Goal: Task Accomplishment & Management: Use online tool/utility

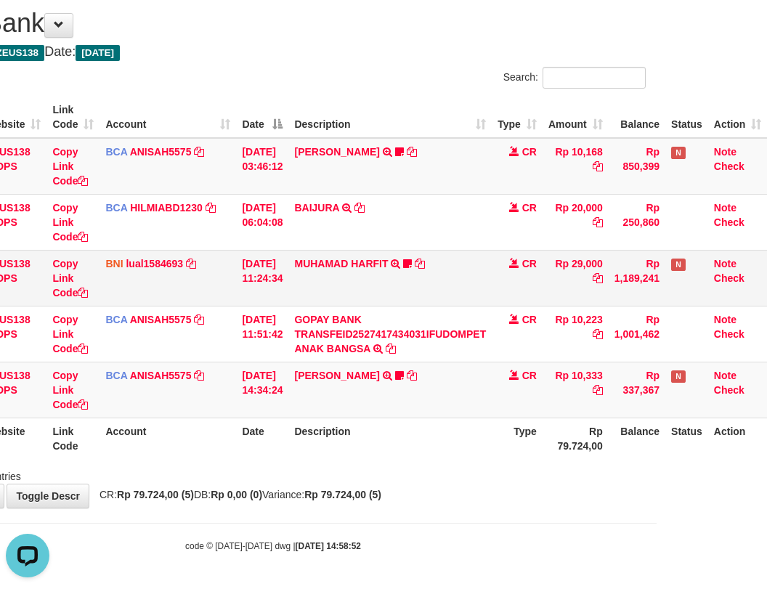
click at [216, 273] on tbody "49 ZEUS138 DPS Copy Link Code BCA ANISAH5575 DPS ANISAH mutasi_20251001_3827 | …" at bounding box center [334, 278] width 866 height 280
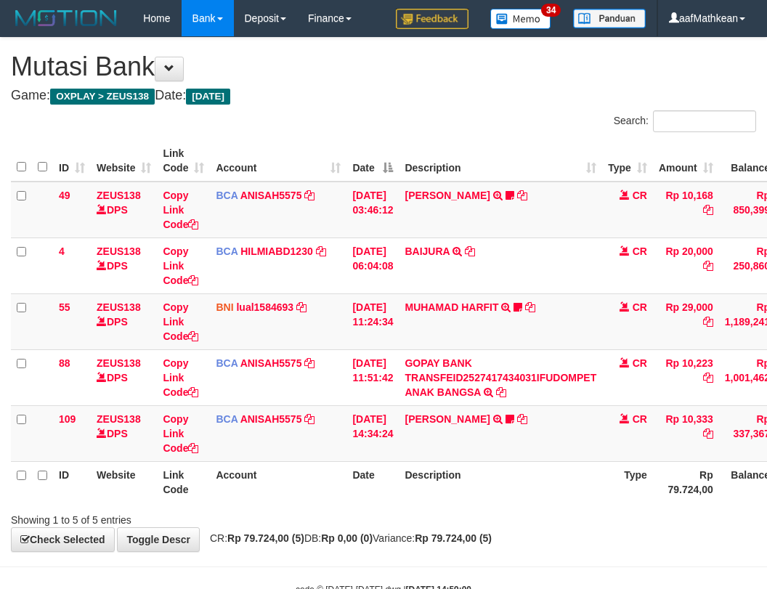
scroll to position [44, 120]
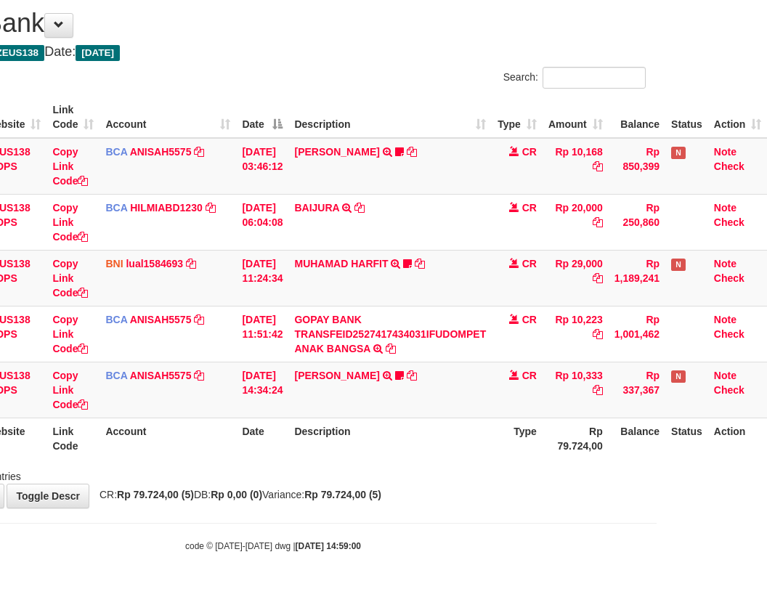
click at [440, 485] on div "**********" at bounding box center [273, 250] width 767 height 513
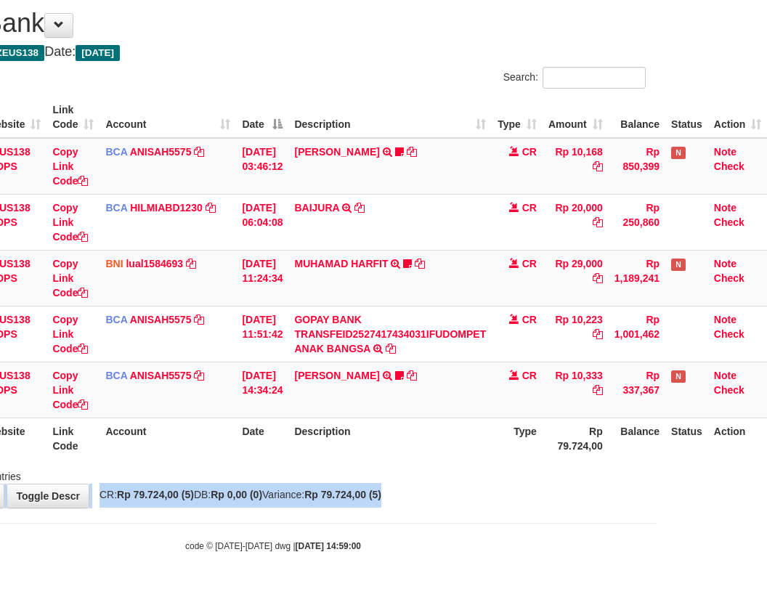
click at [438, 503] on div "**********" at bounding box center [273, 250] width 767 height 513
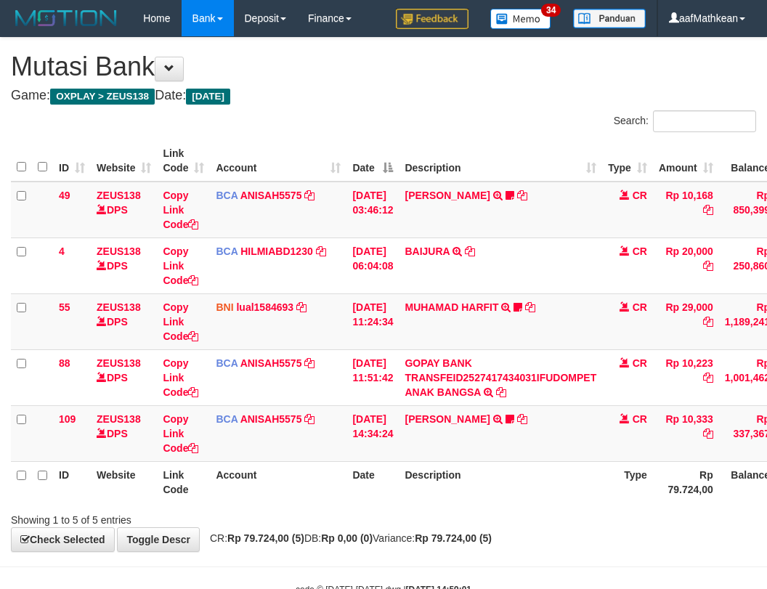
click at [426, 491] on div "**********" at bounding box center [383, 294] width 767 height 513
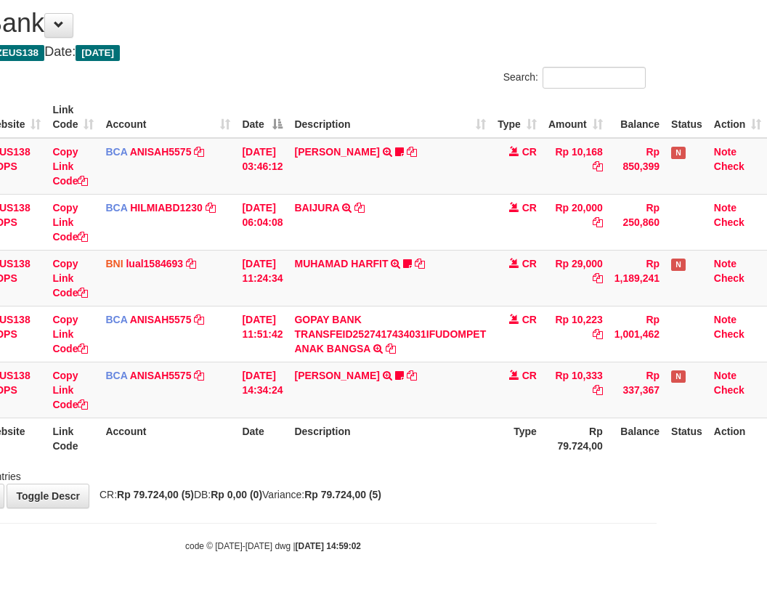
click at [409, 475] on div "Showing 1 to 5 of 5 entries" at bounding box center [273, 473] width 767 height 20
click at [388, 483] on div "**********" at bounding box center [273, 250] width 767 height 513
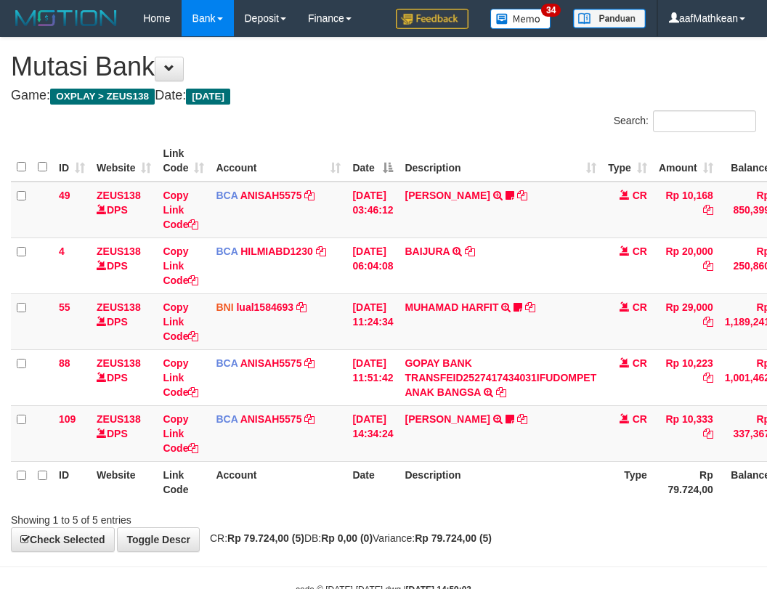
scroll to position [44, 120]
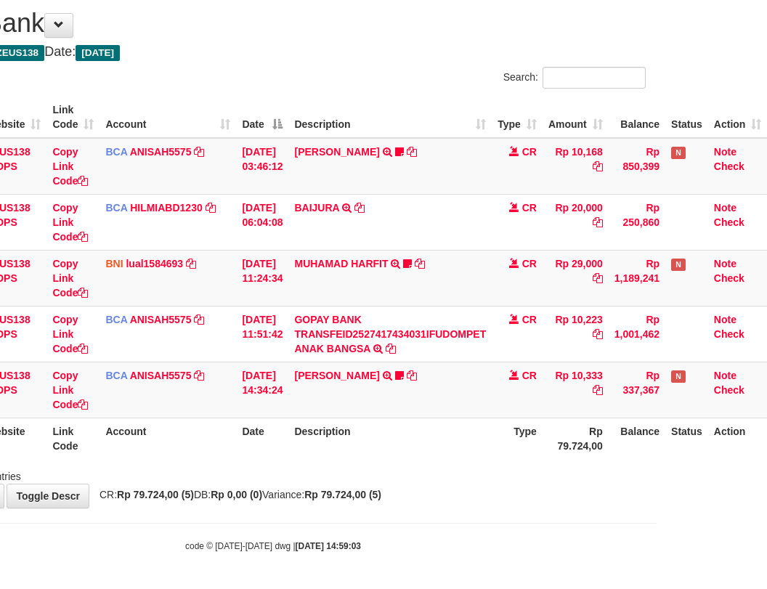
click at [390, 463] on div at bounding box center [432, 463] width 447 height 1
drag, startPoint x: 456, startPoint y: 446, endPoint x: 474, endPoint y: 513, distance: 69.9
click at [454, 459] on div "ID Website Link Code Account Date Description Type Amount Balance Status Action…" at bounding box center [273, 277] width 767 height 371
click at [479, 515] on body "Toggle navigation Home Bank Account List Load By Website Group [OXPLAY] ZEUS138…" at bounding box center [273, 272] width 767 height 632
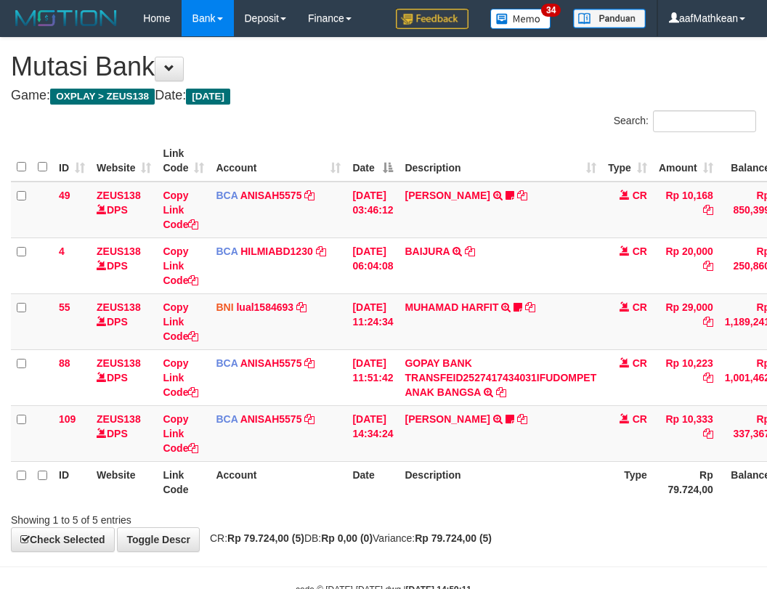
click at [463, 511] on body "Toggle navigation Home Bank Account List Load By Website Group [OXPLAY] ZEUS138…" at bounding box center [383, 316] width 767 height 632
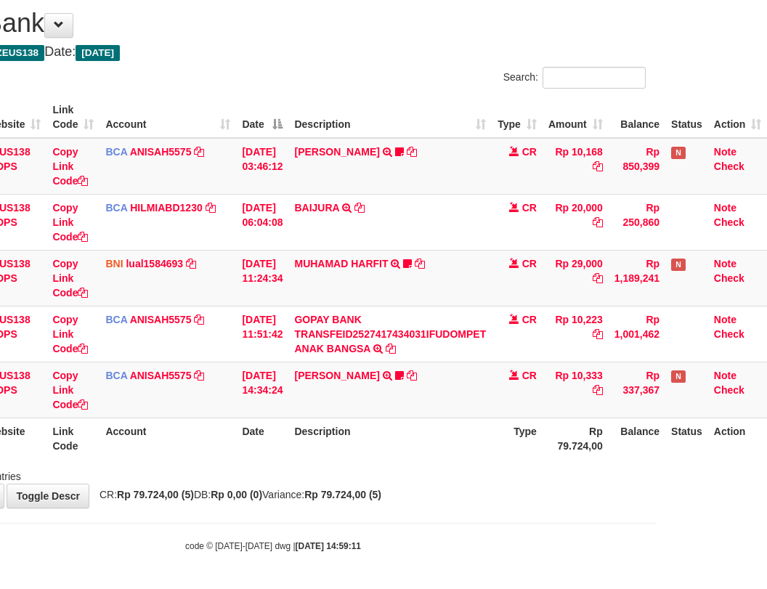
click at [467, 504] on div "**********" at bounding box center [273, 250] width 767 height 513
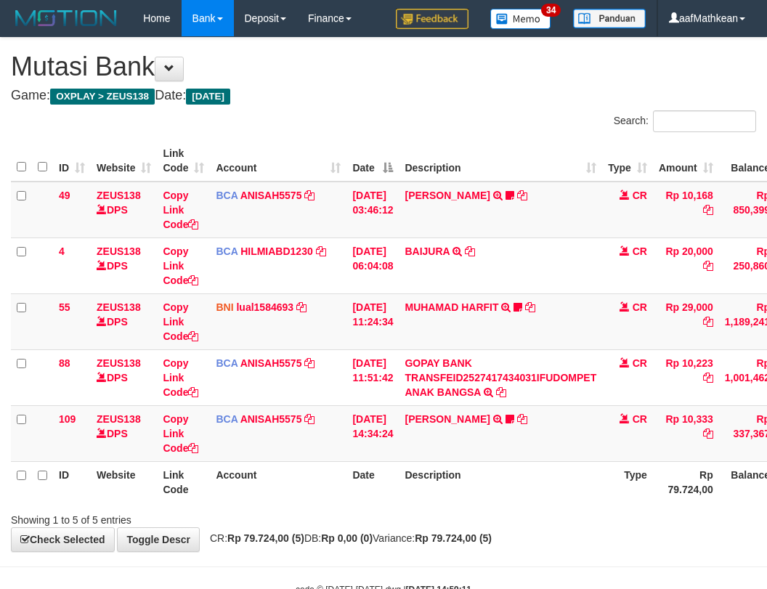
scroll to position [44, 120]
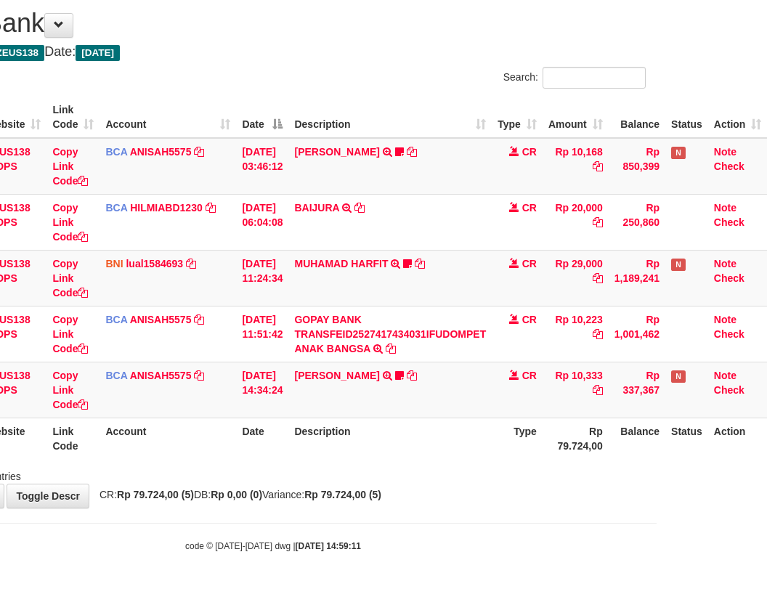
click at [656, 560] on html "Toggle navigation Home Bank Account List Load By Website Group [OXPLAY] ZEUS138…" at bounding box center [273, 272] width 767 height 632
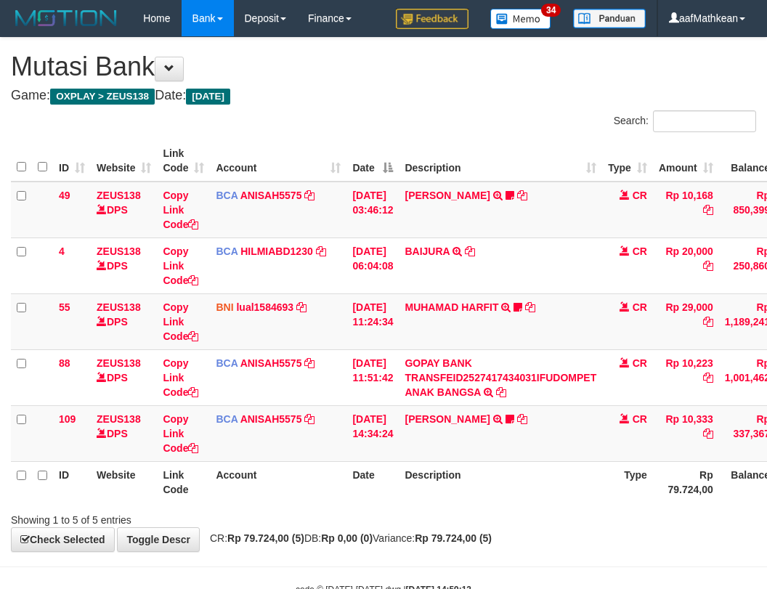
scroll to position [44, 120]
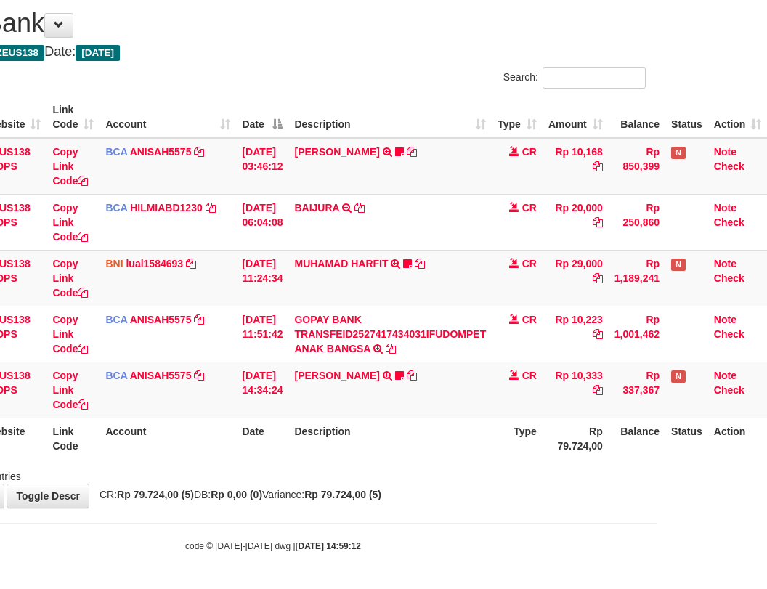
click at [327, 510] on body "Toggle navigation Home Bank Account List Load By Website Group [OXPLAY] ZEUS138…" at bounding box center [273, 272] width 767 height 632
click at [651, 549] on html "Toggle navigation Home Bank Account List Load By Website Group [OXPLAY] ZEUS138…" at bounding box center [273, 272] width 767 height 632
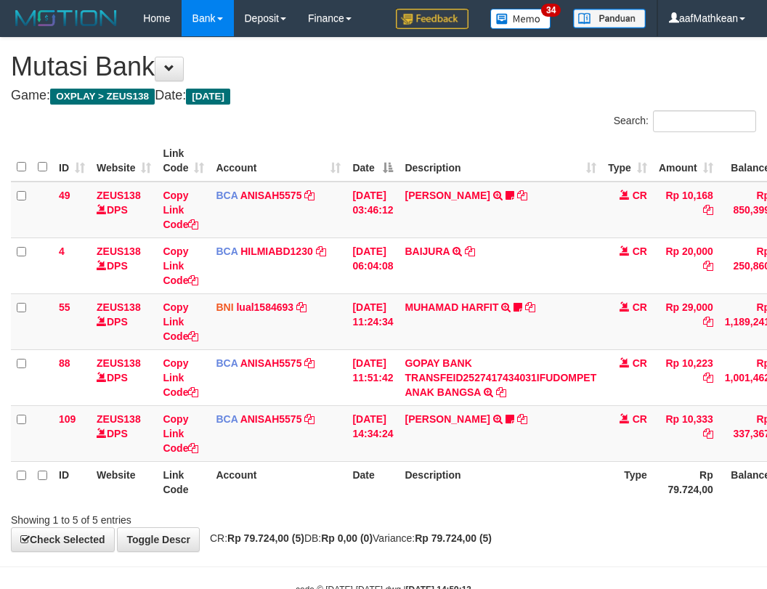
scroll to position [44, 120]
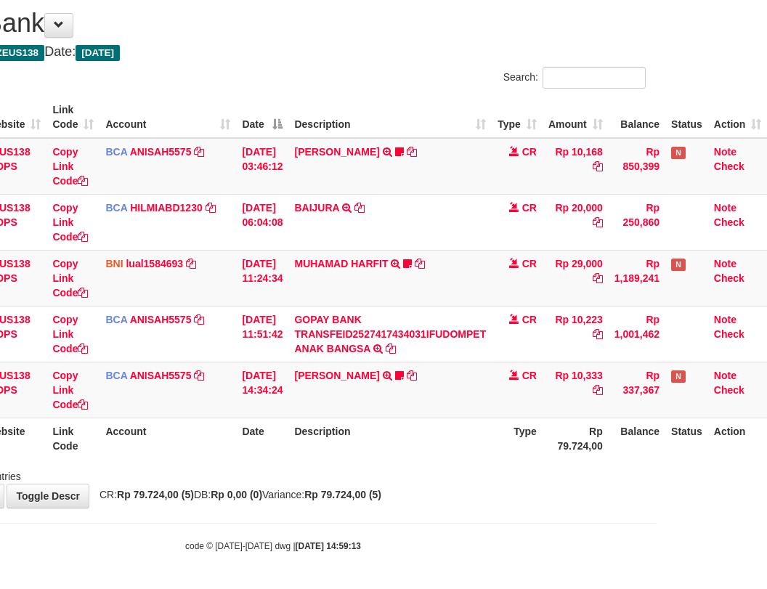
drag, startPoint x: 376, startPoint y: 551, endPoint x: 800, endPoint y: 591, distance: 425.8
click at [413, 561] on body "Toggle navigation Home Bank Account List Load By Website Group [OXPLAY] ZEUS138…" at bounding box center [273, 272] width 767 height 632
click at [656, 588] on html "Toggle navigation Home Bank Account List Load By Website Group [OXPLAY] ZEUS138…" at bounding box center [273, 272] width 767 height 632
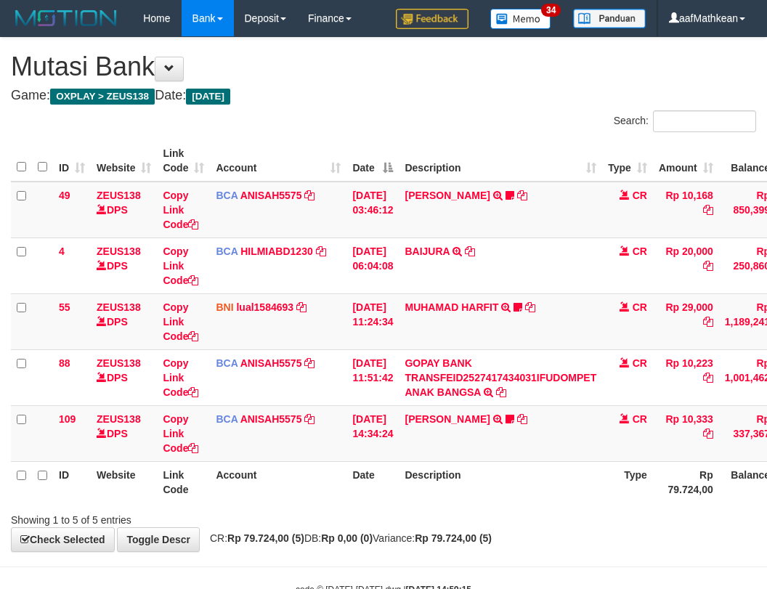
scroll to position [44, 120]
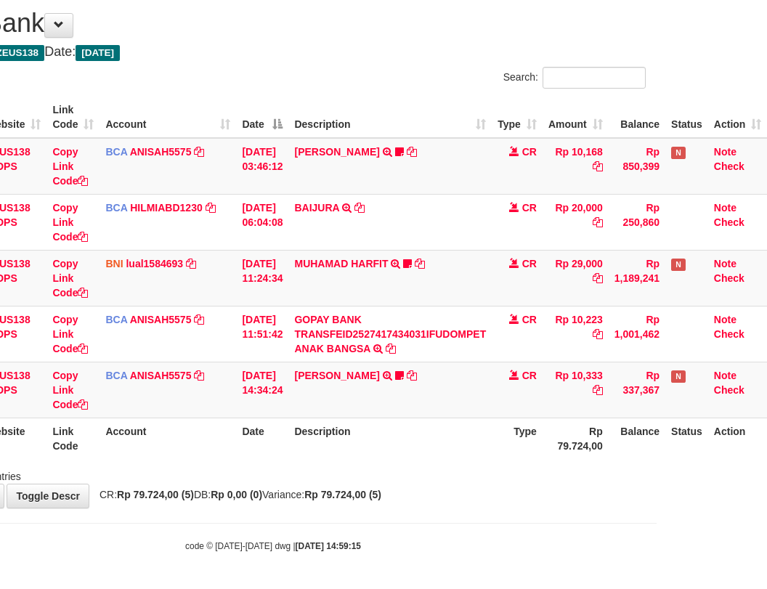
click at [343, 485] on div "**********" at bounding box center [273, 250] width 767 height 513
click at [435, 511] on body "Toggle navigation Home Bank Account List Load By Website Group [OXPLAY] ZEUS138…" at bounding box center [273, 272] width 767 height 632
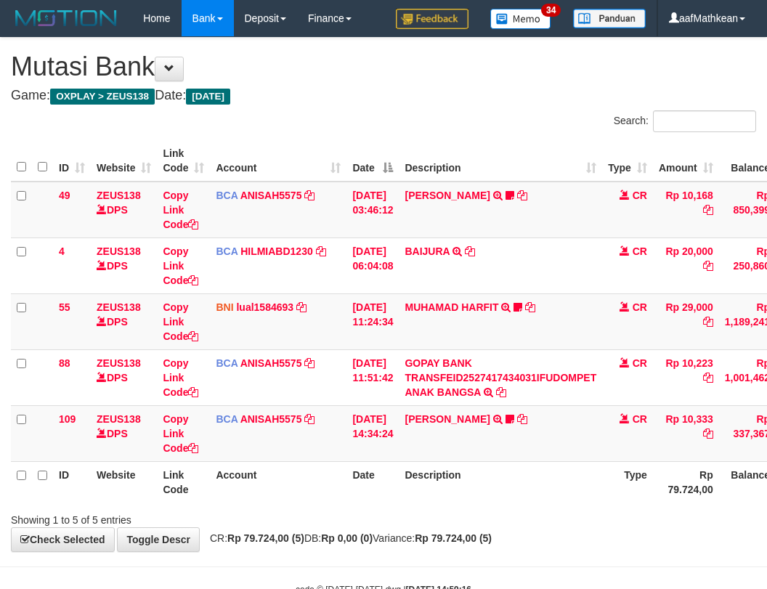
scroll to position [44, 120]
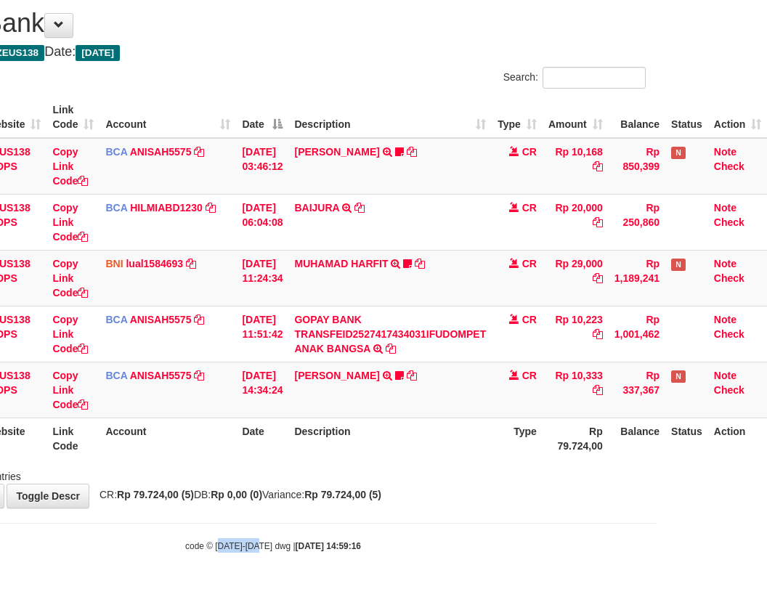
drag, startPoint x: 211, startPoint y: 550, endPoint x: 772, endPoint y: 595, distance: 563.6
click at [260, 567] on body "Toggle navigation Home Bank Account List Load By Website Group [OXPLAY] ZEUS138…" at bounding box center [273, 272] width 767 height 632
click at [381, 494] on strong "Rp 79.724,00 (5)" at bounding box center [342, 495] width 77 height 12
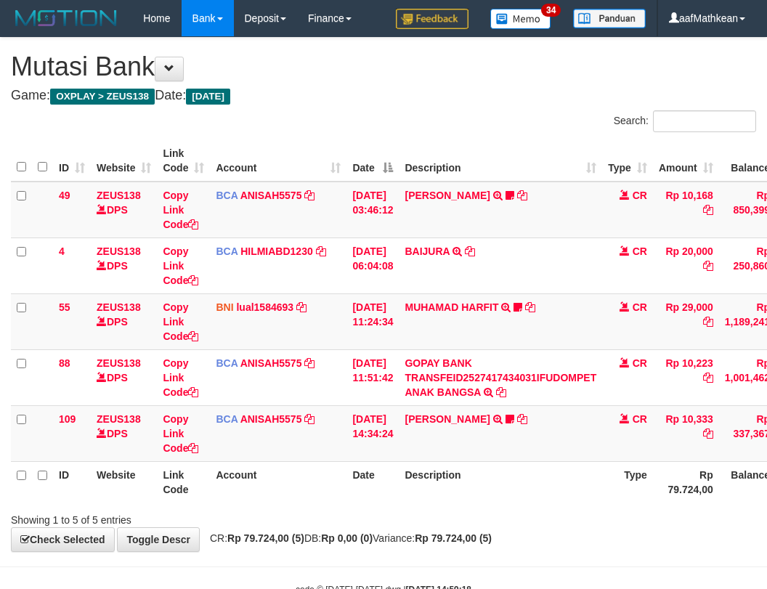
scroll to position [44, 120]
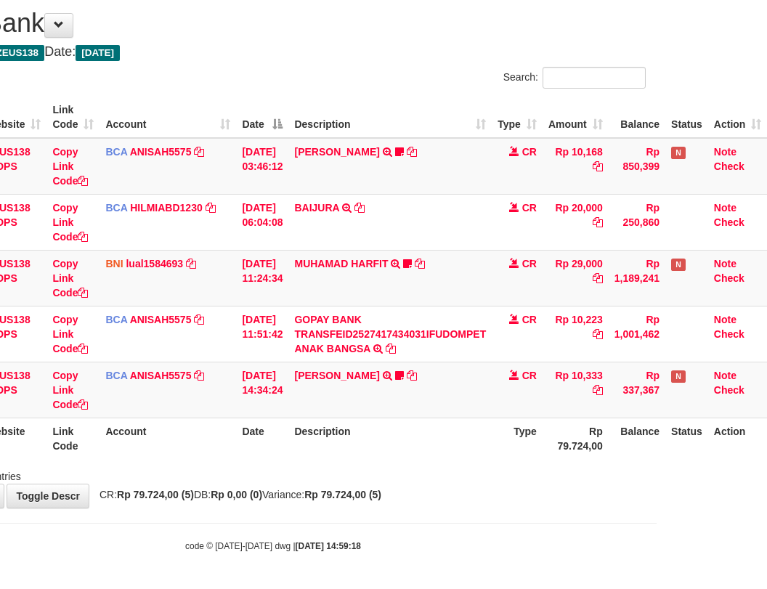
click at [426, 482] on div "Showing 1 to 5 of 5 entries" at bounding box center [273, 473] width 767 height 20
drag, startPoint x: 425, startPoint y: 490, endPoint x: 443, endPoint y: 490, distance: 18.1
click at [425, 491] on div "**********" at bounding box center [273, 250] width 767 height 513
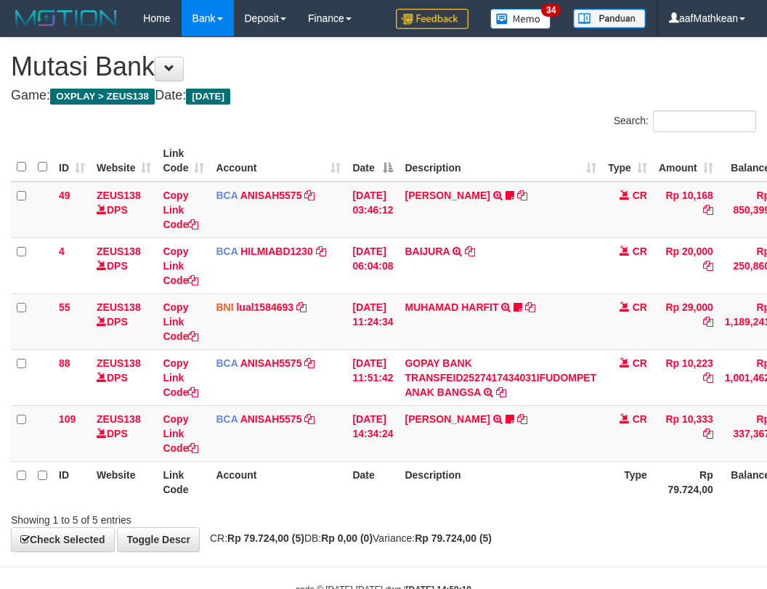
scroll to position [44, 120]
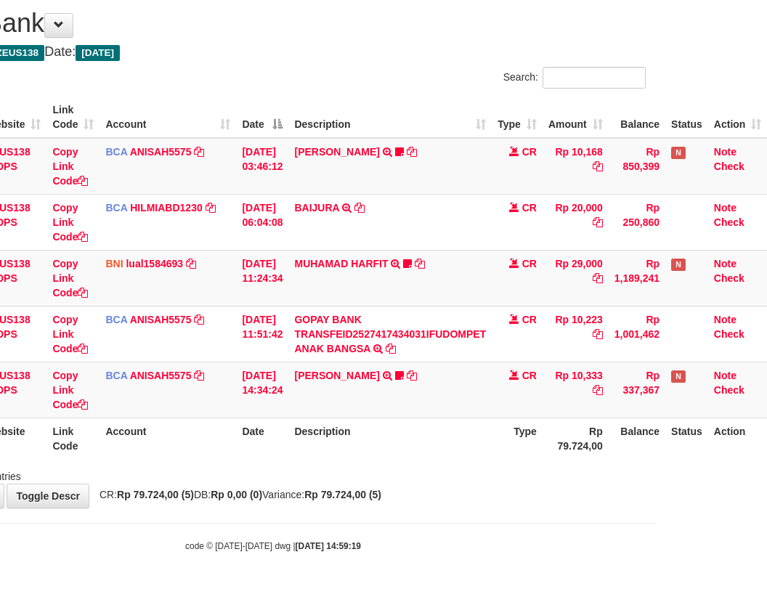
click at [463, 495] on div "**********" at bounding box center [273, 250] width 767 height 513
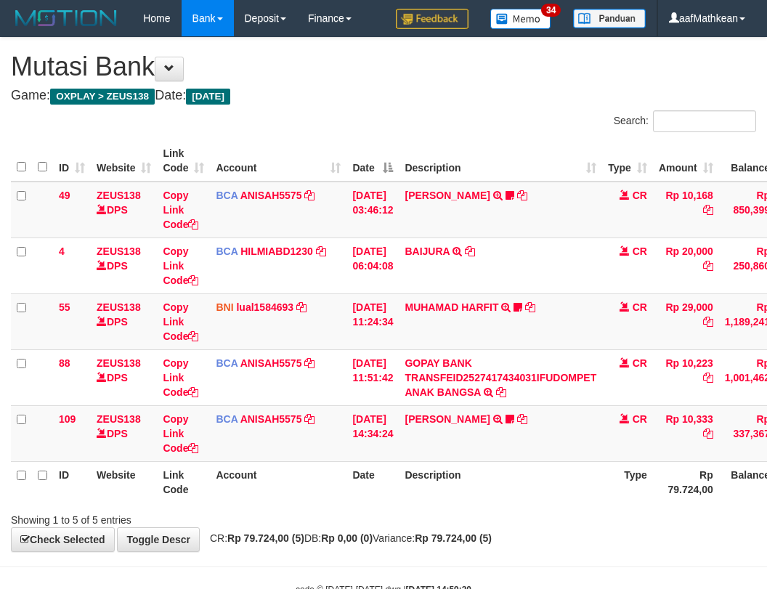
scroll to position [44, 120]
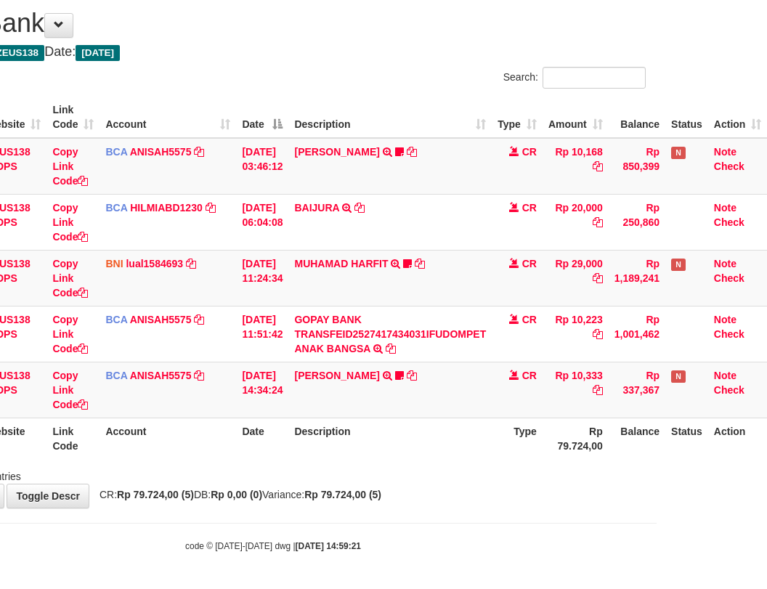
click at [448, 483] on div "**********" at bounding box center [273, 250] width 767 height 513
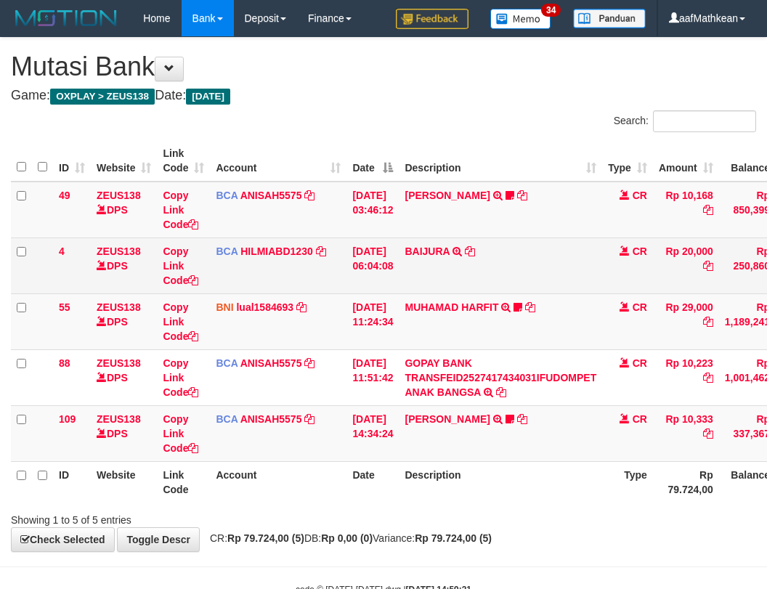
scroll to position [44, 120]
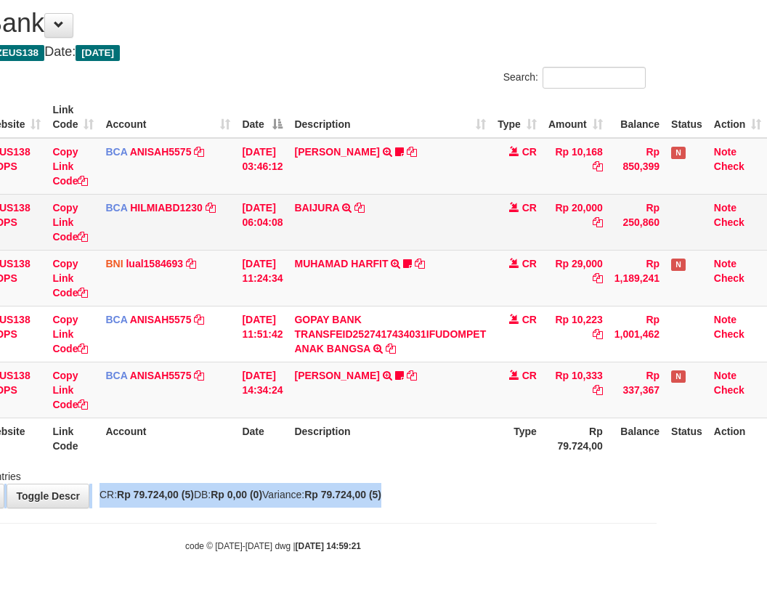
click at [393, 414] on div "**********" at bounding box center [273, 250] width 767 height 513
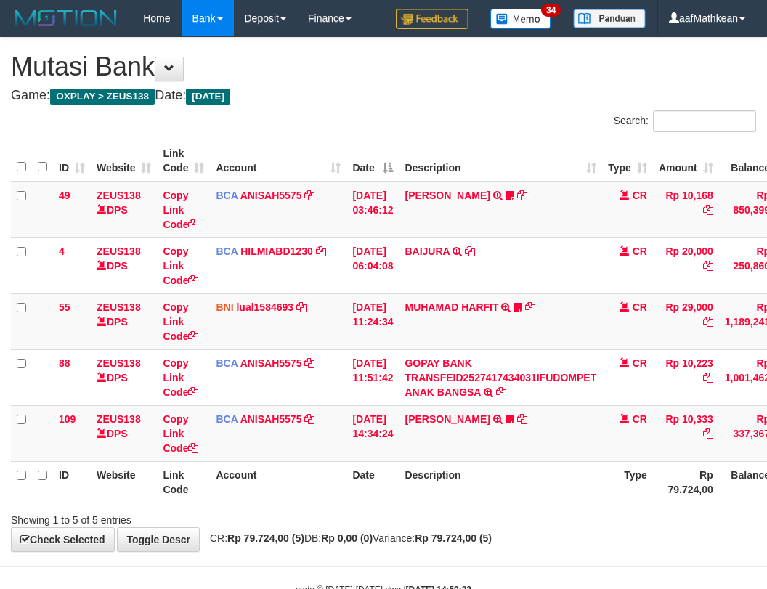
scroll to position [44, 120]
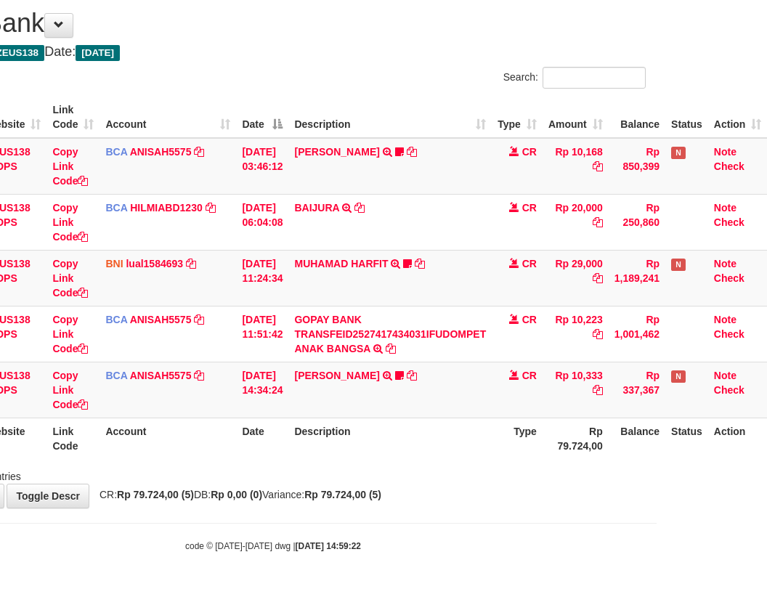
click at [507, 443] on th "Type" at bounding box center [516, 437] width 51 height 41
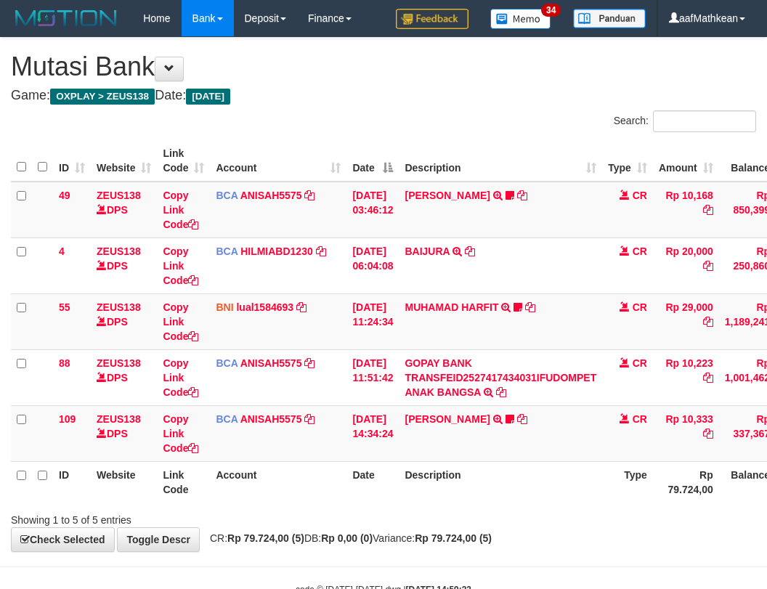
scroll to position [44, 120]
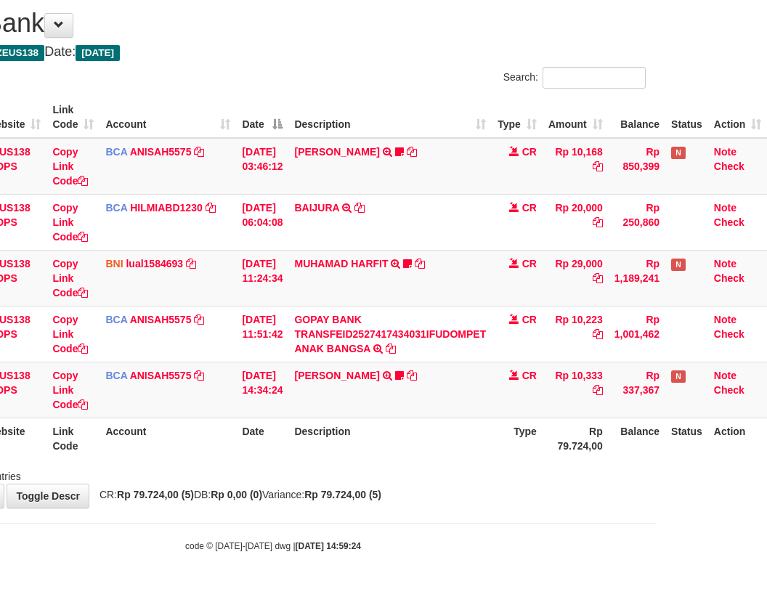
click at [451, 473] on div "Showing 1 to 5 of 5 entries" at bounding box center [273, 473] width 767 height 20
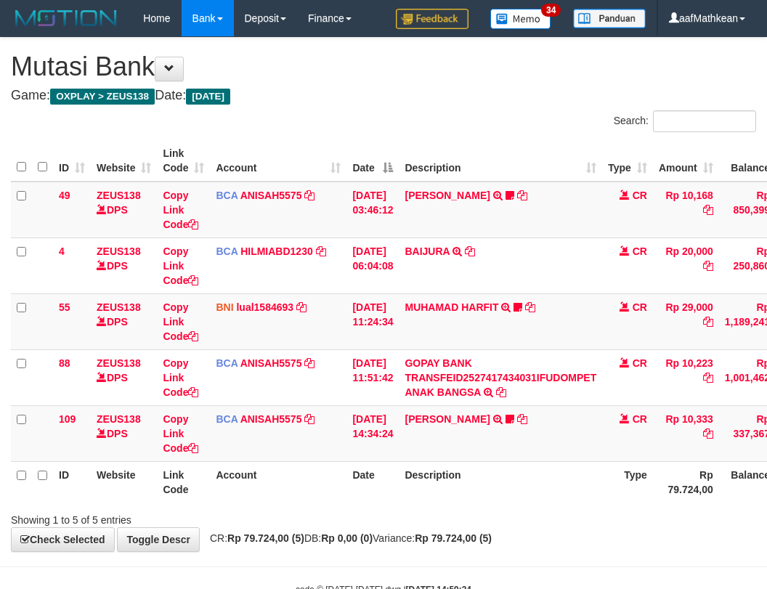
scroll to position [44, 120]
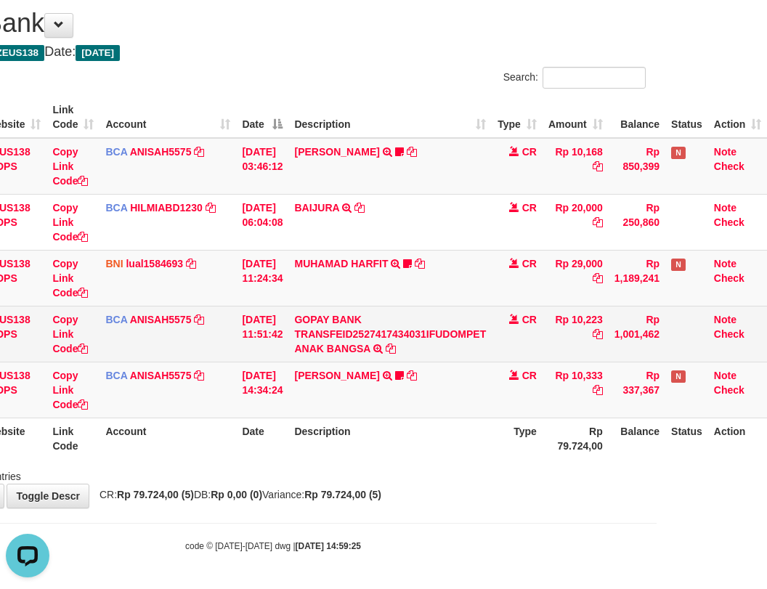
click at [631, 330] on tbody "49 ZEUS138 DPS Copy Link Code BCA ANISAH5575 DPS ANISAH mutasi_20251001_3827 | …" at bounding box center [334, 278] width 866 height 280
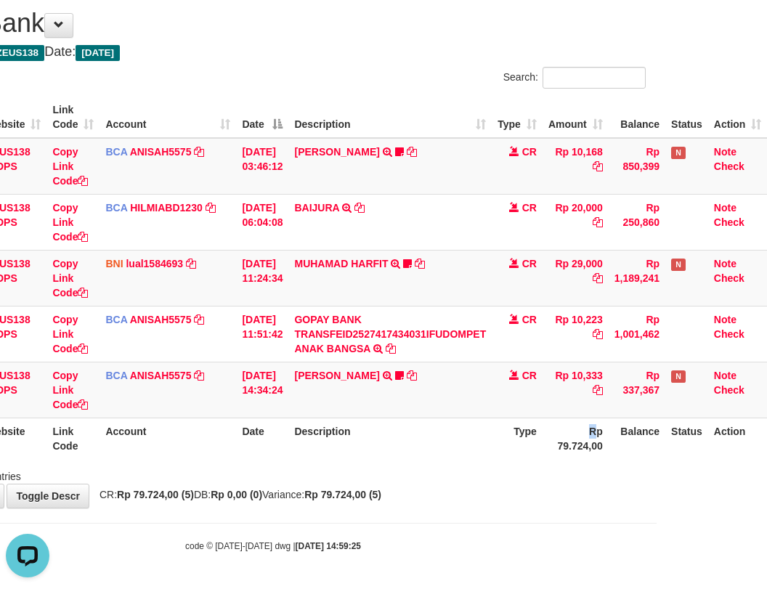
click at [589, 434] on th "Rp 79.724,00" at bounding box center [575, 437] width 66 height 41
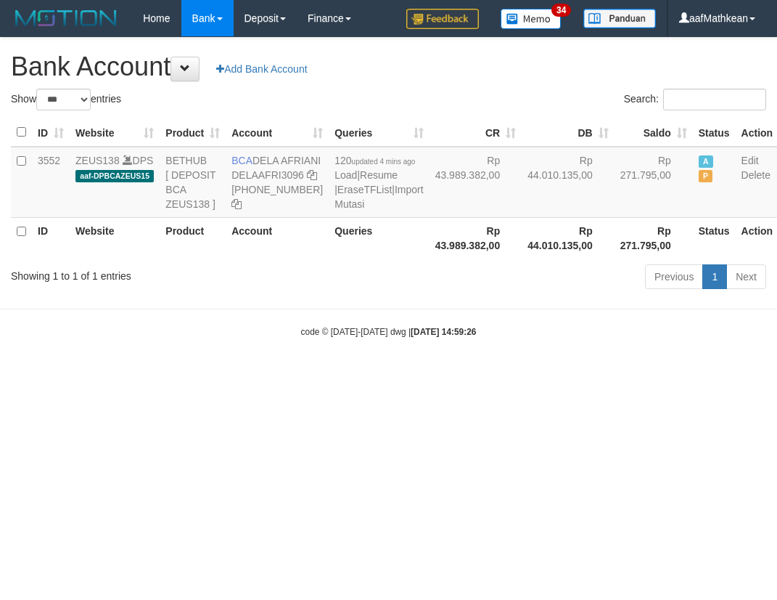
select select "***"
drag, startPoint x: 256, startPoint y: 162, endPoint x: 283, endPoint y: 178, distance: 31.9
click at [283, 178] on td "BCA DELA AFRIANI DELAAFRI3096 [PHONE_NUMBER]" at bounding box center [277, 182] width 103 height 71
drag, startPoint x: 425, startPoint y: 398, endPoint x: 775, endPoint y: 383, distance: 349.5
click at [483, 375] on body "Toggle navigation Home Bank Account List Load By Website Group [OXPLAY] ZEUS138…" at bounding box center [388, 187] width 777 height 375
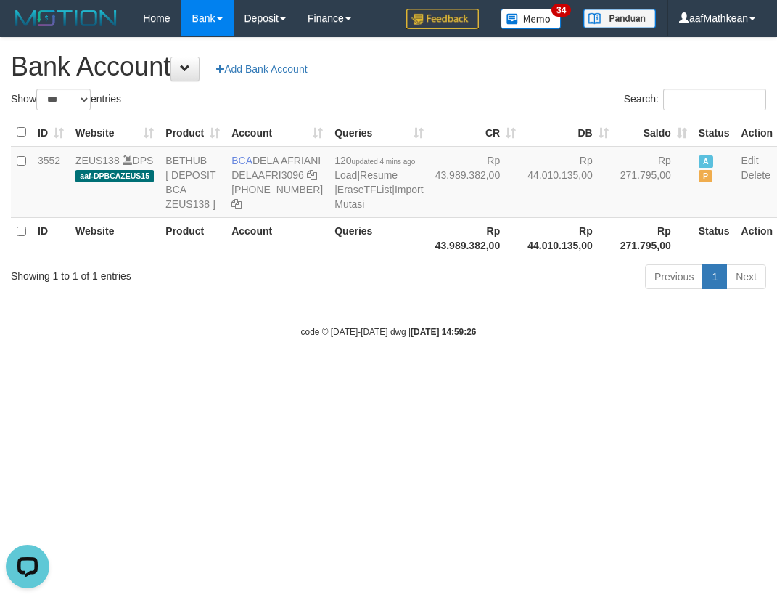
click at [314, 375] on body "Toggle navigation Home Bank Account List Load By Website Group [OXPLAY] ZEUS138…" at bounding box center [388, 187] width 777 height 375
click at [312, 375] on body "Toggle navigation Home Bank Account List Load By Website Group [OXPLAY] ZEUS138…" at bounding box center [388, 187] width 777 height 375
drag, startPoint x: 305, startPoint y: 393, endPoint x: 253, endPoint y: 189, distance: 210.4
click at [285, 306] on body "Toggle navigation Home Bank Account List Load By Website Group [OXPLAY] ZEUS138…" at bounding box center [388, 187] width 777 height 375
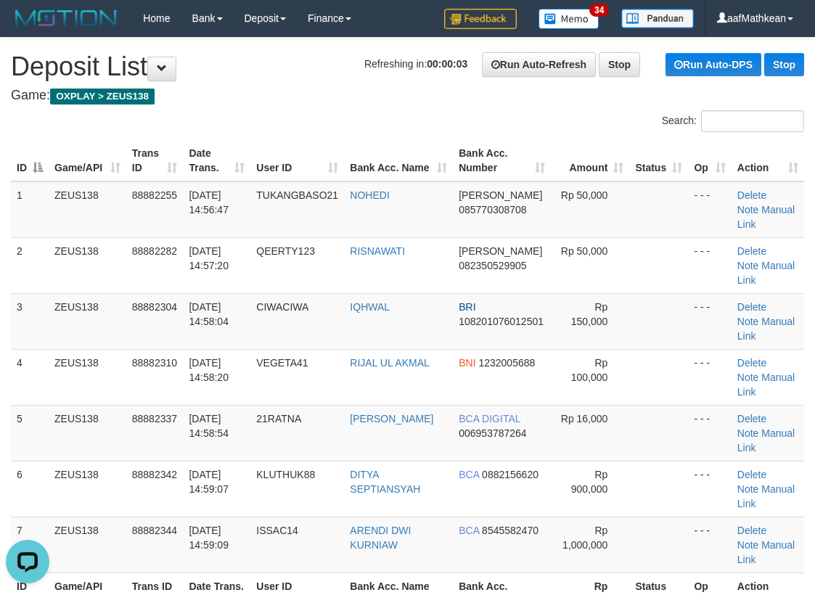
drag, startPoint x: 364, startPoint y: 74, endPoint x: 311, endPoint y: 147, distance: 90.5
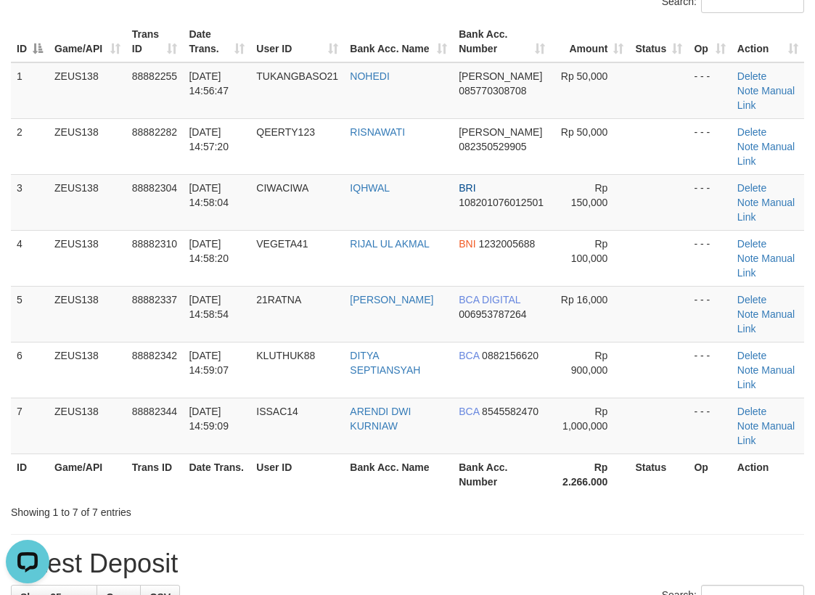
scroll to position [73, 0]
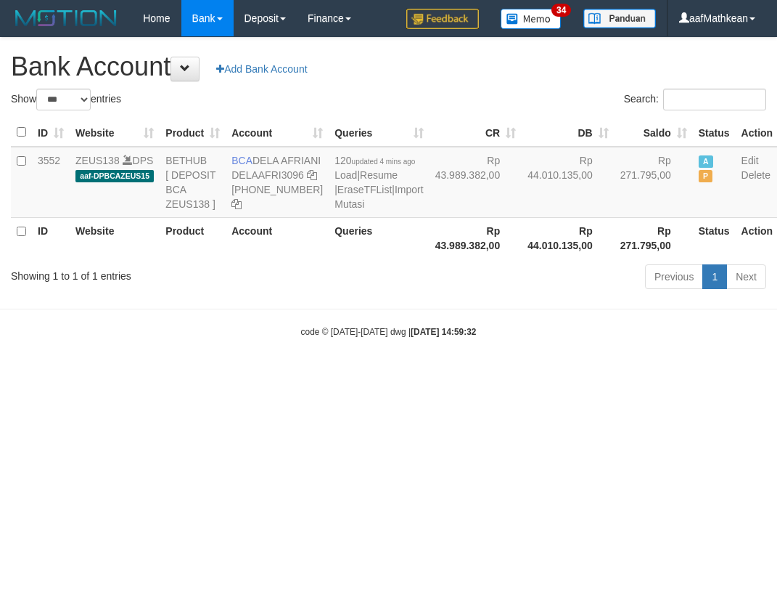
select select "***"
click at [486, 294] on div "Show ** ** ** *** *** entries Search: ID Website Product Account Queries CR [PE…" at bounding box center [389, 191] width 756 height 205
click at [483, 375] on html "Toggle navigation Home Bank Account List Load By Website Group [OXPLAY] ZEUS138…" at bounding box center [388, 187] width 777 height 375
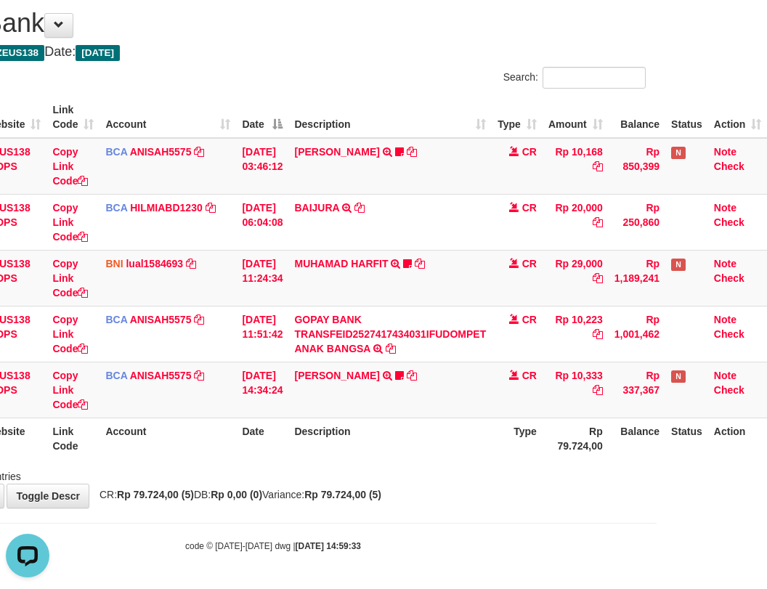
click at [384, 442] on th "Description" at bounding box center [389, 437] width 203 height 41
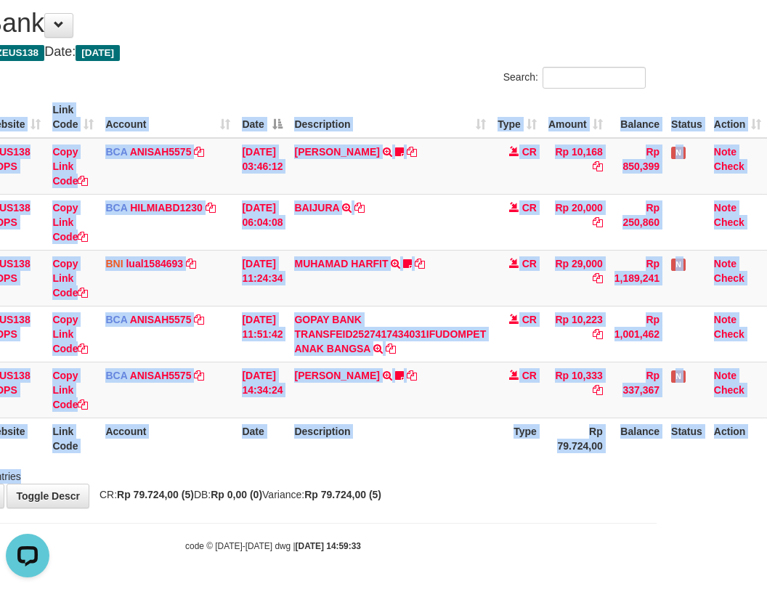
drag, startPoint x: 392, startPoint y: 482, endPoint x: 399, endPoint y: 486, distance: 8.1
click at [394, 484] on div "**********" at bounding box center [273, 250] width 767 height 513
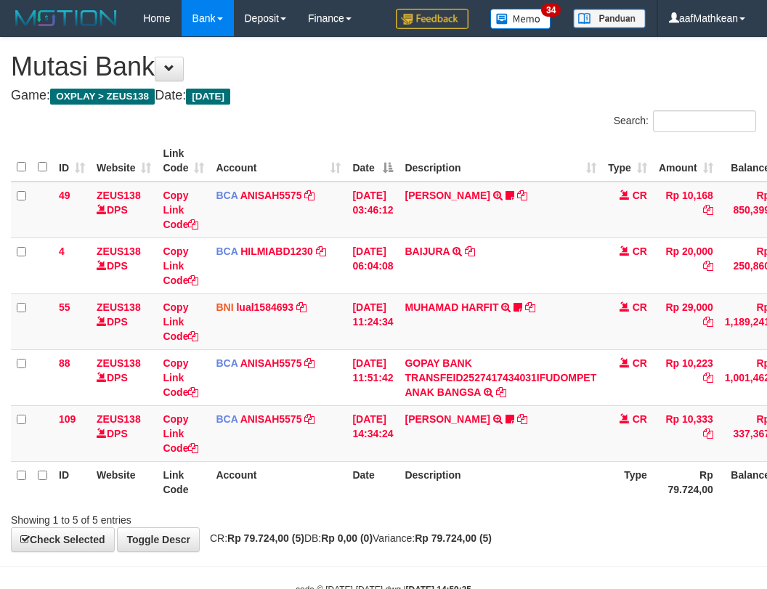
scroll to position [44, 120]
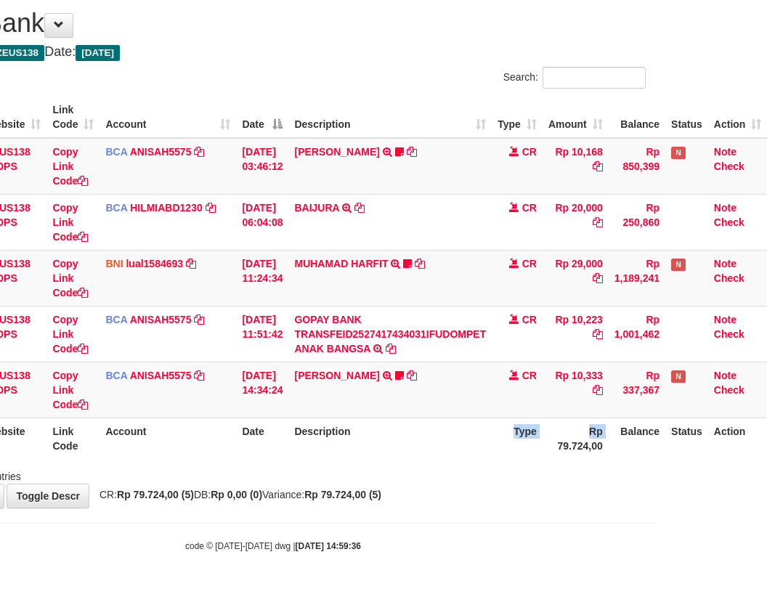
drag, startPoint x: 480, startPoint y: 469, endPoint x: 792, endPoint y: 515, distance: 315.5
click at [656, 515] on html "Toggle navigation Home Bank Account List Load By Website Group [OXPLAY] ZEUS138…" at bounding box center [273, 272] width 767 height 632
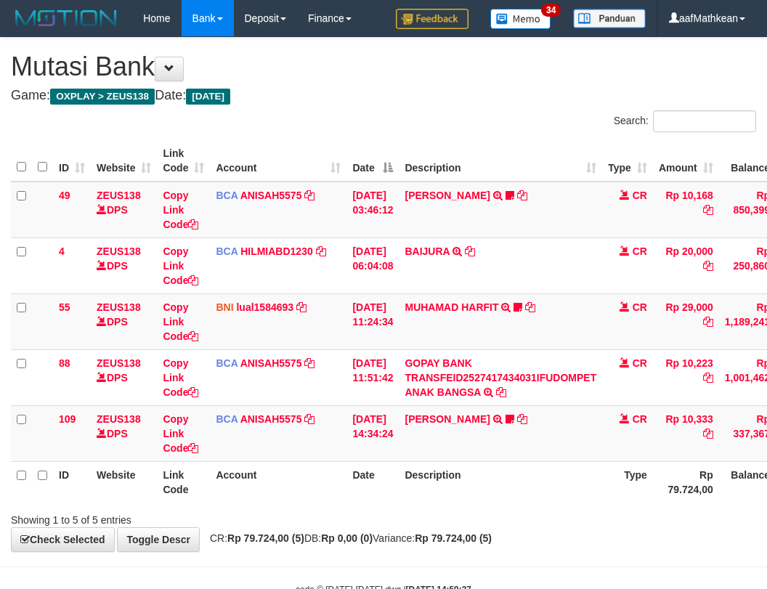
scroll to position [44, 120]
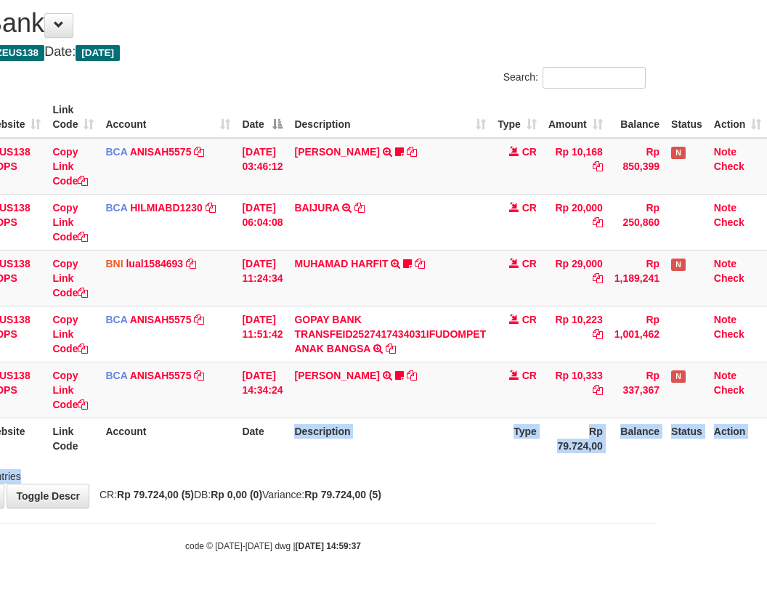
drag, startPoint x: 322, startPoint y: 450, endPoint x: 1156, endPoint y: 491, distance: 834.3
click at [656, 491] on html "Toggle navigation Home Bank Account List Load By Website Group [OXPLAY] ZEUS138…" at bounding box center [273, 272] width 767 height 632
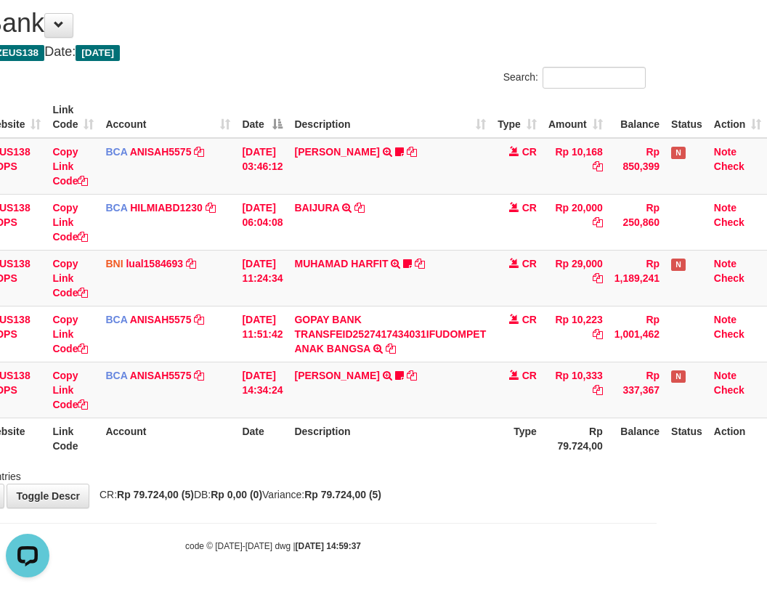
drag, startPoint x: 348, startPoint y: 433, endPoint x: 356, endPoint y: 440, distance: 10.3
click at [351, 435] on th "Description" at bounding box center [389, 437] width 203 height 41
click at [405, 427] on th "Description" at bounding box center [389, 437] width 203 height 41
click at [404, 444] on th "Description" at bounding box center [389, 437] width 203 height 41
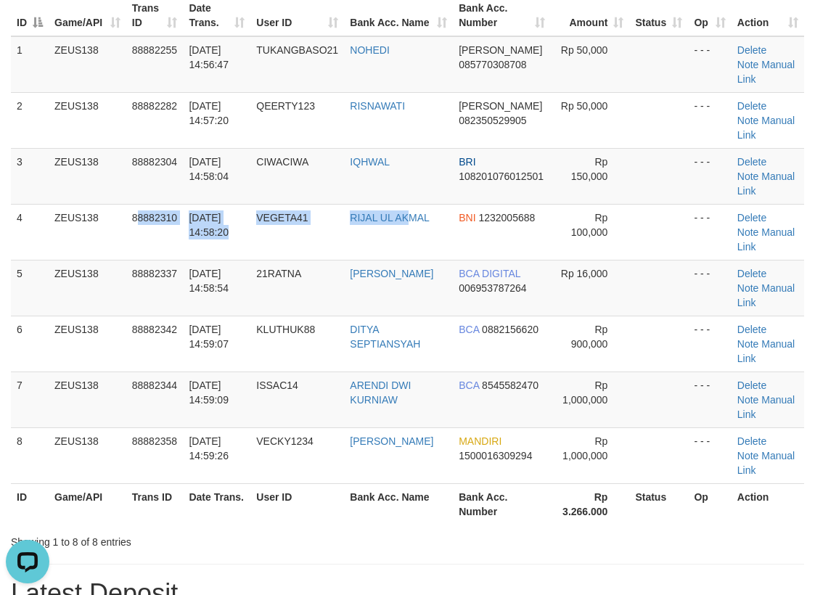
drag, startPoint x: 135, startPoint y: 248, endPoint x: 4, endPoint y: 285, distance: 136.5
click at [391, 212] on tr "4 ZEUS138 88882310 01/10/2025 14:58:20 VEGETA41 RIJAL UL AKMAL BNI 1232005688 R…" at bounding box center [407, 232] width 793 height 56
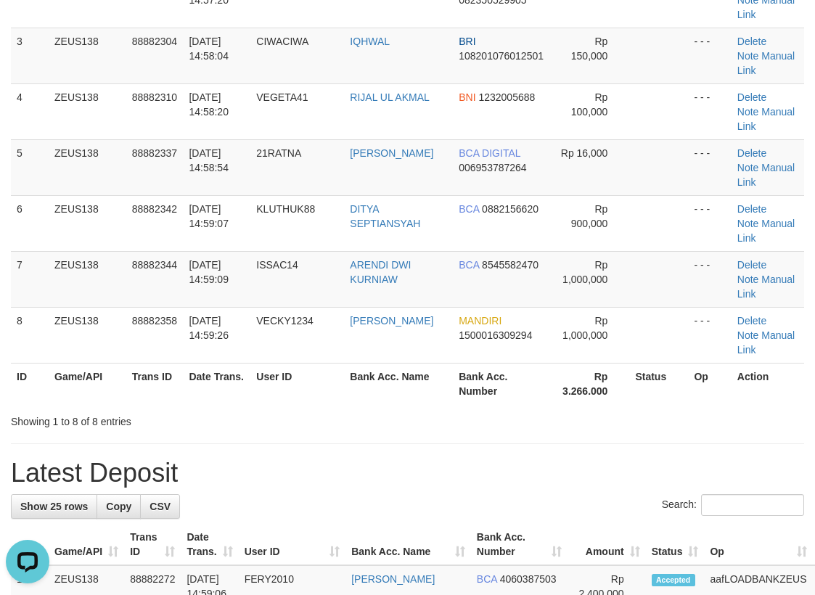
scroll to position [363, 0]
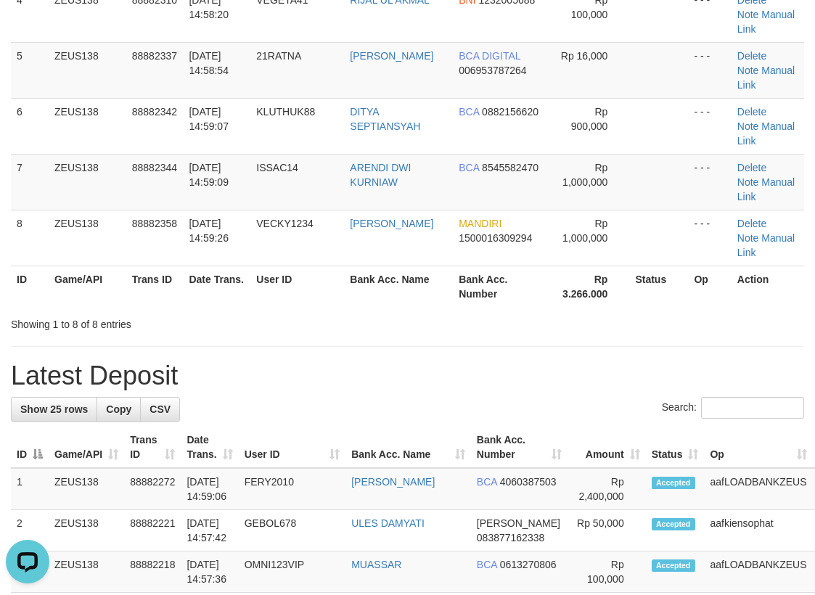
drag, startPoint x: 404, startPoint y: 340, endPoint x: 4, endPoint y: 369, distance: 401.0
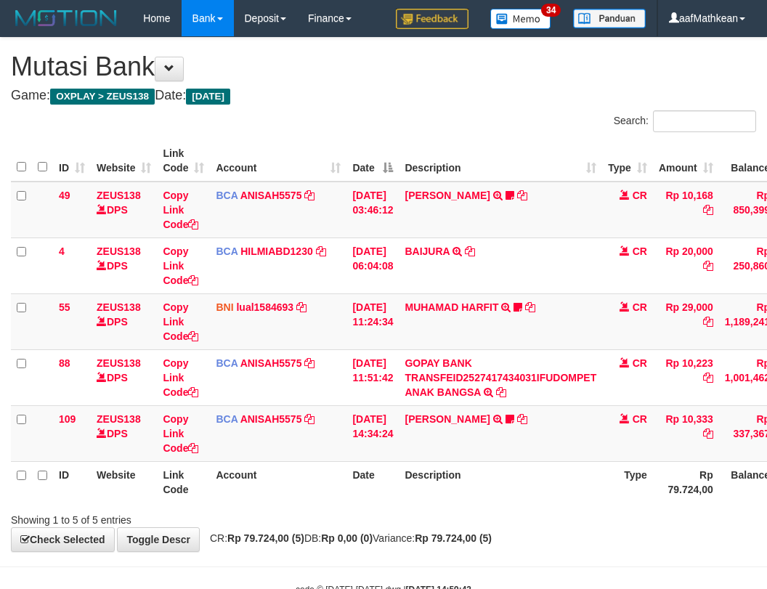
scroll to position [44, 120]
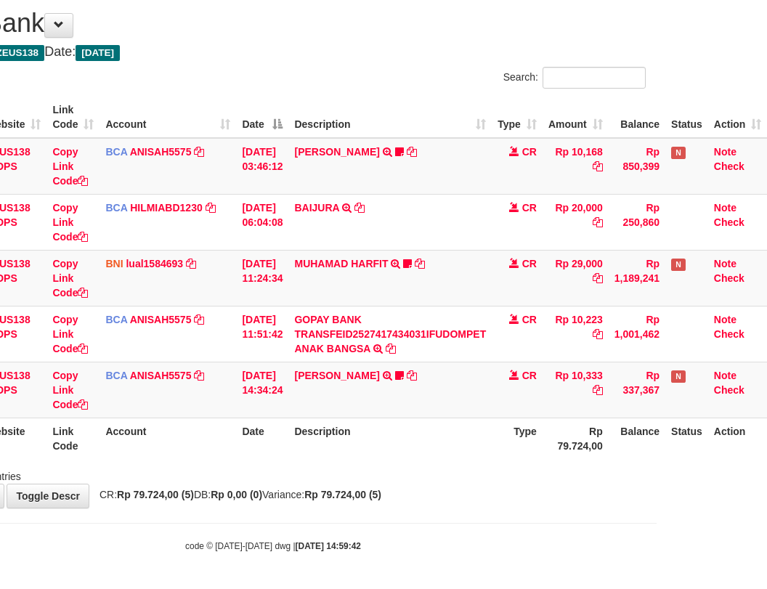
drag, startPoint x: 385, startPoint y: 452, endPoint x: 476, endPoint y: 486, distance: 97.6
click at [401, 457] on th "Description" at bounding box center [389, 437] width 203 height 41
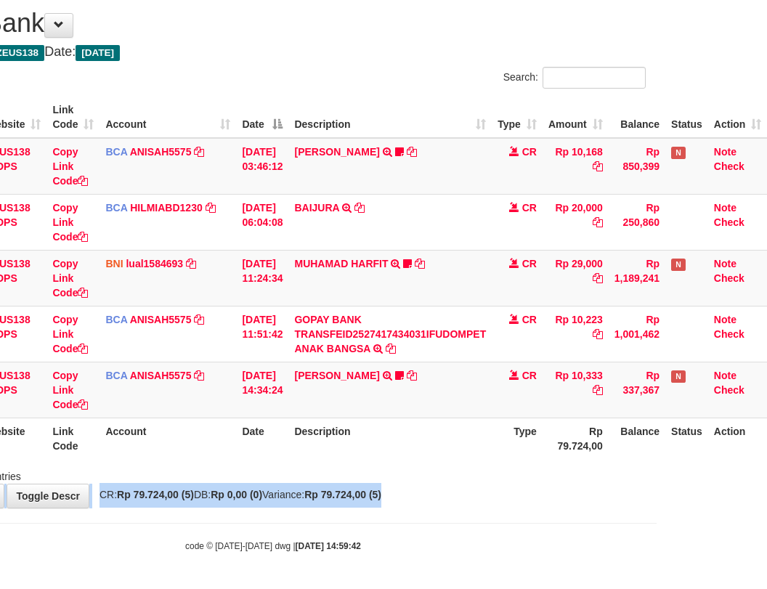
click at [468, 490] on div "**********" at bounding box center [273, 250] width 767 height 513
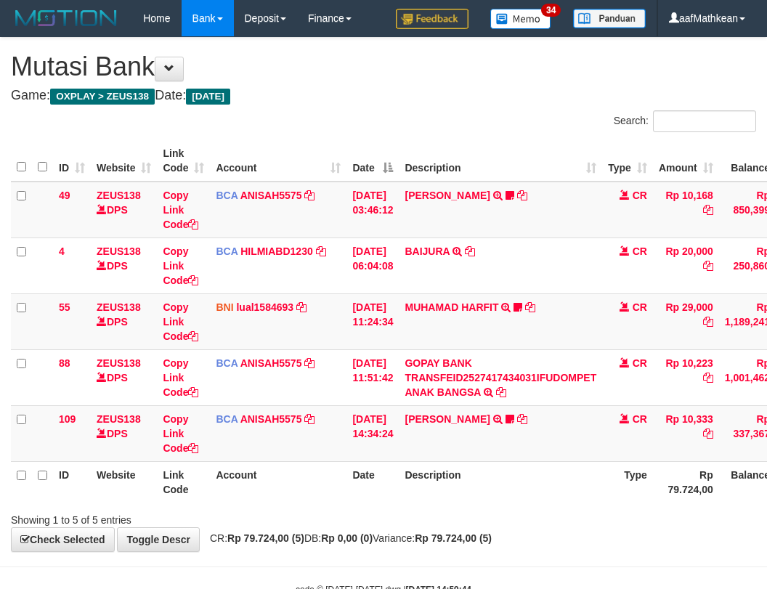
scroll to position [44, 120]
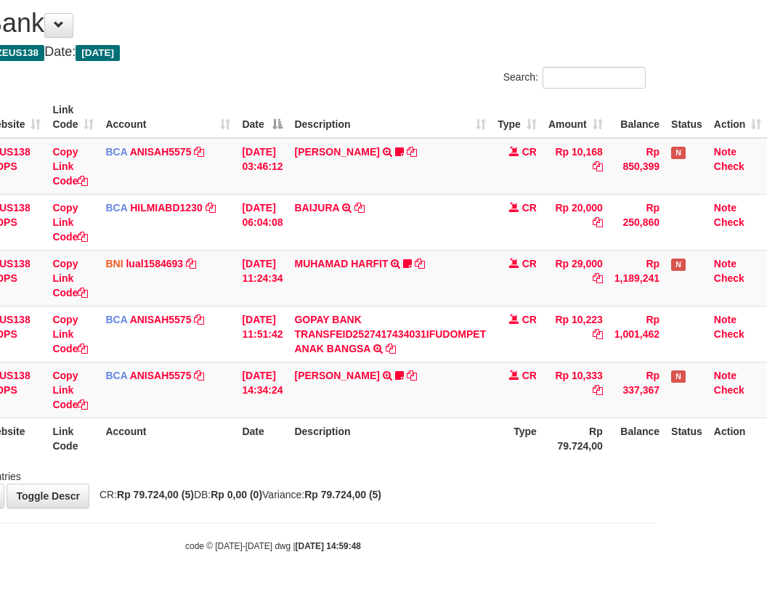
click at [417, 433] on th "Description" at bounding box center [389, 437] width 203 height 41
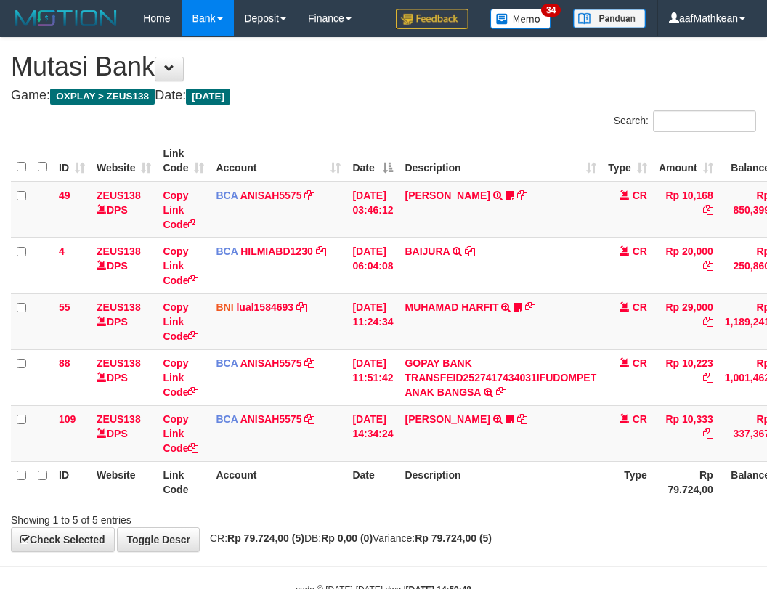
scroll to position [44, 120]
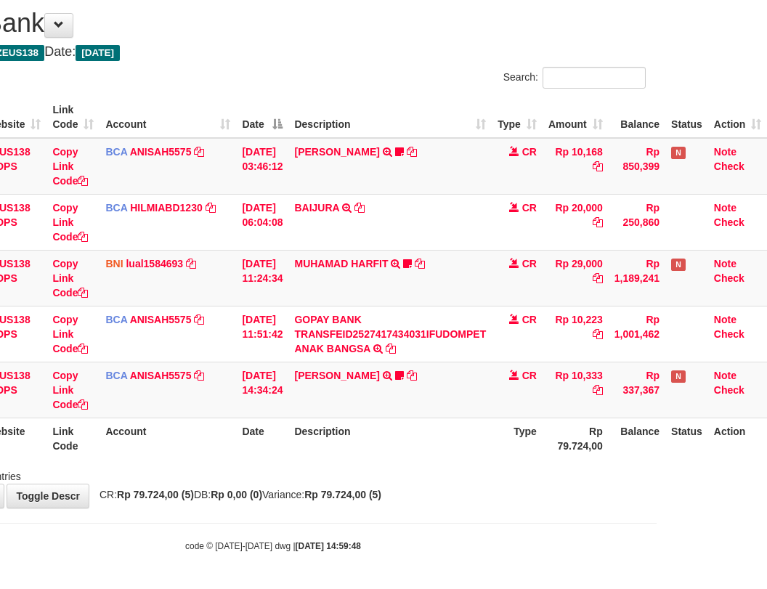
drag, startPoint x: 338, startPoint y: 444, endPoint x: 353, endPoint y: 451, distance: 15.9
click at [343, 448] on th "Description" at bounding box center [389, 437] width 203 height 41
click at [351, 452] on th "Description" at bounding box center [389, 437] width 203 height 41
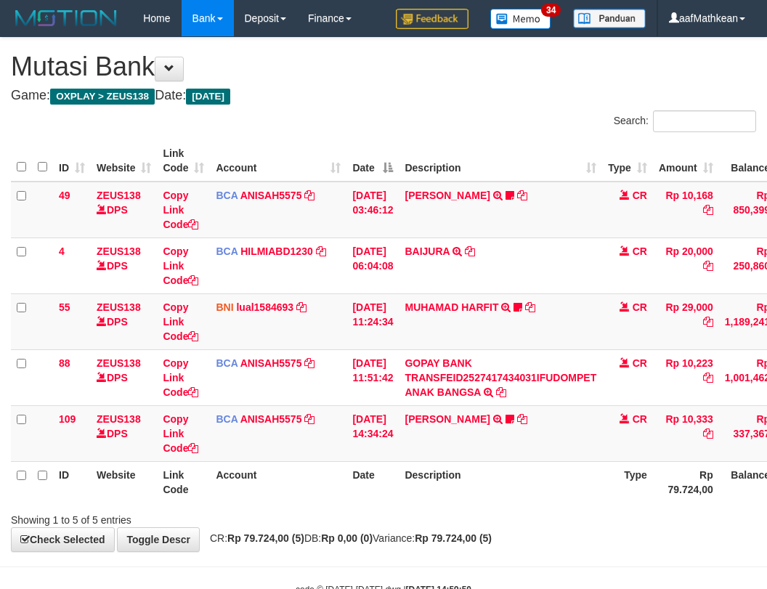
click at [414, 461] on th "Description" at bounding box center [500, 481] width 203 height 41
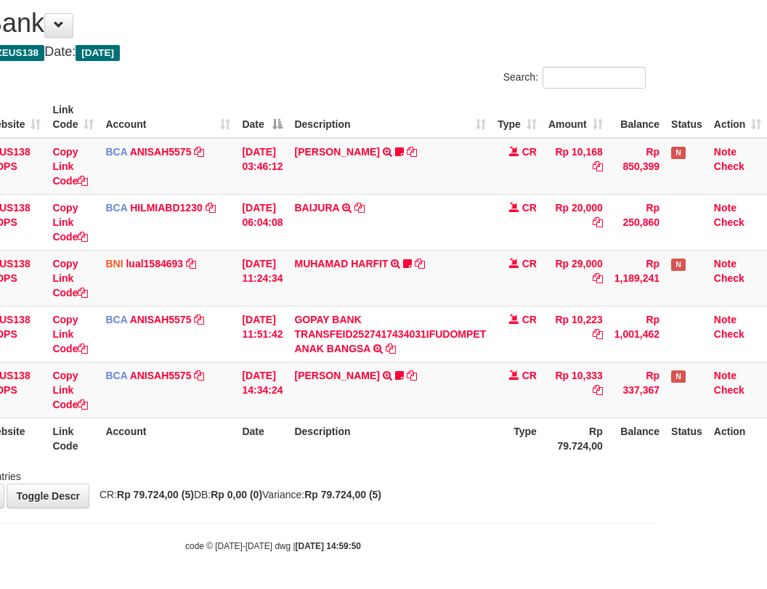
drag, startPoint x: 444, startPoint y: 442, endPoint x: 454, endPoint y: 446, distance: 10.8
click at [452, 449] on th "Description" at bounding box center [389, 437] width 203 height 41
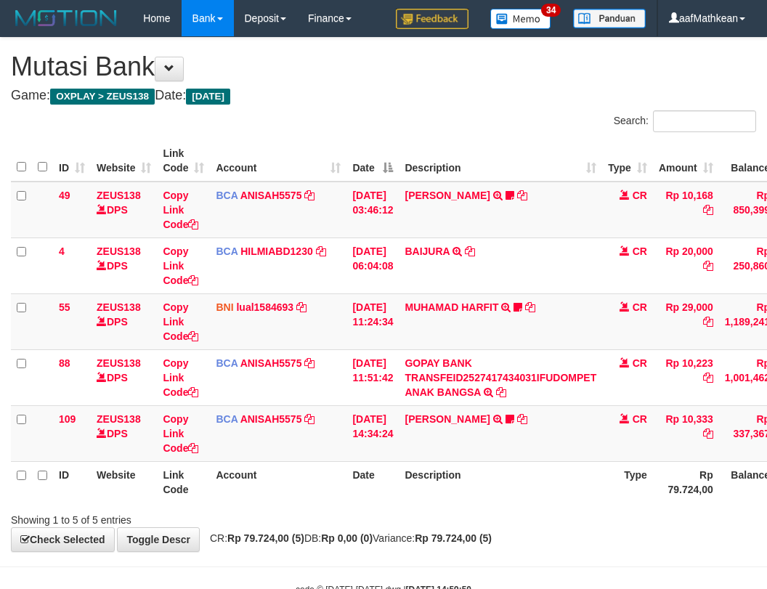
scroll to position [44, 120]
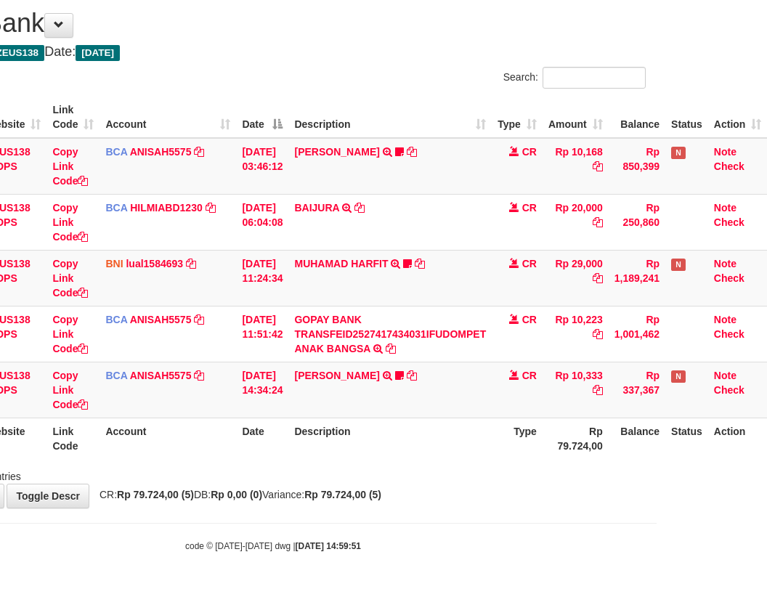
click at [486, 528] on body "Toggle navigation Home Bank Account List Load By Website Group [OXPLAY] ZEUS138…" at bounding box center [273, 272] width 767 height 632
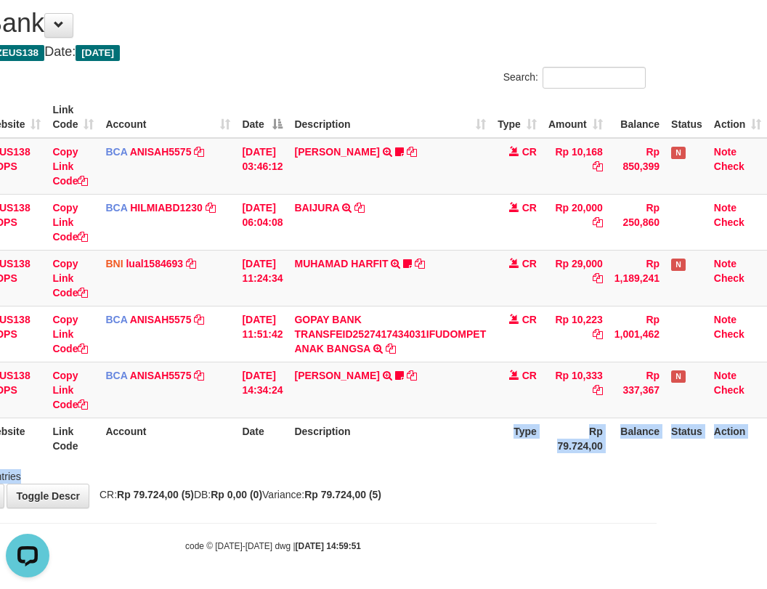
drag, startPoint x: 479, startPoint y: 435, endPoint x: 1058, endPoint y: 599, distance: 602.0
click at [656, 588] on html "Toggle navigation Home Bank Account List Load By Website Group [OXPLAY] ZEUS138…" at bounding box center [273, 272] width 767 height 632
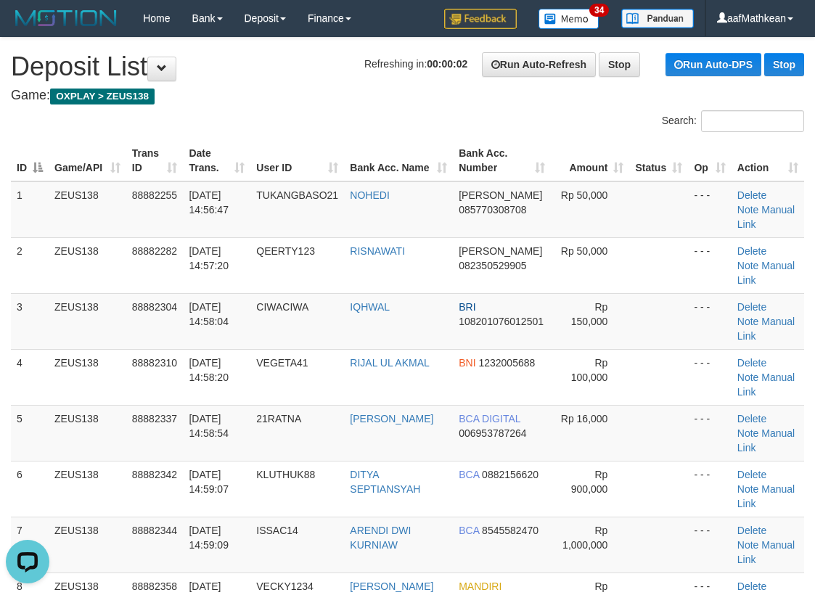
click at [224, 140] on tr "ID Game/API Trans ID Date Trans. User ID Bank Acc. Name Bank Acc. Number Amount…" at bounding box center [407, 160] width 793 height 41
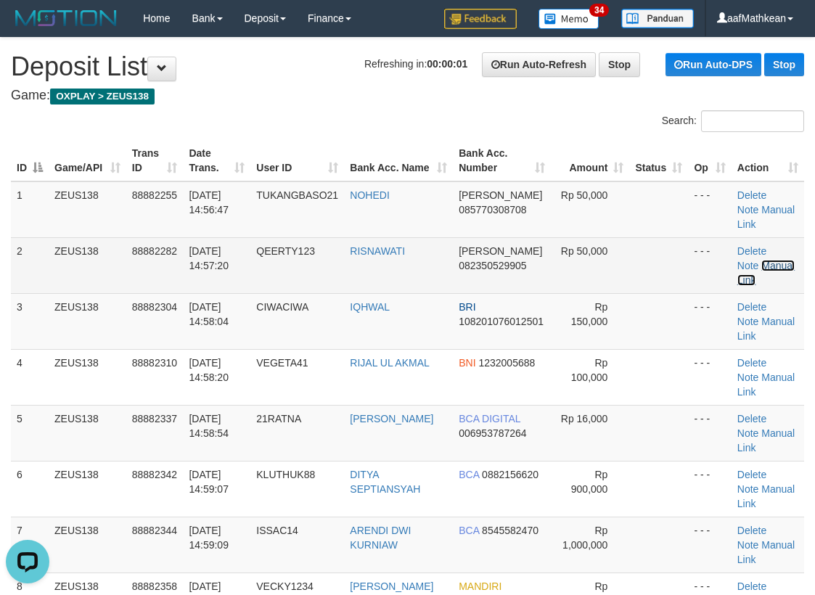
click at [783, 265] on link "Manual Link" at bounding box center [765, 273] width 57 height 26
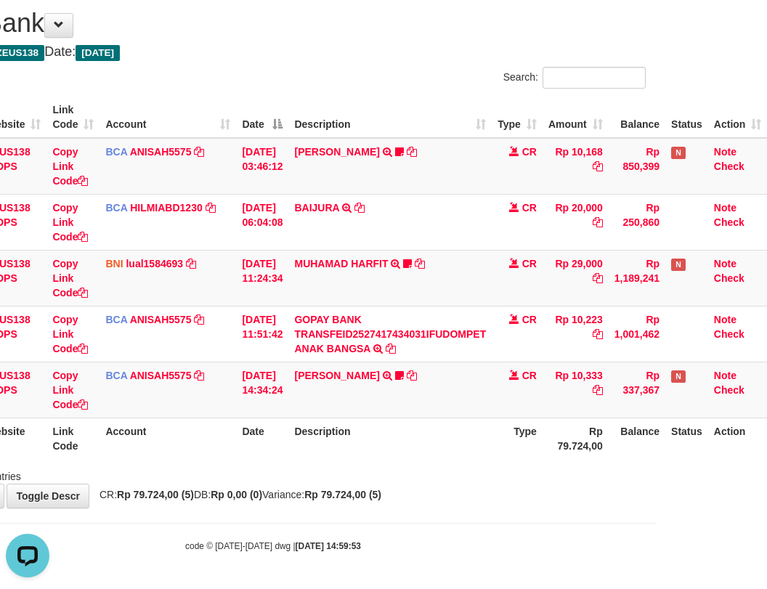
click at [380, 520] on body "Toggle navigation Home Bank Account List Load By Website Group [OXPLAY] ZEUS138…" at bounding box center [273, 272] width 767 height 632
drag, startPoint x: 539, startPoint y: 506, endPoint x: 730, endPoint y: 504, distance: 191.6
click at [539, 506] on div "**********" at bounding box center [273, 250] width 767 height 513
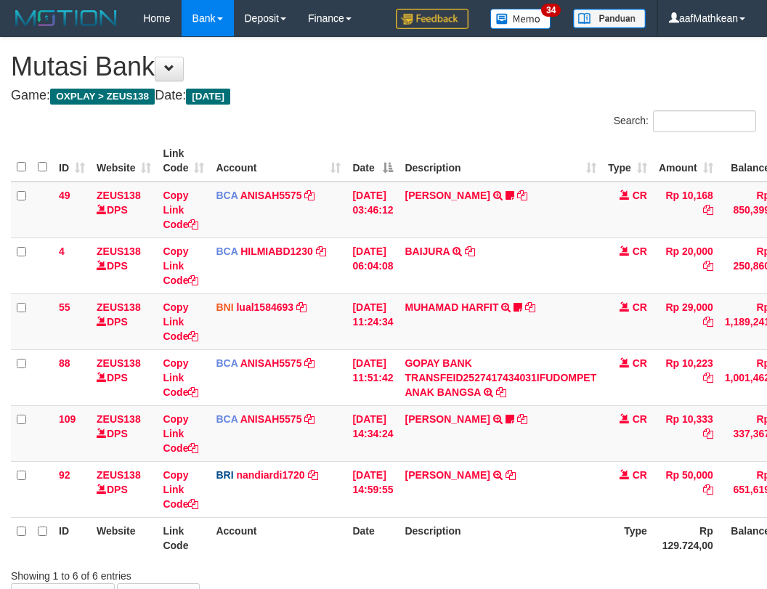
scroll to position [44, 120]
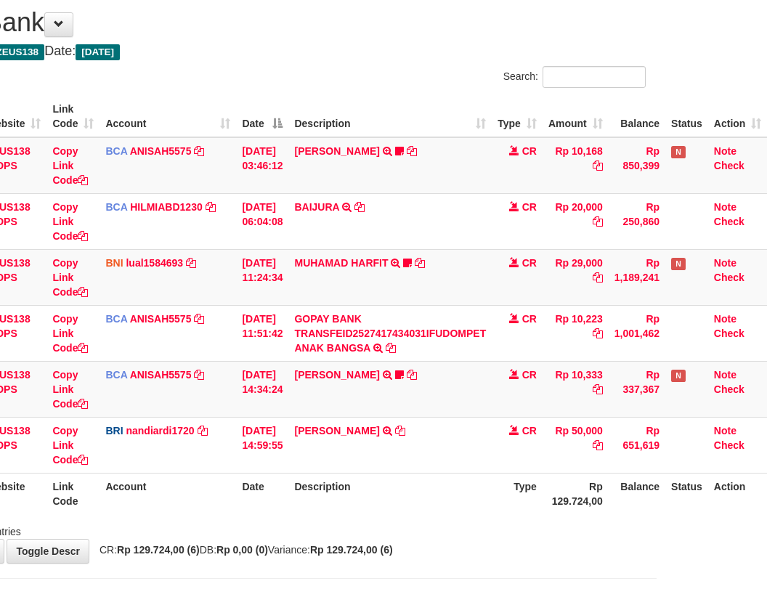
drag, startPoint x: 397, startPoint y: 507, endPoint x: 412, endPoint y: 513, distance: 15.9
click at [401, 509] on th "Description" at bounding box center [389, 493] width 203 height 41
click at [412, 512] on th "Description" at bounding box center [389, 493] width 203 height 41
click at [457, 502] on th "Description" at bounding box center [389, 493] width 203 height 41
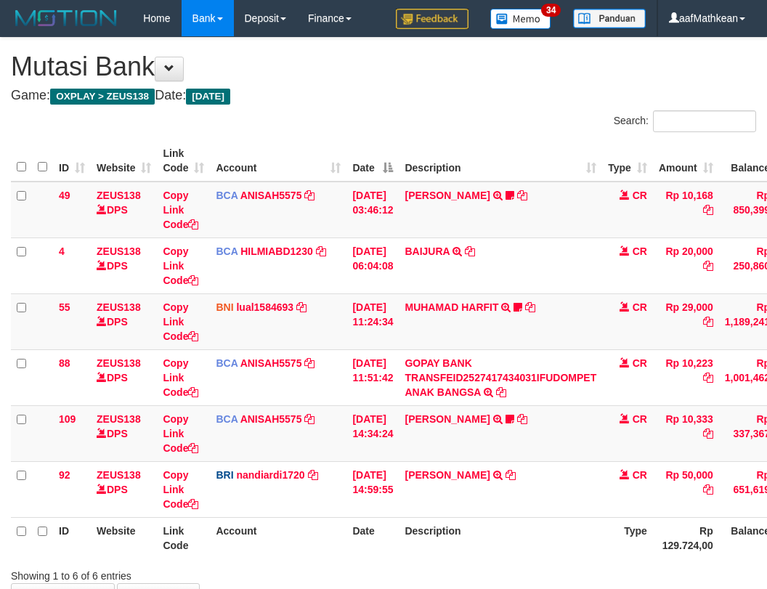
scroll to position [45, 120]
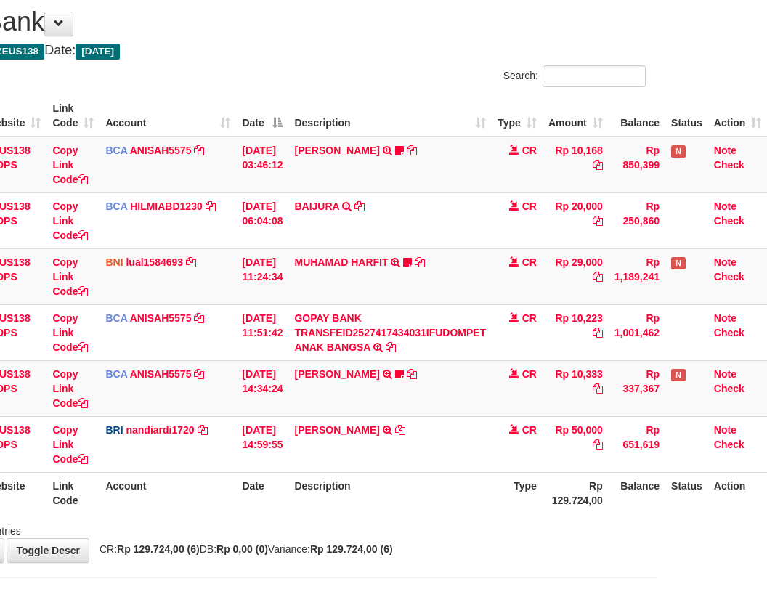
click at [442, 477] on th "Description" at bounding box center [389, 492] width 203 height 41
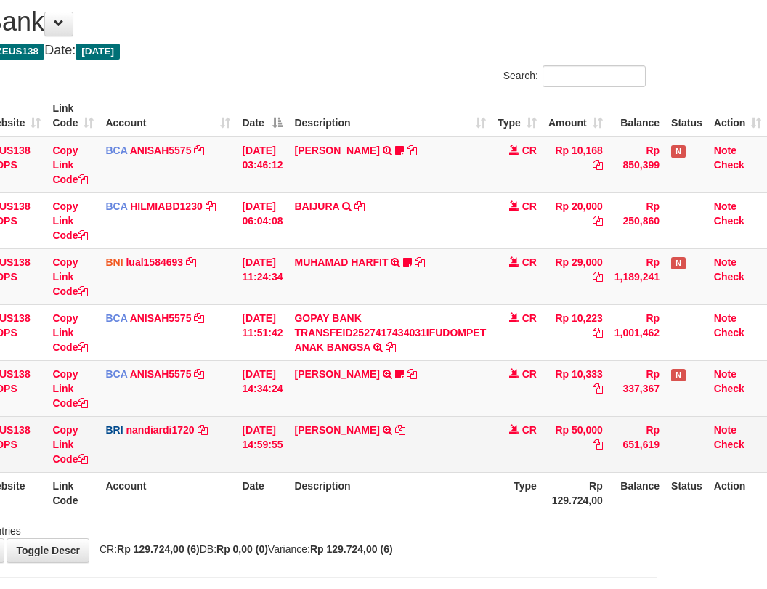
click at [475, 470] on table "ID Website Link Code Account Date Description Type Amount Balance Status Action…" at bounding box center [334, 304] width 866 height 418
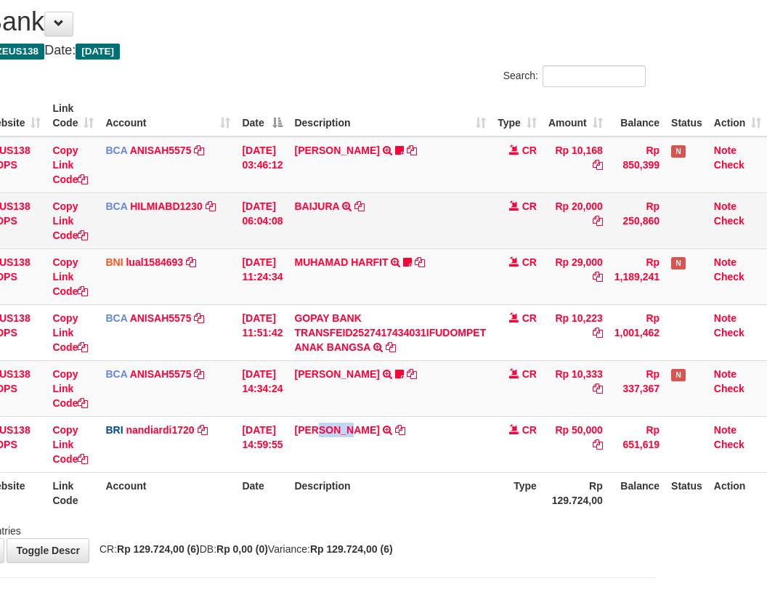
drag, startPoint x: 340, startPoint y: 428, endPoint x: 753, endPoint y: 218, distance: 462.9
click at [354, 428] on td "DANA RISNAWATI TRANSFER NBMB DANA RISNAWATI TO NANDI ARDIANSYAH" at bounding box center [389, 444] width 203 height 56
copy link "RISN"
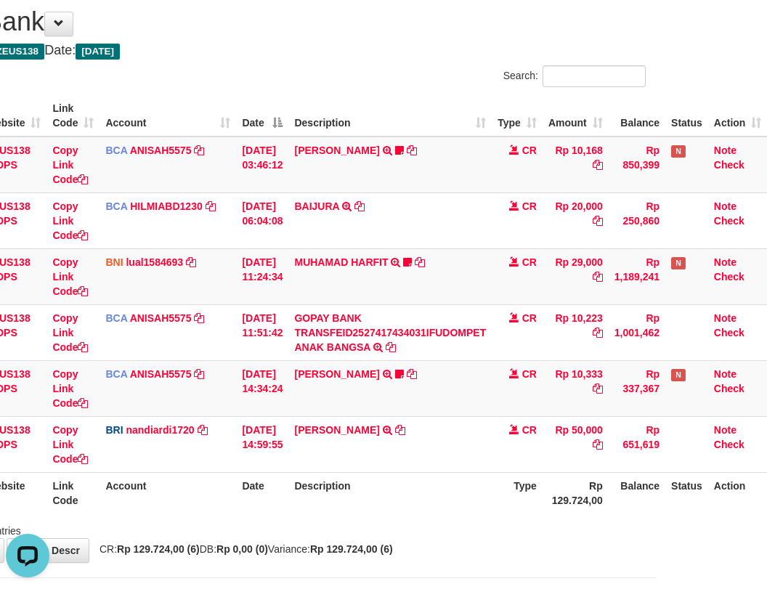
drag, startPoint x: 990, startPoint y: 457, endPoint x: 1011, endPoint y: 455, distance: 21.2
click at [656, 455] on html "Toggle navigation Home Bank Account List Load By Website Group [OXPLAY] ZEUS138…" at bounding box center [273, 299] width 767 height 688
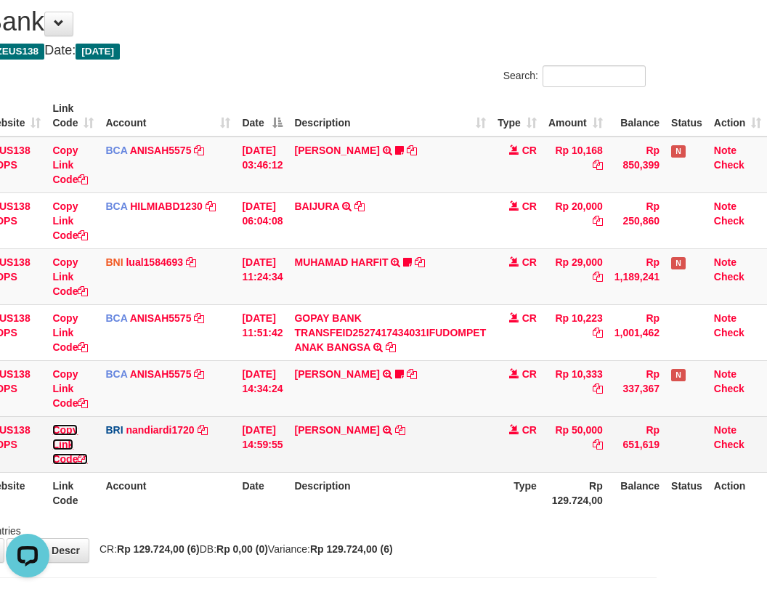
click at [55, 462] on link "Copy Link Code" at bounding box center [70, 444] width 36 height 41
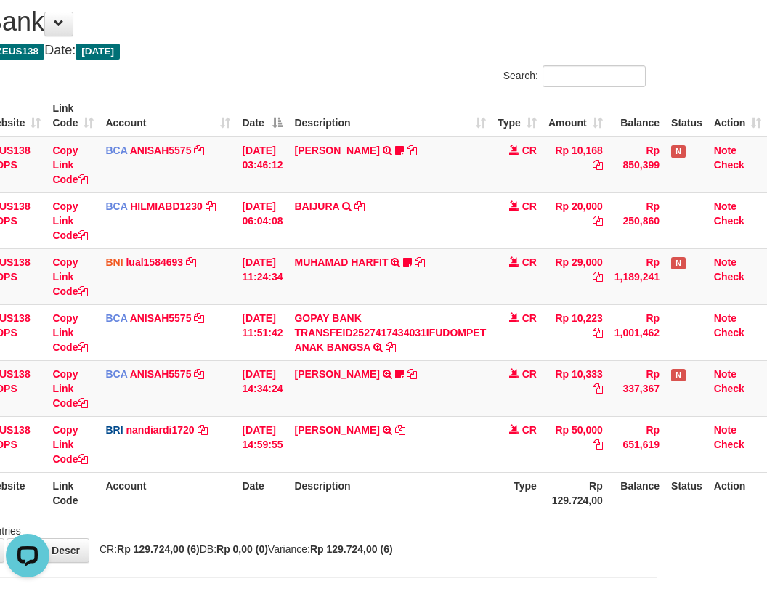
scroll to position [182, 0]
click at [526, 448] on tbody "49 ZEUS138 DPS Copy Link Code BCA ANISAH5575 DPS ANISAH mutasi_20251001_3827 | …" at bounding box center [334, 304] width 866 height 336
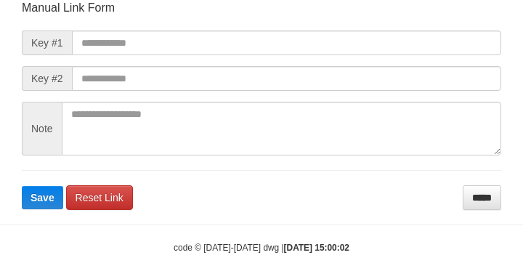
scroll to position [169, 0]
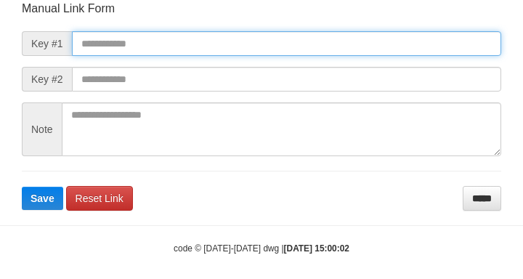
click at [94, 45] on input "text" at bounding box center [286, 43] width 429 height 25
paste input "**********"
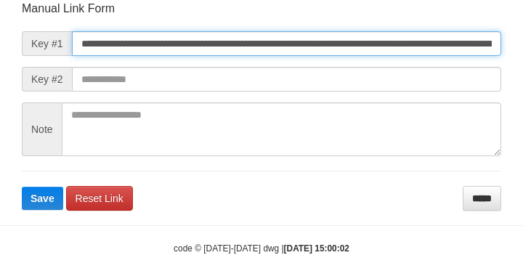
type input "**********"
click at [22, 187] on button "Save" at bounding box center [42, 198] width 41 height 23
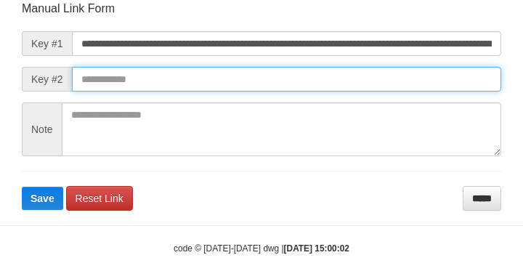
scroll to position [0, 0]
drag, startPoint x: 361, startPoint y: 69, endPoint x: 348, endPoint y: 70, distance: 13.9
click at [361, 70] on input "text" at bounding box center [286, 79] width 429 height 25
click at [22, 187] on button "Save" at bounding box center [42, 198] width 41 height 23
click at [349, 73] on input "text" at bounding box center [286, 79] width 429 height 25
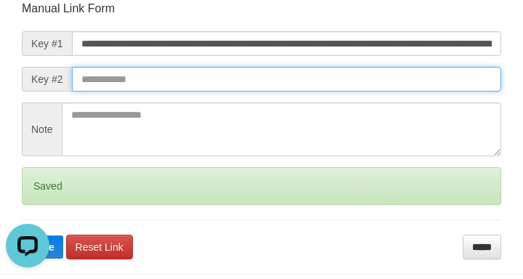
click at [22, 235] on button "Save" at bounding box center [42, 246] width 41 height 23
drag, startPoint x: 354, startPoint y: 86, endPoint x: 394, endPoint y: 102, distance: 43.3
click at [364, 89] on input "text" at bounding box center [286, 79] width 429 height 25
drag, startPoint x: 394, startPoint y: 102, endPoint x: 373, endPoint y: 88, distance: 25.6
click at [391, 99] on form "**********" at bounding box center [261, 130] width 479 height 258
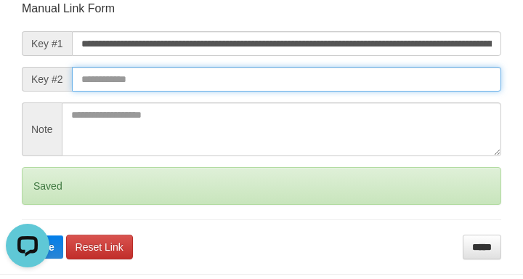
click at [22, 235] on button "Save" at bounding box center [42, 246] width 41 height 23
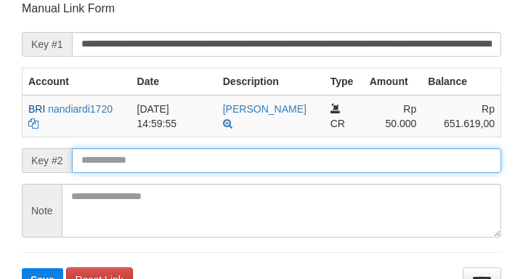
click at [154, 160] on input "text" at bounding box center [286, 160] width 429 height 25
click at [22, 268] on button "Save" at bounding box center [42, 279] width 41 height 23
click at [152, 160] on input "text" at bounding box center [286, 160] width 429 height 25
click at [22, 268] on button "Save" at bounding box center [42, 279] width 41 height 23
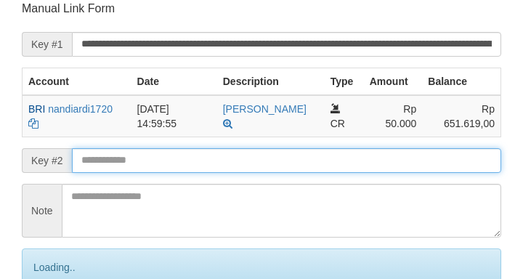
click at [152, 166] on input "text" at bounding box center [286, 160] width 429 height 25
drag, startPoint x: 150, startPoint y: 160, endPoint x: 138, endPoint y: 166, distance: 12.7
click at [152, 162] on input "text" at bounding box center [286, 160] width 429 height 25
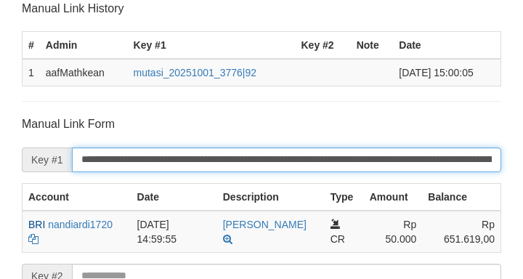
drag, startPoint x: 155, startPoint y: 165, endPoint x: 138, endPoint y: 166, distance: 16.7
click at [153, 164] on input "**********" at bounding box center [286, 159] width 429 height 25
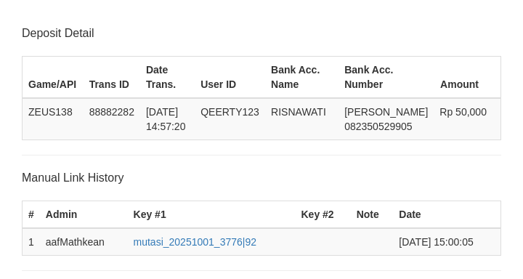
scroll to position [378, 0]
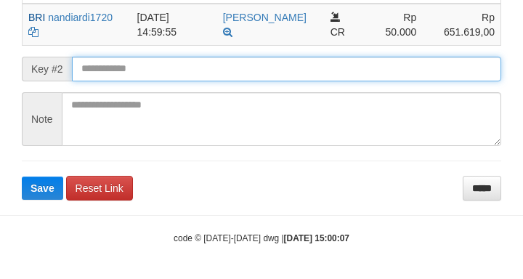
click at [105, 99] on form "**********" at bounding box center [261, 54] width 479 height 290
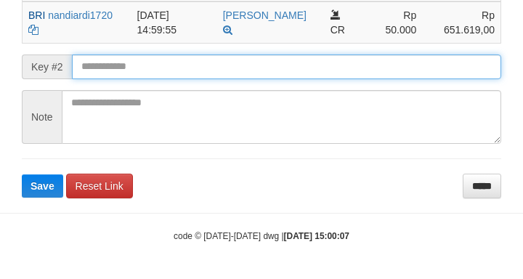
click at [22, 174] on button "Save" at bounding box center [42, 185] width 41 height 23
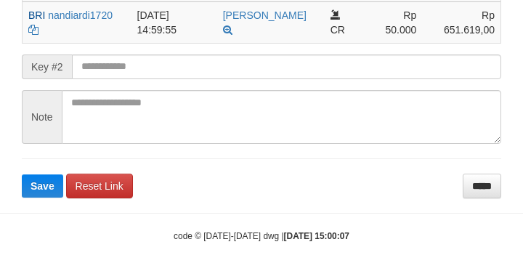
click at [105, 86] on form "**********" at bounding box center [261, 52] width 479 height 290
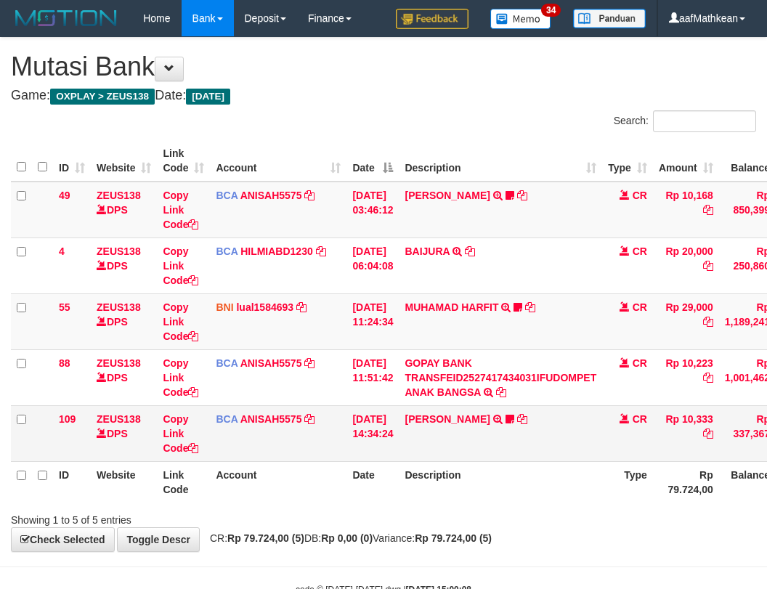
click at [481, 393] on td "GOPAY BANK TRANSFEID2527417434031IFUDOMPET ANAK BANGSA TRSF E-BANKING CR 0110/F…" at bounding box center [500, 377] width 203 height 56
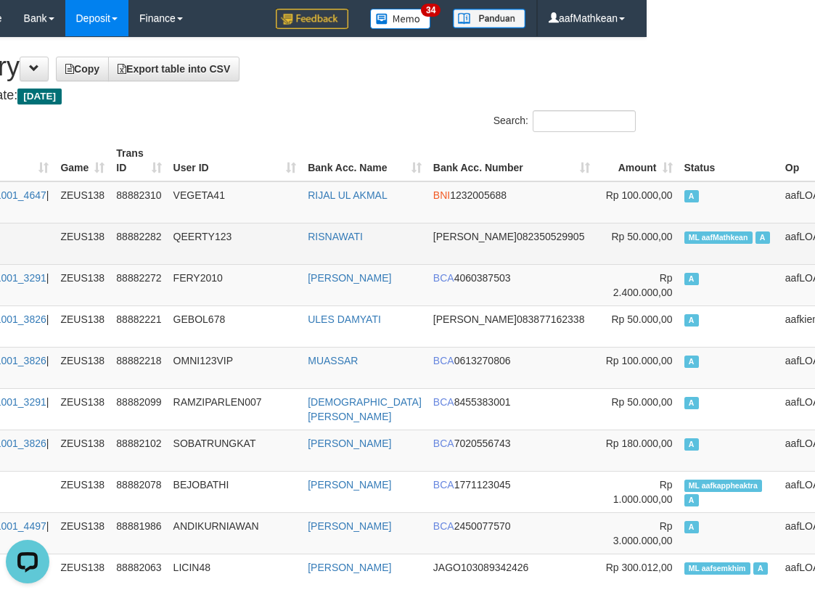
click at [685, 235] on span "ML aafMathkean" at bounding box center [719, 238] width 68 height 12
copy td "ML aafMathkean A"
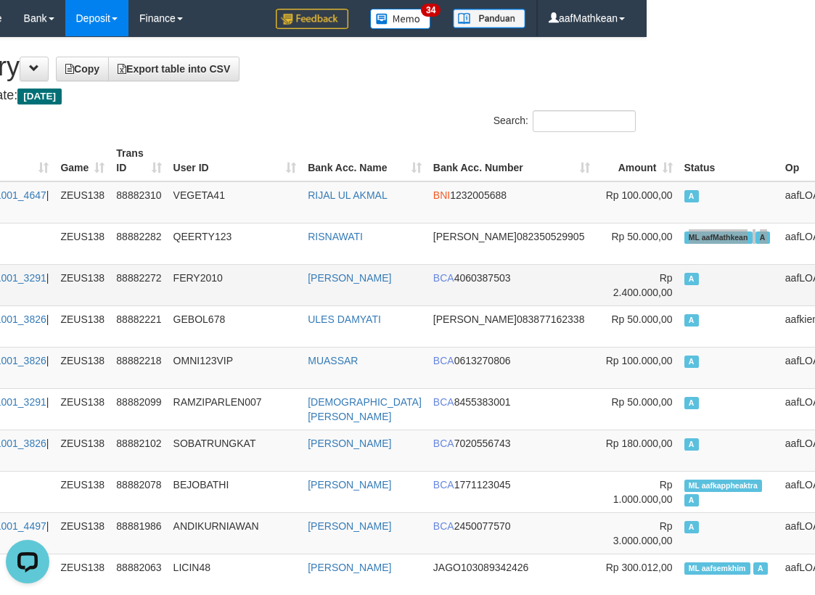
scroll to position [1635, 168]
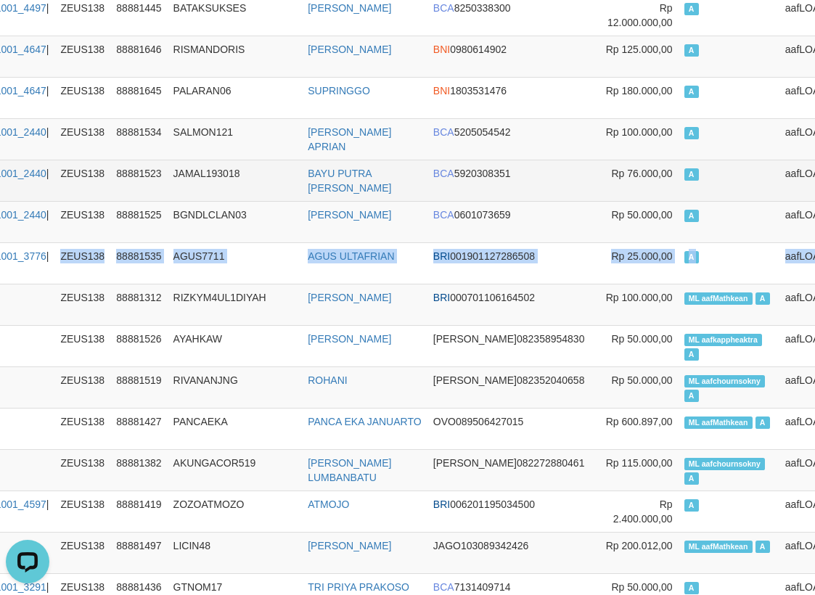
drag, startPoint x: 39, startPoint y: 298, endPoint x: 94, endPoint y: 166, distance: 142.5
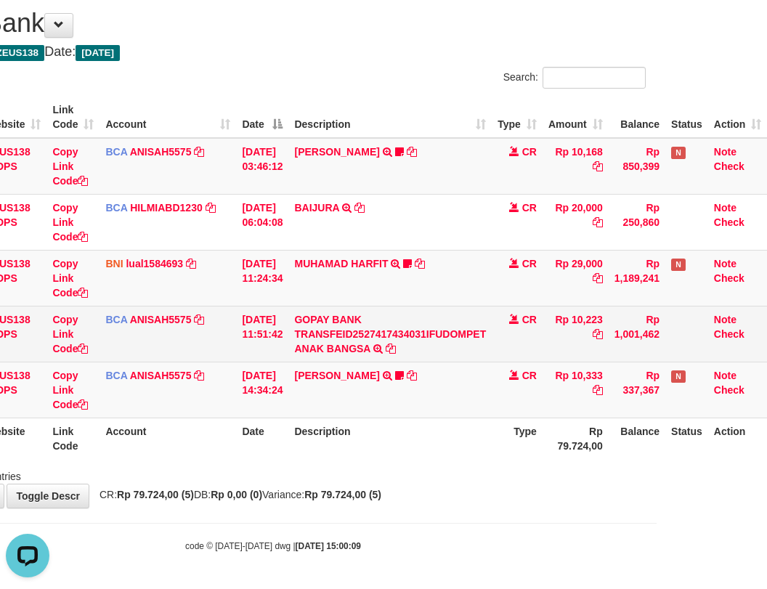
click at [429, 314] on td "GOPAY BANK TRANSFEID2527417434031IFUDOMPET ANAK BANGSA TRSF E-BANKING CR 0110/F…" at bounding box center [389, 334] width 203 height 56
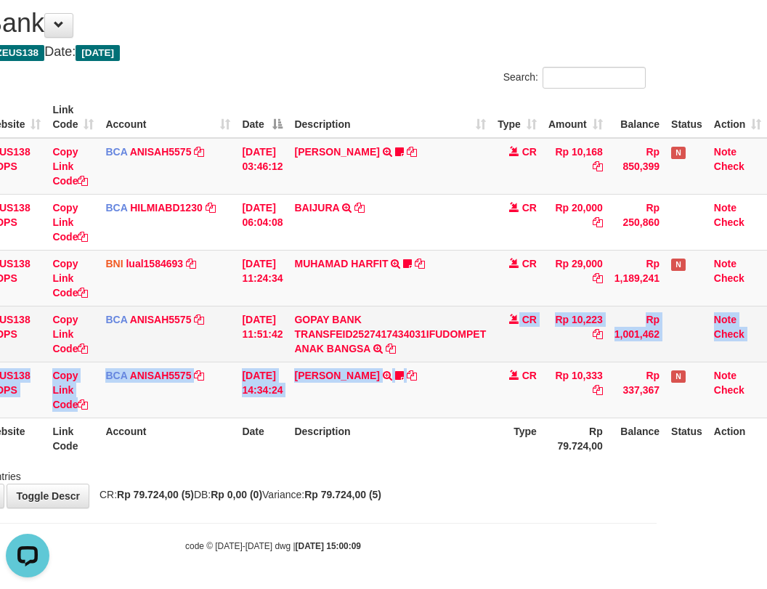
drag, startPoint x: 488, startPoint y: 364, endPoint x: 516, endPoint y: 356, distance: 29.2
click at [499, 362] on tr "109 ZEUS138 DPS Copy Link Code BCA ANISAH5575 DPS ANISAH mutasi_20251001_3827 |…" at bounding box center [334, 389] width 866 height 56
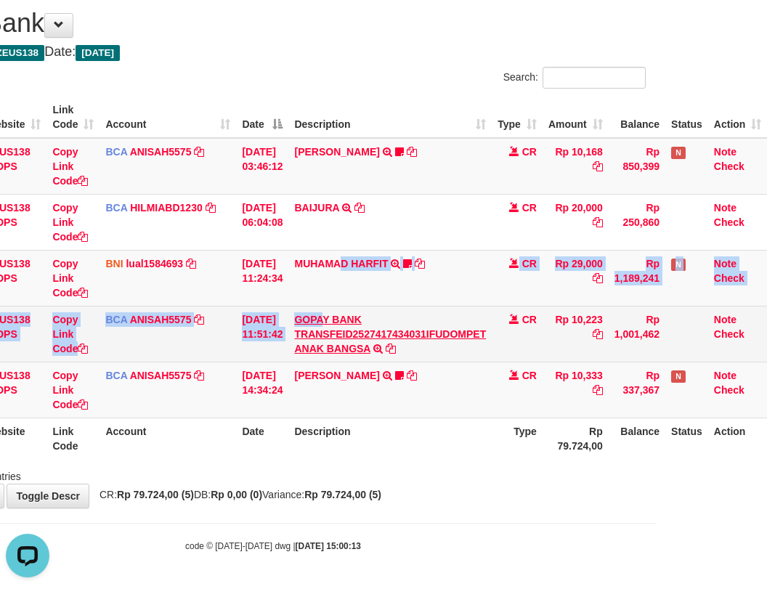
drag, startPoint x: 347, startPoint y: 339, endPoint x: 465, endPoint y: 381, distance: 124.9
click at [358, 343] on tbody "49 ZEUS138 DPS Copy Link Code BCA ANISAH5575 DPS ANISAH mutasi_20251001_3827 | …" at bounding box center [334, 278] width 866 height 280
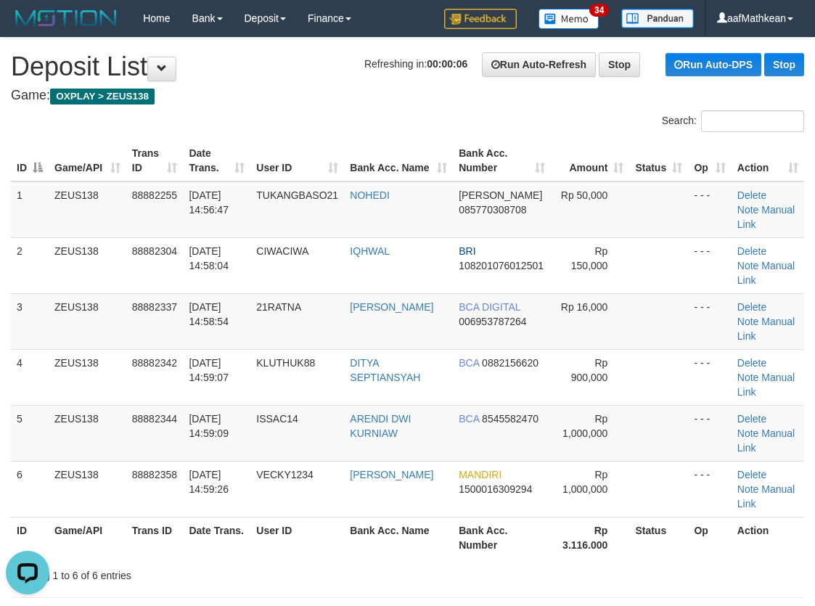
click at [265, 127] on div "Search: ID Game/API Trans ID Date Trans. User ID Bank Acc. Name Bank Acc. Numbe…" at bounding box center [407, 346] width 793 height 473
drag, startPoint x: 300, startPoint y: 130, endPoint x: 285, endPoint y: 134, distance: 15.9
click at [300, 131] on div "Search: ID Game/API Trans ID Date Trans. User ID Bank Acc. Name Bank Acc. Numbe…" at bounding box center [407, 346] width 793 height 473
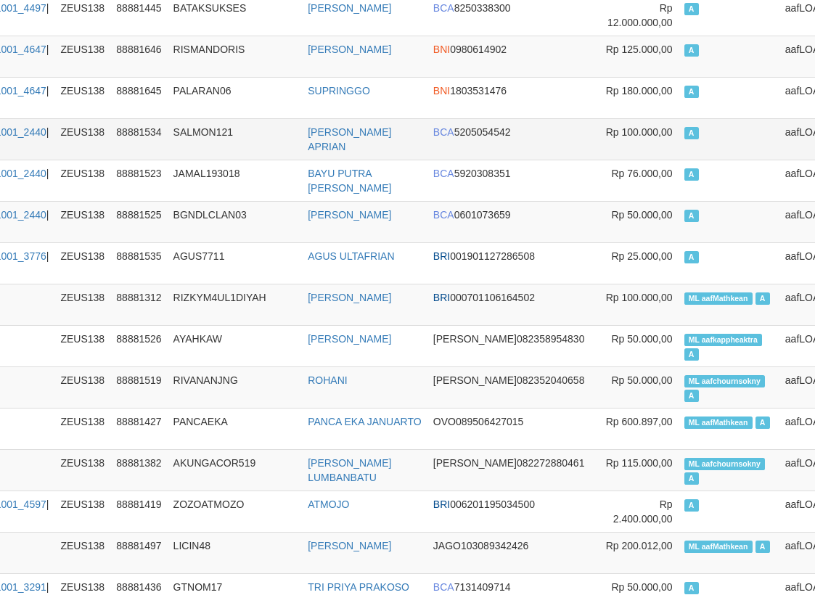
scroll to position [1635, 168]
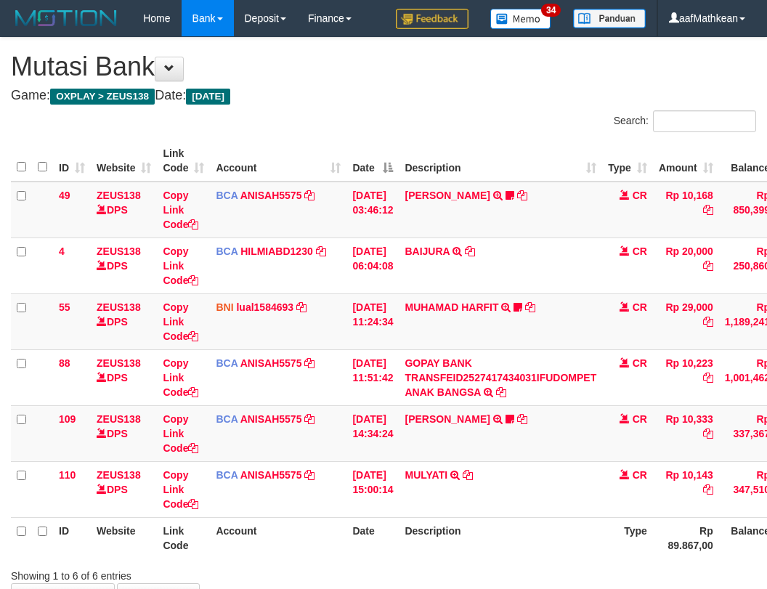
click at [361, 563] on div "Showing 1 to 6 of 6 entries" at bounding box center [383, 573] width 767 height 20
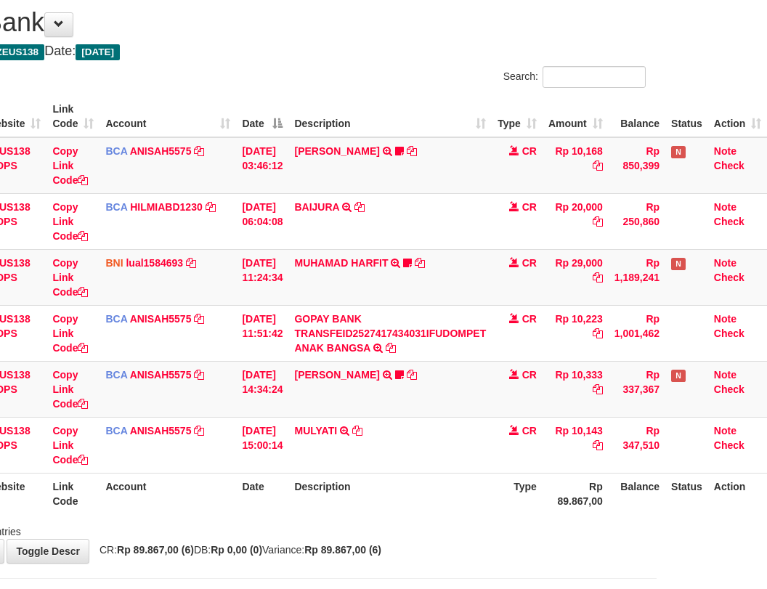
drag, startPoint x: 348, startPoint y: 495, endPoint x: 663, endPoint y: 456, distance: 317.5
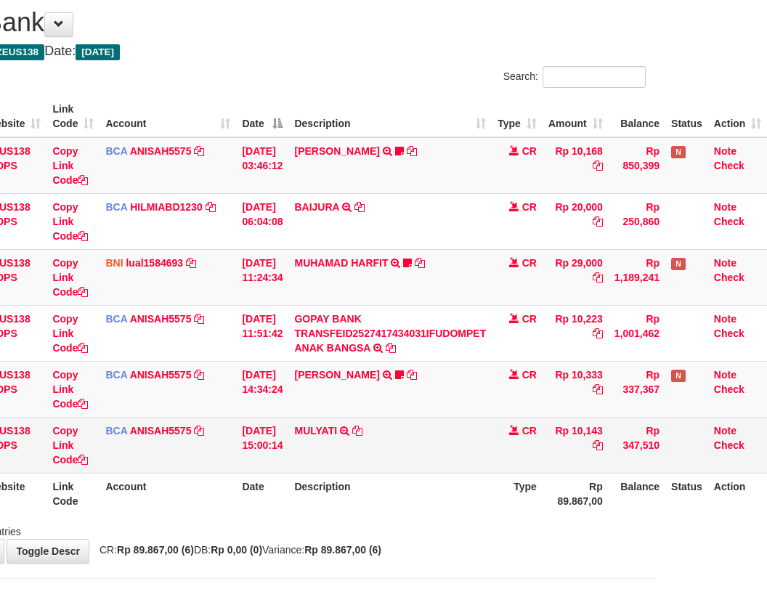
click at [349, 496] on th "Description" at bounding box center [389, 493] width 203 height 41
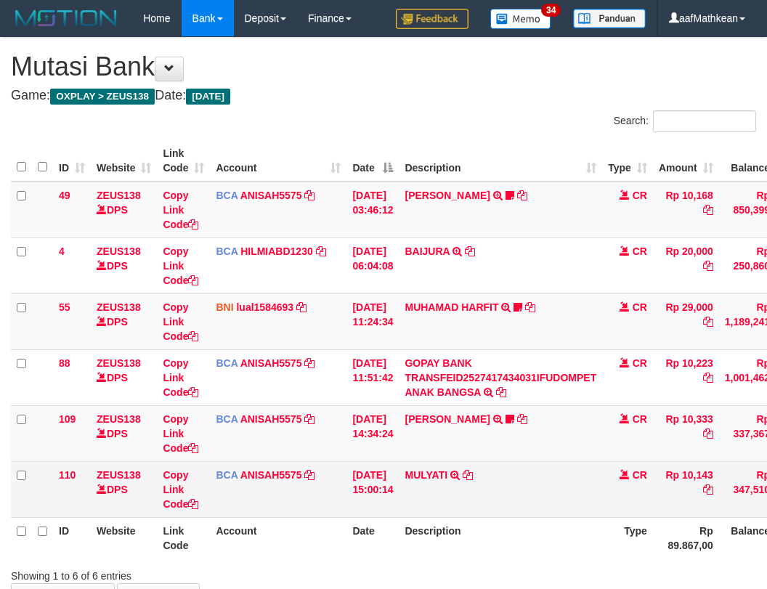
scroll to position [45, 120]
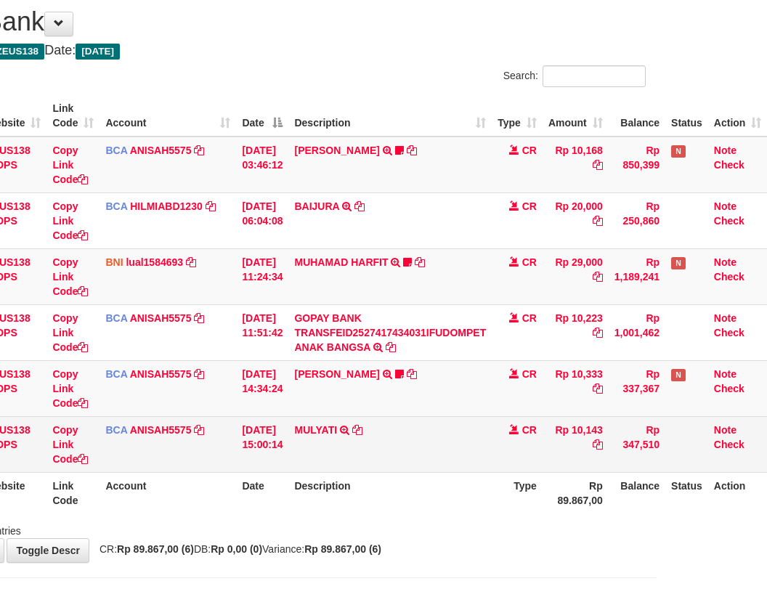
click at [363, 430] on td "MULYATI TRSF E-BANKING CR 0110/FTSCY/WS95051 10143.002025100137174498 TRFDN-[PE…" at bounding box center [389, 444] width 203 height 56
click at [357, 428] on icon at bounding box center [357, 430] width 10 height 10
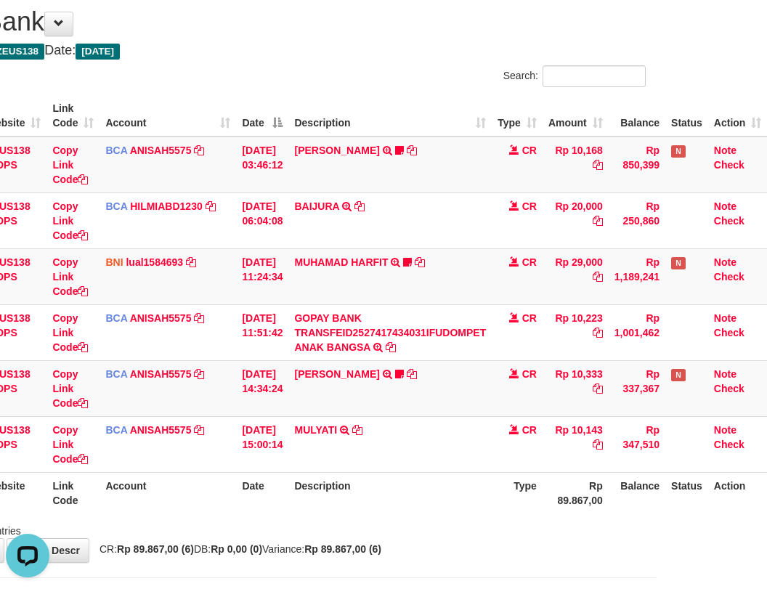
scroll to position [0, 0]
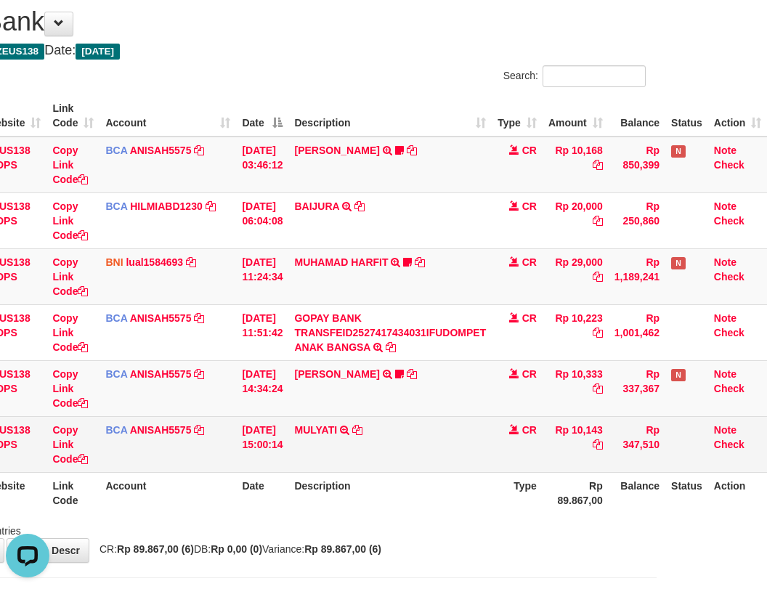
click at [162, 458] on td "BCA ANISAH5575 DPS ANISAH mutasi_20251001_3827 | 110 mutasi_20251001_3827 | 110" at bounding box center [167, 444] width 136 height 56
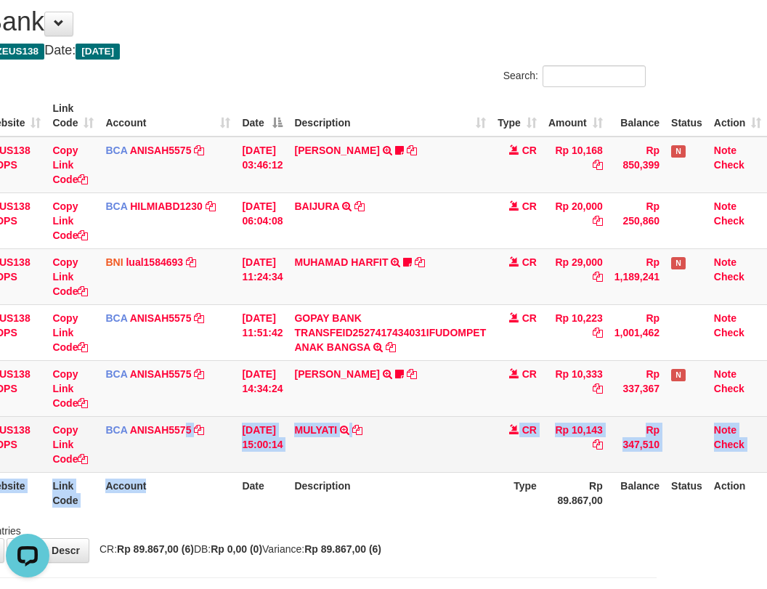
drag, startPoint x: 178, startPoint y: 475, endPoint x: 188, endPoint y: 470, distance: 11.4
click at [185, 472] on table "ID Website Link Code Account Date Description Type Amount Balance Status Action…" at bounding box center [334, 304] width 866 height 418
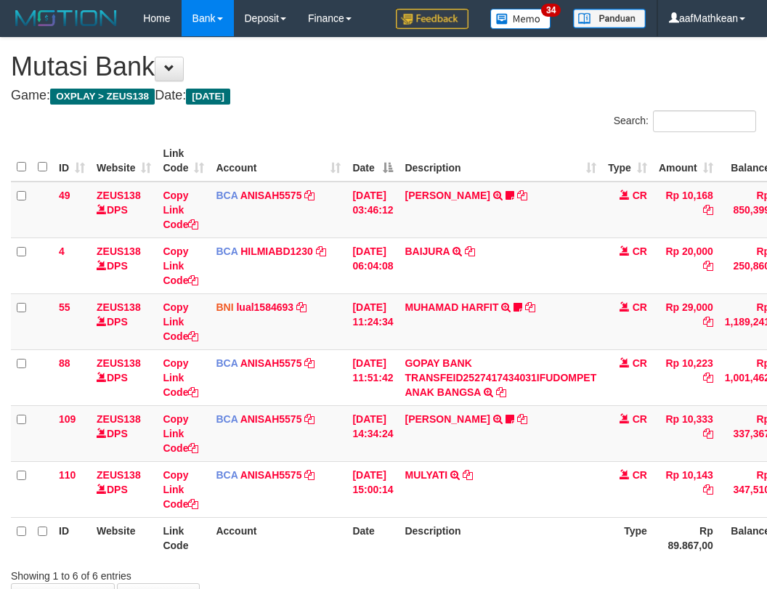
scroll to position [46, 120]
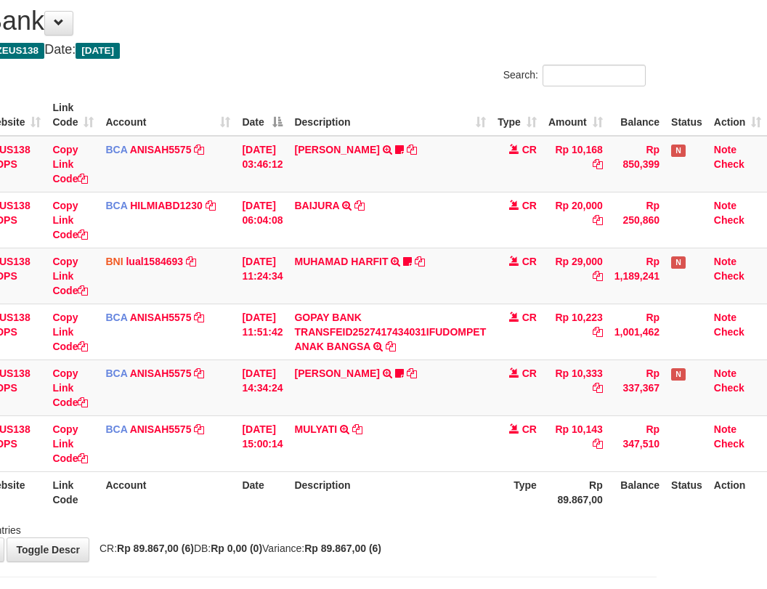
click at [314, 510] on th "Description" at bounding box center [389, 491] width 203 height 41
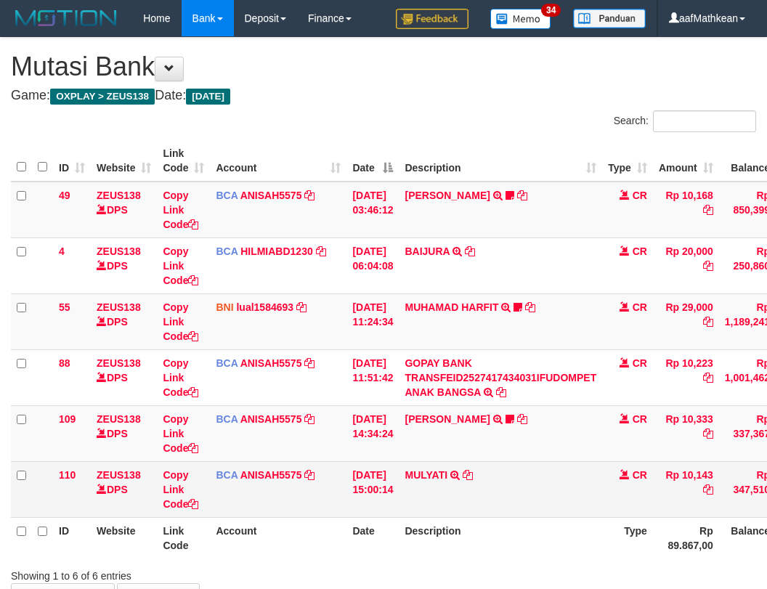
scroll to position [46, 120]
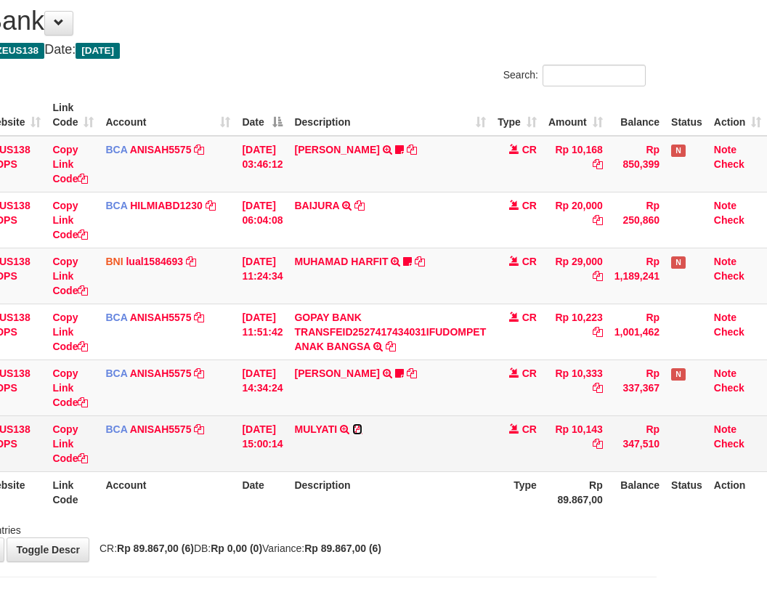
drag, startPoint x: 357, startPoint y: 427, endPoint x: 368, endPoint y: 420, distance: 12.7
click at [356, 427] on icon at bounding box center [357, 429] width 10 height 10
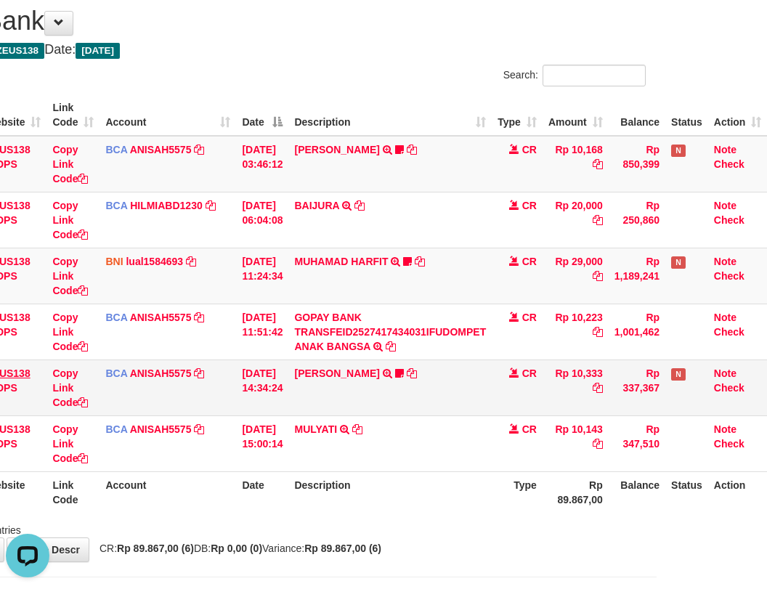
scroll to position [0, 0]
click at [432, 272] on td "MUHAMAD HARFIT TRANSFER DARI SDR MUHAMAD HARFIT Sano27" at bounding box center [389, 276] width 203 height 56
drag, startPoint x: 393, startPoint y: 282, endPoint x: 301, endPoint y: 3, distance: 293.8
click at [388, 256] on td "MUHAMAD HARFIT TRANSFER DARI SDR MUHAMAD HARFIT Sano27" at bounding box center [389, 276] width 203 height 56
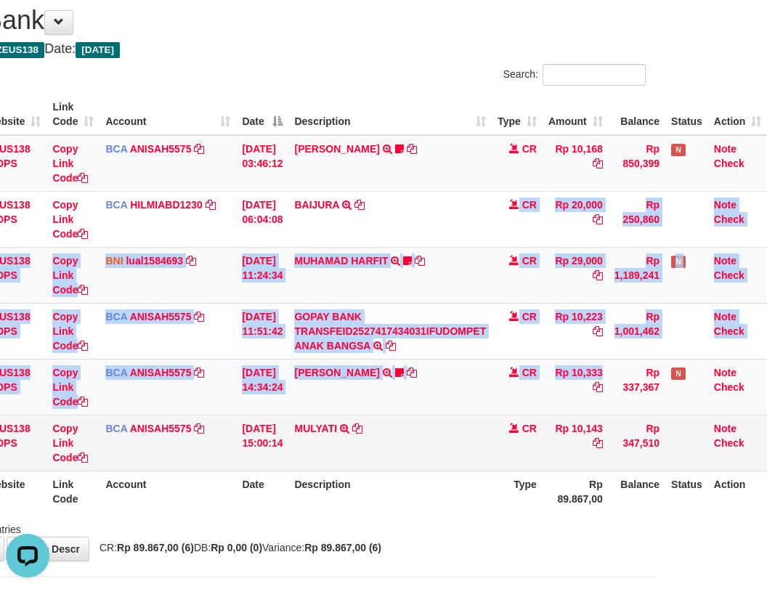
drag, startPoint x: 601, startPoint y: 380, endPoint x: 626, endPoint y: 466, distance: 89.8
click at [613, 422] on tbody "49 ZEUS138 DPS Copy Link Code BCA ANISAH5575 DPS [PERSON_NAME] mutasi_20251001_…" at bounding box center [334, 303] width 866 height 336
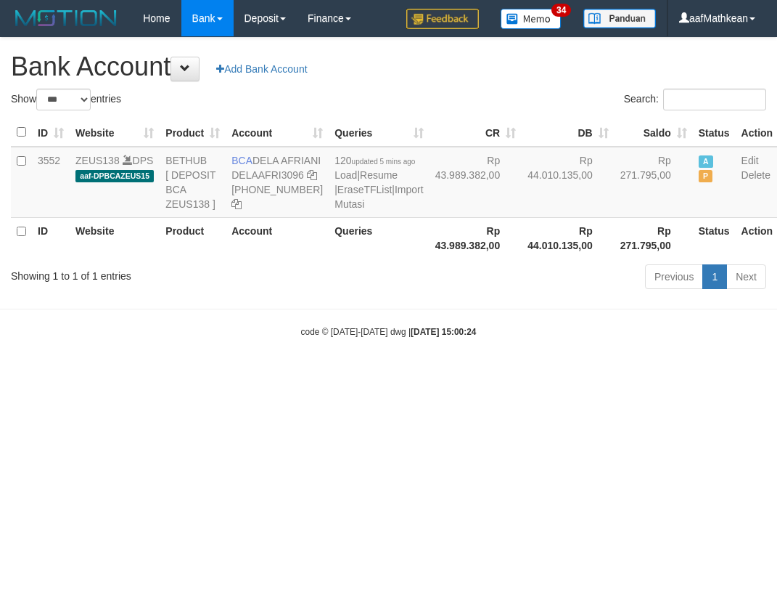
select select "***"
click at [335, 210] on link "Import Mutasi" at bounding box center [379, 197] width 89 height 26
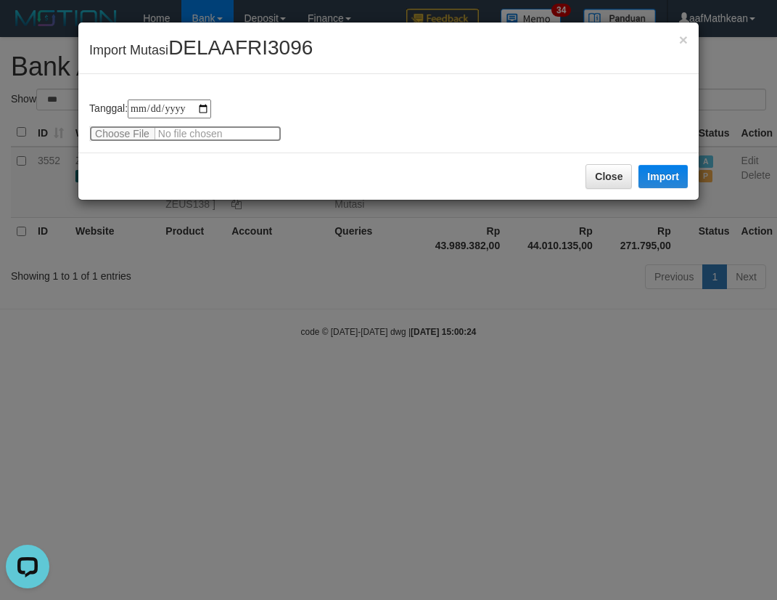
click at [137, 135] on input "file" at bounding box center [185, 134] width 192 height 16
type input "**********"
drag, startPoint x: 667, startPoint y: 173, endPoint x: 180, endPoint y: 1, distance: 516.8
click at [661, 171] on button "Import" at bounding box center [663, 176] width 49 height 23
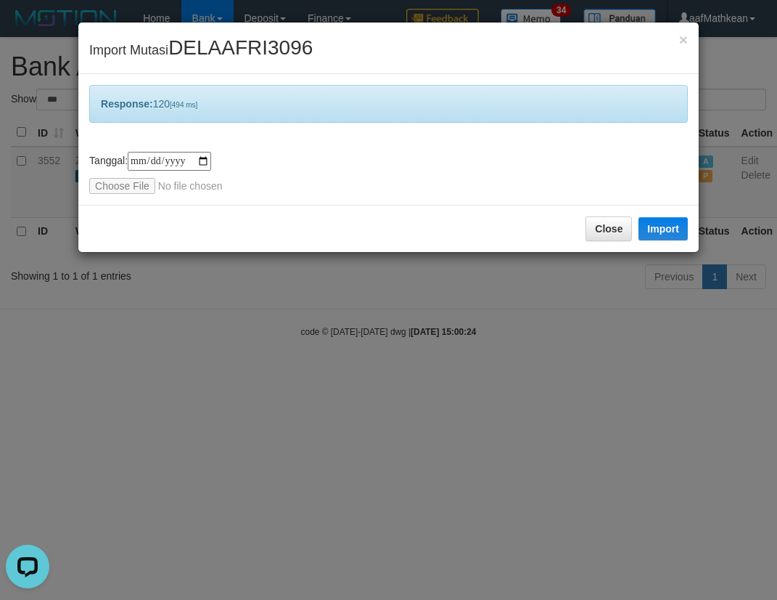
click at [424, 356] on div "**********" at bounding box center [388, 300] width 777 height 600
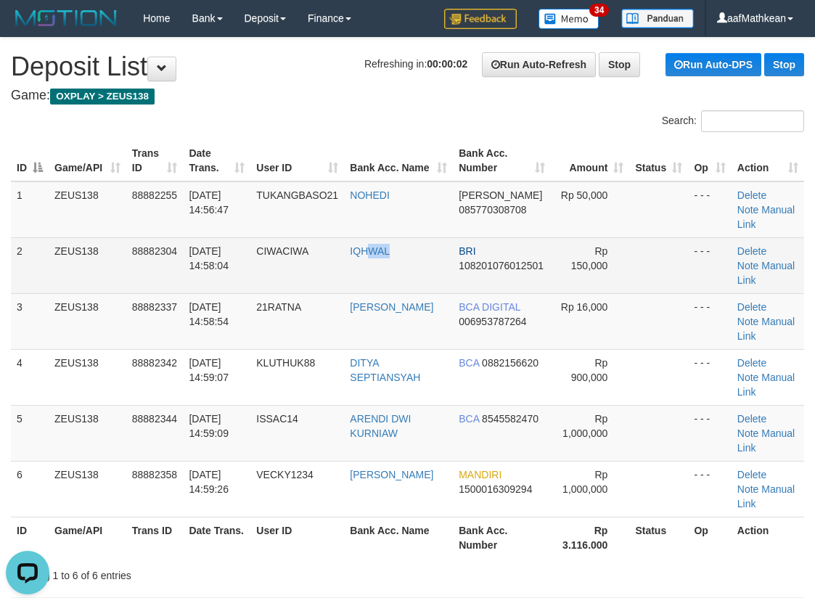
click at [409, 274] on td "IQHWAL" at bounding box center [398, 265] width 109 height 56
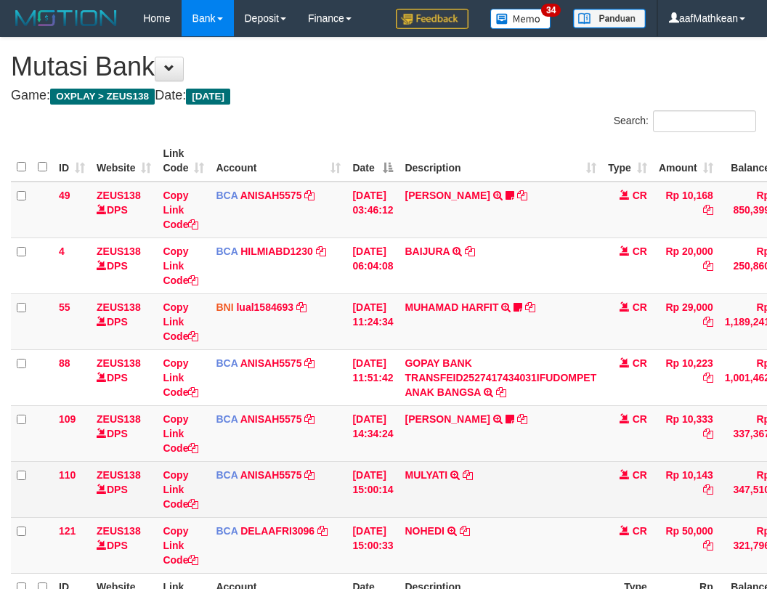
scroll to position [47, 120]
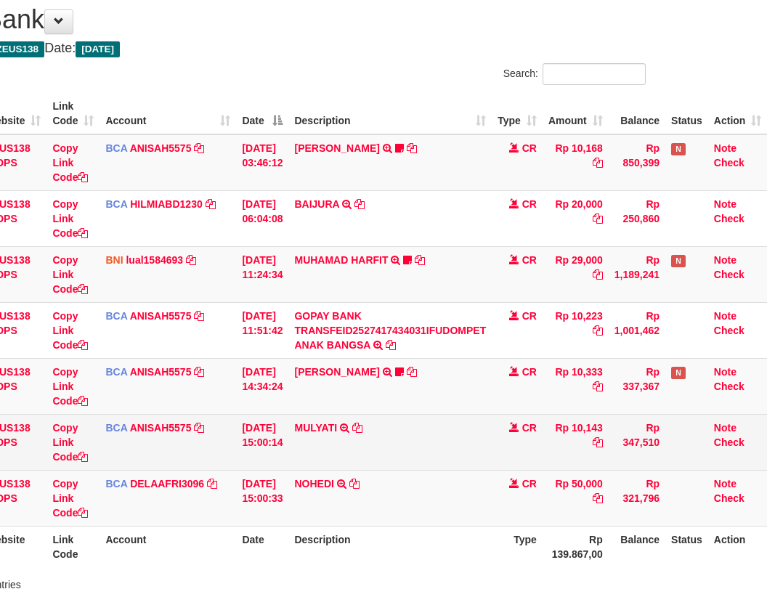
drag, startPoint x: 435, startPoint y: 415, endPoint x: 409, endPoint y: 425, distance: 28.0
click at [428, 420] on td "MULYATI TRSF E-BANKING CR 0110/FTSCY/WS95051 10143.002025100137174498 TRFDN-[PE…" at bounding box center [389, 442] width 203 height 56
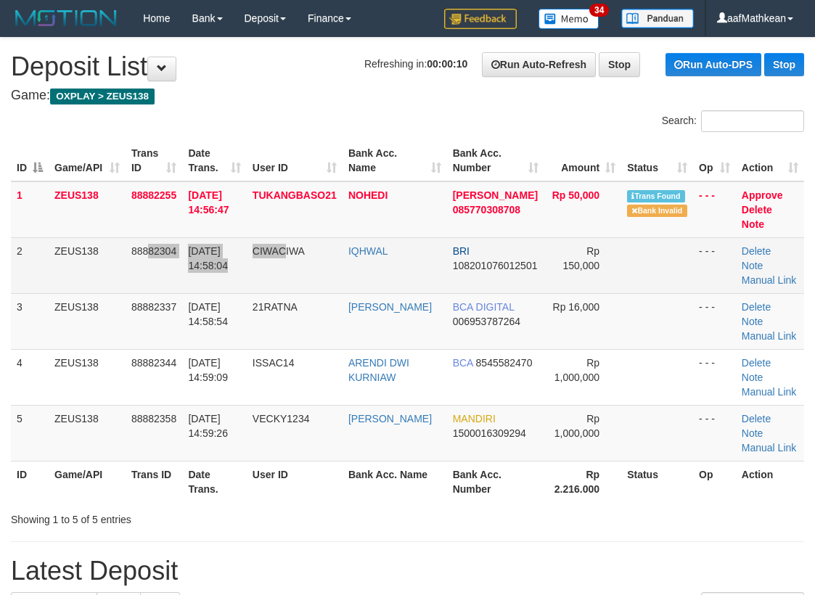
click at [287, 278] on tr "2 ZEUS138 88882304 01/10/2025 14:58:04 CIWACIWA IQHWAL BRI 108201076012501 Rp 1…" at bounding box center [407, 265] width 793 height 56
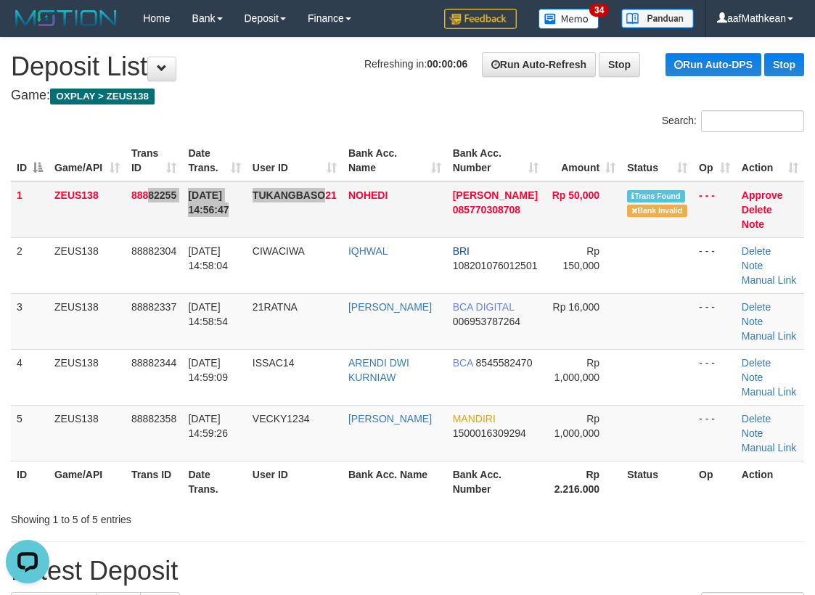
click at [281, 195] on tr "1 ZEUS138 88882255 01/10/2025 14:56:47 TUKANGBASO21 NOHEDI DANA 085770308708 Rp…" at bounding box center [407, 209] width 793 height 57
drag, startPoint x: 282, startPoint y: 99, endPoint x: 362, endPoint y: 95, distance: 80.0
click at [239, 115] on div "Search:" at bounding box center [407, 122] width 815 height 25
click at [246, 120] on div "Search:" at bounding box center [407, 122] width 815 height 25
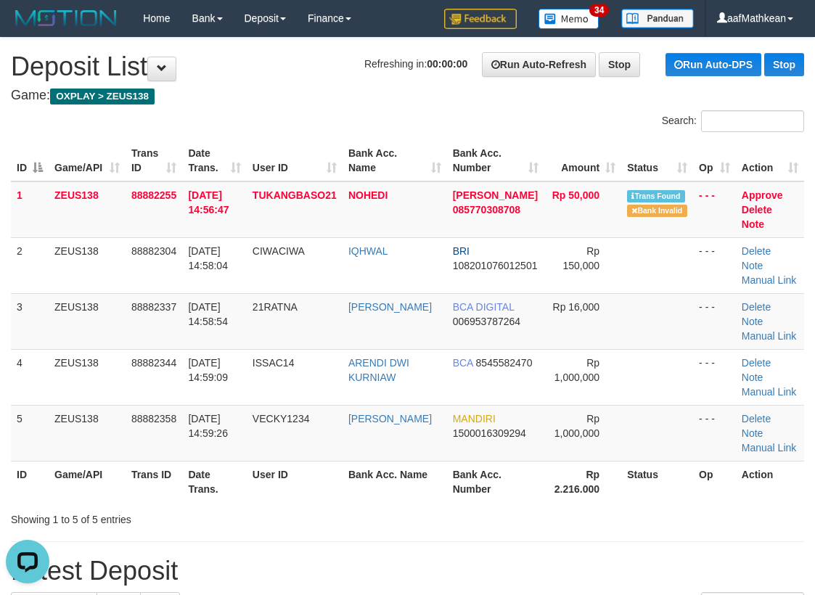
drag, startPoint x: 268, startPoint y: 126, endPoint x: 261, endPoint y: 127, distance: 7.3
click at [262, 128] on div "Search:" at bounding box center [407, 122] width 815 height 25
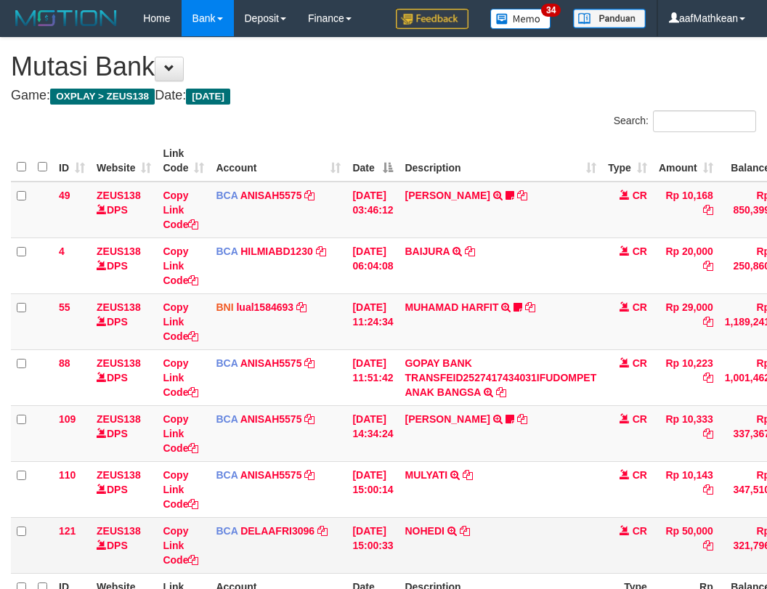
scroll to position [48, 120]
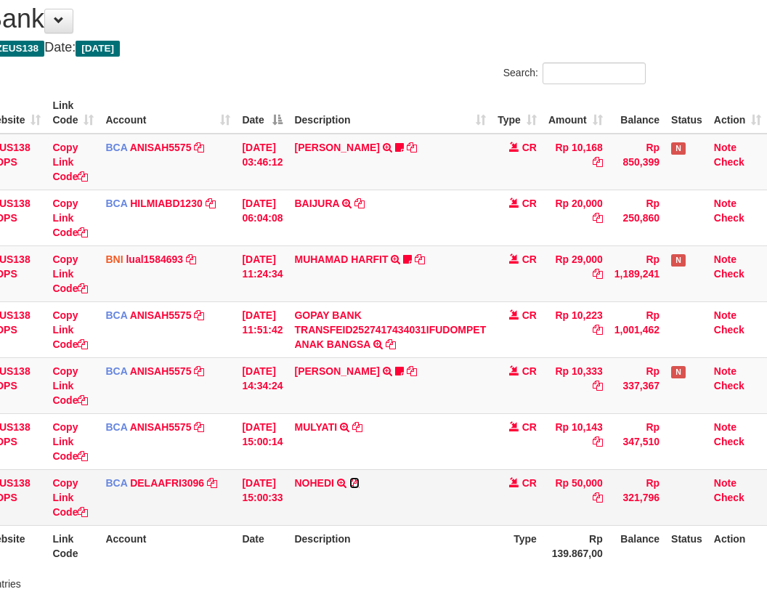
click at [356, 483] on icon at bounding box center [354, 483] width 10 height 10
click at [196, 482] on td "BCA DELAAFRI3096 DPS DELA AFRIANI mutasi_20251001_3552 | 121 mutasi_20251001_35…" at bounding box center [167, 497] width 136 height 56
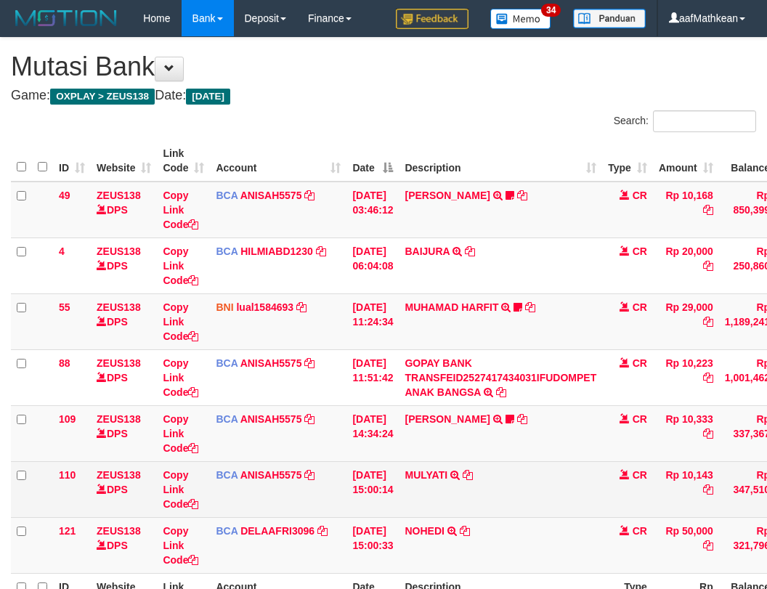
scroll to position [49, 120]
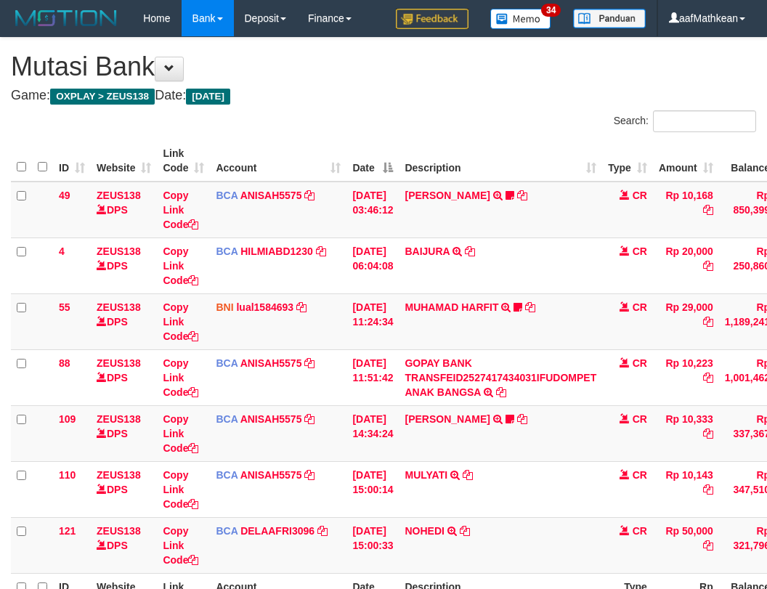
scroll to position [49, 120]
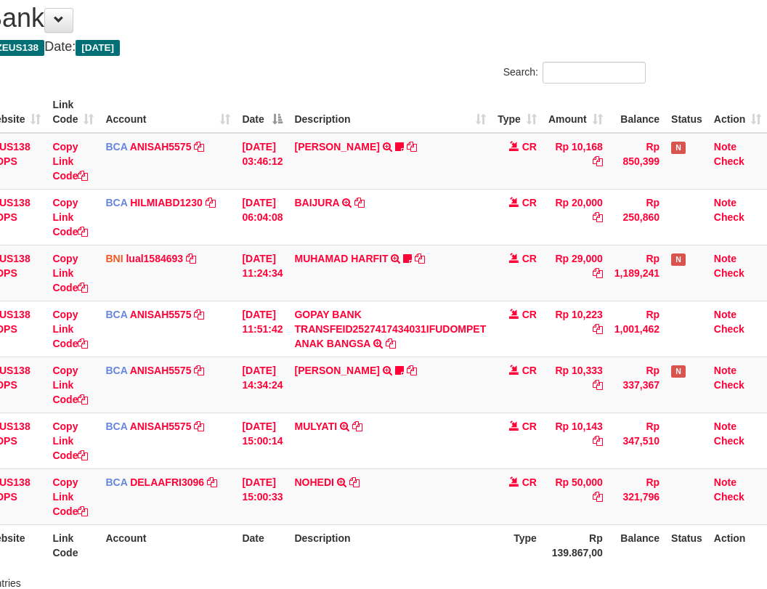
click at [548, 526] on th "Rp 139.867,00" at bounding box center [575, 544] width 66 height 41
drag, startPoint x: 301, startPoint y: 364, endPoint x: 305, endPoint y: 375, distance: 11.5
click at [301, 364] on link "[PERSON_NAME]" at bounding box center [336, 370] width 85 height 12
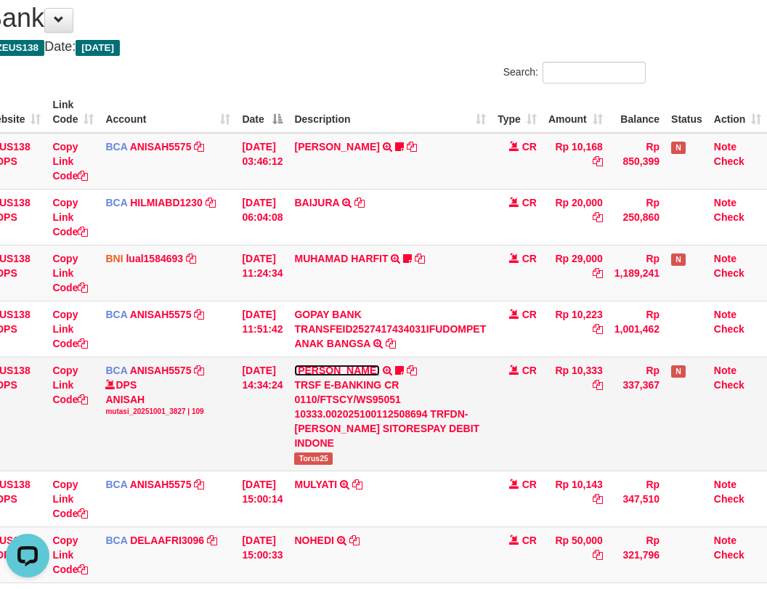
scroll to position [0, 0]
drag, startPoint x: 356, startPoint y: 440, endPoint x: 471, endPoint y: 389, distance: 126.1
click at [383, 436] on td "LISTON SITOR TRSF E-BANKING CR 0110/FTSCY/WS95051 10333.002025100112508694 TRFD…" at bounding box center [389, 413] width 203 height 114
copy span "Torus25"
drag, startPoint x: 227, startPoint y: 440, endPoint x: 230, endPoint y: 452, distance: 12.7
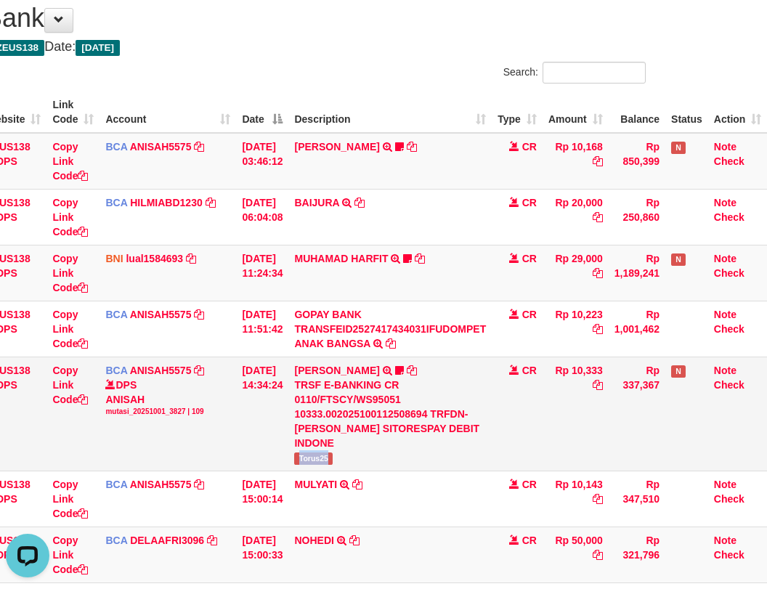
click at [227, 449] on tr "109 ZEUS138 DPS Copy Link Code BCA ANISAH5575 DPS ANISAH mutasi_20251001_3827 |…" at bounding box center [334, 413] width 866 height 114
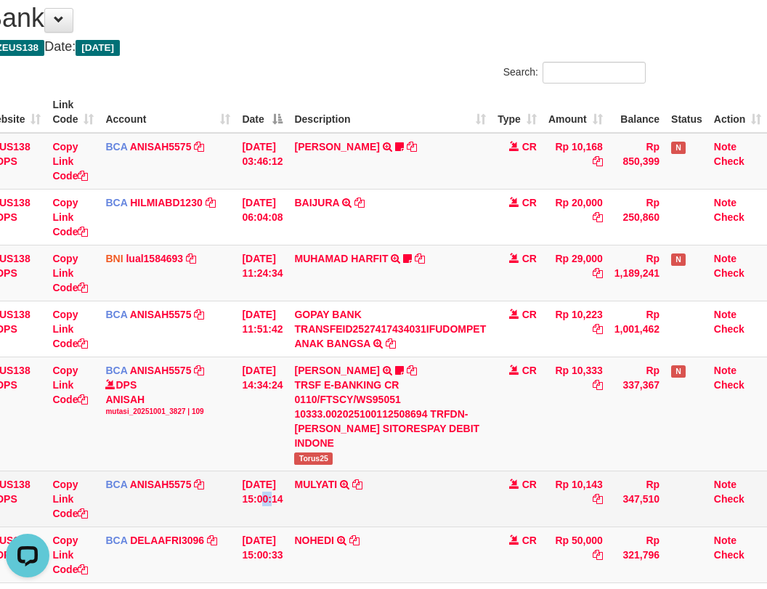
click at [264, 471] on td "[DATE] 15:00:14" at bounding box center [262, 498] width 52 height 56
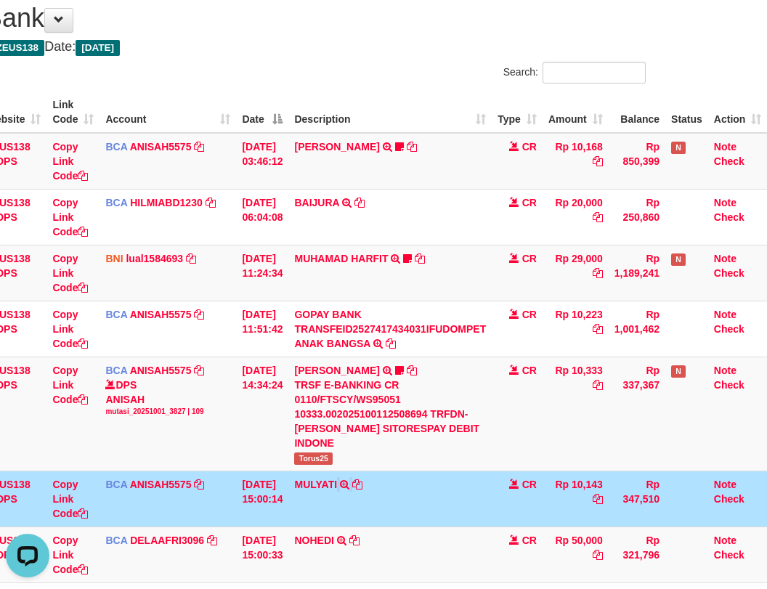
click at [396, 470] on td "MULYATI TRSF E-BANKING CR 0110/FTSCY/WS95051 10143.002025100137174498 TRFDN-[PE…" at bounding box center [389, 498] width 203 height 56
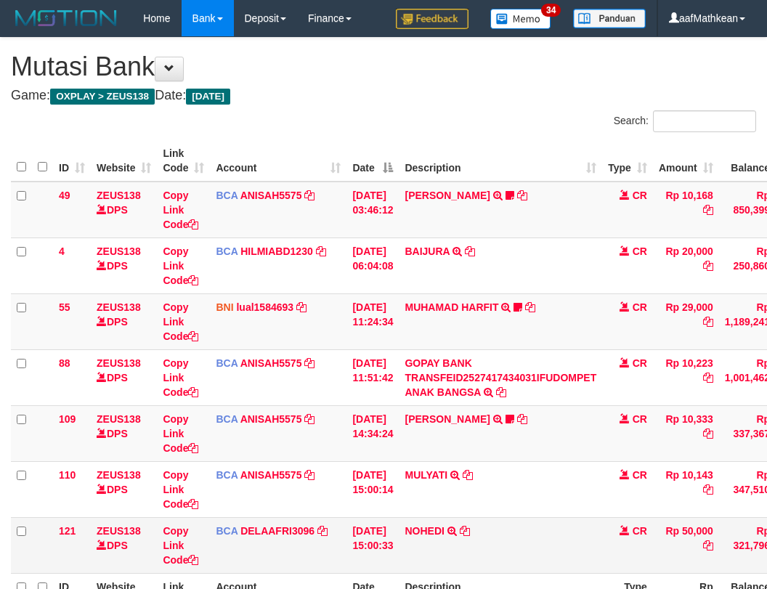
scroll to position [49, 120]
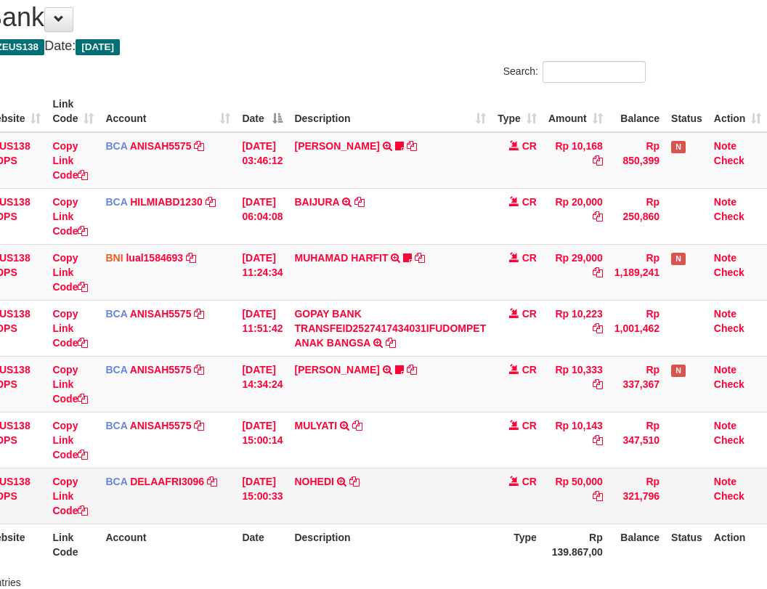
click at [444, 494] on td "NOHEDI TRSF E-BANKING CR 0110/FTSCY/WS95051 50000.002025100187143682 TRFDN-NOHE…" at bounding box center [389, 495] width 203 height 56
click at [438, 504] on td "NOHEDI TRSF E-BANKING CR 0110/FTSCY/WS95051 50000.002025100187143682 TRFDN-NOHE…" at bounding box center [389, 495] width 203 height 56
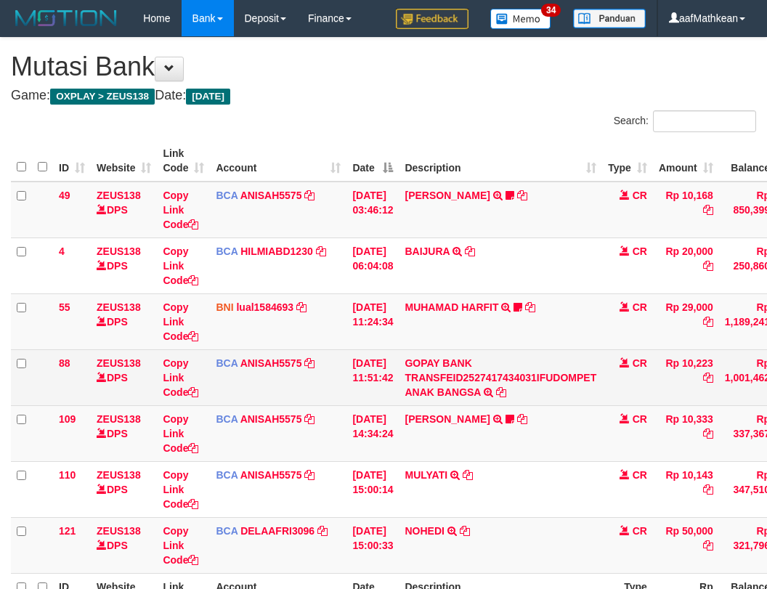
scroll to position [50, 120]
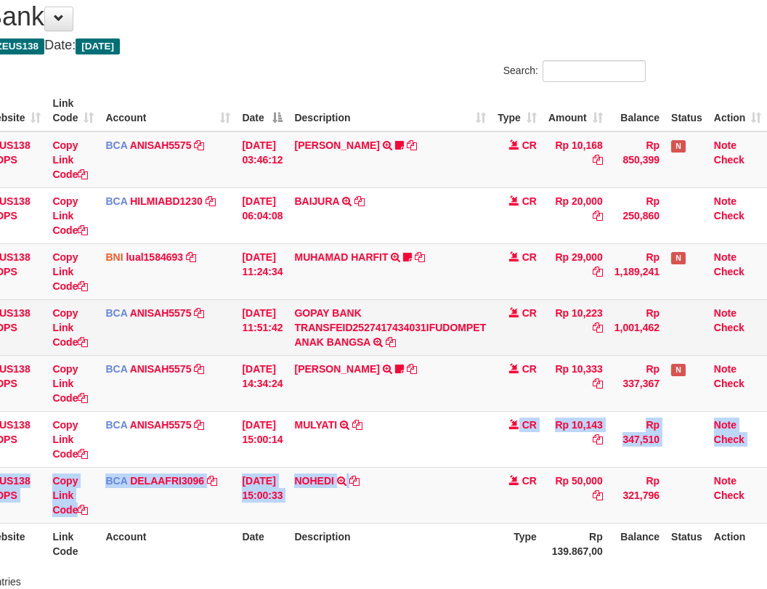
click at [422, 441] on tbody "49 ZEUS138 DPS Copy Link Code BCA ANISAH5575 DPS [PERSON_NAME] mutasi_20251001_…" at bounding box center [334, 327] width 866 height 392
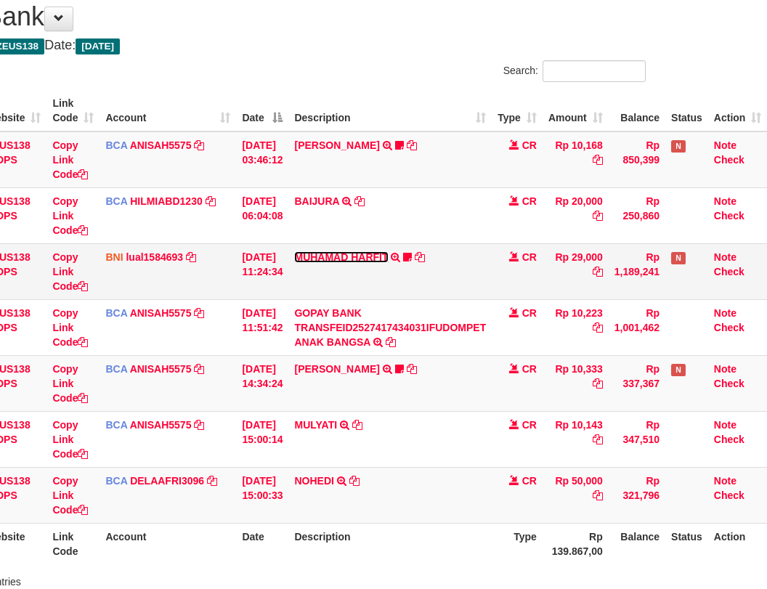
click at [323, 253] on link "MUHAMAD HARFIT" at bounding box center [341, 257] width 94 height 12
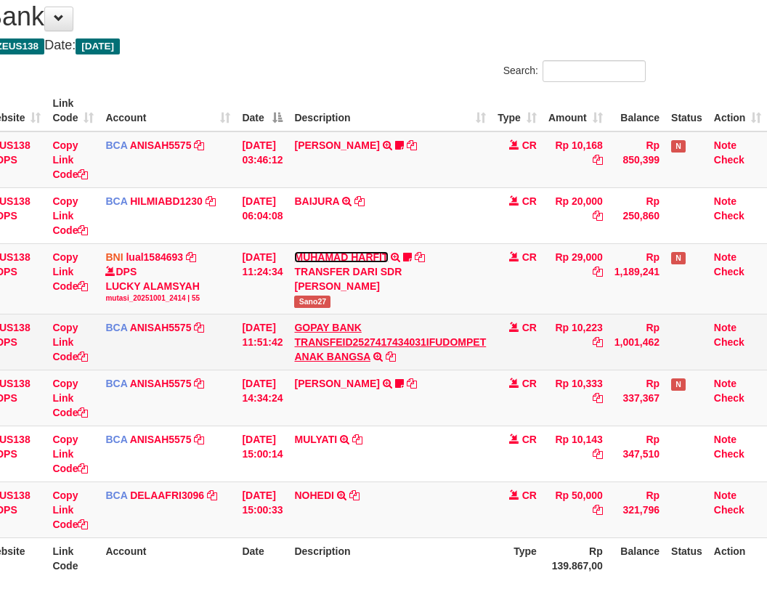
scroll to position [49, 120]
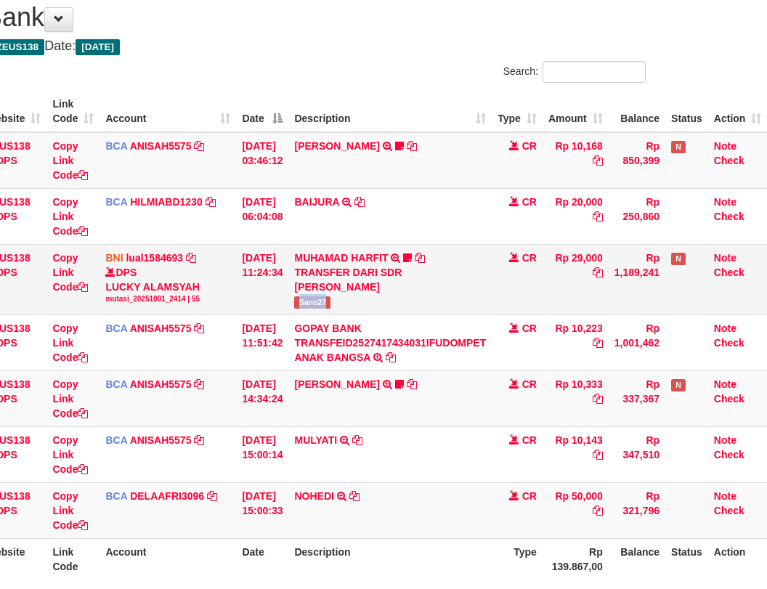
drag, startPoint x: 296, startPoint y: 308, endPoint x: 367, endPoint y: 309, distance: 71.1
click at [367, 309] on td "MUHAMAD HARFIT TRANSFER DARI SDR MUHAMAD HARFIT Sano27" at bounding box center [389, 279] width 203 height 70
copy span "Sano27"
click at [409, 483] on tbody "49 ZEUS138 DPS Copy Link Code BCA ANISAH5575 DPS ANISAH mutasi_20251001_3827 | …" at bounding box center [334, 335] width 866 height 406
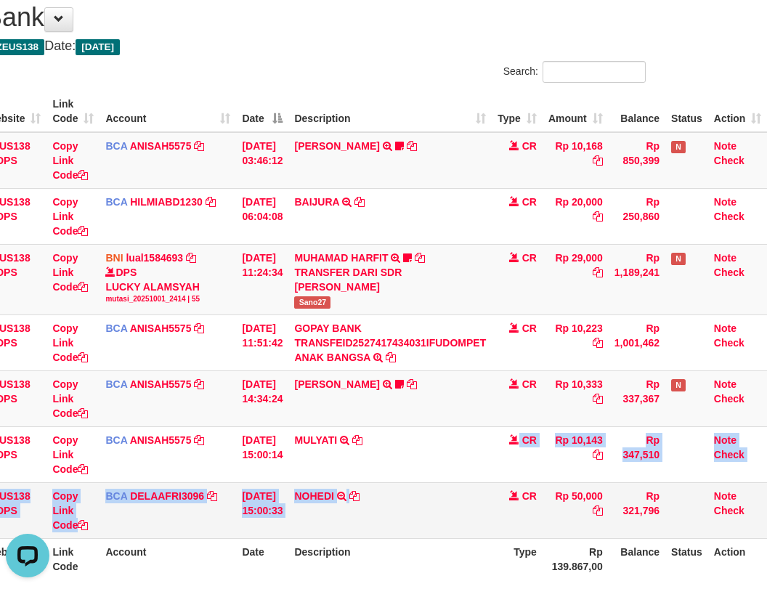
click at [412, 497] on td "NOHEDI TRSF E-BANKING CR 0110/FTSCY/WS95051 50000.002025100187143682 TRFDN-NOHE…" at bounding box center [389, 510] width 203 height 56
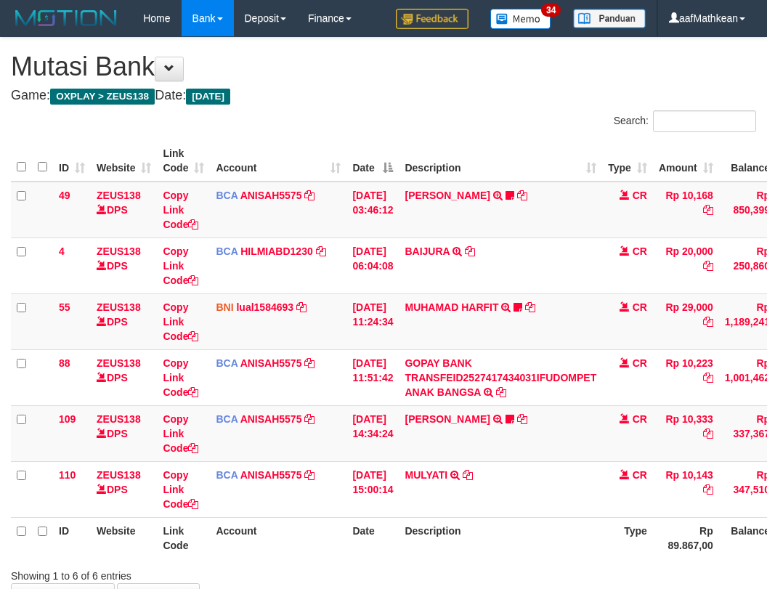
scroll to position [50, 120]
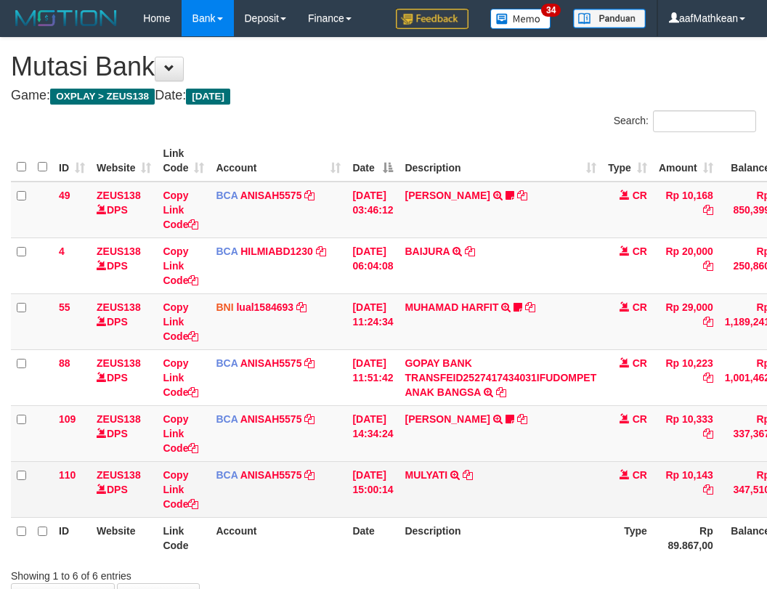
scroll to position [50, 120]
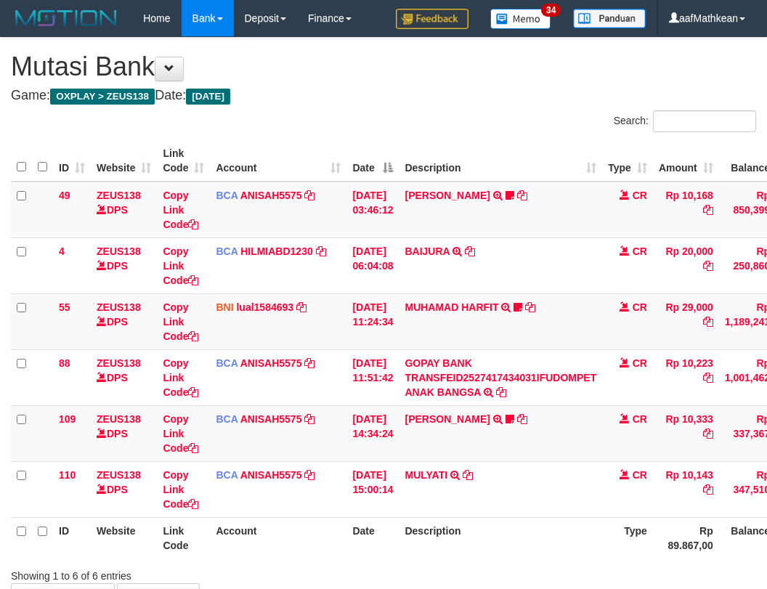
scroll to position [50, 120]
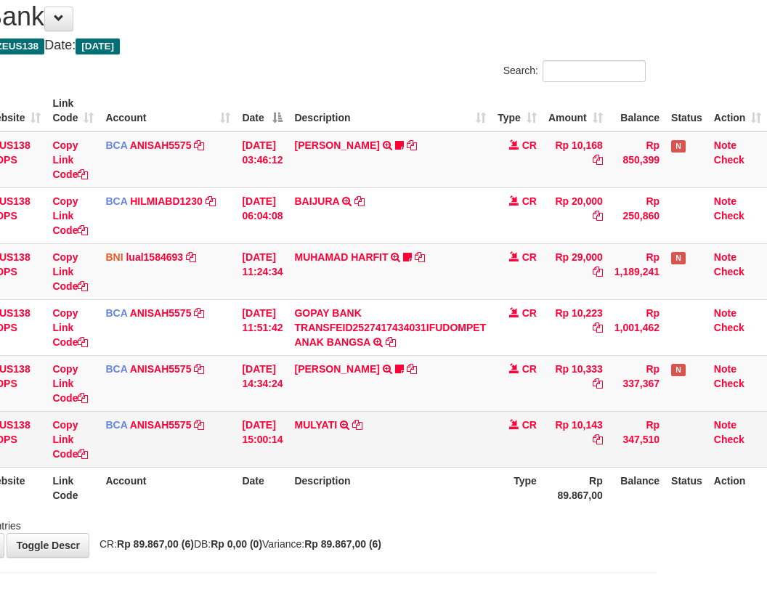
click at [430, 436] on td "MULYATI TRSF E-BANKING CR 0110/FTSCY/WS95051 10143.002025100137174498 TRFDN-[PE…" at bounding box center [389, 439] width 203 height 56
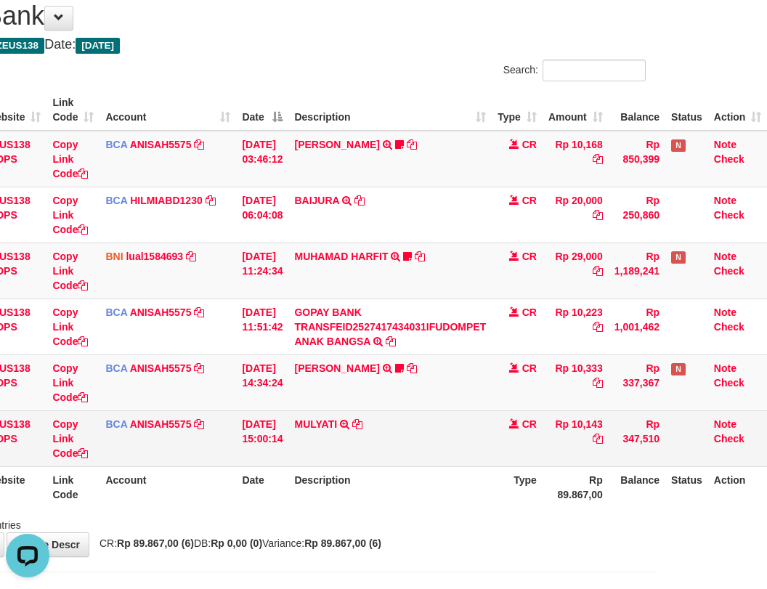
click at [413, 424] on td "MULYATI TRSF E-BANKING CR 0110/FTSCY/WS95051 10143.002025100137174498 TRFDN-[PE…" at bounding box center [389, 438] width 203 height 56
click at [485, 427] on td "MULYATI TRSF E-BANKING CR 0110/FTSCY/WS95051 10143.002025100137174498 TRFDN-[PE…" at bounding box center [389, 438] width 203 height 56
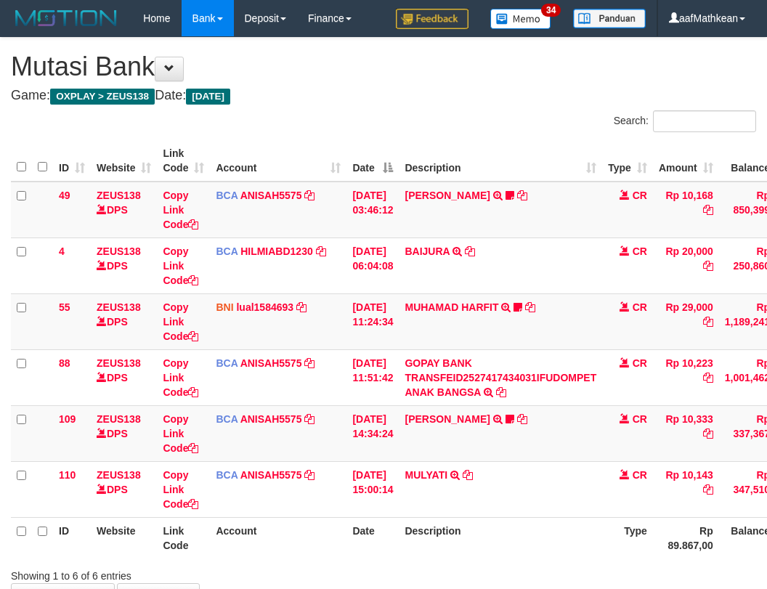
scroll to position [52, 120]
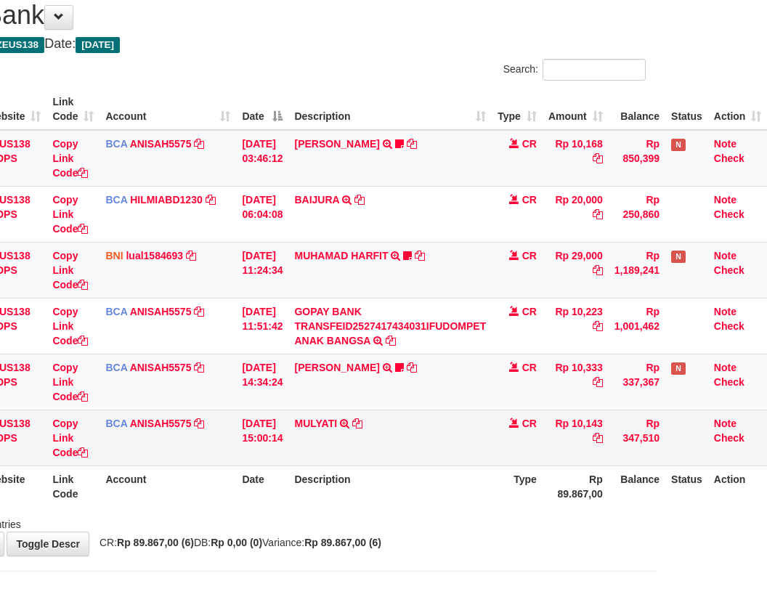
drag, startPoint x: 478, startPoint y: 434, endPoint x: 456, endPoint y: 462, distance: 35.6
click at [469, 441] on td "MULYATI TRSF E-BANKING CR 0110/FTSCY/WS95051 10143.002025100137174498 TRFDN-[PE…" at bounding box center [389, 437] width 203 height 56
click at [457, 462] on td "MULYATI TRSF E-BANKING CR 0110/FTSCY/WS95051 10143.002025100137174498 TRFDN-[PE…" at bounding box center [389, 437] width 203 height 56
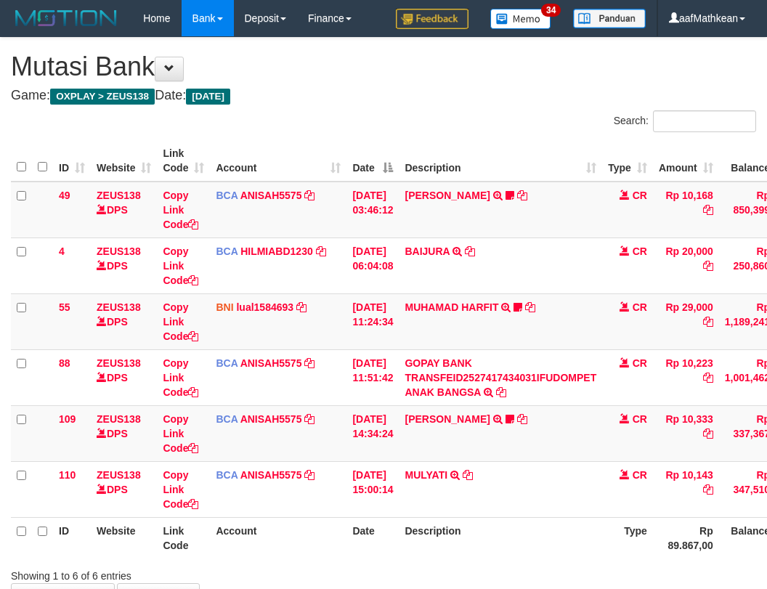
scroll to position [52, 120]
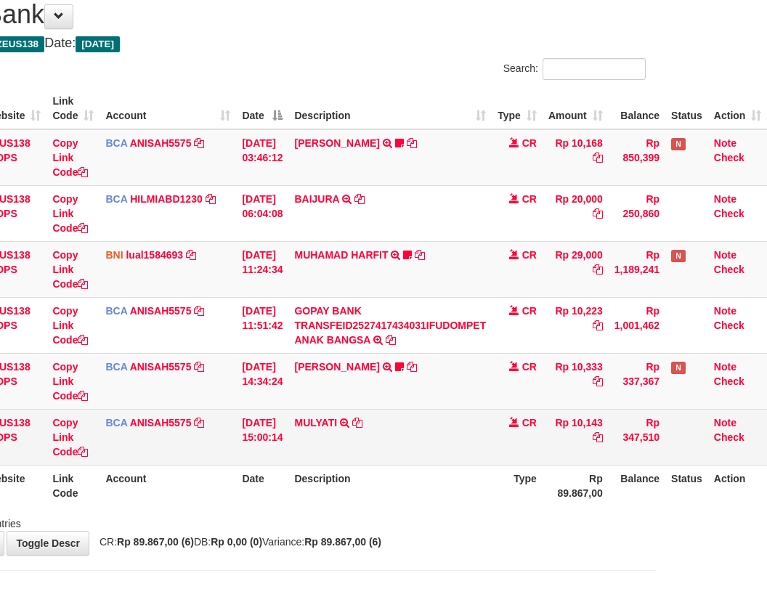
click at [434, 457] on td "MULYATI TRSF E-BANKING CR 0110/FTSCY/WS95051 10143.002025100137174498 TRFDN-[PE…" at bounding box center [389, 437] width 203 height 56
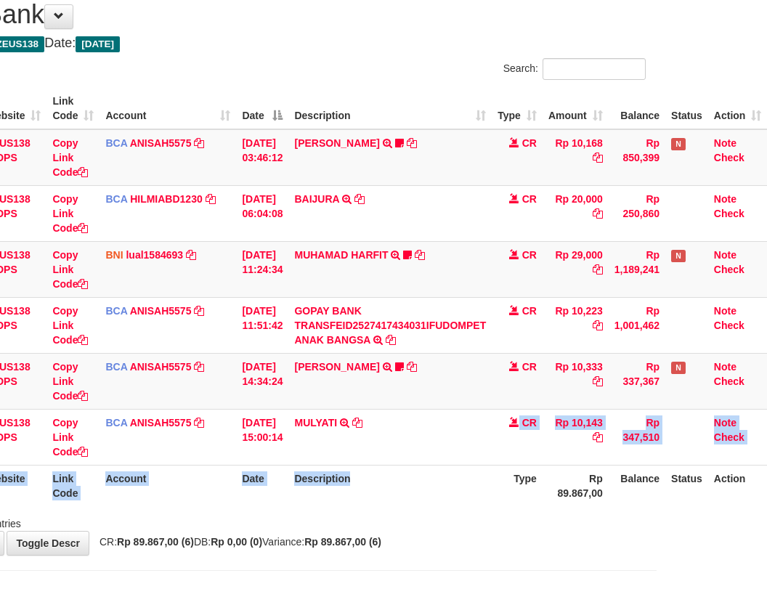
click at [430, 466] on table "ID Website Link Code Account Date Description Type Amount Balance Status Action…" at bounding box center [334, 297] width 866 height 418
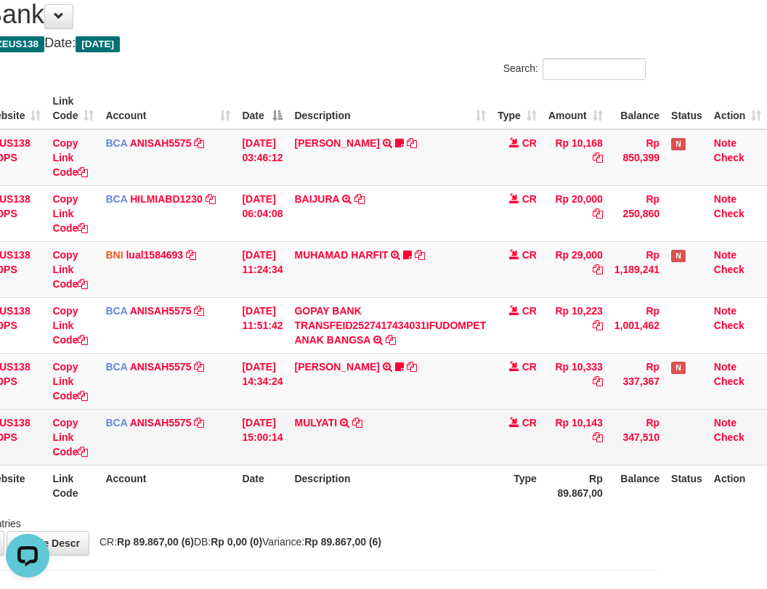
drag, startPoint x: 419, startPoint y: 441, endPoint x: 430, endPoint y: 446, distance: 13.0
click at [428, 450] on td "MULYATI TRSF E-BANKING CR 0110/FTSCY/WS95051 10143.002025100137174498 TRFDN-[PE…" at bounding box center [389, 437] width 203 height 56
click at [430, 441] on td "MULYATI TRSF E-BANKING CR 0110/FTSCY/WS95051 10143.002025100137174498 TRFDN-[PE…" at bounding box center [389, 437] width 203 height 56
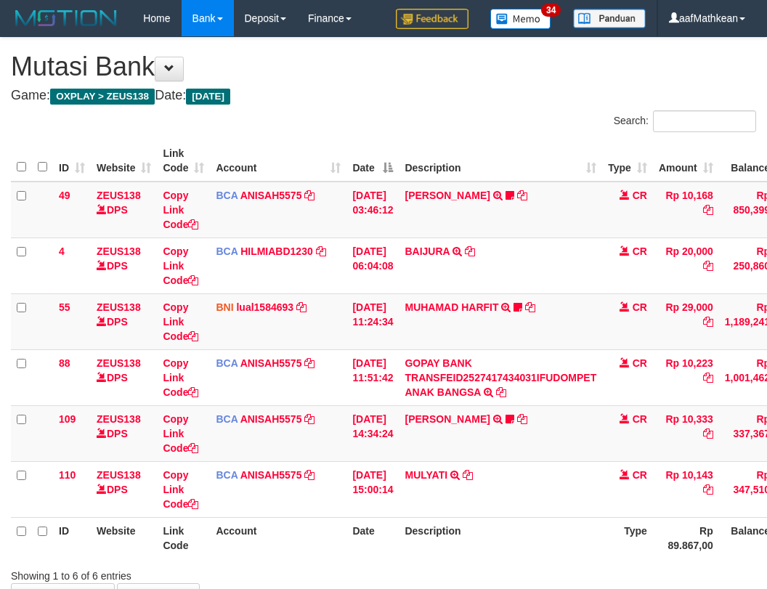
scroll to position [53, 120]
click at [430, 461] on td "MULYATI TRSF E-BANKING CR 0110/FTSCY/WS95051 10143.002025100137174498 TRFDN-[PE…" at bounding box center [500, 489] width 203 height 56
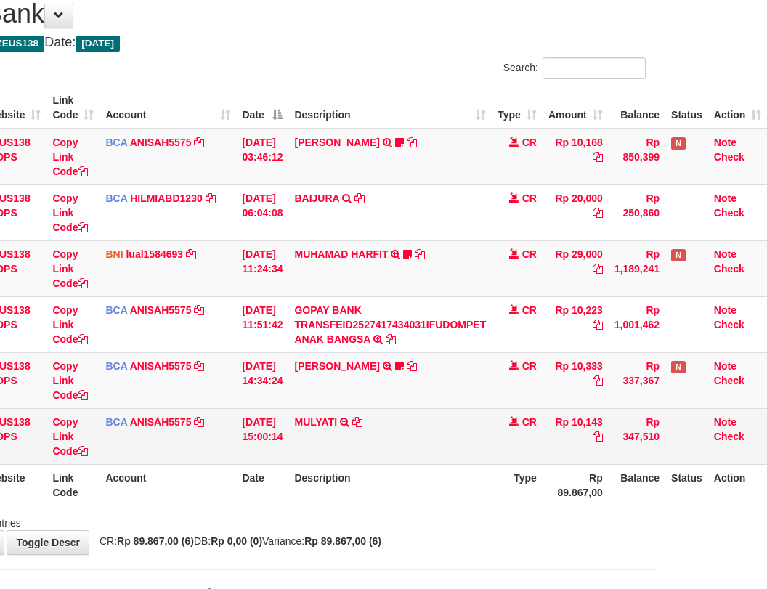
click at [431, 429] on td "MULYATI TRSF E-BANKING CR 0110/FTSCY/WS95051 10143.002025100137174498 TRFDN-[PE…" at bounding box center [389, 436] width 203 height 56
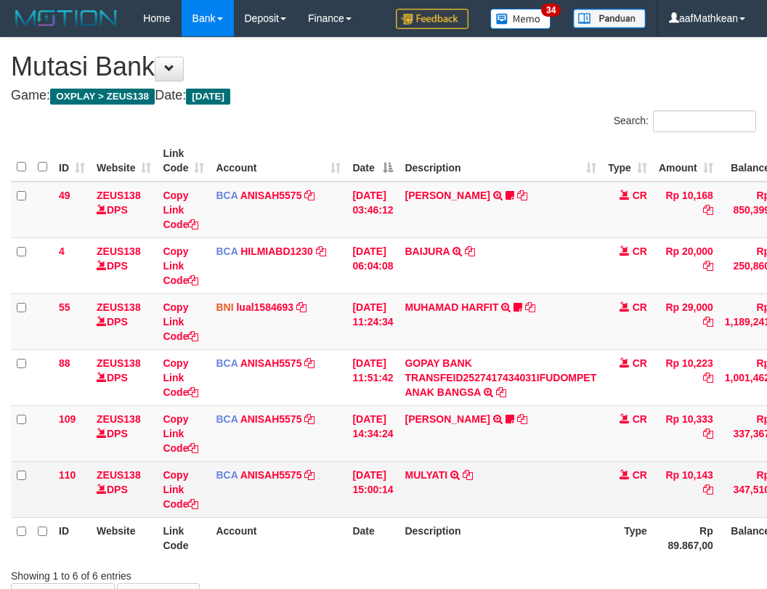
scroll to position [53, 120]
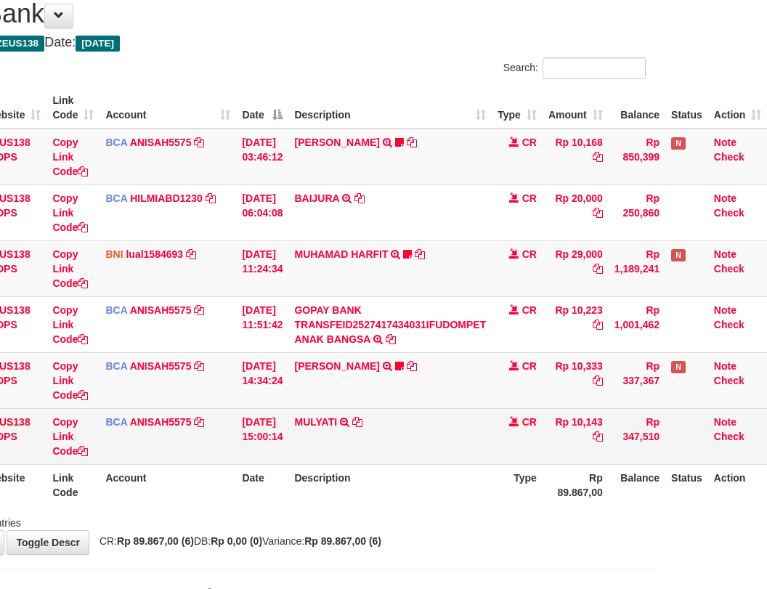
click at [433, 425] on td "MULYATI TRSF E-BANKING CR 0110/FTSCY/WS95051 10143.002025100137174498 TRFDN-[PE…" at bounding box center [389, 436] width 203 height 56
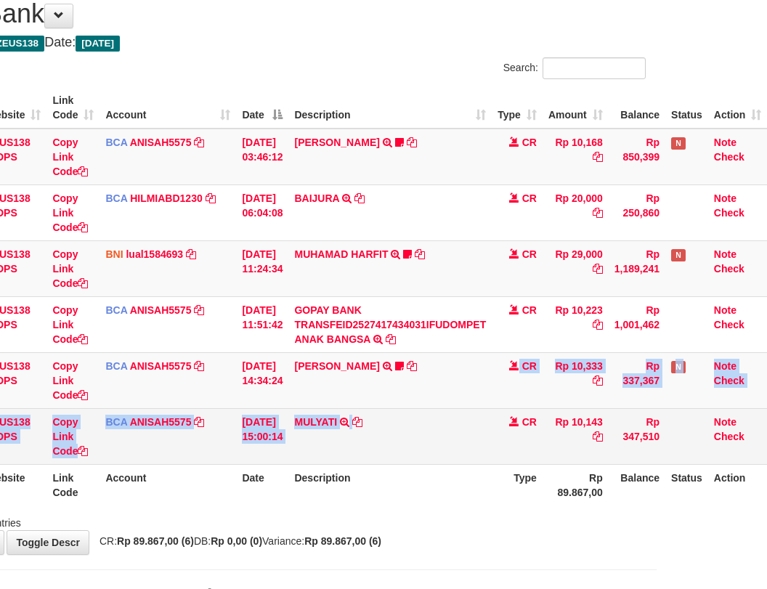
click at [435, 422] on tbody "49 ZEUS138 DPS Copy Link Code BCA ANISAH5575 DPS ANISAH mutasi_20251001_3827 | …" at bounding box center [334, 296] width 866 height 336
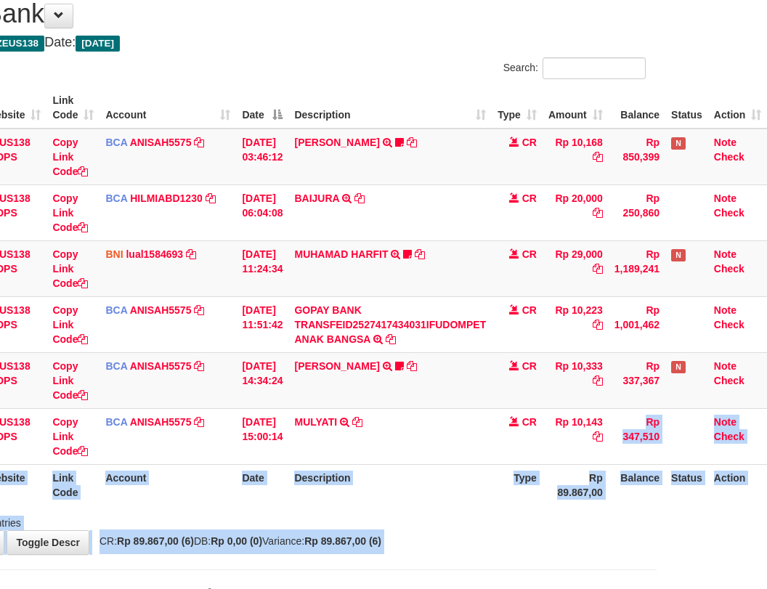
drag, startPoint x: 631, startPoint y: 457, endPoint x: 1314, endPoint y: 639, distance: 706.9
click at [656, 588] on html "Toggle navigation Home Bank Account List Load By Website Group [OXPLAY] ZEUS138…" at bounding box center [273, 291] width 767 height 688
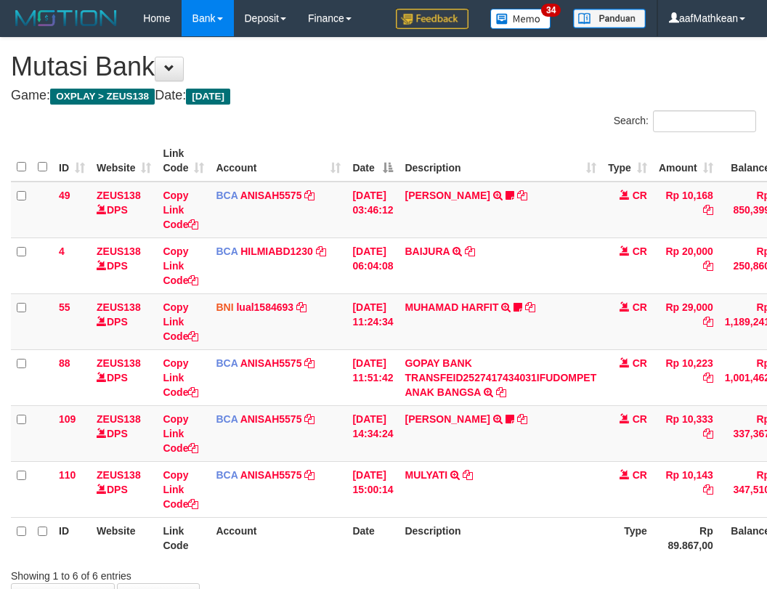
scroll to position [97, 115]
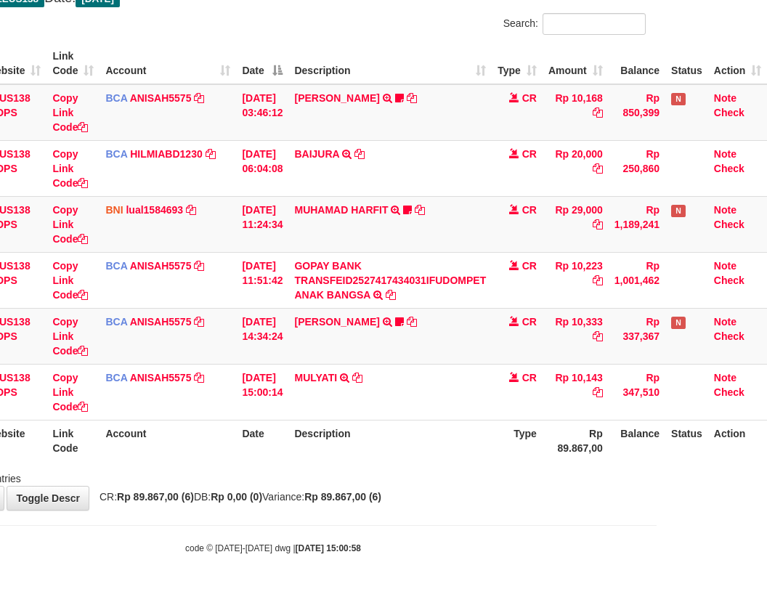
click at [388, 505] on div "**********" at bounding box center [273, 224] width 767 height 569
click at [656, 496] on html "Toggle navigation Home Bank Account List Load By Website Group [OXPLAY] ZEUS138…" at bounding box center [273, 247] width 767 height 688
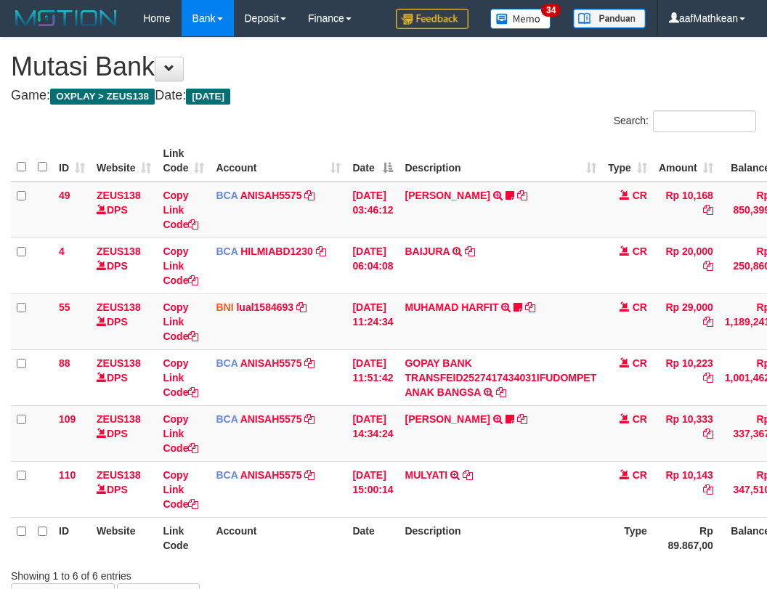
scroll to position [95, 109]
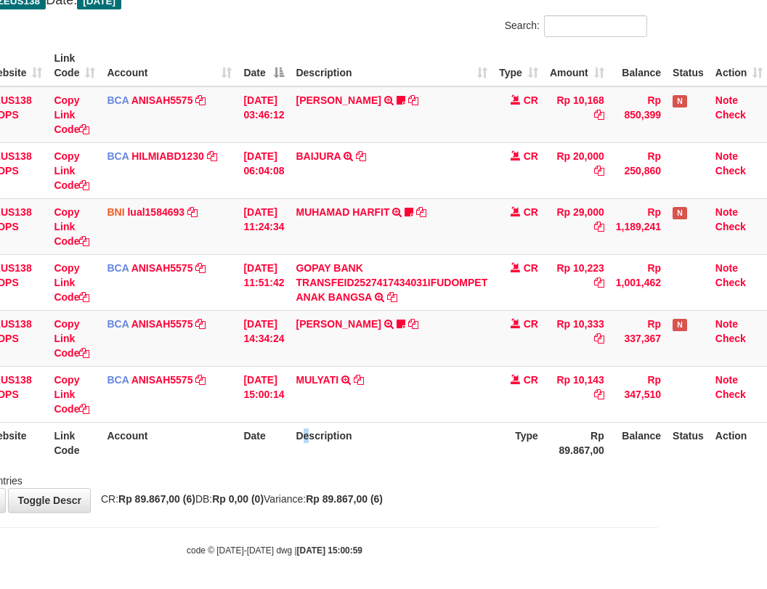
click at [592, 439] on tr "ID Website Link Code Account Date Description Type Rp 89.867,00 Balance Status …" at bounding box center [335, 442] width 866 height 41
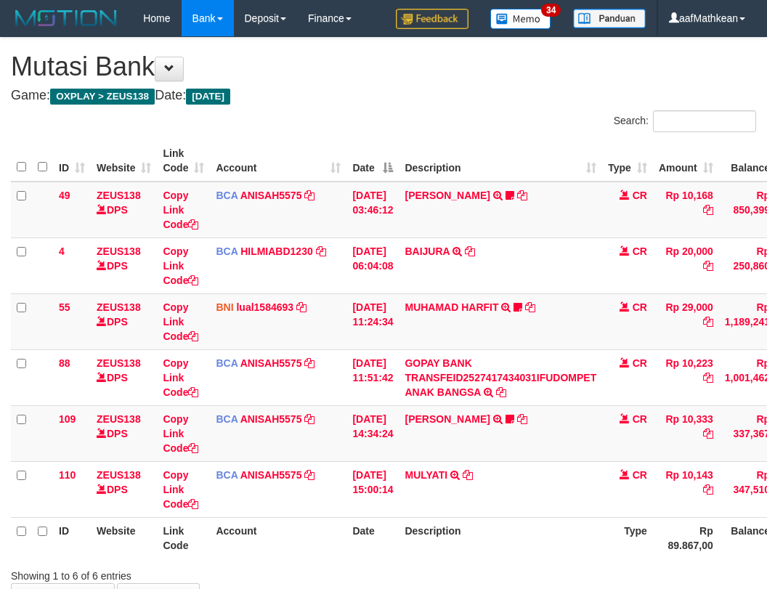
click at [766, 588] on html "Toggle navigation Home Bank Account List Load By Website Group [OXPLAY] ZEUS138…" at bounding box center [383, 344] width 767 height 688
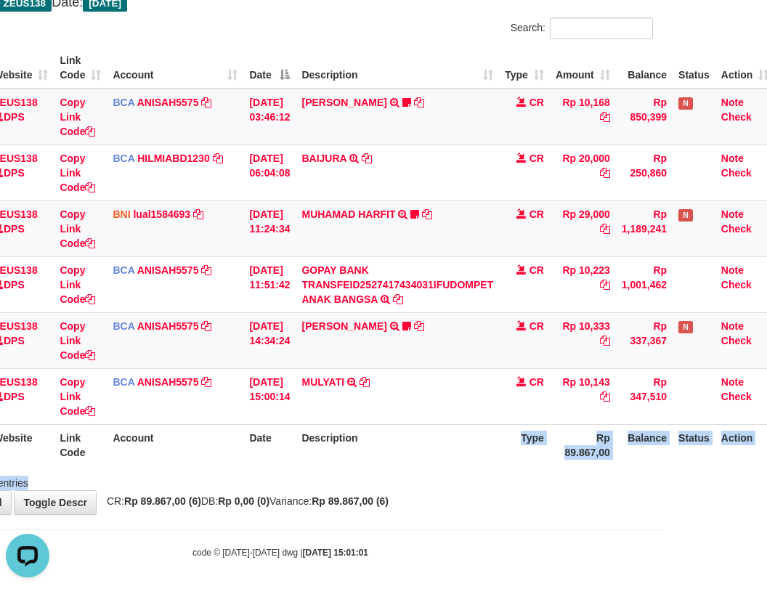
drag, startPoint x: 404, startPoint y: 469, endPoint x: 409, endPoint y: 475, distance: 8.3
click at [404, 473] on div "Search: ID Website Link Code Account Date Description Type Amount Balance Statu…" at bounding box center [280, 253] width 745 height 473
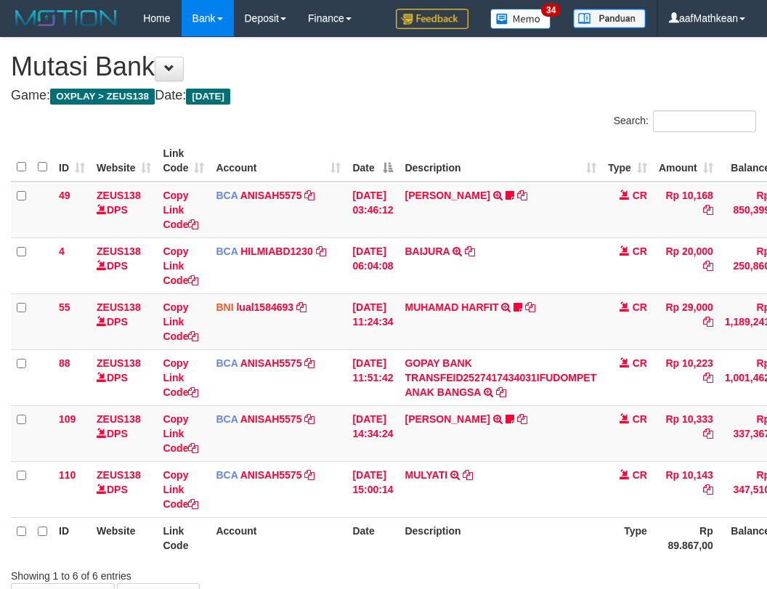
click at [433, 517] on th "Description" at bounding box center [500, 537] width 203 height 41
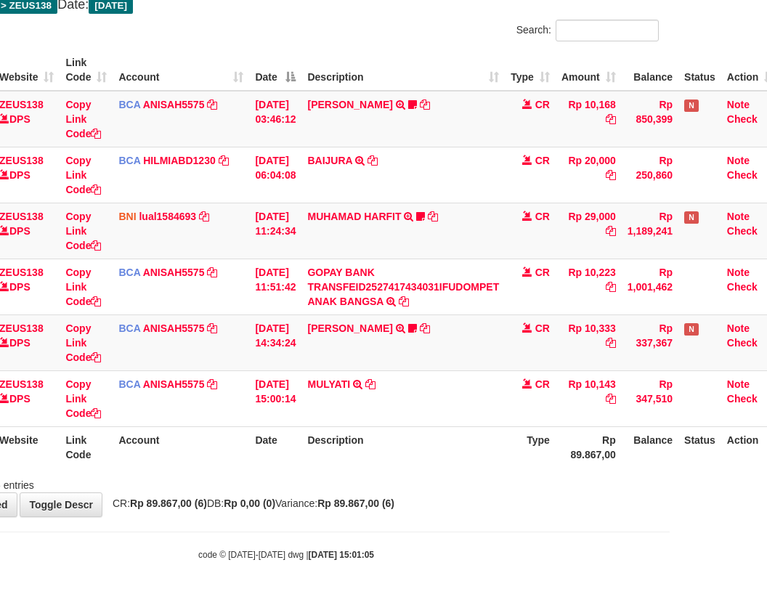
click at [444, 457] on th "Description" at bounding box center [402, 446] width 203 height 41
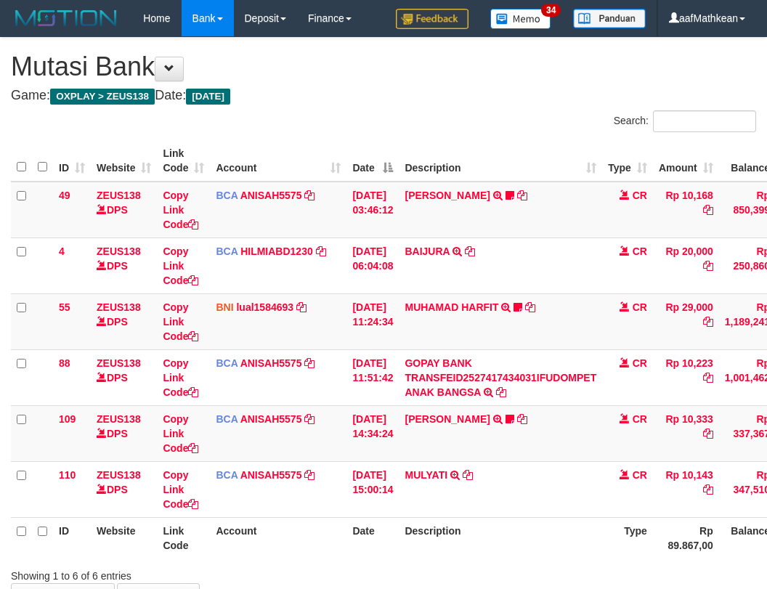
scroll to position [91, 97]
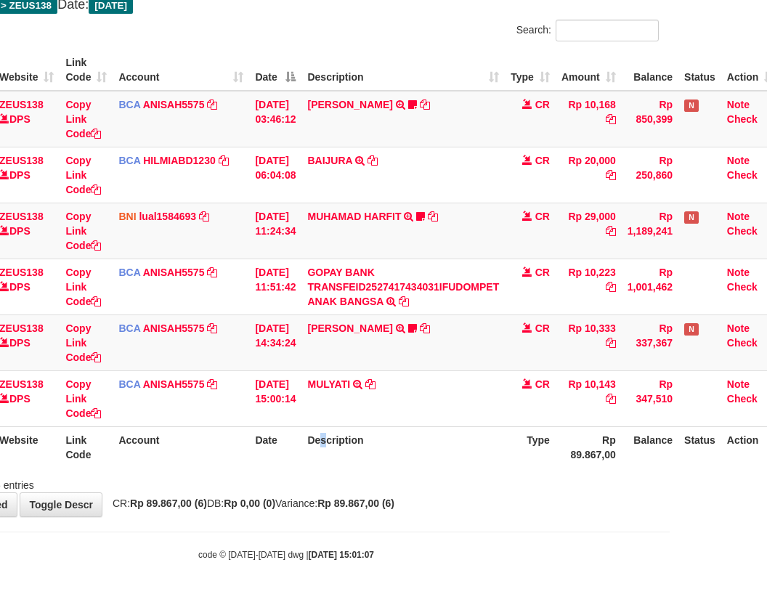
drag, startPoint x: 336, startPoint y: 455, endPoint x: 332, endPoint y: 466, distance: 11.7
click at [331, 459] on th "Description" at bounding box center [402, 446] width 203 height 41
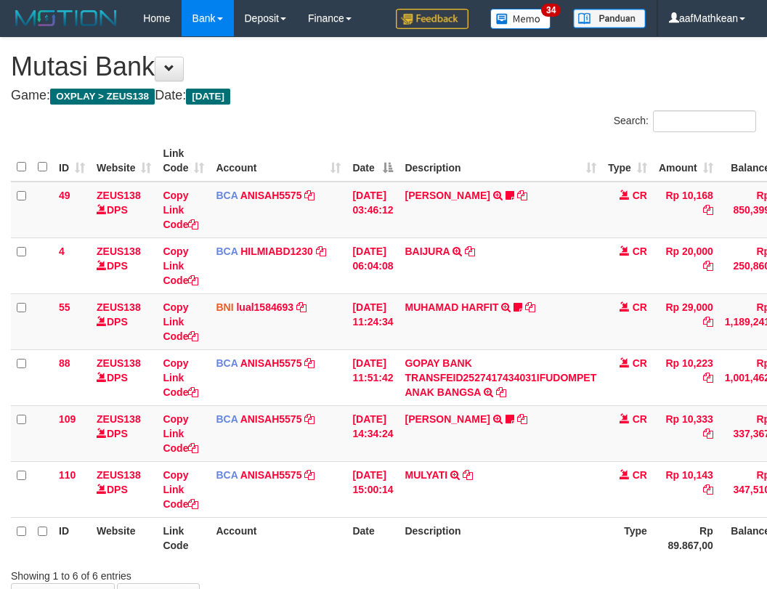
scroll to position [89, 91]
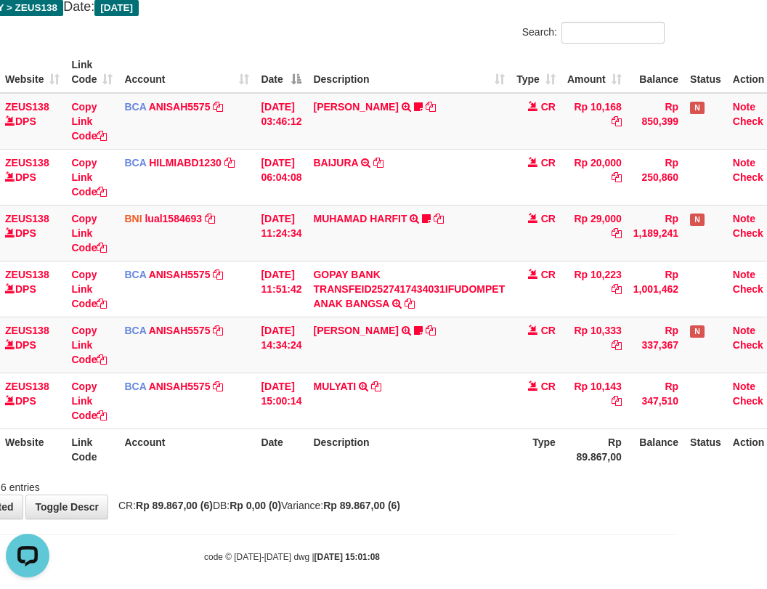
click at [409, 450] on th "Description" at bounding box center [408, 448] width 203 height 41
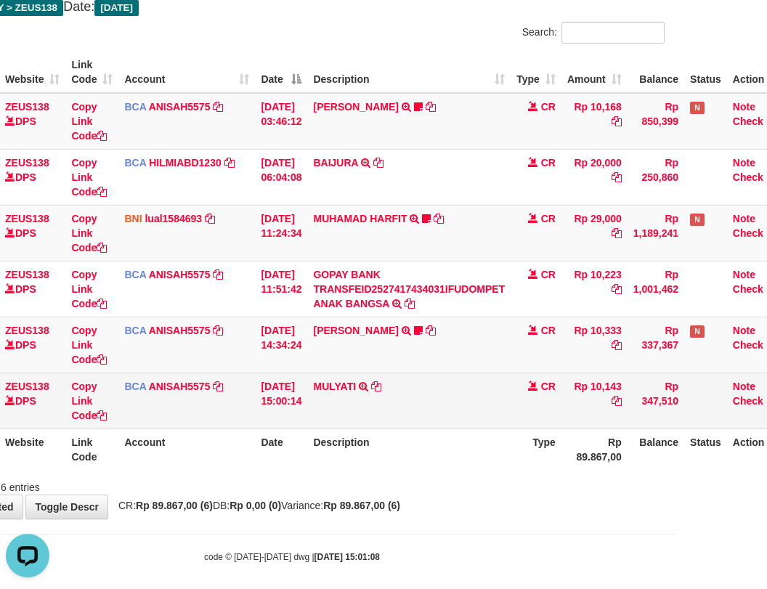
drag, startPoint x: 406, startPoint y: 440, endPoint x: 395, endPoint y: 426, distance: 18.0
click at [398, 435] on th "Description" at bounding box center [408, 448] width 203 height 41
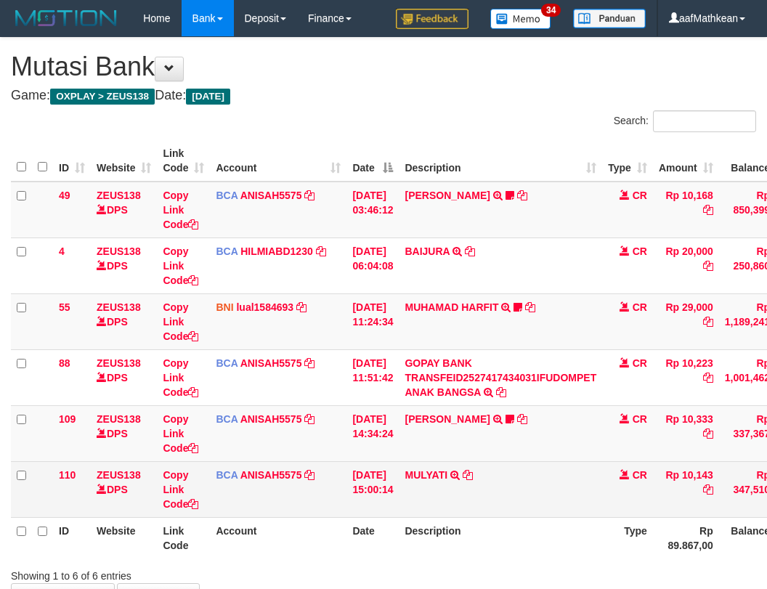
scroll to position [86, 86]
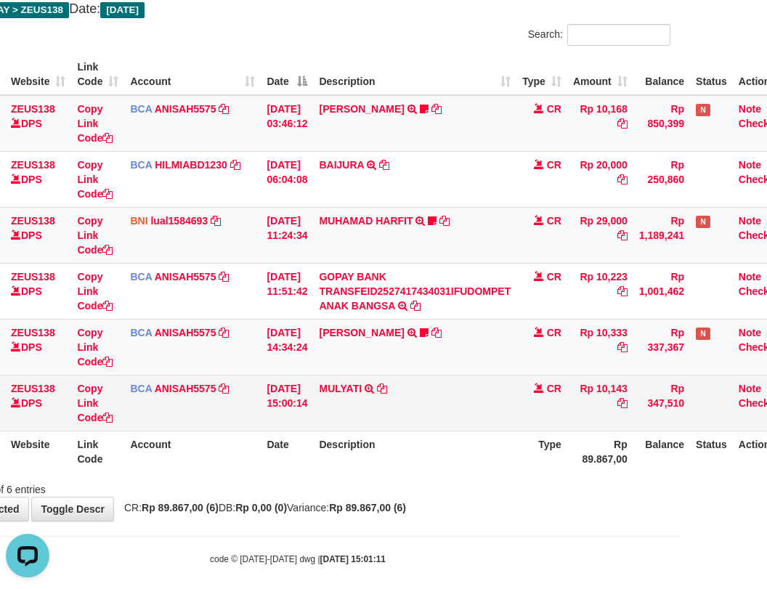
click at [422, 396] on td "MULYATI TRSF E-BANKING CR 0110/FTSCY/WS95051 10143.002025100137174498 TRFDN-MUL…" at bounding box center [414, 403] width 203 height 56
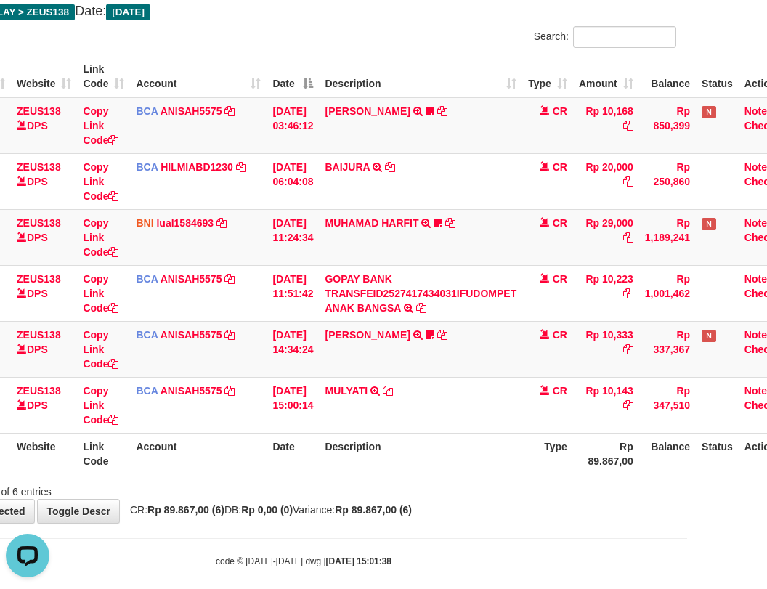
click at [432, 454] on th "Description" at bounding box center [420, 453] width 203 height 41
drag, startPoint x: 431, startPoint y: 464, endPoint x: 437, endPoint y: 473, distance: 11.1
click at [432, 465] on th "Description" at bounding box center [420, 453] width 203 height 41
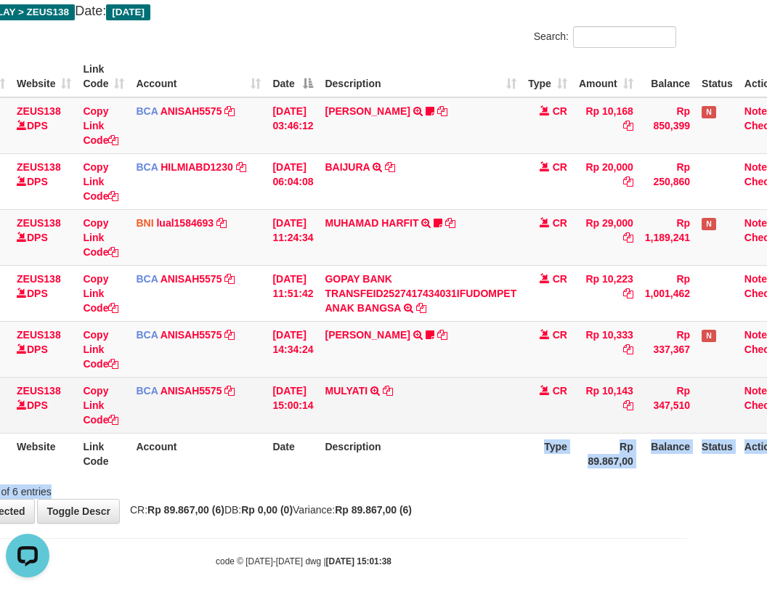
drag, startPoint x: 437, startPoint y: 473, endPoint x: 398, endPoint y: 392, distance: 90.3
click at [425, 475] on div "ID Website Link Code Account Date Description Type Amount Balance Status Action…" at bounding box center [303, 265] width 767 height 427
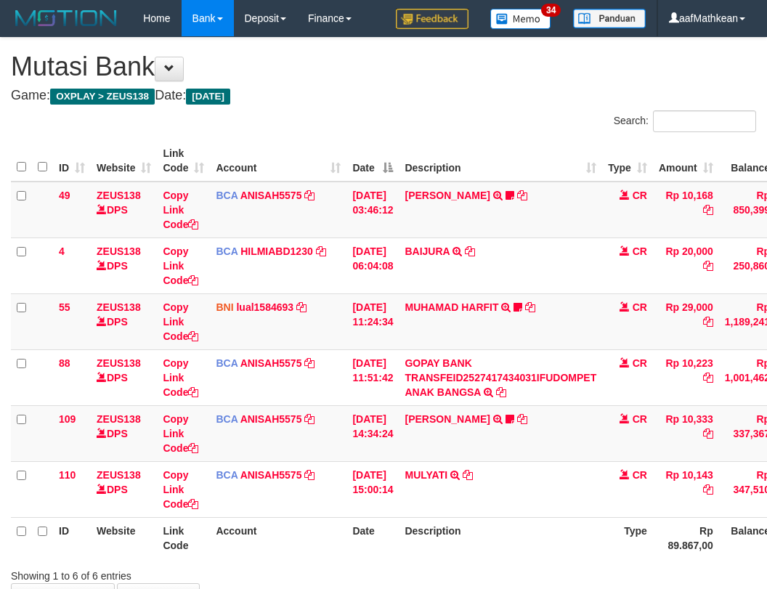
scroll to position [82, 74]
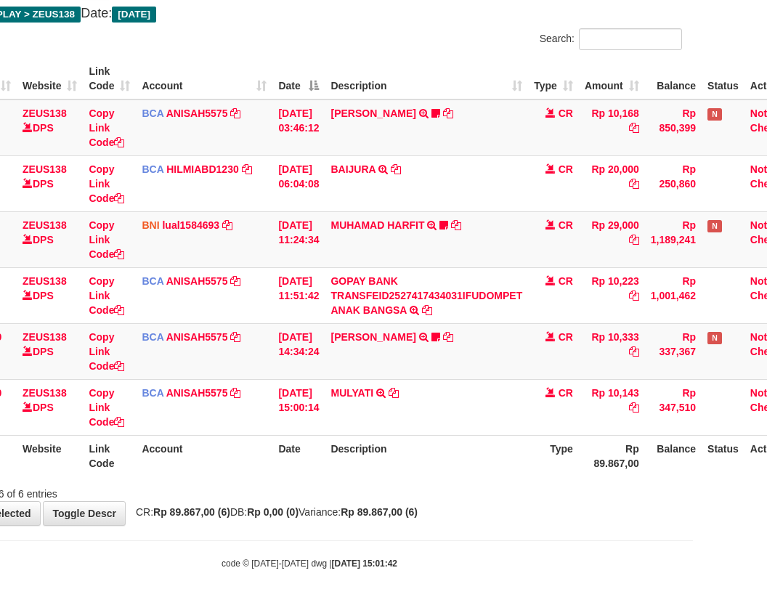
click at [504, 459] on th "Description" at bounding box center [425, 455] width 203 height 41
drag, startPoint x: 503, startPoint y: 459, endPoint x: 775, endPoint y: 475, distance: 272.7
click at [517, 472] on th "Description" at bounding box center [425, 455] width 203 height 41
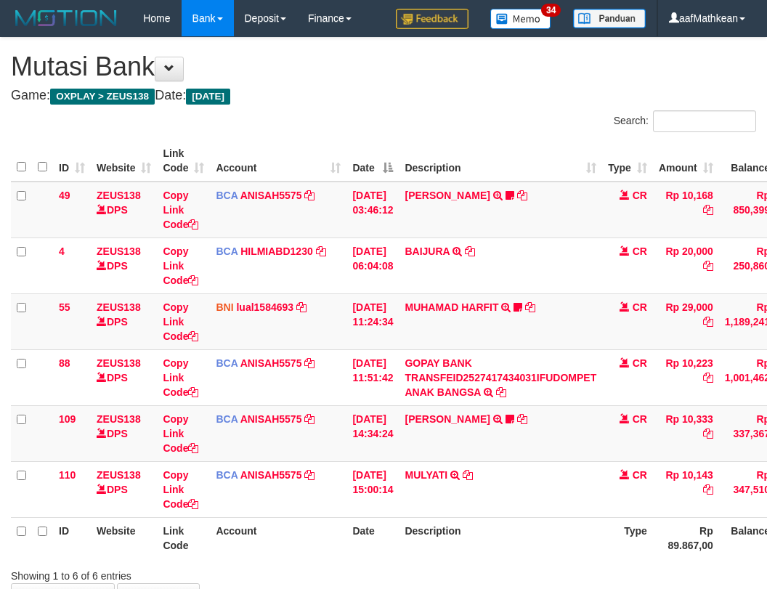
scroll to position [80, 68]
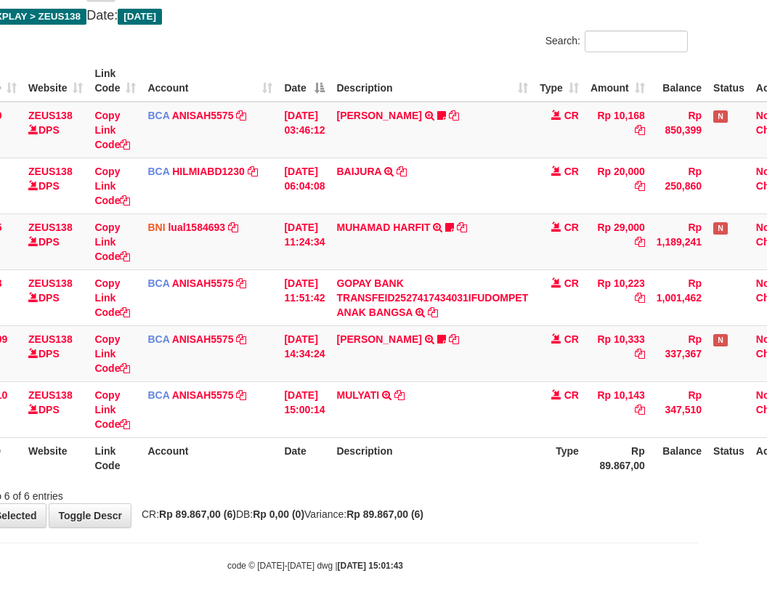
click at [455, 486] on div "Showing 1 to 6 of 6 entries" at bounding box center [315, 493] width 767 height 20
click at [460, 489] on div "Showing 1 to 6 of 6 entries" at bounding box center [315, 493] width 767 height 20
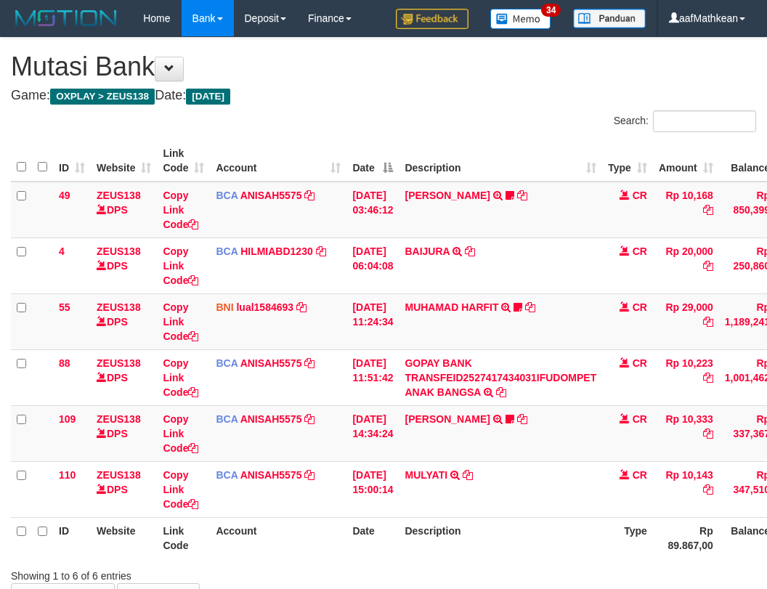
scroll to position [85, 111]
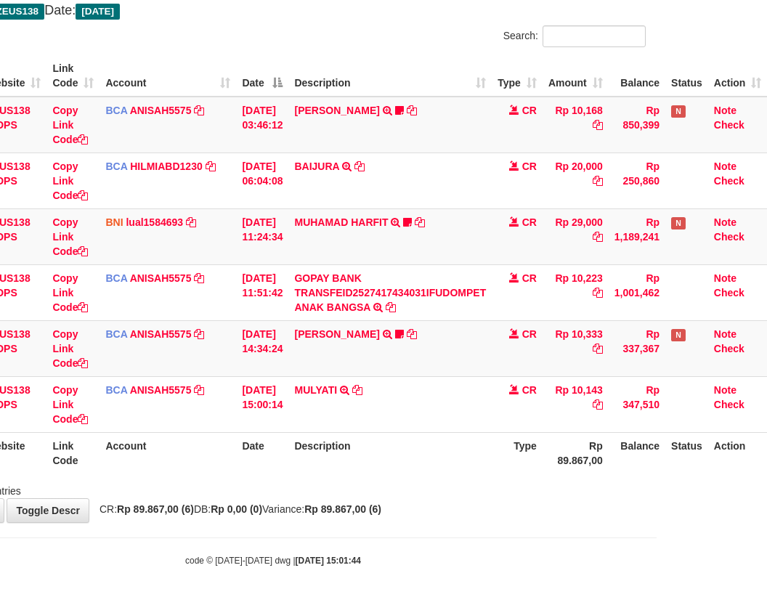
click at [486, 475] on div "ID Website Link Code Account Date Description Type Amount Balance Status Action…" at bounding box center [273, 264] width 767 height 427
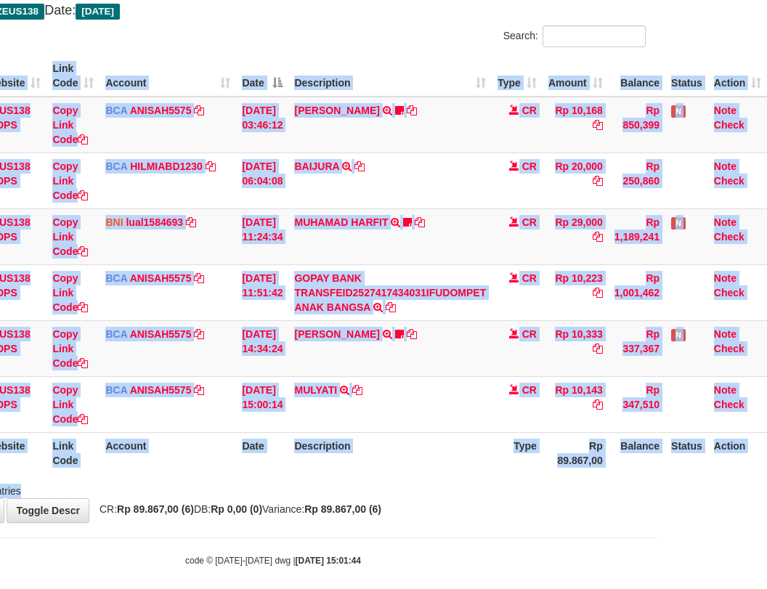
click at [487, 477] on div "Search: ID Website Link Code Account Date Description Type Amount Balance Statu…" at bounding box center [273, 261] width 745 height 473
click at [494, 474] on div "ID Website Link Code Account Date Description Type Amount Balance Status Action…" at bounding box center [273, 264] width 767 height 427
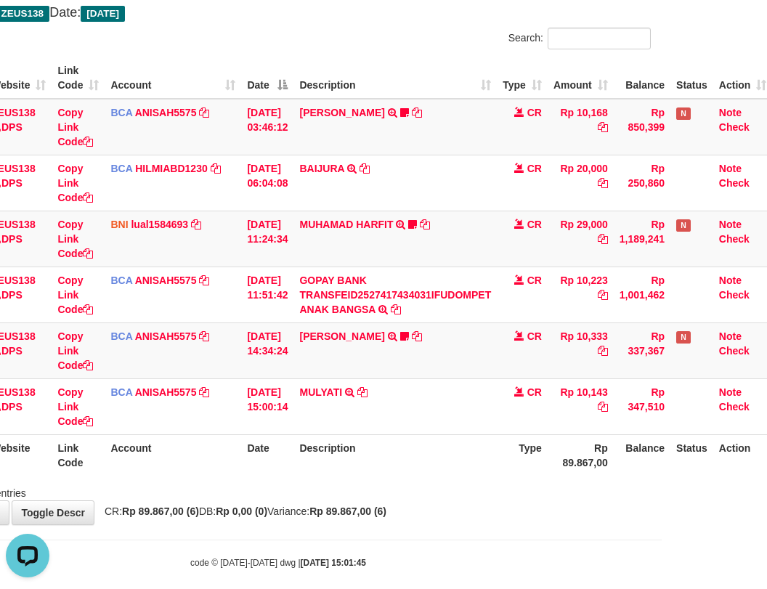
drag, startPoint x: 573, startPoint y: 469, endPoint x: 528, endPoint y: 486, distance: 48.7
click at [561, 472] on th "Rp 89.867,00" at bounding box center [580, 454] width 66 height 41
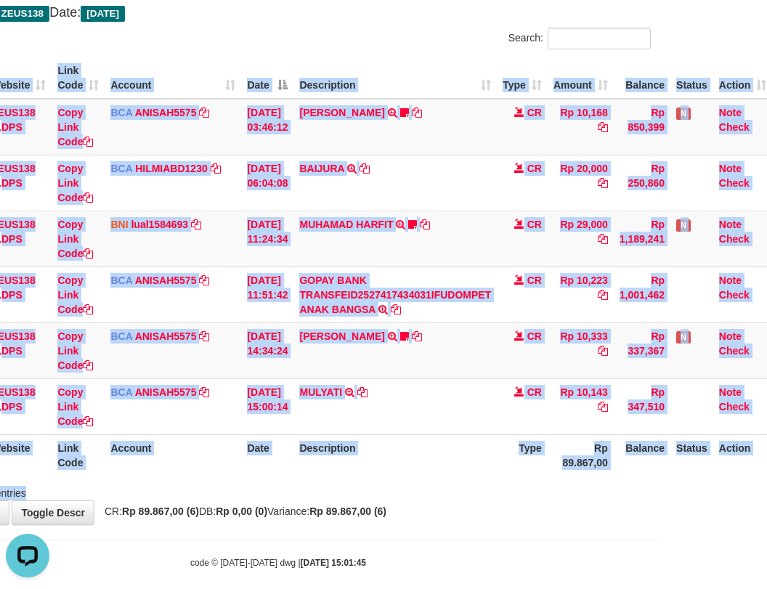
click at [533, 487] on div "Search: ID Website Link Code Account Date Description Type Amount Balance Statu…" at bounding box center [278, 264] width 745 height 473
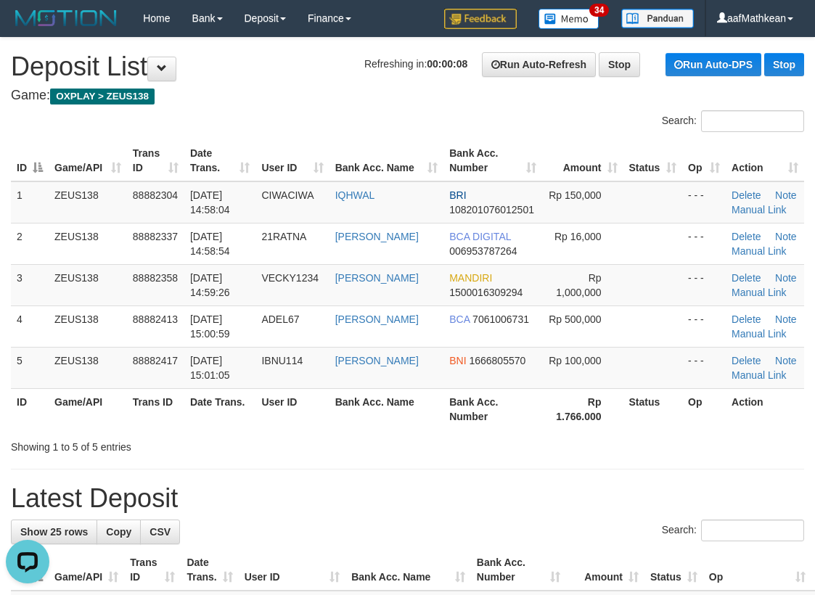
click at [325, 127] on div "Search:" at bounding box center [407, 122] width 815 height 25
click at [330, 127] on div "Search:" at bounding box center [407, 122] width 815 height 25
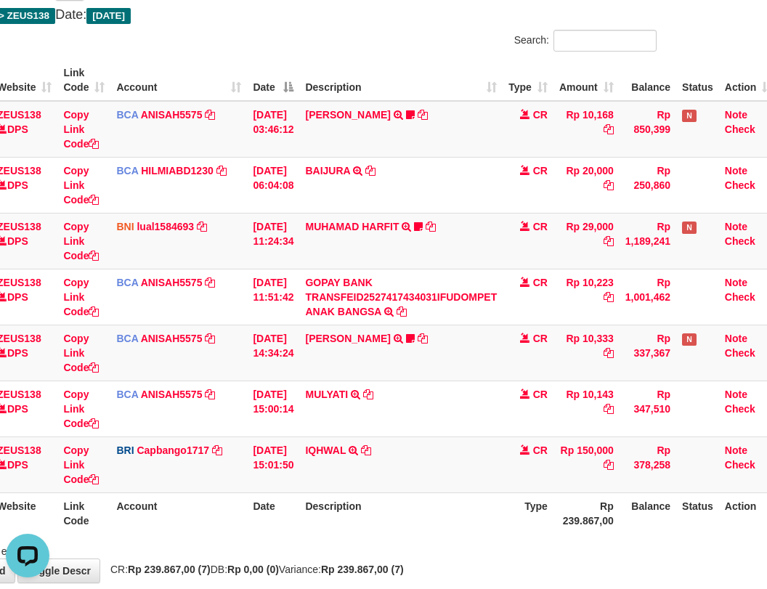
click at [439, 518] on th "Description" at bounding box center [400, 512] width 203 height 41
click at [442, 509] on th "Description" at bounding box center [400, 512] width 203 height 41
click at [457, 493] on th "Description" at bounding box center [400, 512] width 203 height 41
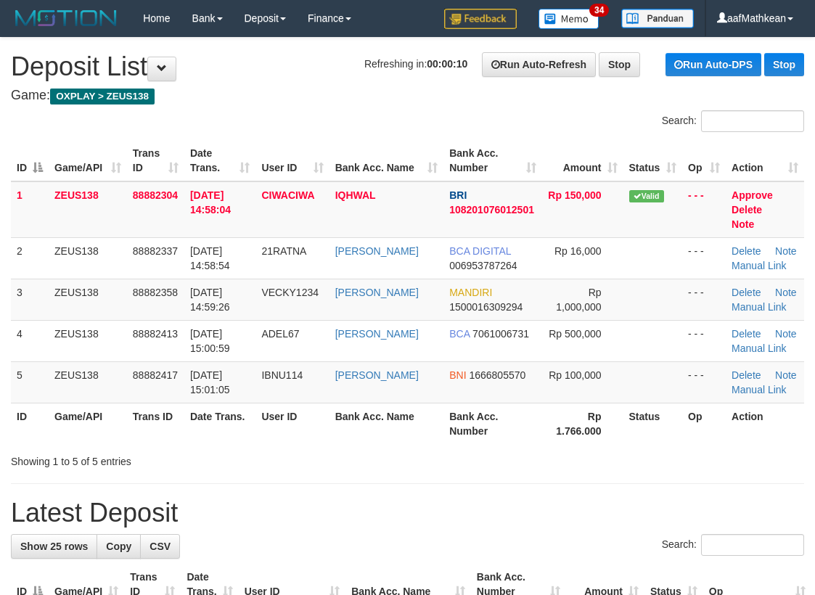
click at [328, 123] on div "Search:" at bounding box center [407, 122] width 815 height 25
click at [340, 152] on tr "ID Game/API Trans ID Date Trans. User ID Bank Acc. Name Bank Acc. Number Amount…" at bounding box center [407, 160] width 793 height 41
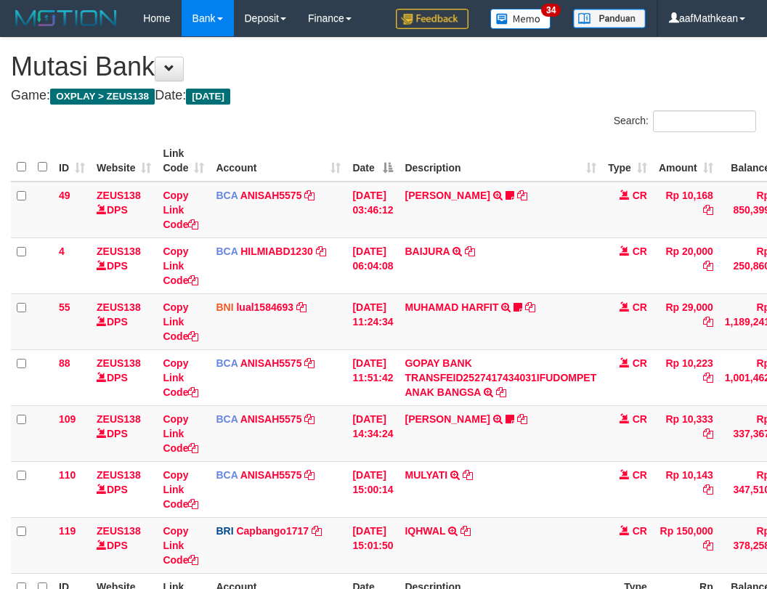
scroll to position [118, 120]
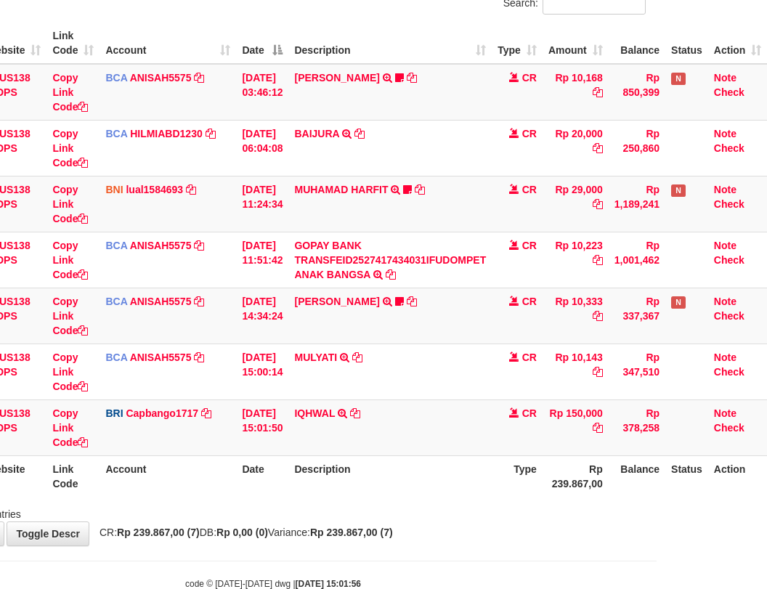
click at [458, 487] on th "Description" at bounding box center [389, 475] width 203 height 41
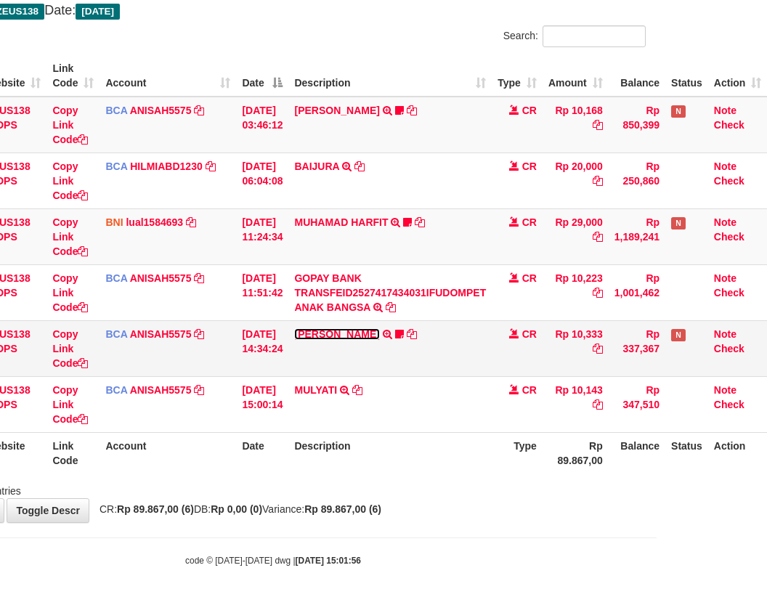
drag, startPoint x: 0, startPoint y: 0, endPoint x: 327, endPoint y: 329, distance: 464.0
click at [327, 329] on link "[PERSON_NAME]" at bounding box center [336, 334] width 85 height 12
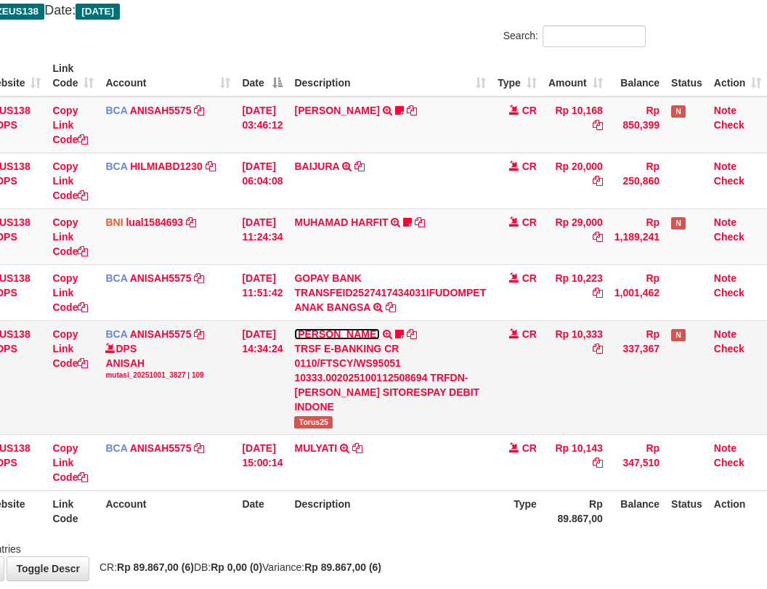
scroll to position [81, 99]
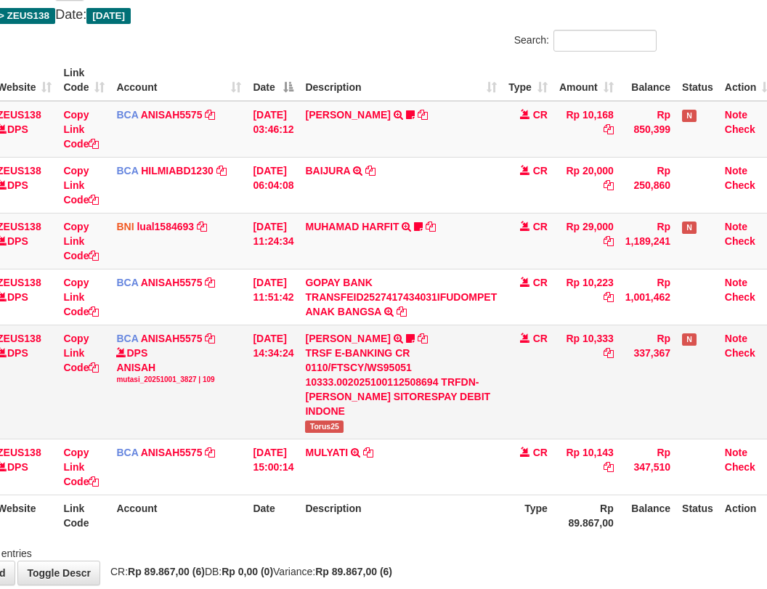
click at [320, 420] on span "Torus25" at bounding box center [324, 426] width 38 height 12
copy span "Torus25"
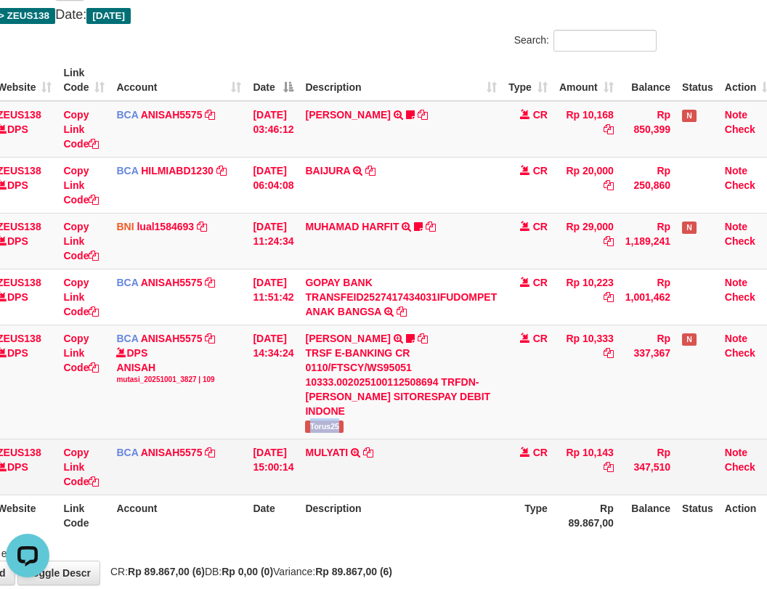
click at [263, 443] on td "[DATE] 15:00:14" at bounding box center [273, 466] width 52 height 56
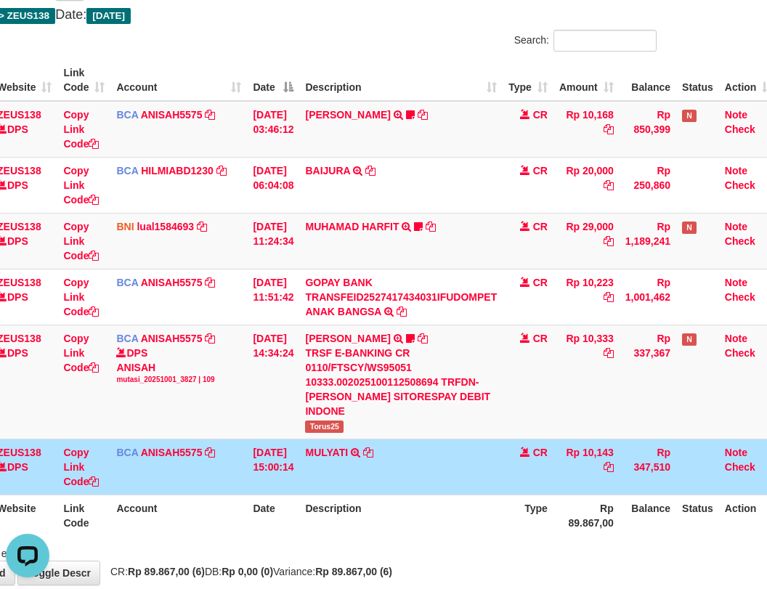
drag, startPoint x: 335, startPoint y: 485, endPoint x: 774, endPoint y: 532, distance: 441.0
click at [351, 484] on table "ID Website Link Code Account Date Description Type Amount Balance Status Action…" at bounding box center [344, 298] width 866 height 476
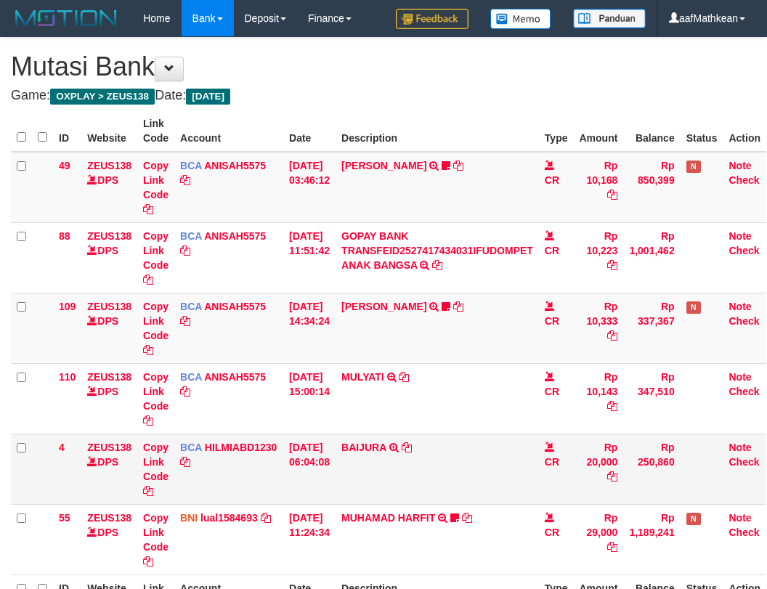
drag, startPoint x: 207, startPoint y: 465, endPoint x: 356, endPoint y: 436, distance: 152.3
click at [250, 470] on td "BCA HILMIABD1230 DPS HILMI ABDILLAH mutasi_20251001_4766 | 4 mutasi_20251001_47…" at bounding box center [228, 468] width 109 height 70
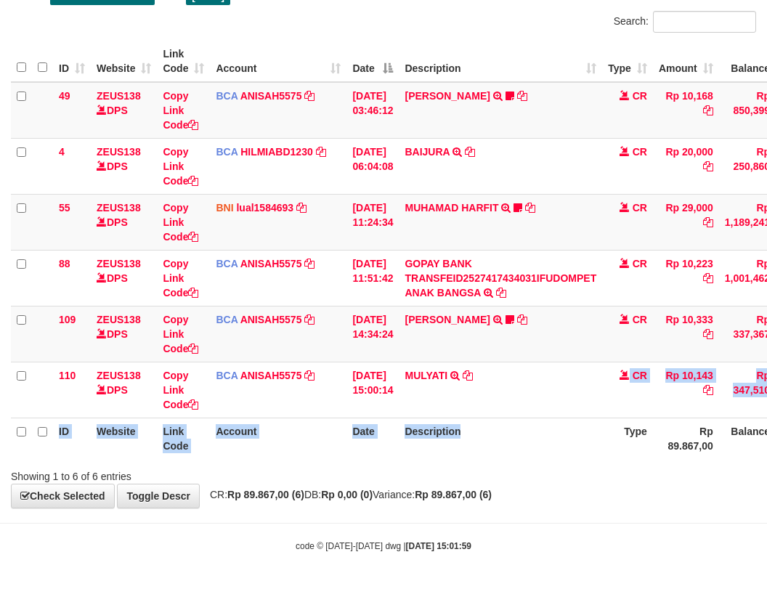
drag, startPoint x: 564, startPoint y: 418, endPoint x: 853, endPoint y: 391, distance: 290.1
click at [766, 391] on html "Toggle navigation Home Bank Account List Load By Website Group [OXPLAY] ZEUS138…" at bounding box center [383, 245] width 767 height 688
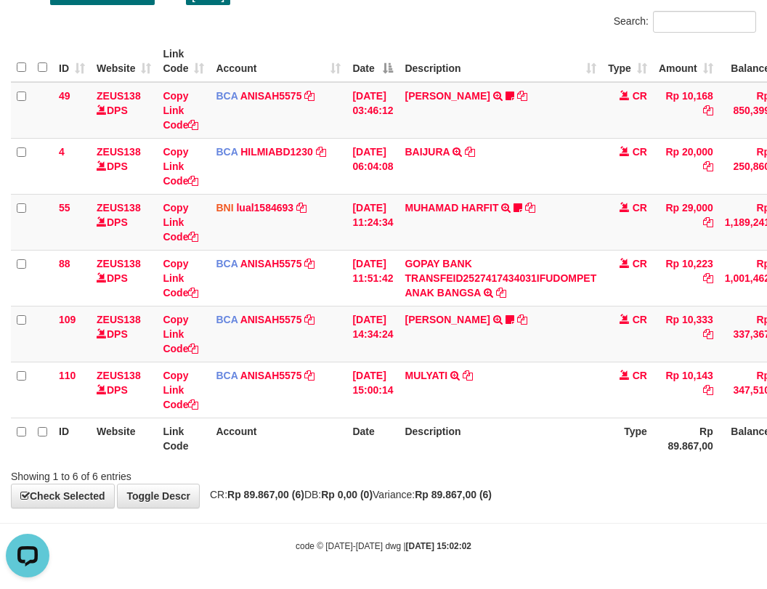
click at [360, 500] on strong "Rp 0,00 (0)" at bounding box center [347, 495] width 52 height 12
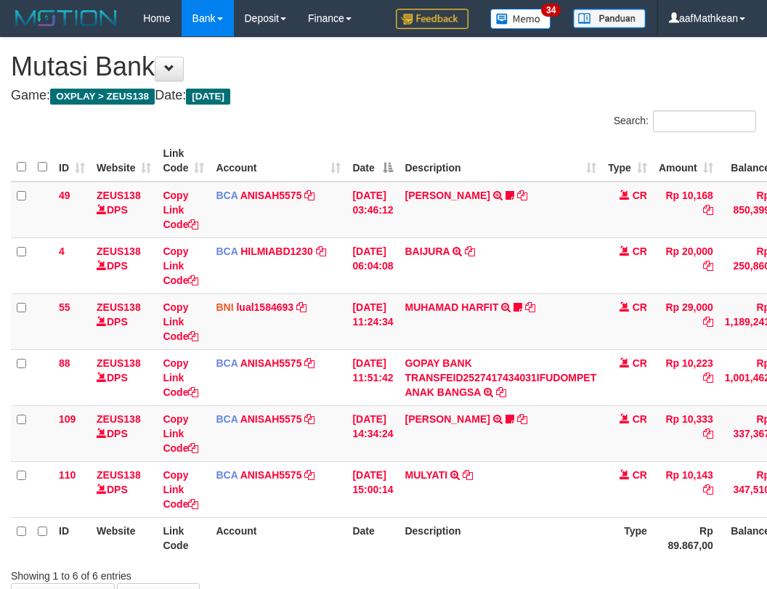
scroll to position [99, 0]
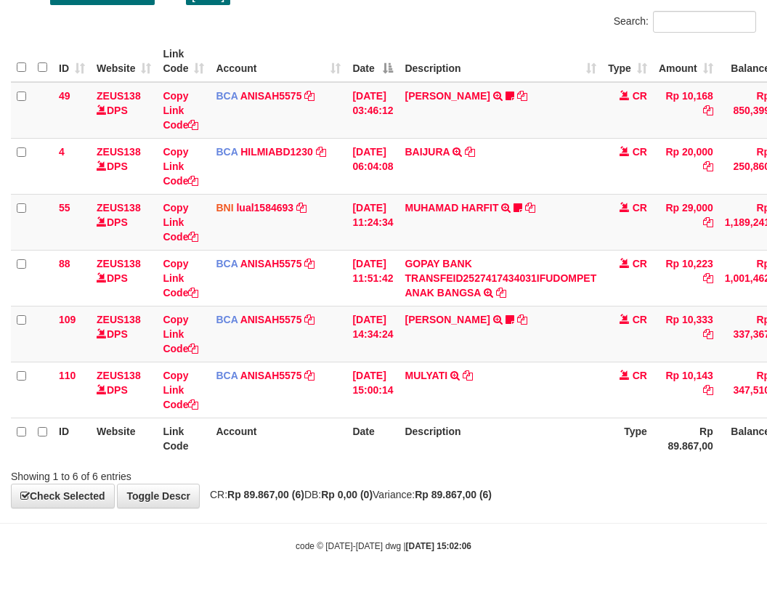
click at [430, 501] on div "**********" at bounding box center [383, 222] width 767 height 569
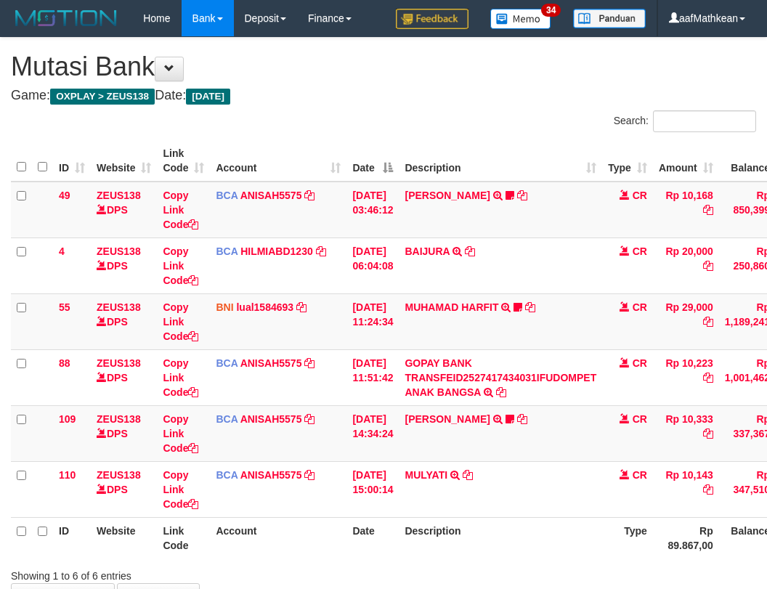
scroll to position [99, 0]
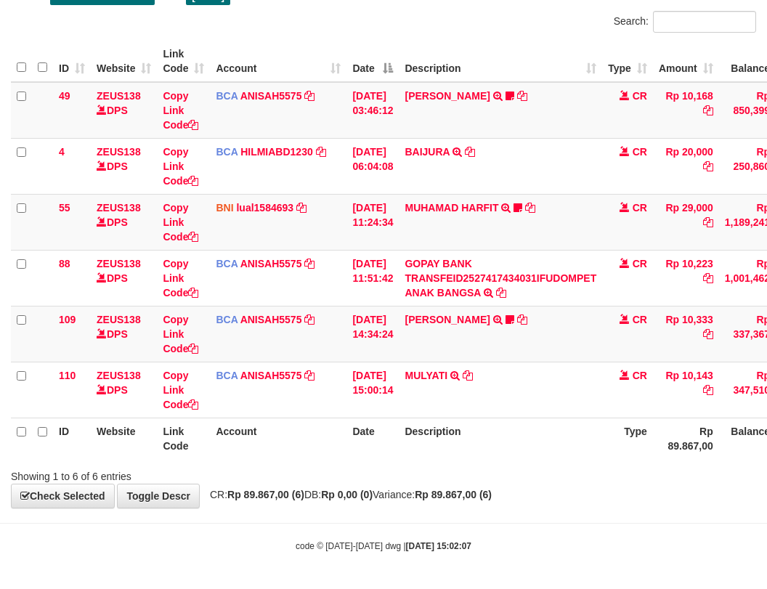
click at [454, 488] on div "**********" at bounding box center [383, 222] width 767 height 569
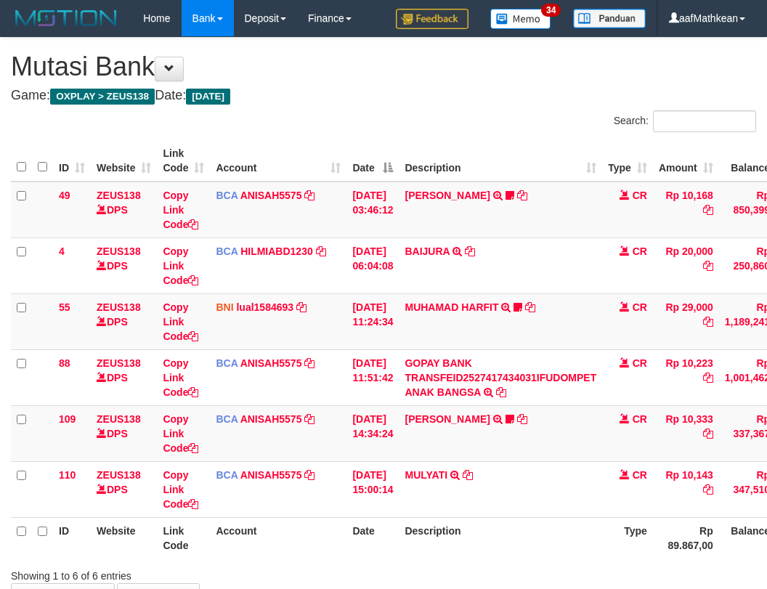
click at [472, 486] on div "**********" at bounding box center [383, 322] width 767 height 569
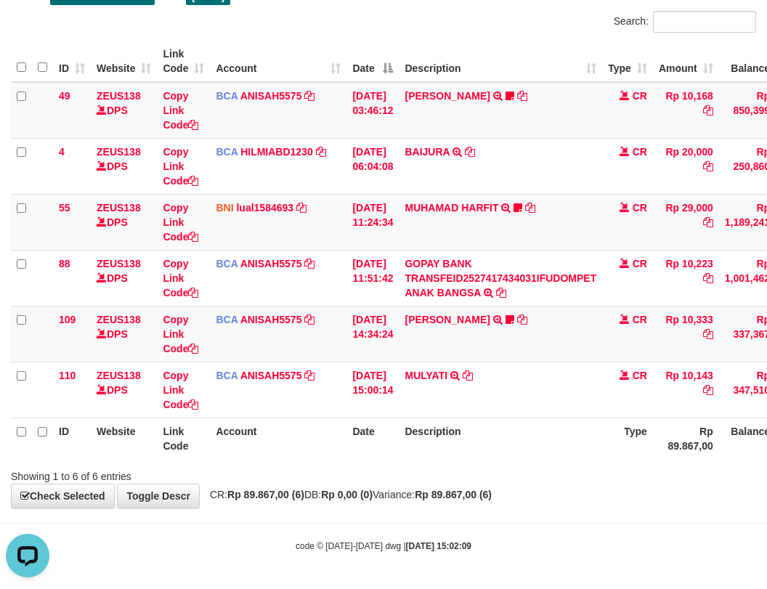
click at [399, 436] on th "Date" at bounding box center [372, 437] width 52 height 41
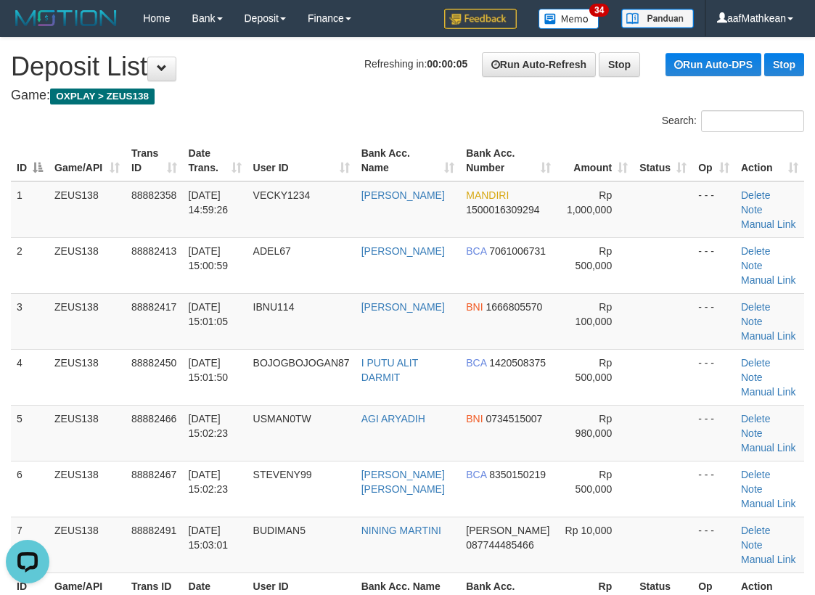
drag, startPoint x: 250, startPoint y: 122, endPoint x: 4, endPoint y: 187, distance: 253.9
click at [250, 122] on div "Search:" at bounding box center [407, 122] width 815 height 25
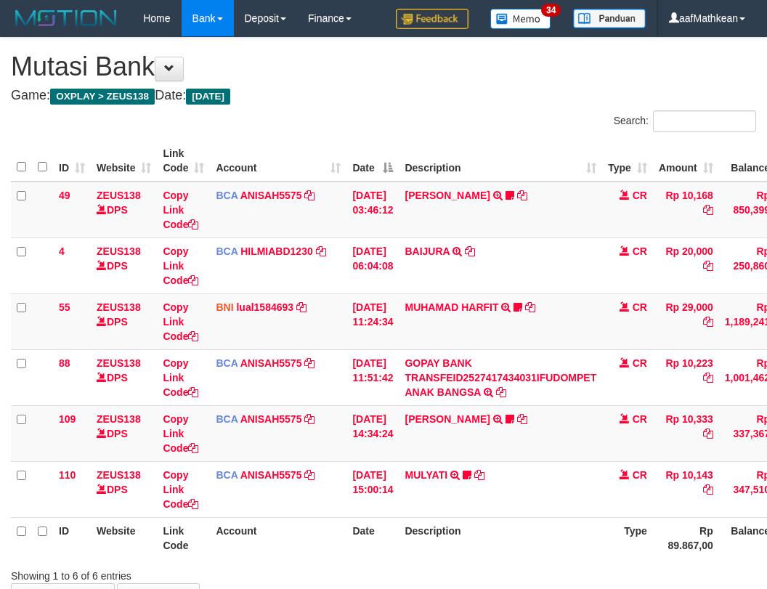
scroll to position [99, 0]
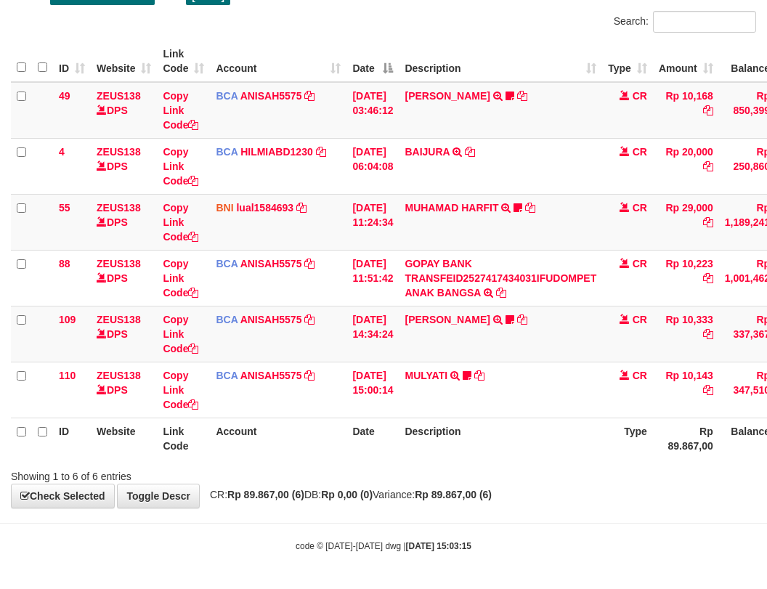
click at [492, 417] on table "ID Website Link Code Account Date Description Type Amount Balance Status Action…" at bounding box center [444, 250] width 866 height 418
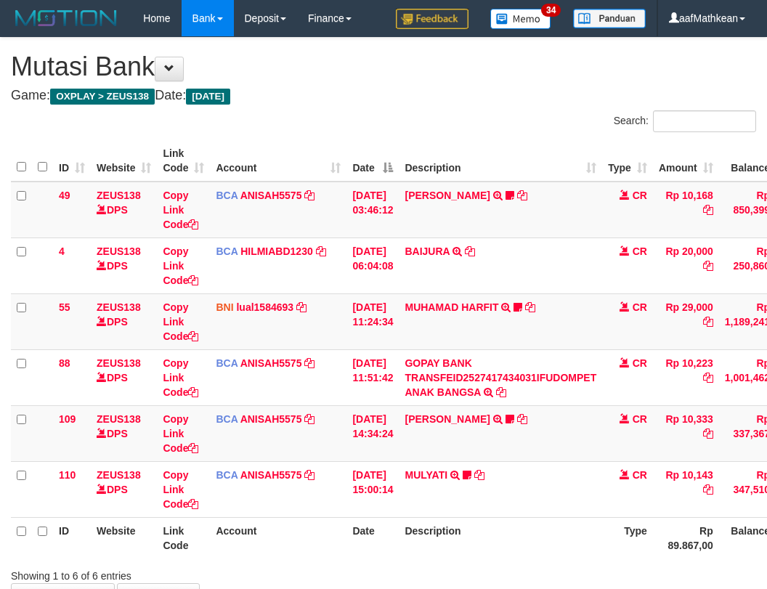
scroll to position [99, 0]
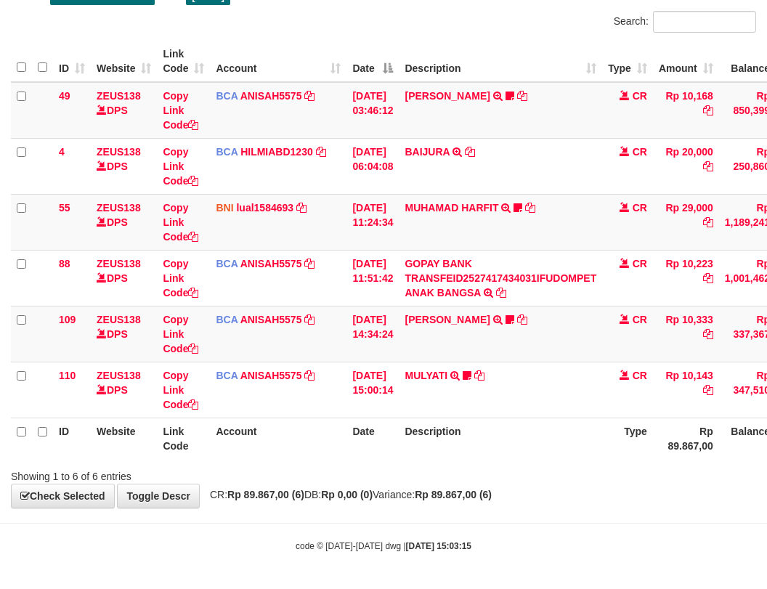
click at [438, 427] on table "ID Website Link Code Account Date Description Type Amount Balance Status Action…" at bounding box center [444, 250] width 866 height 418
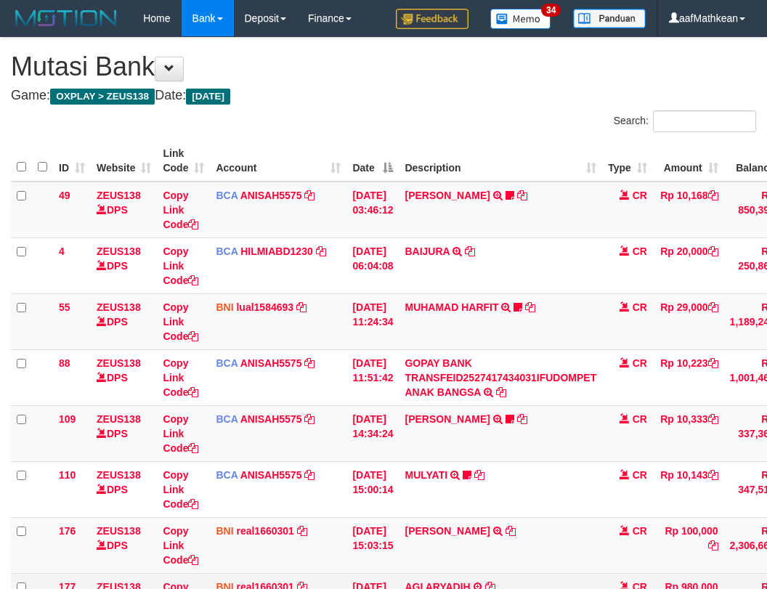
scroll to position [100, 0]
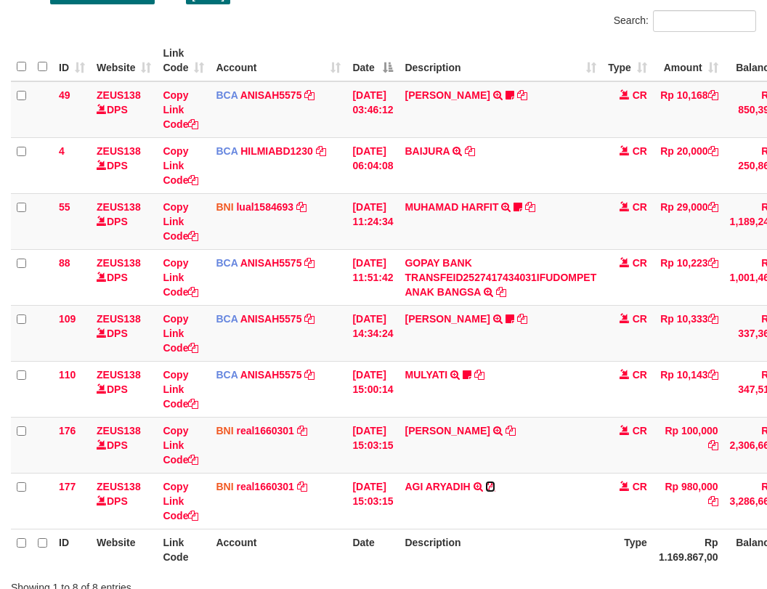
drag, startPoint x: 497, startPoint y: 487, endPoint x: 767, endPoint y: 353, distance: 300.9
click at [495, 487] on icon at bounding box center [490, 486] width 10 height 10
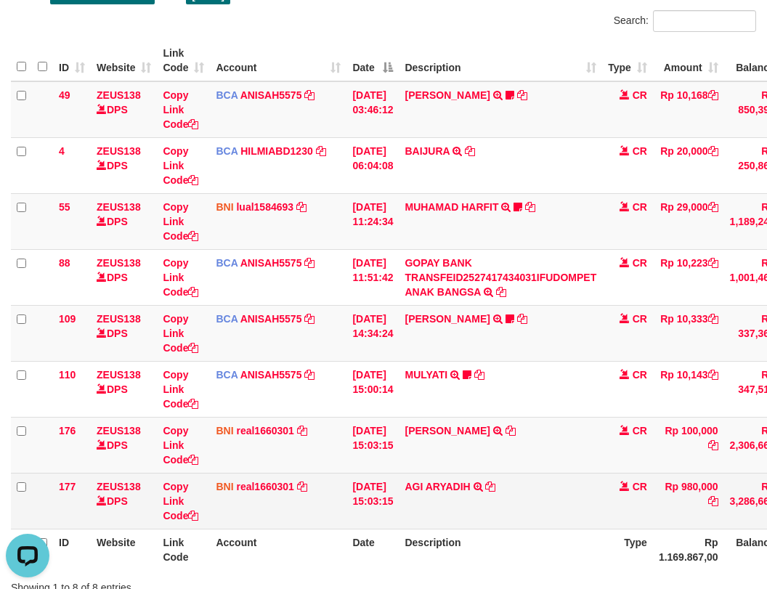
scroll to position [0, 0]
click at [441, 451] on td "[PERSON_NAME] TRANSFER DARI SDR [PERSON_NAME]" at bounding box center [500, 445] width 203 height 56
click at [465, 474] on tbody "49 ZEUS138 DPS Copy Link Code BCA ANISAH5575 DPS ANISAH mutasi_20251001_3827 | …" at bounding box center [446, 305] width 871 height 448
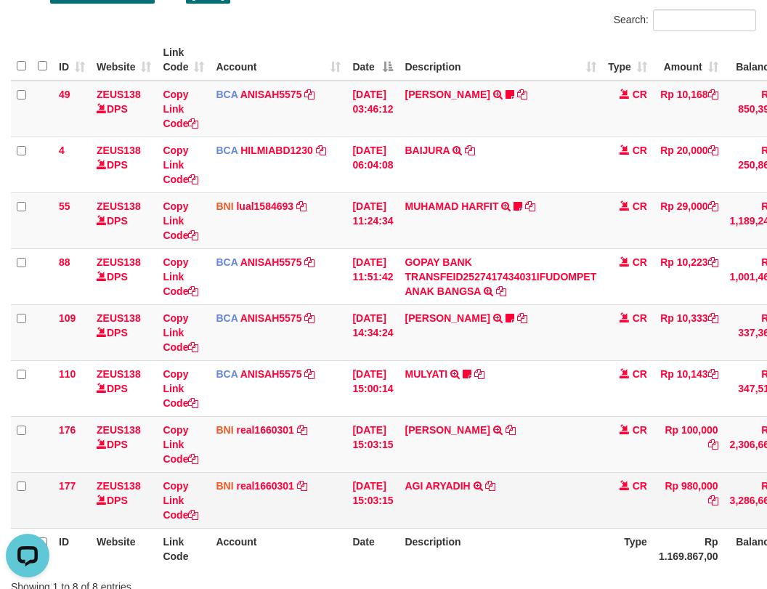
click at [553, 493] on td "AGI ARYADIH TRANSFER DARI AGI ARYADIH" at bounding box center [500, 500] width 203 height 56
click at [547, 494] on td "AGI ARYADIH TRANSFER DARI AGI ARYADIH" at bounding box center [500, 500] width 203 height 56
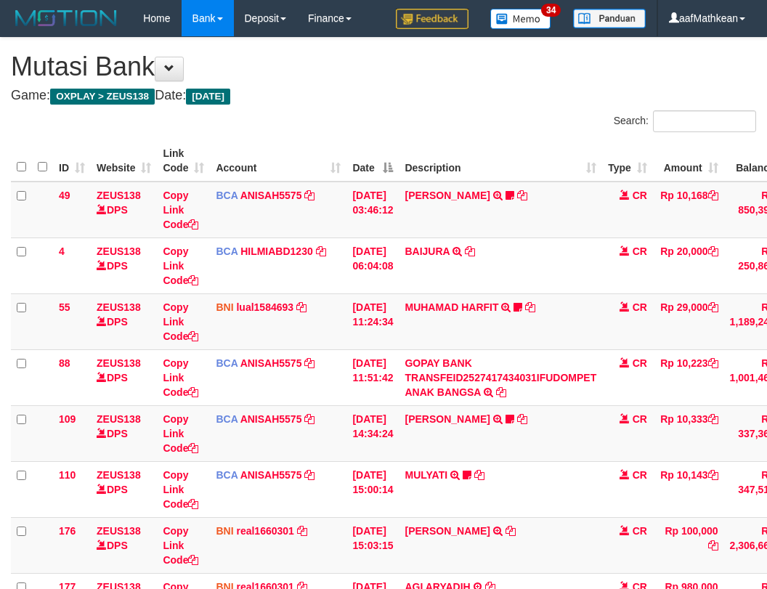
scroll to position [102, 0]
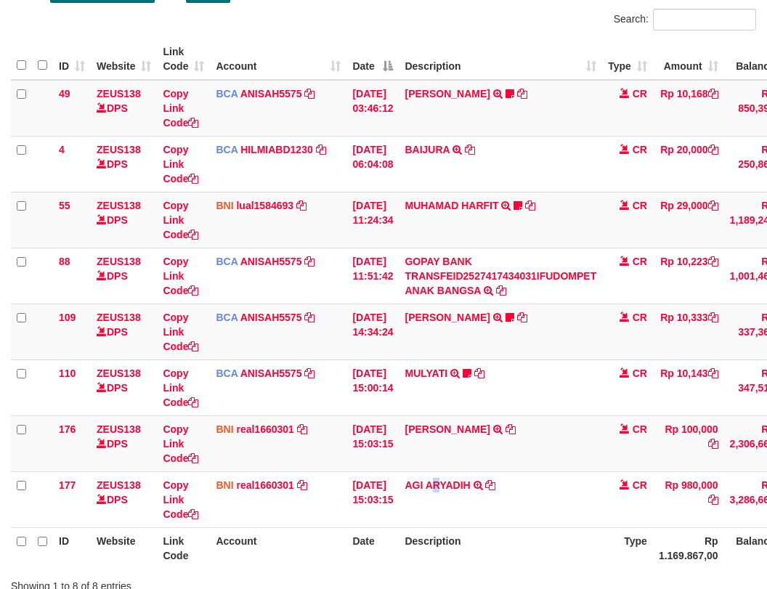
drag, startPoint x: 449, startPoint y: 502, endPoint x: 485, endPoint y: 528, distance: 44.3
click at [461, 512] on td "AGI ARYADIH TRANSFER DARI AGI ARYADIH" at bounding box center [500, 499] width 203 height 56
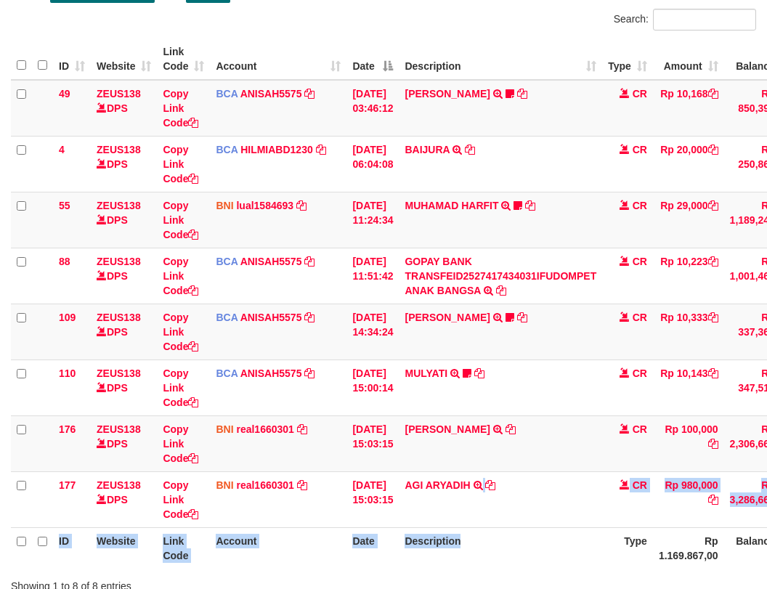
drag, startPoint x: 485, startPoint y: 528, endPoint x: 772, endPoint y: 592, distance: 293.9
click at [561, 565] on table "ID Website Link Code Account Date Description Type Amount Balance Status Action…" at bounding box center [446, 303] width 871 height 530
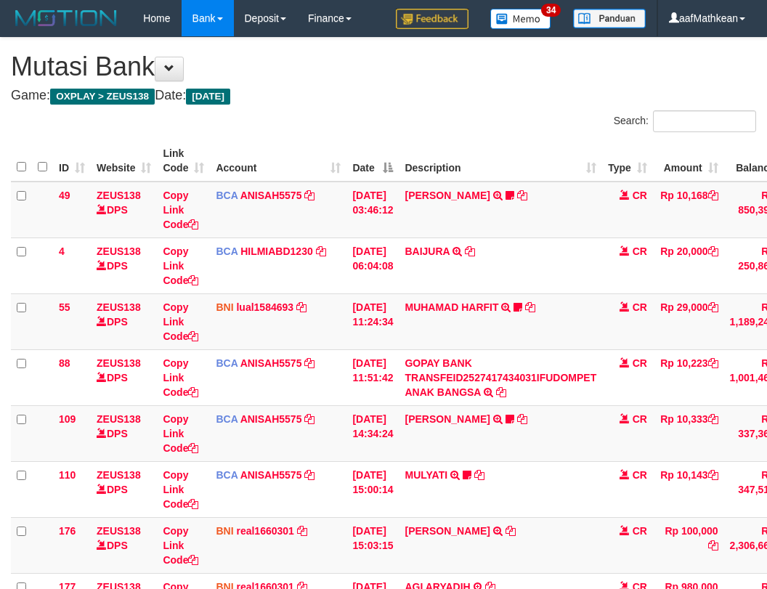
scroll to position [102, 0]
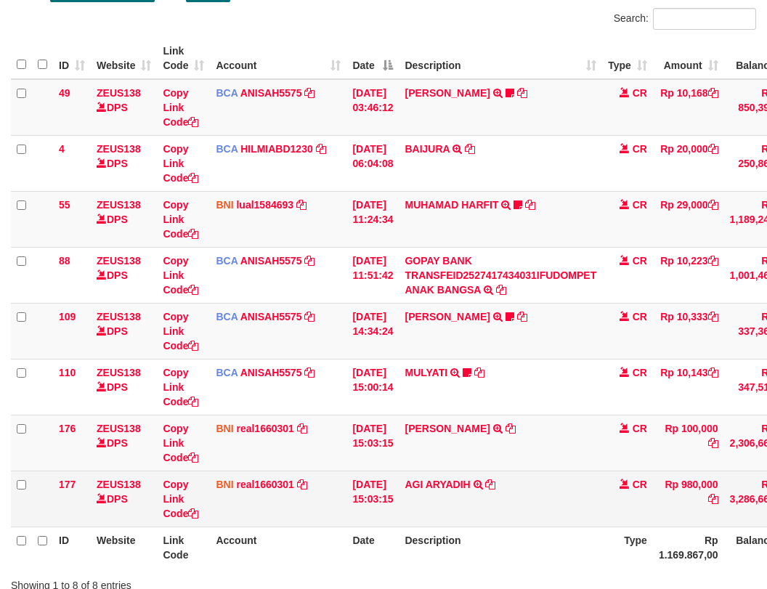
click at [445, 505] on td "AGI ARYADIH TRANSFER DARI AGI ARYADIH" at bounding box center [500, 498] width 203 height 56
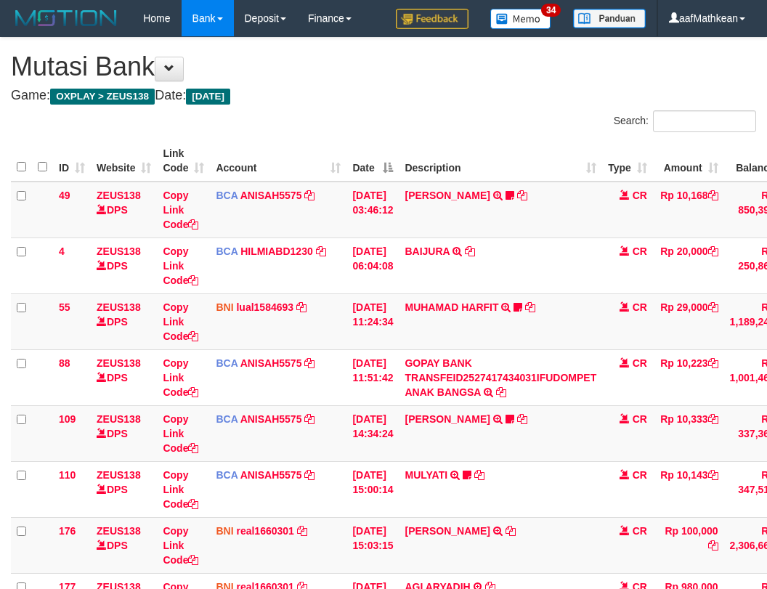
scroll to position [103, 0]
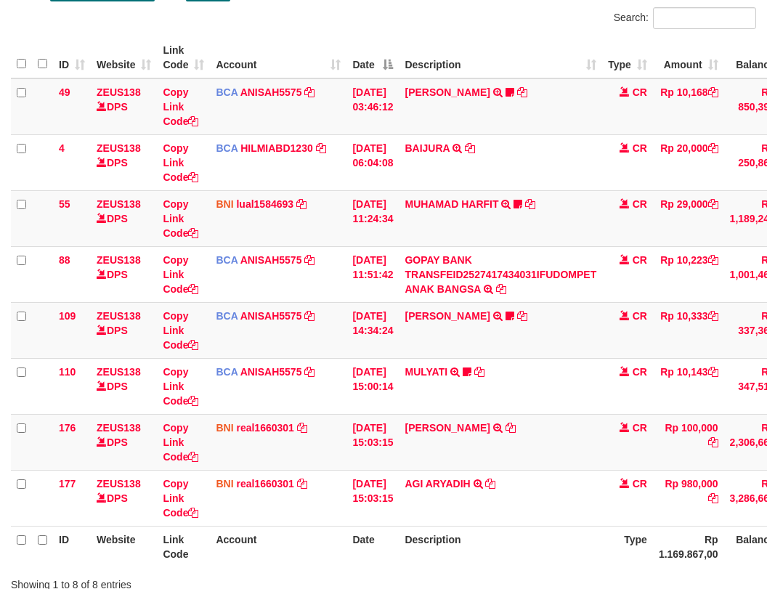
click at [449, 570] on div "ID Website Link Code Account Date Description Type Amount Balance Status Action…" at bounding box center [383, 302] width 767 height 539
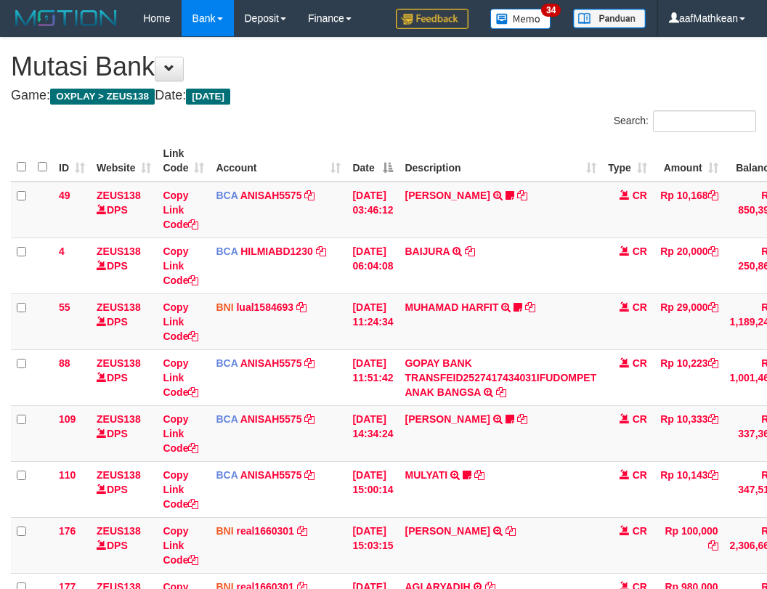
scroll to position [103, 0]
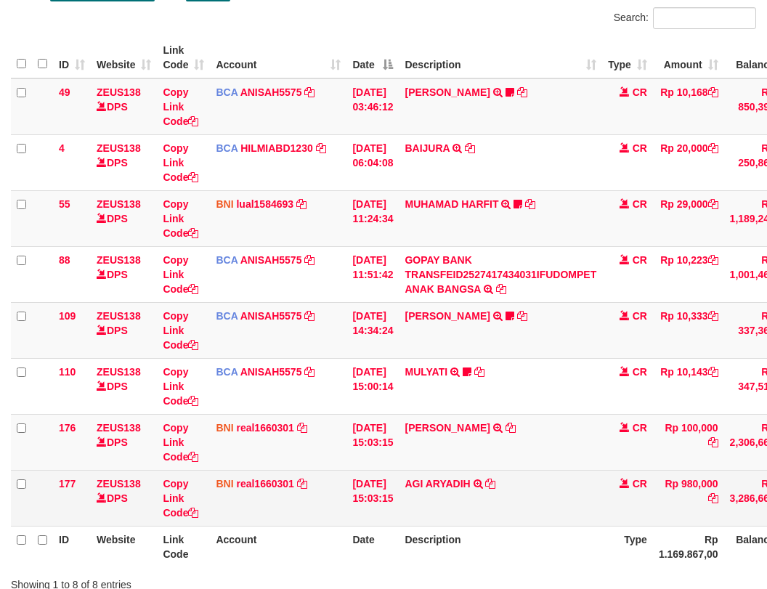
click at [473, 510] on td "AGI ARYADIH TRANSFER DARI [PERSON_NAME]" at bounding box center [500, 498] width 203 height 56
click at [508, 523] on td "AGI ARYADIH TRANSFER DARI [PERSON_NAME]" at bounding box center [500, 498] width 203 height 56
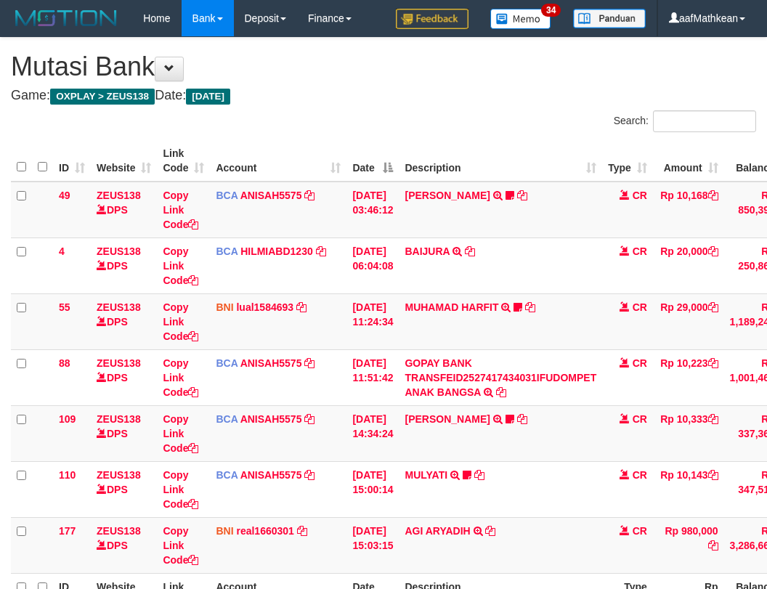
click at [562, 514] on div "ID Website Link Code Account Date Description Type Amount Balance Status Action…" at bounding box center [383, 377] width 767 height 483
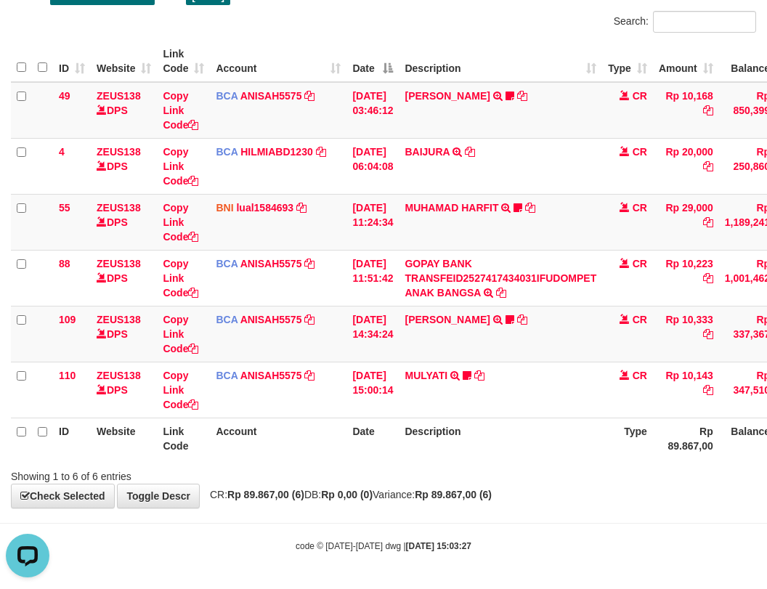
drag, startPoint x: 479, startPoint y: 454, endPoint x: 774, endPoint y: 385, distance: 302.7
click at [547, 444] on th "Description" at bounding box center [500, 437] width 203 height 41
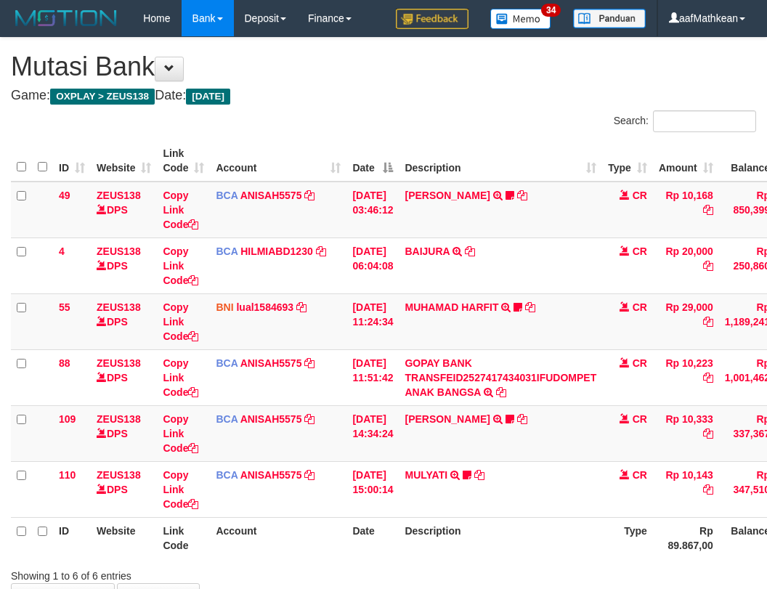
scroll to position [99, 0]
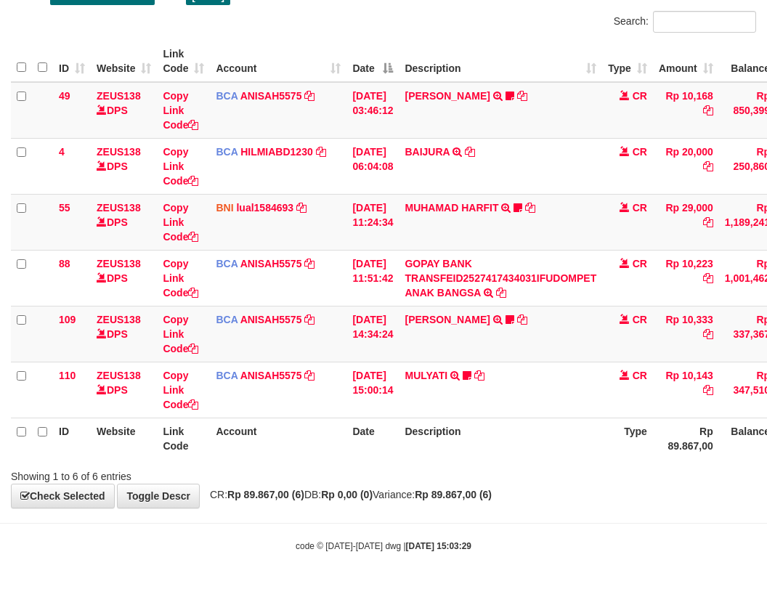
drag, startPoint x: 629, startPoint y: 418, endPoint x: 773, endPoint y: 431, distance: 144.3
click at [743, 428] on table "ID Website Link Code Account Date Description Type Amount Balance Status Action…" at bounding box center [444, 250] width 866 height 418
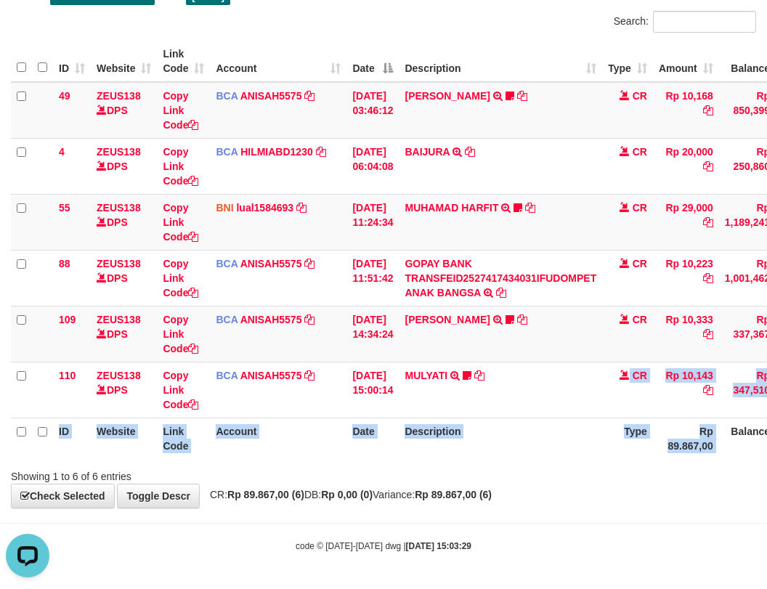
scroll to position [0, 0]
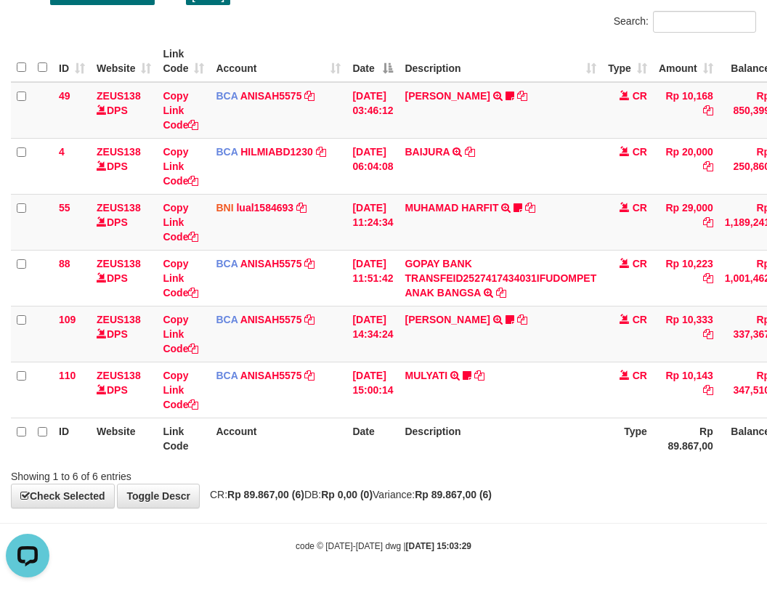
drag, startPoint x: 469, startPoint y: 475, endPoint x: 772, endPoint y: 507, distance: 305.2
click at [518, 494] on div "**********" at bounding box center [383, 222] width 767 height 569
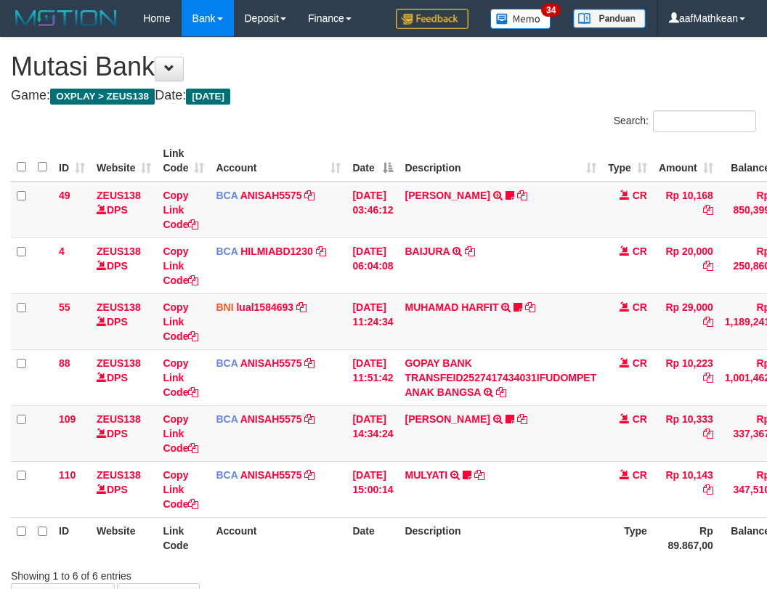
scroll to position [99, 0]
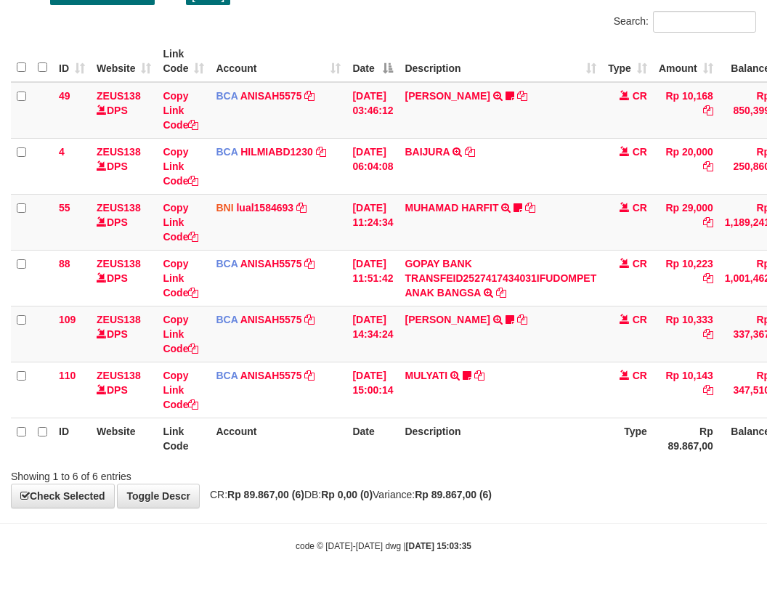
click at [314, 507] on div "**********" at bounding box center [383, 222] width 767 height 569
click at [324, 518] on body "Toggle navigation Home Bank Account List Load By Website Group [OXPLAY] ZEUS138…" at bounding box center [383, 245] width 767 height 688
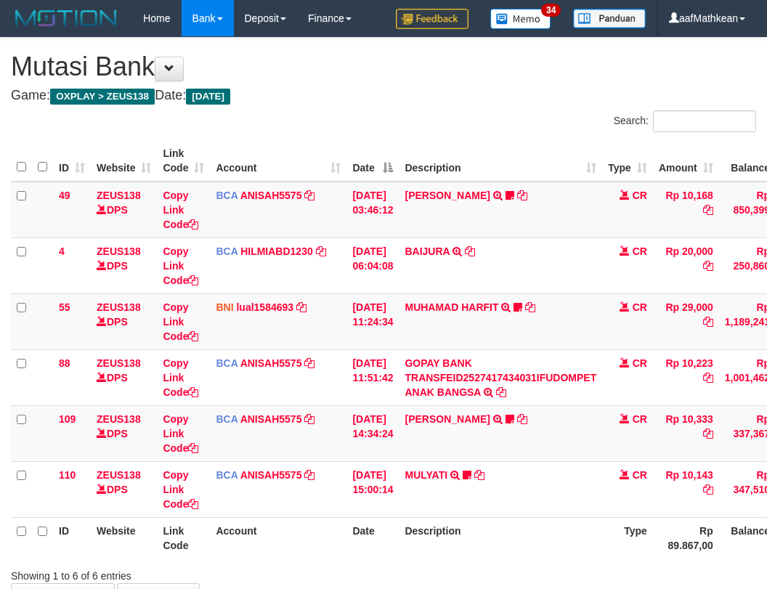
scroll to position [99, 0]
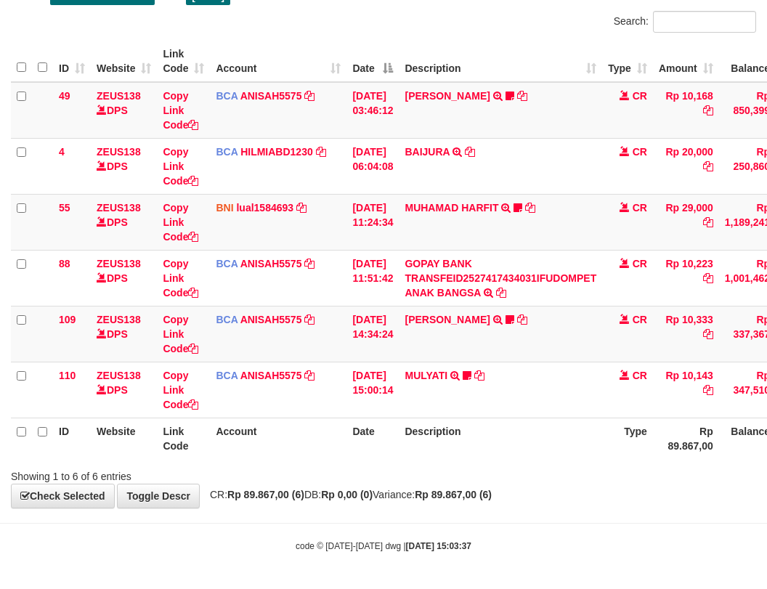
click at [354, 465] on div "Showing 1 to 6 of 6 entries" at bounding box center [383, 473] width 767 height 20
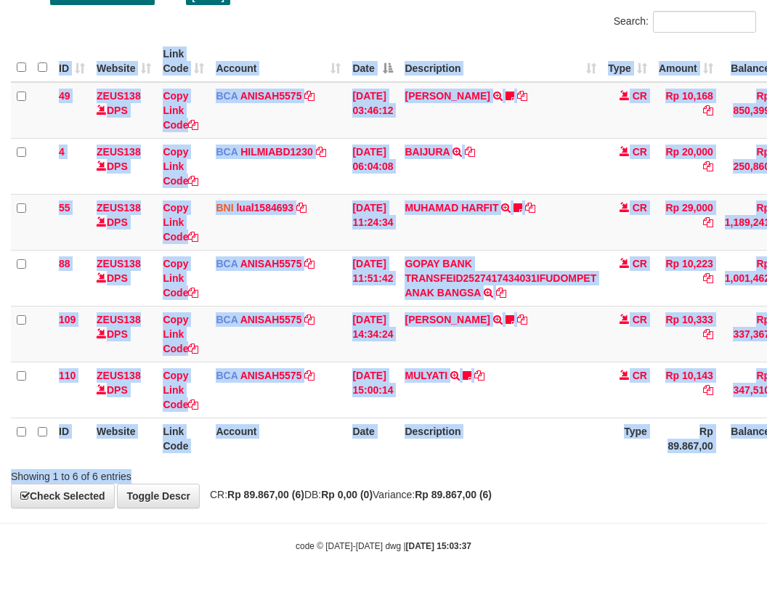
click at [378, 466] on div "Search: ID Website Link Code Account Date Description Type Amount Balance Statu…" at bounding box center [383, 247] width 745 height 473
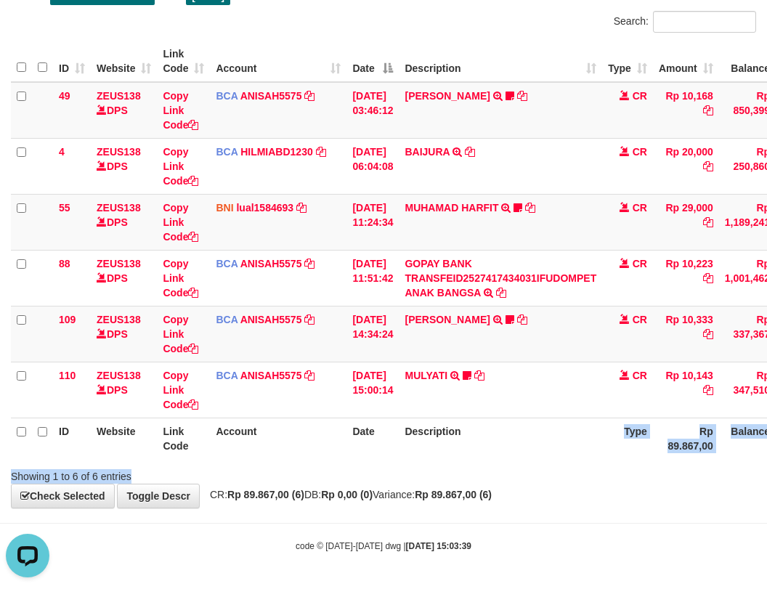
click at [481, 474] on div "Search: ID Website Link Code Account Date Description Type Amount Balance Statu…" at bounding box center [383, 247] width 745 height 473
drag, startPoint x: 443, startPoint y: 474, endPoint x: 434, endPoint y: 475, distance: 8.7
click at [444, 474] on div "Showing 1 to 6 of 6 entries" at bounding box center [383, 473] width 767 height 20
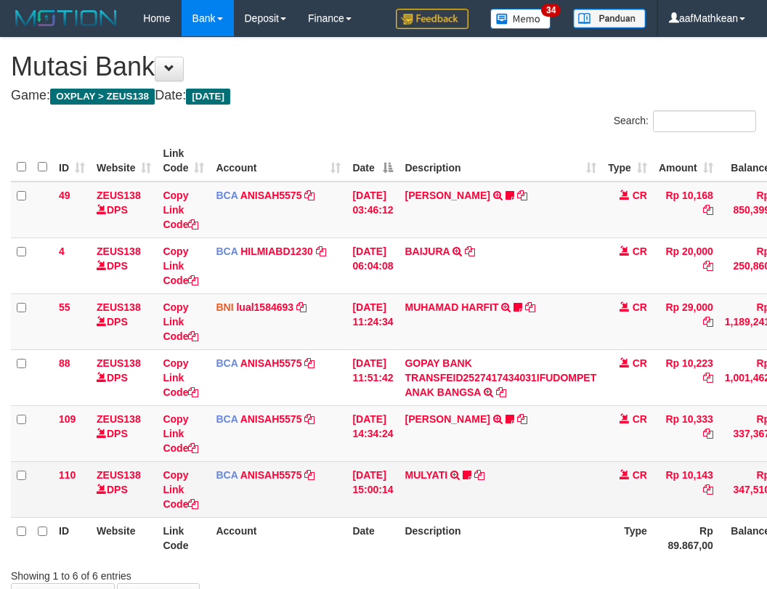
scroll to position [99, 0]
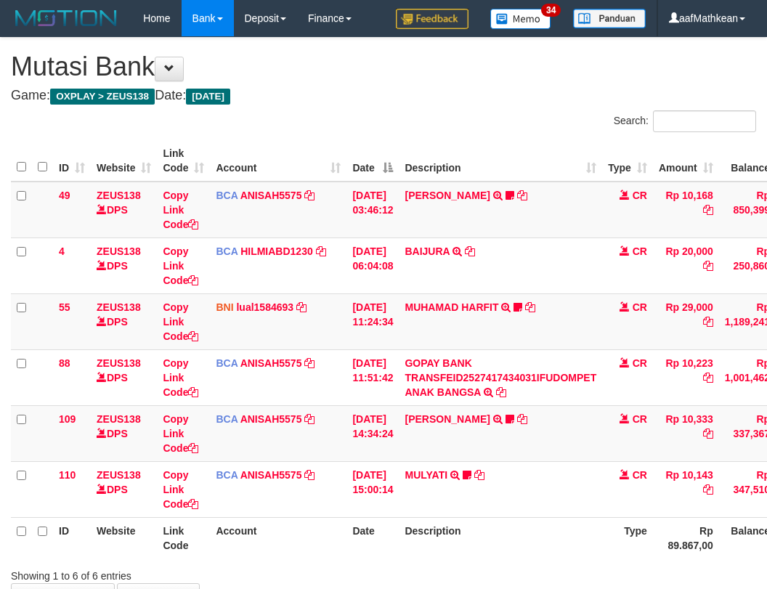
scroll to position [99, 0]
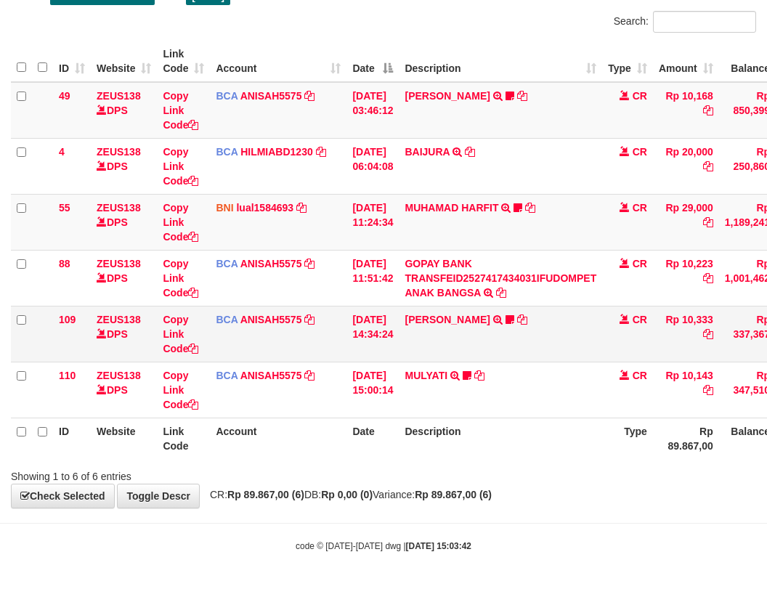
click at [506, 331] on td "LISTON SITOR TRSF E-BANKING CR 0110/FTSCY/WS95051 10333.002025100112508694 TRFD…" at bounding box center [500, 334] width 203 height 56
click at [483, 534] on body "Toggle navigation Home Bank Account List Load By Website Group [OXPLAY] ZEUS138…" at bounding box center [383, 245] width 767 height 688
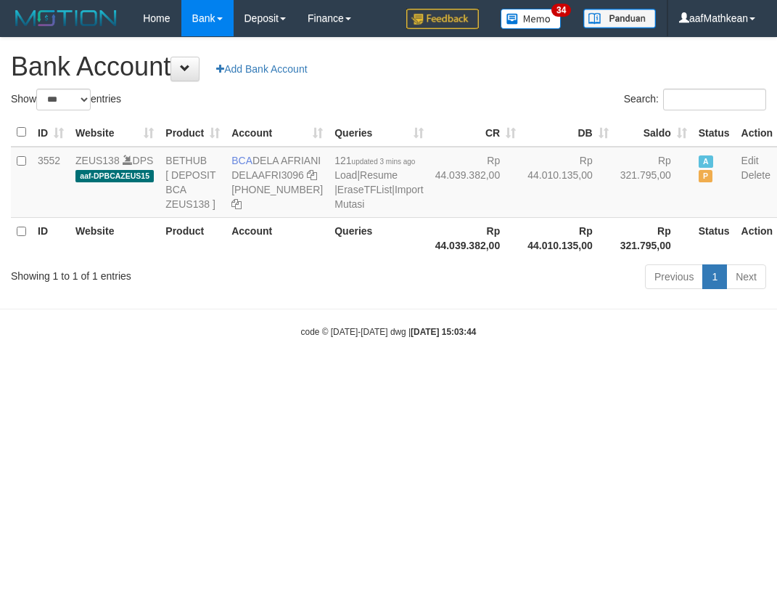
select select "***"
click at [428, 360] on body "Toggle navigation Home Bank Account List Load By Website Group [OXPLAY] ZEUS138…" at bounding box center [388, 187] width 777 height 375
select select "***"
drag, startPoint x: 356, startPoint y: 416, endPoint x: 412, endPoint y: 472, distance: 79.0
click at [370, 375] on html "Toggle navigation Home Bank Account List Load By Website Group [OXPLAY] ZEUS138…" at bounding box center [388, 187] width 777 height 375
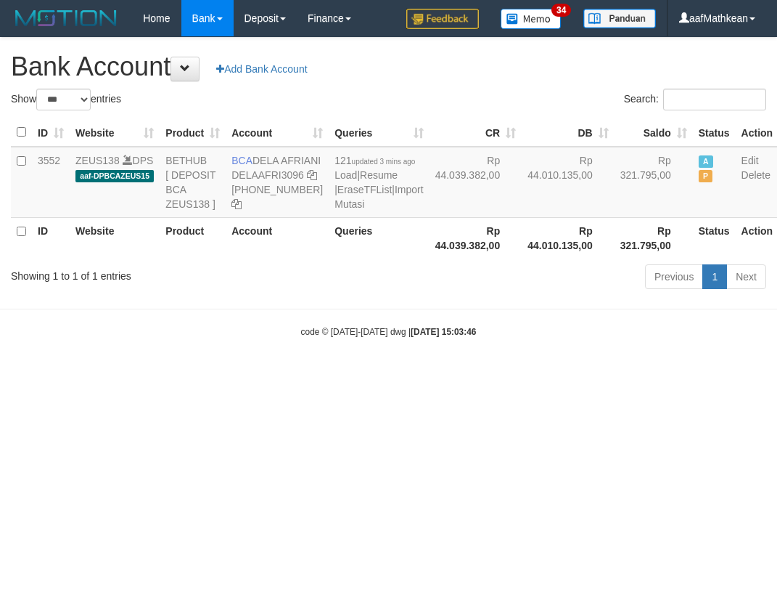
select select "***"
drag, startPoint x: 412, startPoint y: 436, endPoint x: 444, endPoint y: 468, distance: 45.2
click at [443, 375] on html "Toggle navigation Home Bank Account List Load By Website Group [OXPLAY] ZEUS138…" at bounding box center [388, 187] width 777 height 375
click at [485, 375] on html "Toggle navigation Home Bank Account List Load By Website Group [OXPLAY] ZEUS138…" at bounding box center [388, 187] width 777 height 375
select select "***"
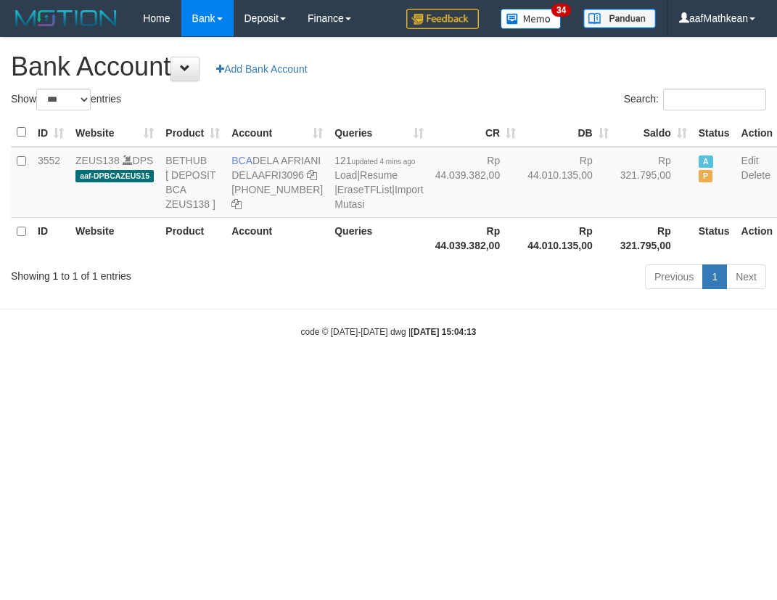
select select "***"
drag, startPoint x: 333, startPoint y: 409, endPoint x: 295, endPoint y: 341, distance: 77.7
click at [322, 375] on body "Toggle navigation Home Bank Account List Load By Website Group [OXPLAY] ZEUS138…" at bounding box center [388, 187] width 777 height 375
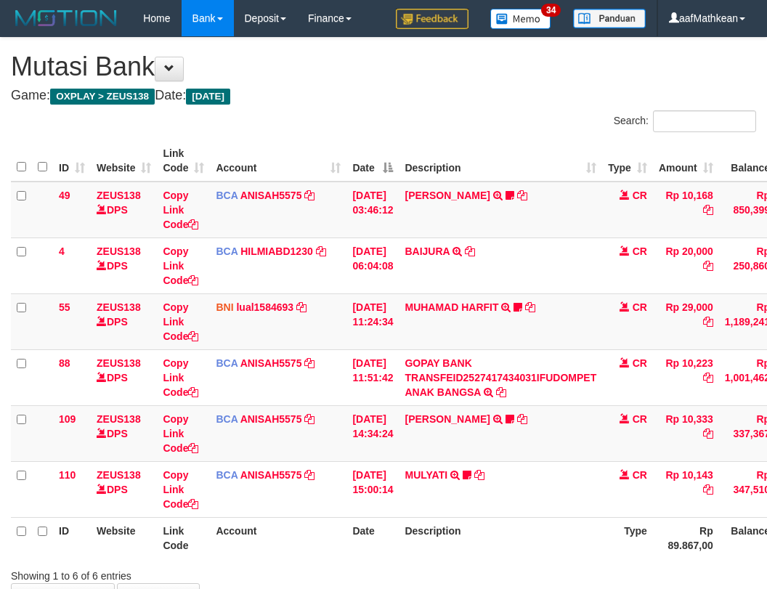
scroll to position [99, 0]
click at [504, 504] on div "**********" at bounding box center [383, 322] width 767 height 569
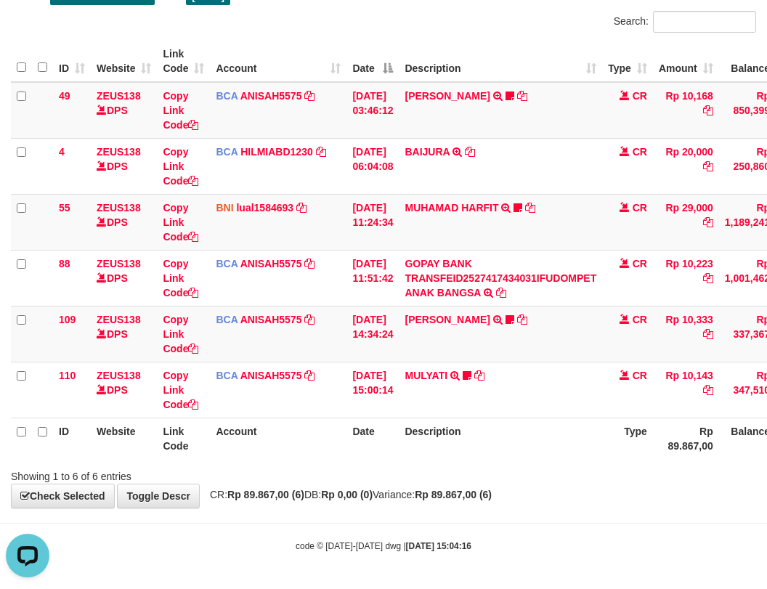
click at [451, 417] on td "MULYATI TRSF E-BANKING CR 0110/FTSCY/WS95051 10143.002025100137174498 TRFDN-MUL…" at bounding box center [500, 389] width 203 height 56
click at [452, 432] on th "Description" at bounding box center [500, 437] width 203 height 41
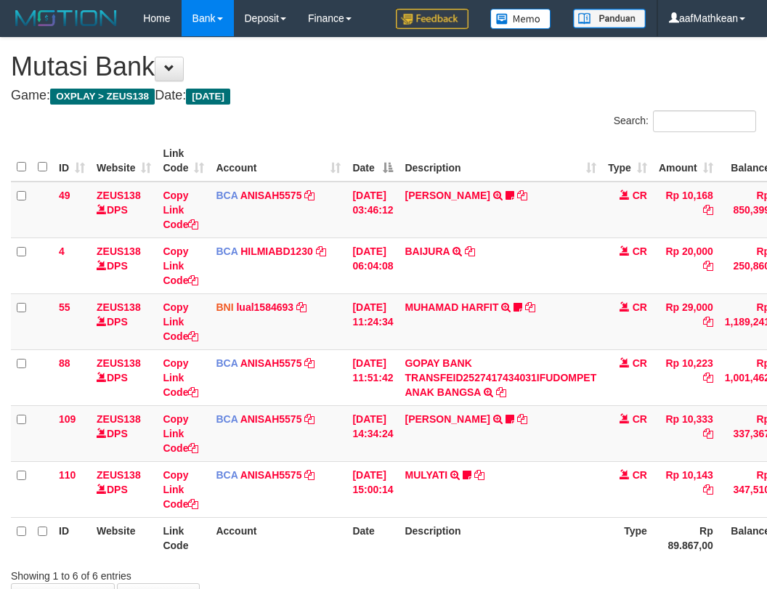
scroll to position [99, 0]
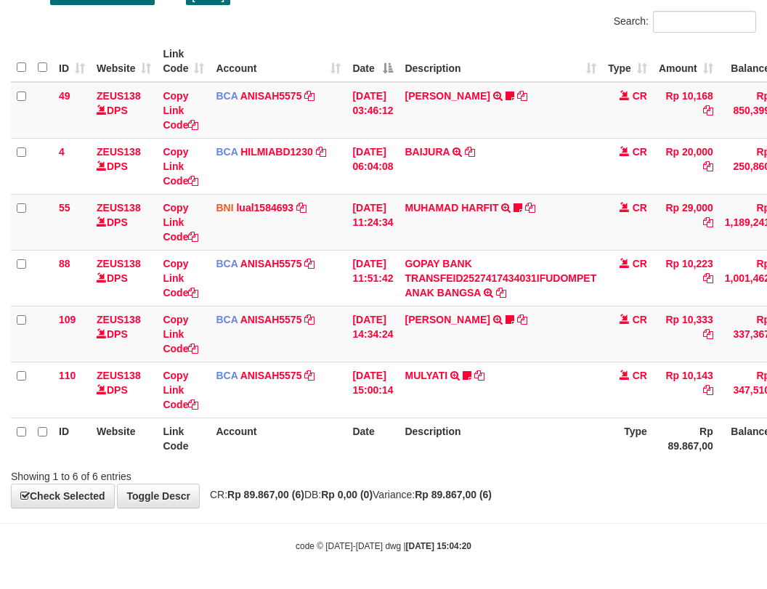
click at [472, 498] on strong "Rp 89.867,00 (6)" at bounding box center [452, 495] width 77 height 12
click at [679, 467] on div "**********" at bounding box center [383, 222] width 767 height 569
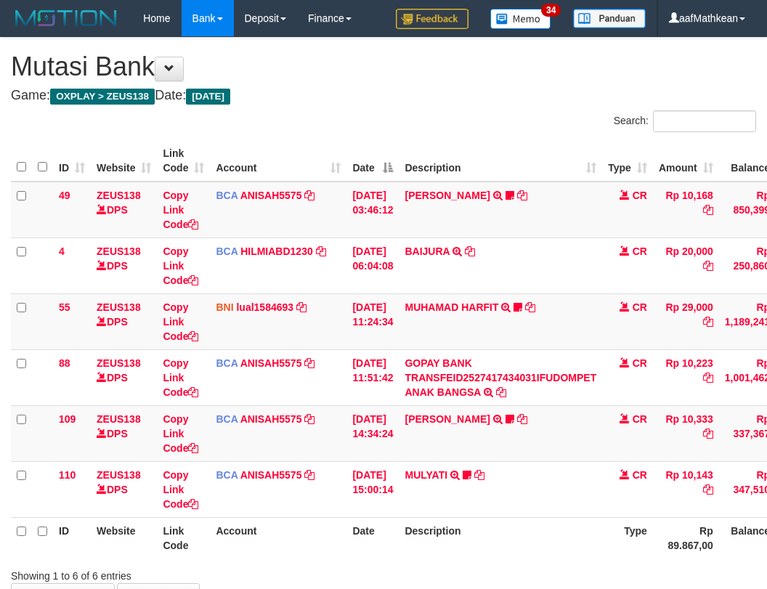
scroll to position [99, 0]
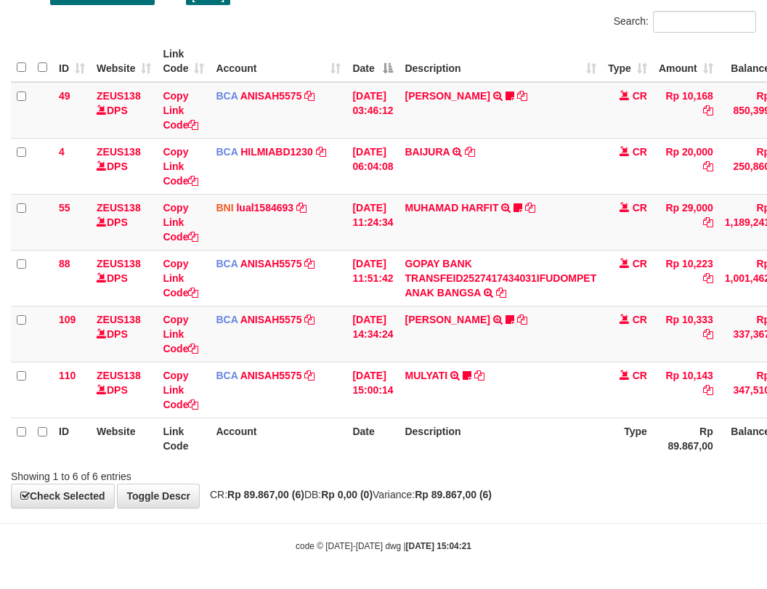
click at [635, 485] on div "**********" at bounding box center [383, 222] width 767 height 569
click at [635, 484] on div "**********" at bounding box center [383, 222] width 767 height 569
click at [627, 486] on div "**********" at bounding box center [383, 222] width 767 height 569
click at [560, 489] on div "**********" at bounding box center [383, 222] width 767 height 569
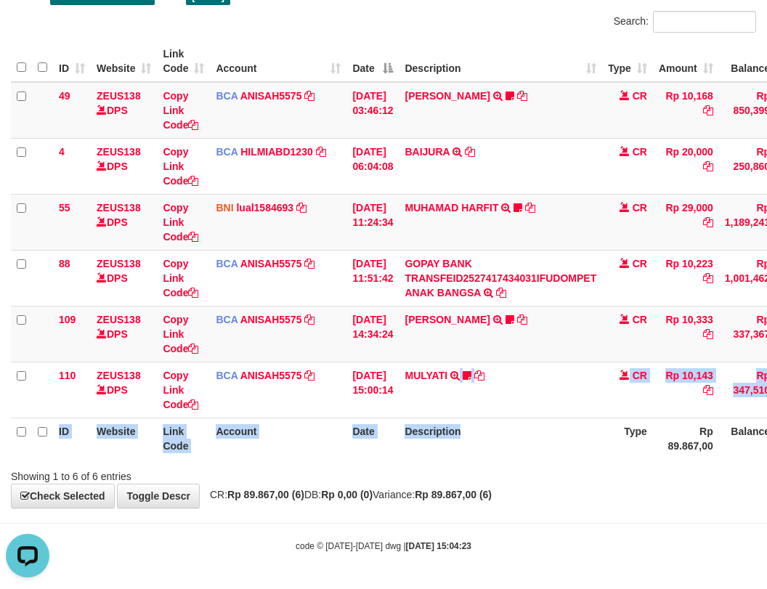
click at [473, 474] on div "Search: ID Website Link Code Account Date Description Type Amount Balance Statu…" at bounding box center [383, 247] width 745 height 473
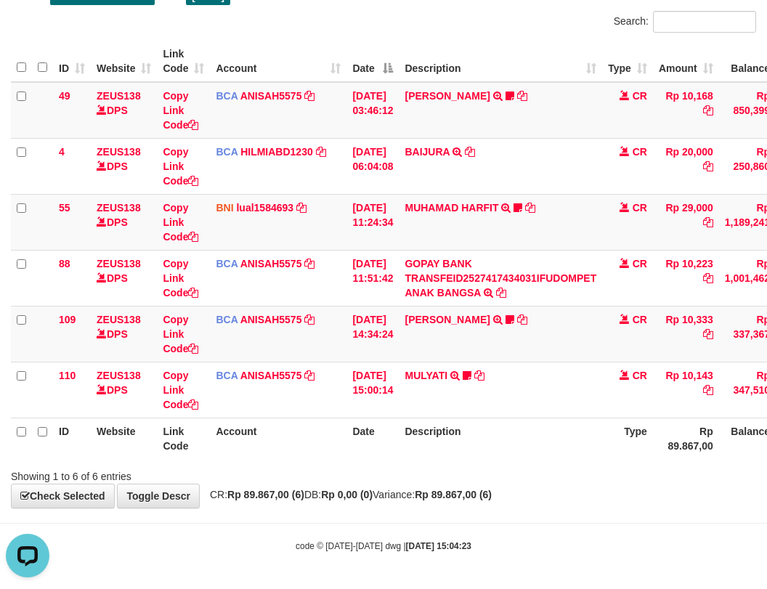
drag, startPoint x: 515, startPoint y: 512, endPoint x: 550, endPoint y: 531, distance: 40.3
click at [528, 525] on body "Toggle navigation Home Bank Account List Load By Website Group [OXPLAY] ZEUS138…" at bounding box center [383, 245] width 767 height 688
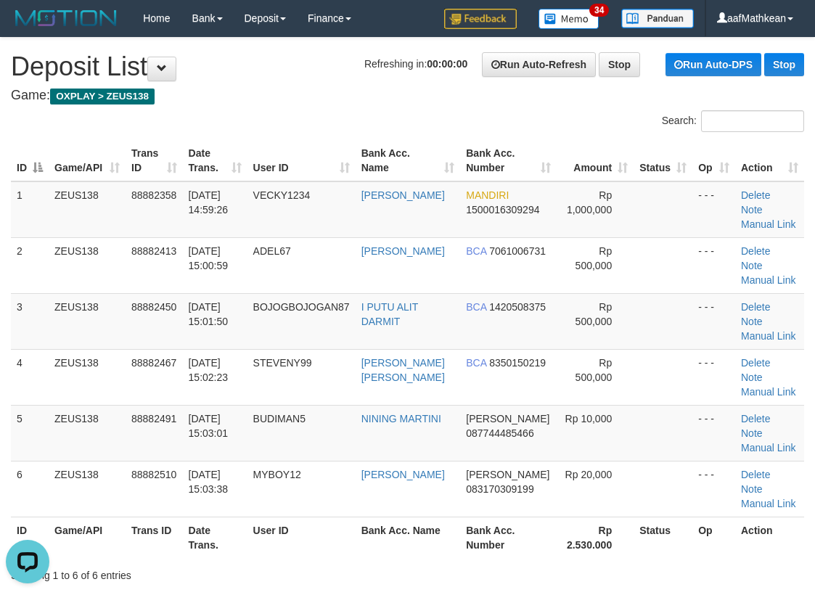
click at [96, 169] on th "Game/API" at bounding box center [87, 160] width 77 height 41
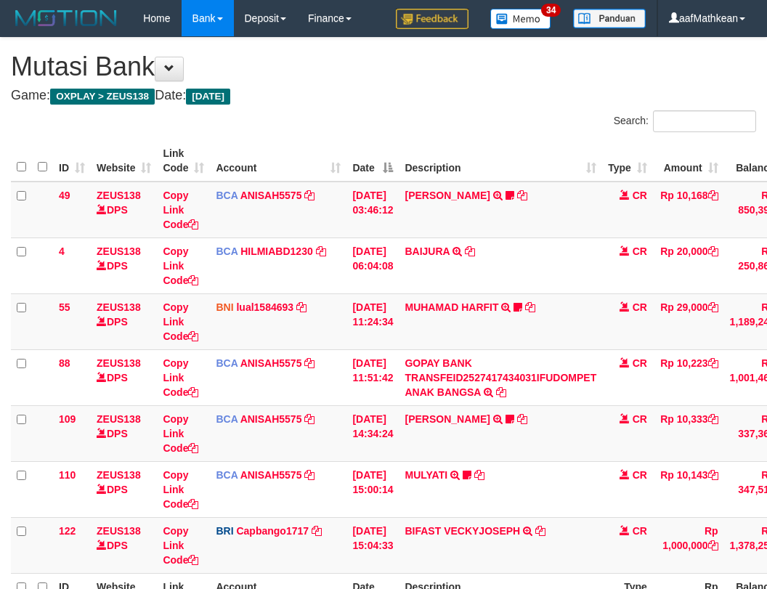
scroll to position [100, 0]
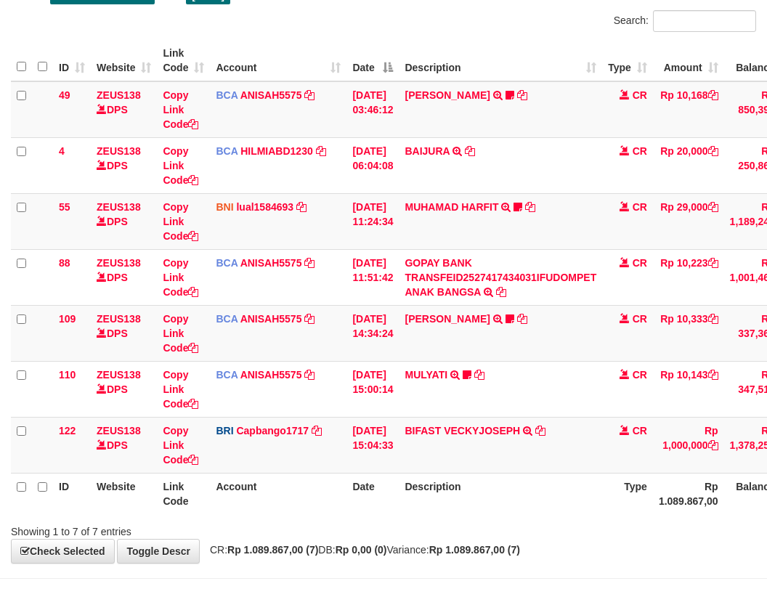
click at [570, 520] on div "Showing 1 to 7 of 7 entries" at bounding box center [383, 528] width 767 height 20
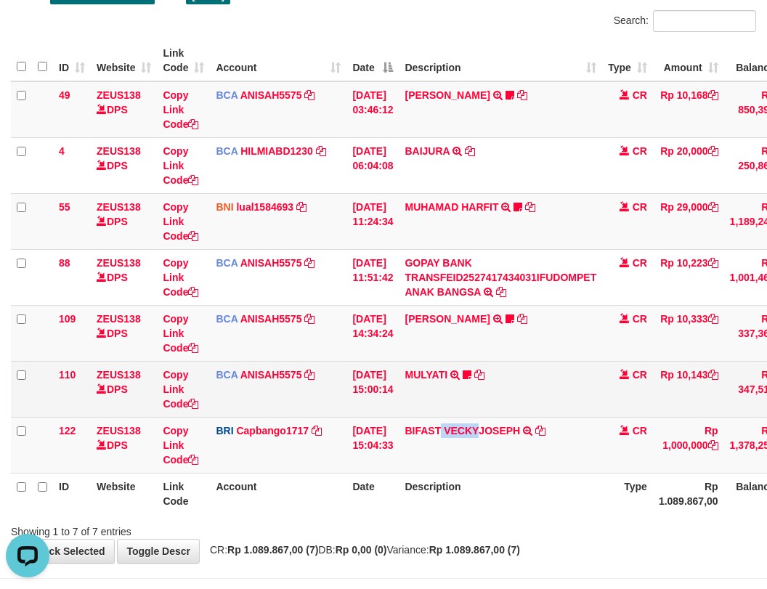
drag, startPoint x: 452, startPoint y: 421, endPoint x: 532, endPoint y: 401, distance: 82.4
click at [492, 428] on td "BIFAST VECKYJOSEPH TRANSFER NBMB BIFAST VECKYJOSEPH TO HELMI" at bounding box center [500, 445] width 203 height 56
copy link "VECKY"
click at [380, 372] on tbody "49 ZEUS138 DPS Copy Link Code BCA ANISAH5575 DPS ANISAH mutasi_20251001_3827 | …" at bounding box center [446, 277] width 871 height 392
click at [390, 397] on td "[DATE] 15:00:14" at bounding box center [372, 389] width 52 height 56
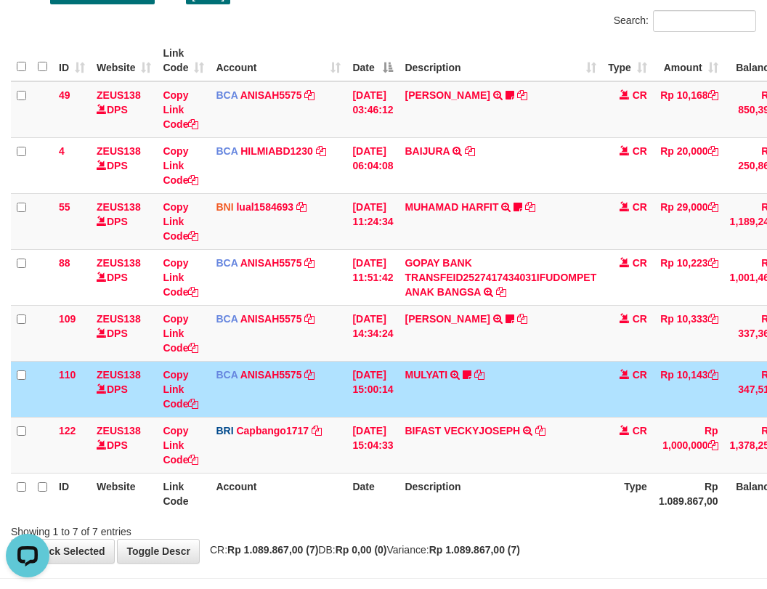
drag, startPoint x: 457, startPoint y: 465, endPoint x: 468, endPoint y: 476, distance: 15.9
click at [457, 472] on td "BIFAST VECKYJOSEPH TRANSFER NBMB BIFAST VECKYJOSEPH TO HELMI" at bounding box center [500, 445] width 203 height 56
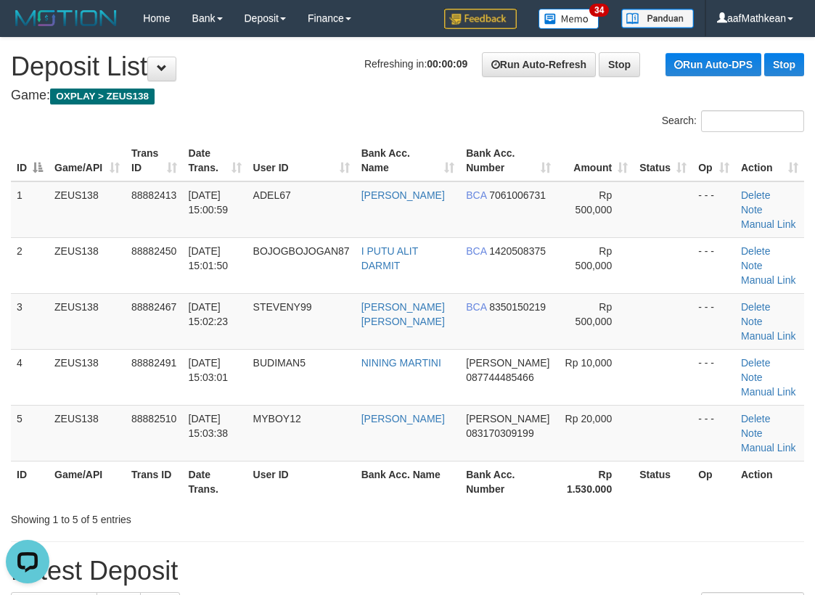
scroll to position [308, 0]
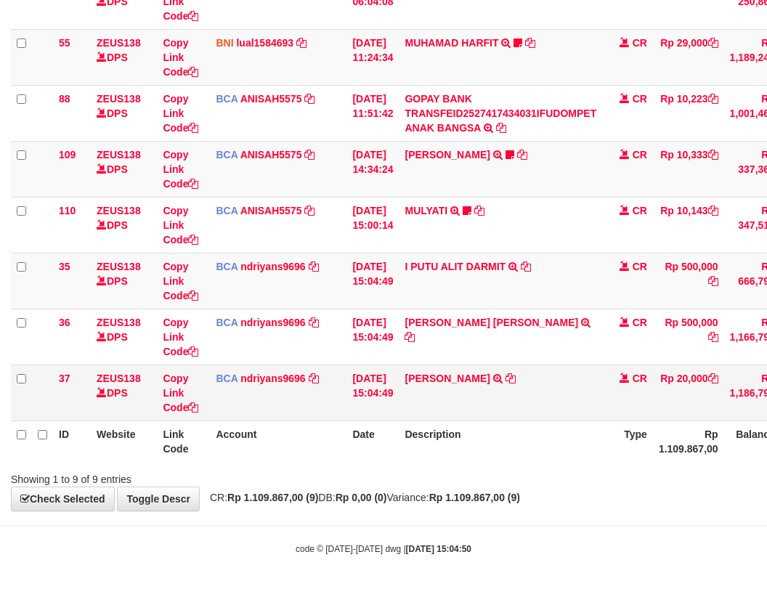
scroll to position [267, 0]
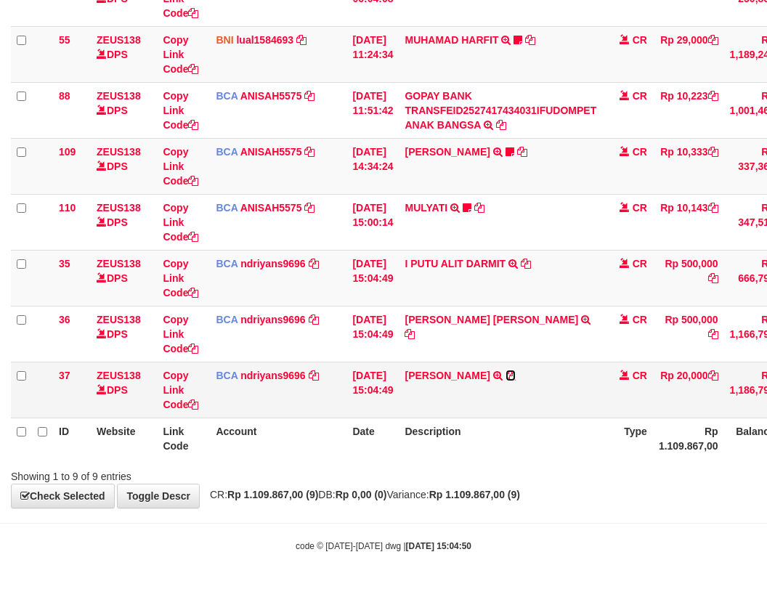
click at [510, 377] on icon at bounding box center [510, 375] width 10 height 10
drag, startPoint x: 526, startPoint y: 318, endPoint x: 775, endPoint y: 185, distance: 281.6
click at [414, 329] on icon at bounding box center [409, 334] width 10 height 10
click at [531, 260] on icon at bounding box center [525, 263] width 10 height 10
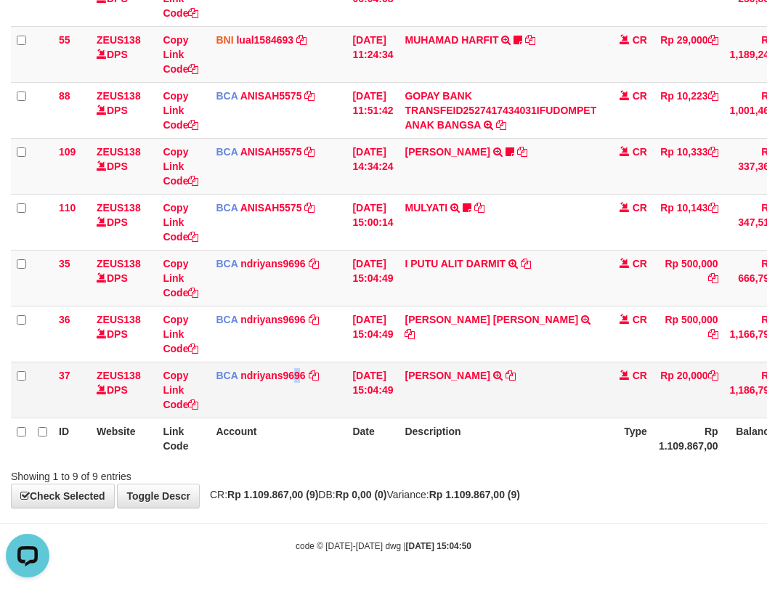
drag, startPoint x: 296, startPoint y: 405, endPoint x: 295, endPoint y: 388, distance: 17.5
click at [298, 391] on td "BCA ndriyans9696 DPS ANDRIYANSYAH mutasi_20251001_3291 | 37 mutasi_20251001_329…" at bounding box center [278, 389] width 136 height 56
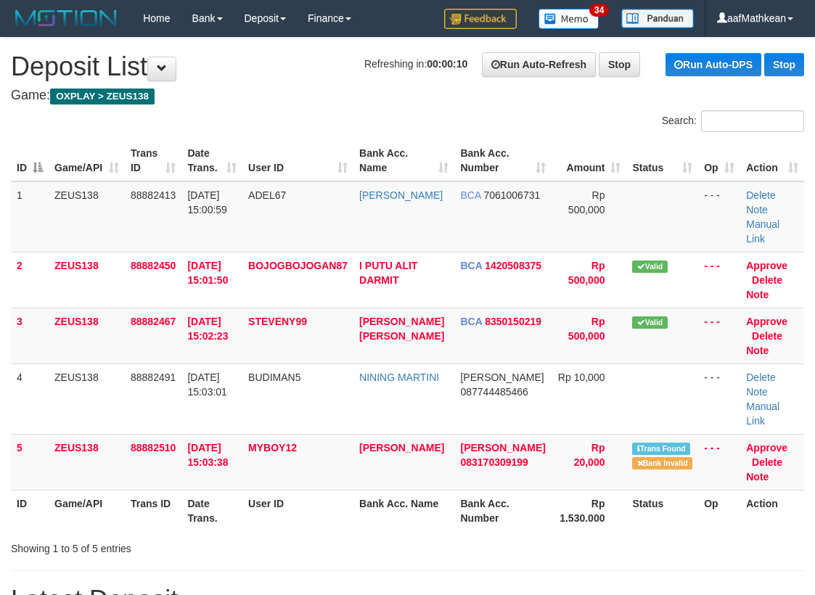
scroll to position [435, 0]
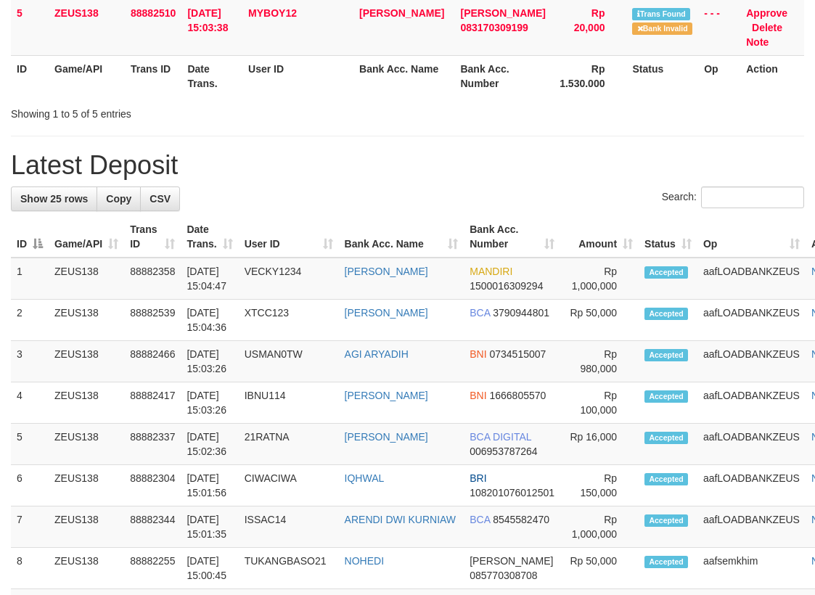
scroll to position [308, 0]
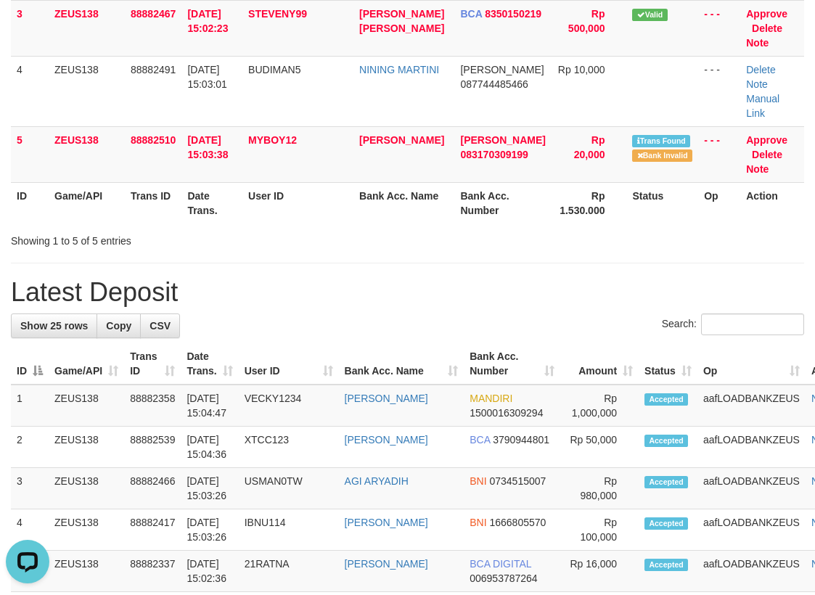
scroll to position [0, 0]
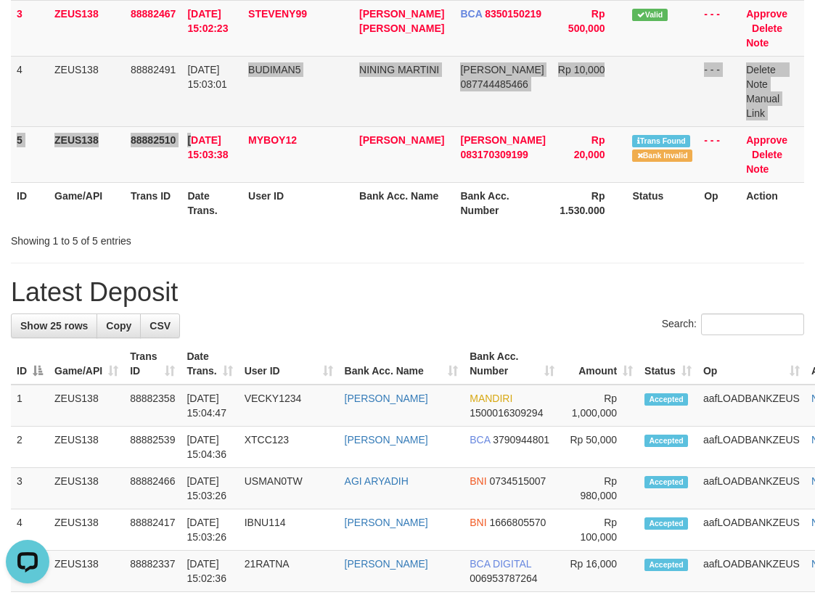
click at [260, 86] on tbody "1 ZEUS138 88882413 01/10/2025 15:00:59 ADEL67 KAREN ADELIN BCA 7061006731 Rp 50…" at bounding box center [407, 28] width 793 height 309
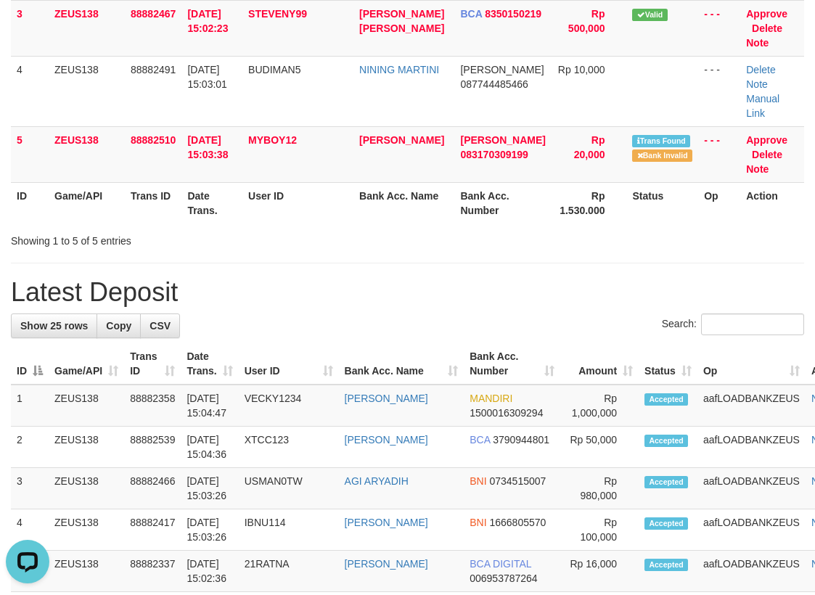
scroll to position [301, 0]
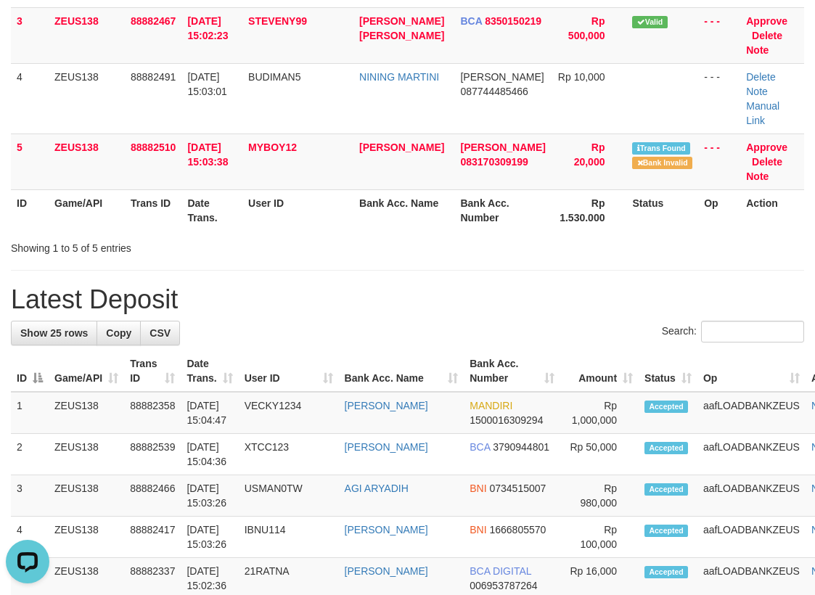
click at [338, 147] on td "MYBOY12" at bounding box center [297, 162] width 111 height 56
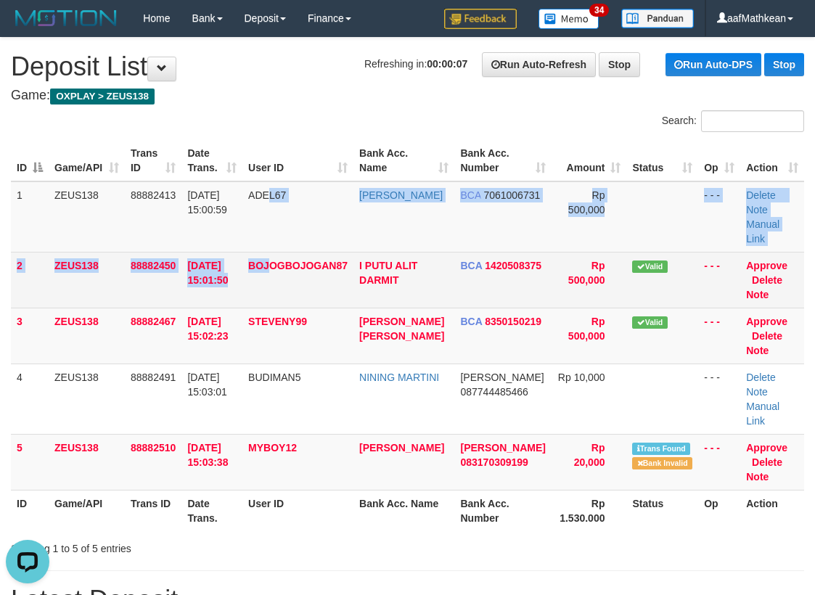
click at [271, 241] on tbody "1 ZEUS138 88882413 01/10/2025 15:00:59 ADEL67 KAREN ADELIN BCA 7061006731 Rp 50…" at bounding box center [407, 335] width 793 height 309
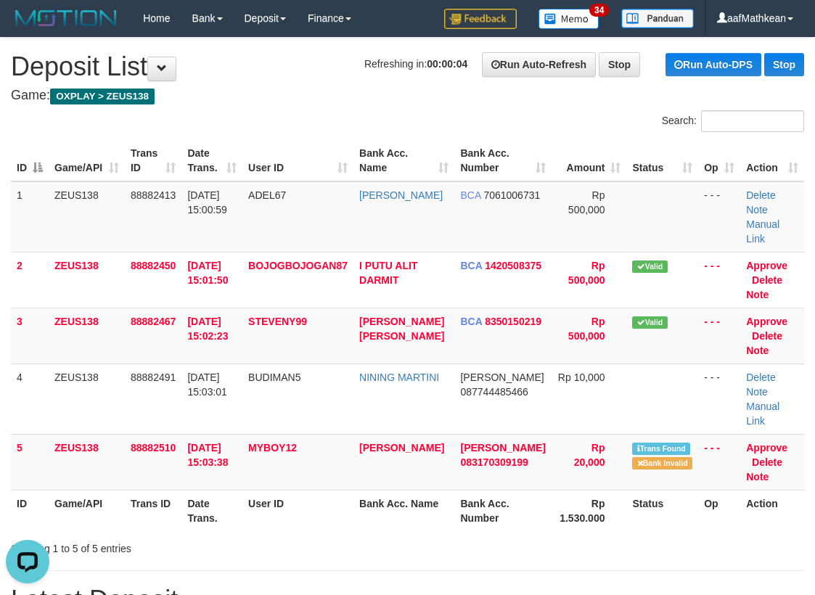
click at [224, 101] on h4 "Game: OXPLAY > ZEUS138" at bounding box center [407, 96] width 793 height 15
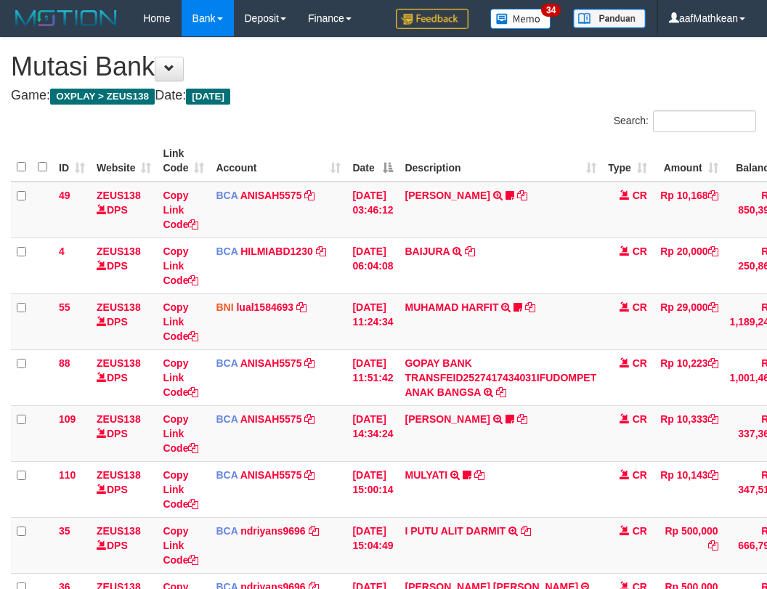
scroll to position [252, 0]
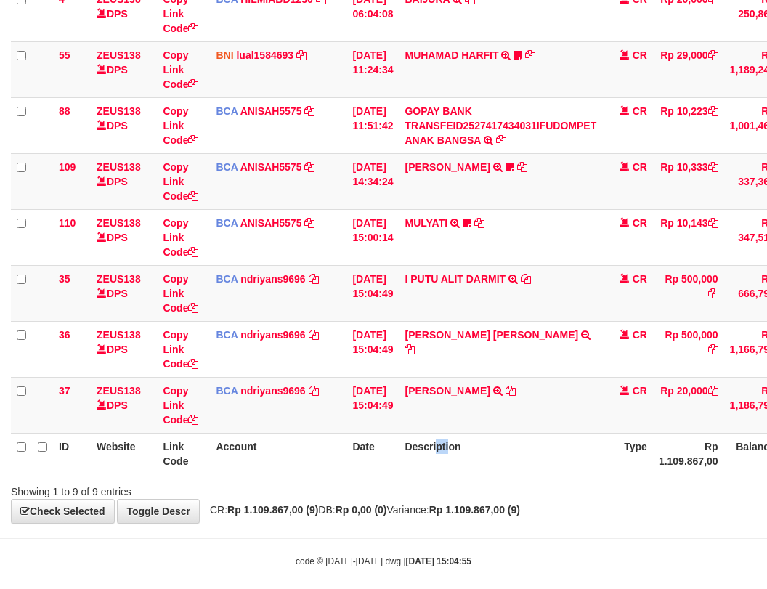
drag, startPoint x: 459, startPoint y: 452, endPoint x: 452, endPoint y: 470, distance: 20.2
click at [456, 466] on th "Description" at bounding box center [500, 453] width 203 height 41
click at [455, 453] on th "Description" at bounding box center [500, 453] width 203 height 41
drag, startPoint x: 499, startPoint y: 441, endPoint x: 521, endPoint y: 459, distance: 29.4
click at [518, 459] on th "Description" at bounding box center [500, 453] width 203 height 41
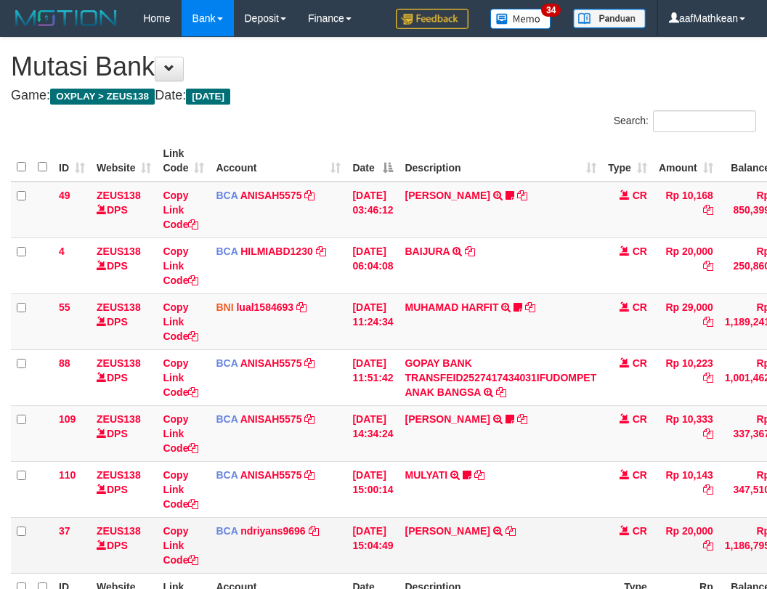
scroll to position [155, 0]
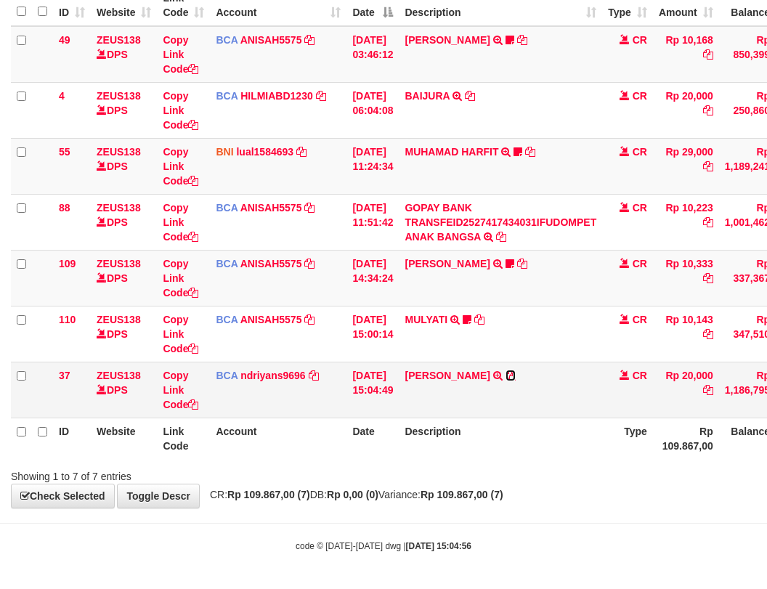
click at [508, 374] on icon at bounding box center [510, 375] width 10 height 10
drag, startPoint x: 244, startPoint y: 442, endPoint x: 310, endPoint y: 448, distance: 66.3
click at [256, 444] on th "Account" at bounding box center [278, 437] width 136 height 41
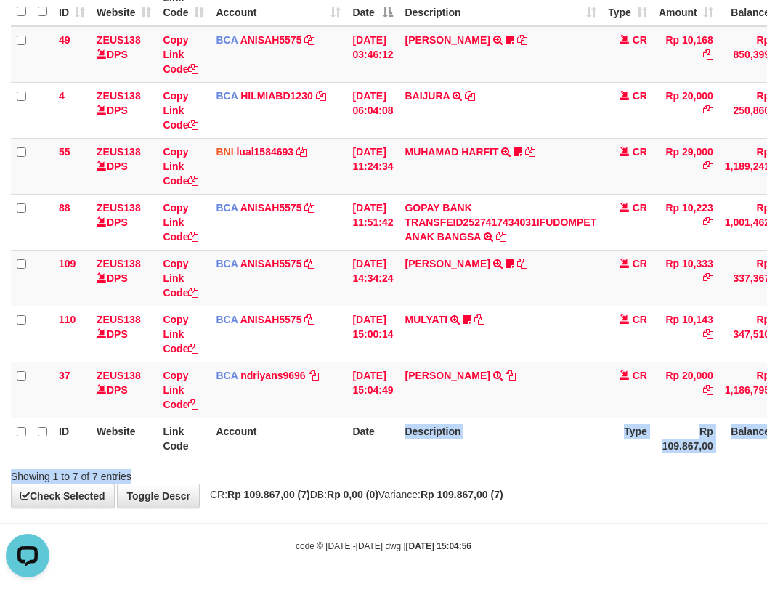
drag, startPoint x: 372, startPoint y: 458, endPoint x: 579, endPoint y: 457, distance: 206.9
click at [450, 478] on div "Search: ID Website Link Code Account Date Description Type Amount Balance Statu…" at bounding box center [383, 219] width 745 height 528
click at [522, 465] on div "Showing 1 to 7 of 7 entries" at bounding box center [383, 473] width 767 height 20
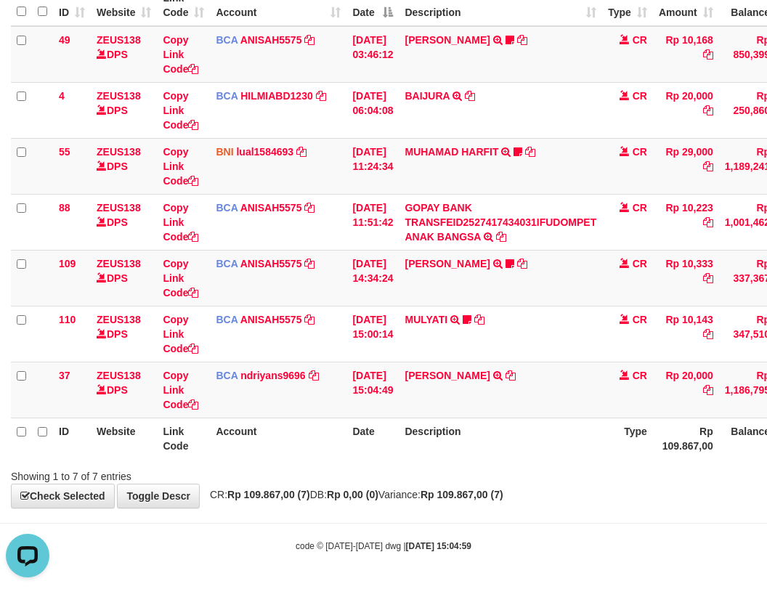
click at [528, 471] on div "Showing 1 to 7 of 7 entries" at bounding box center [383, 473] width 767 height 20
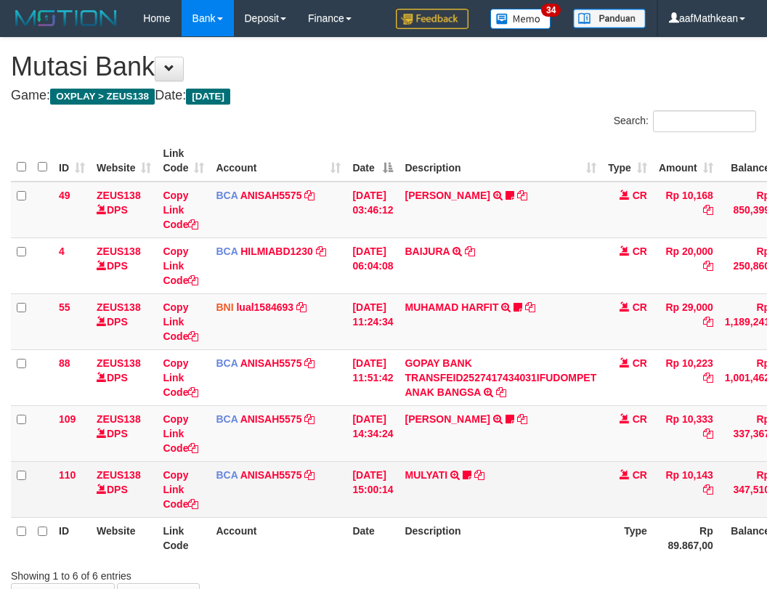
click at [521, 467] on td "MULYATI TRSF E-BANKING CR 0110/FTSCY/WS95051 10143.002025100137174498 TRFDN-[PE…" at bounding box center [500, 489] width 203 height 56
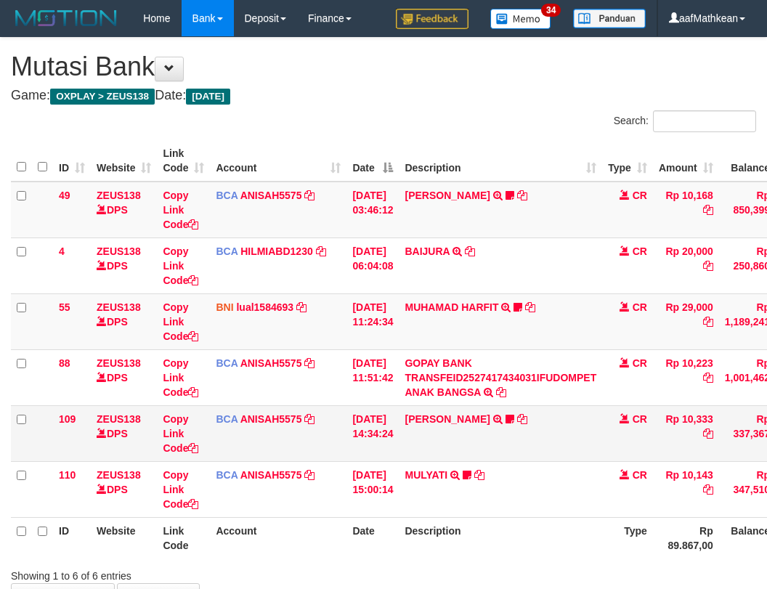
scroll to position [99, 0]
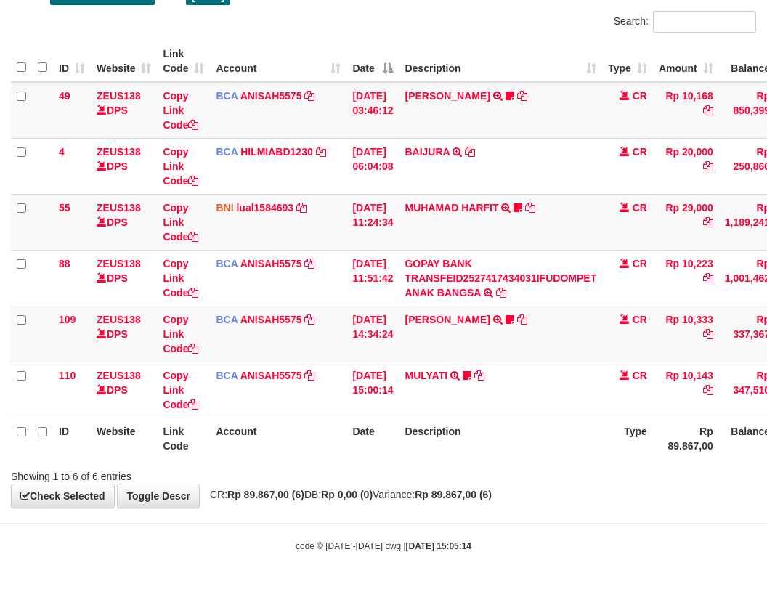
click at [361, 462] on div "Search: ID Website Link Code Account Date Description Type Amount Balance Statu…" at bounding box center [383, 247] width 745 height 473
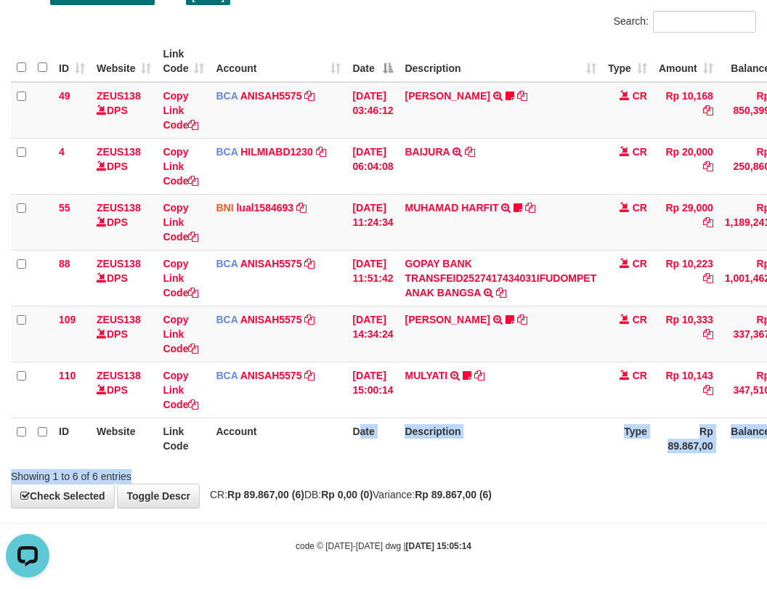
scroll to position [0, 0]
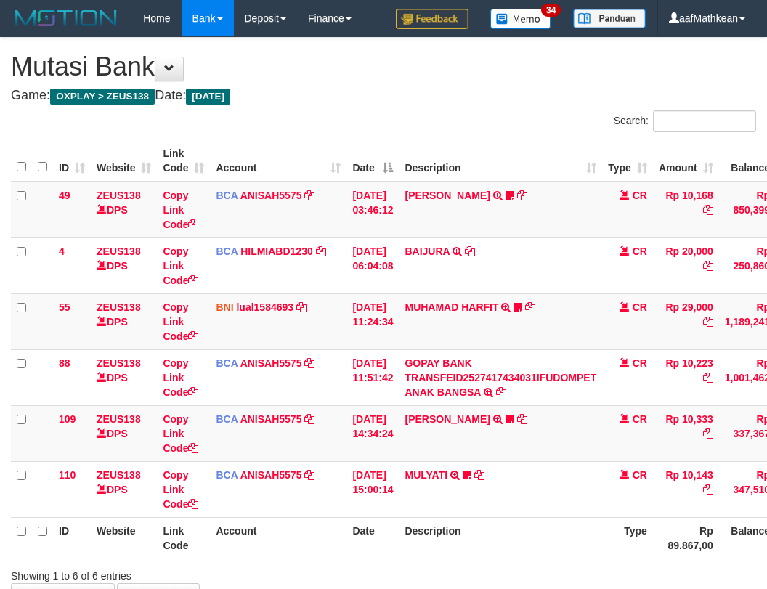
scroll to position [97, 6]
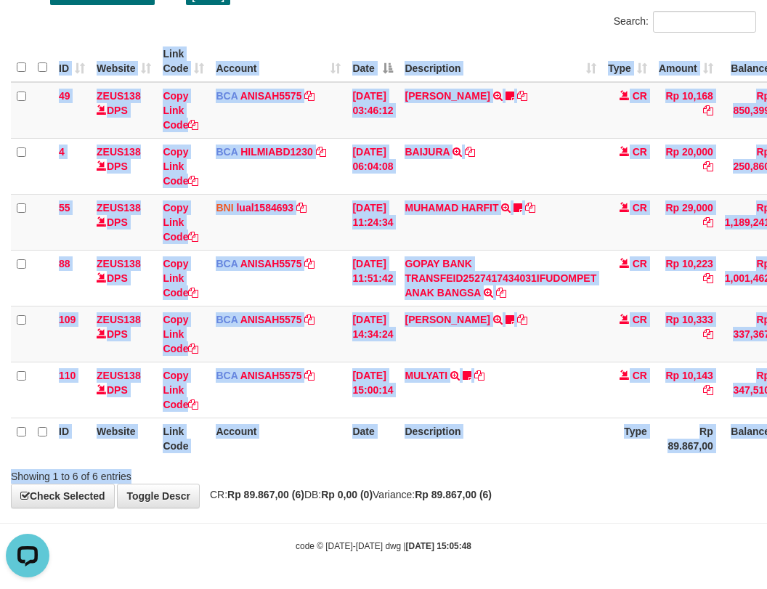
drag, startPoint x: 463, startPoint y: 465, endPoint x: 462, endPoint y: 494, distance: 29.8
click at [464, 485] on div "**********" at bounding box center [383, 222] width 767 height 569
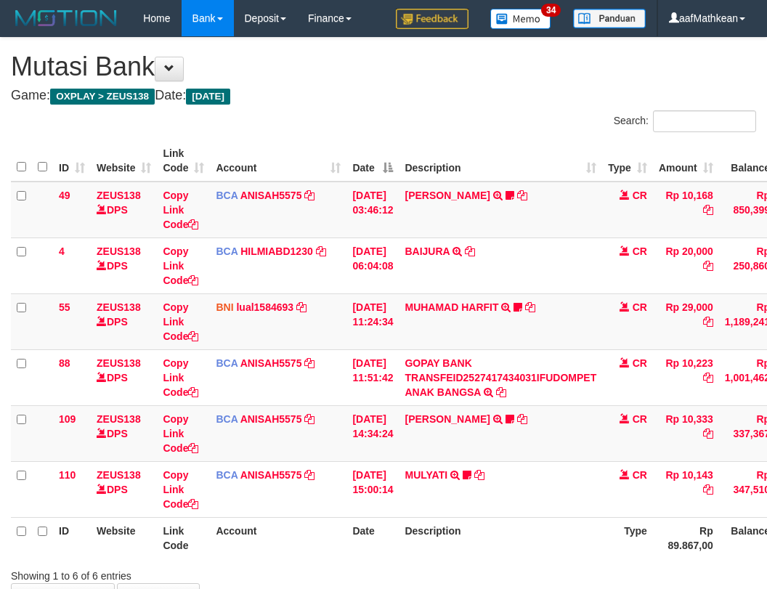
scroll to position [99, 0]
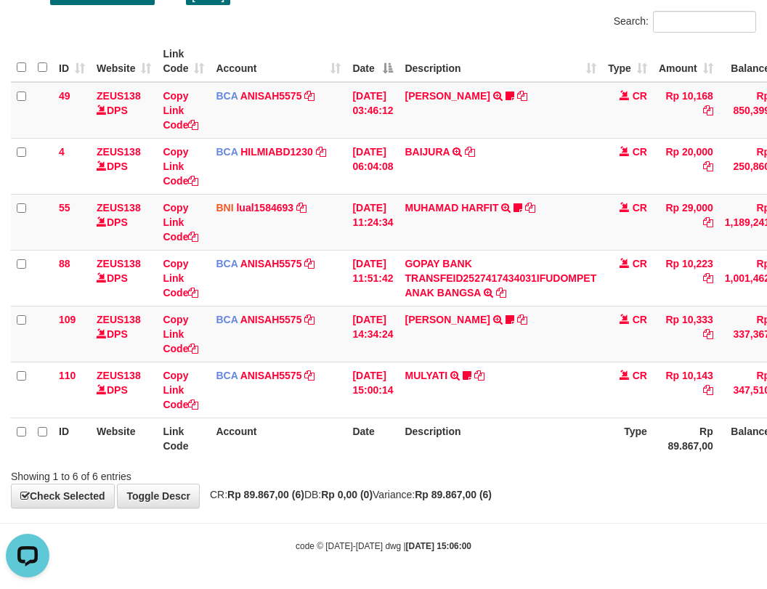
click at [467, 514] on body "Toggle navigation Home Bank Account List Load By Website Group [OXPLAY] ZEUS138…" at bounding box center [383, 245] width 767 height 688
drag, startPoint x: 516, startPoint y: 510, endPoint x: 502, endPoint y: 486, distance: 27.4
click at [517, 505] on body "Toggle navigation Home Bank Account List Load By Website Group [OXPLAY] ZEUS138…" at bounding box center [383, 245] width 767 height 688
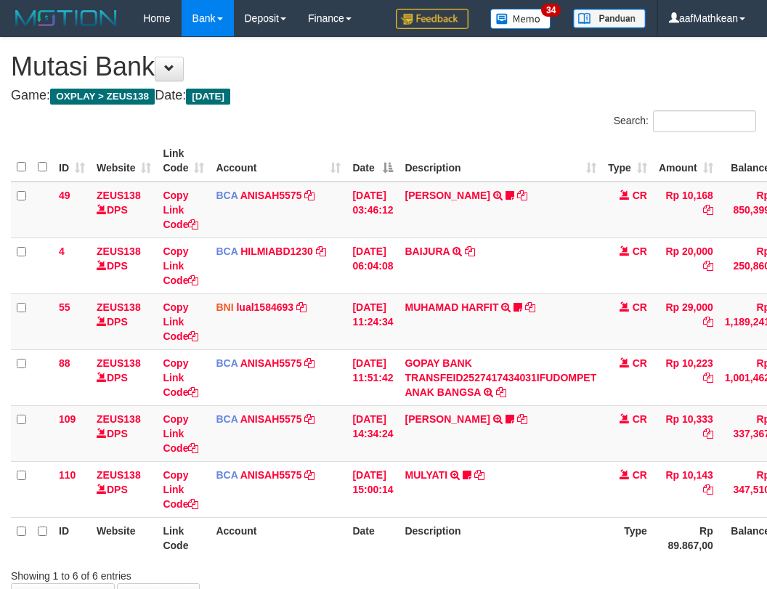
scroll to position [99, 0]
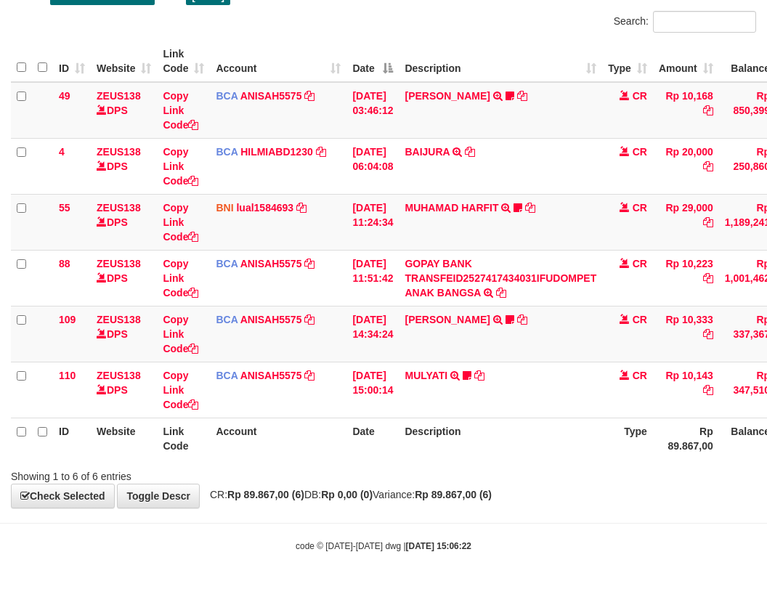
click at [531, 466] on div "Showing 1 to 6 of 6 entries" at bounding box center [383, 473] width 767 height 20
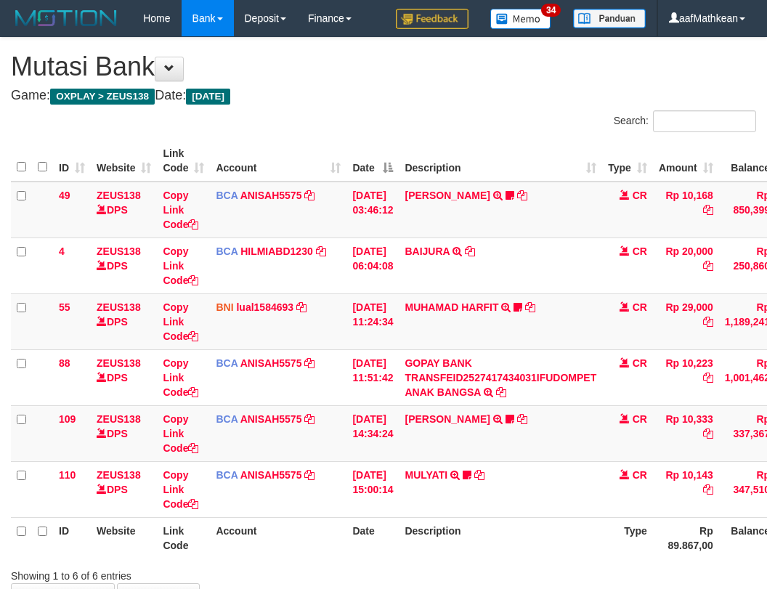
scroll to position [99, 0]
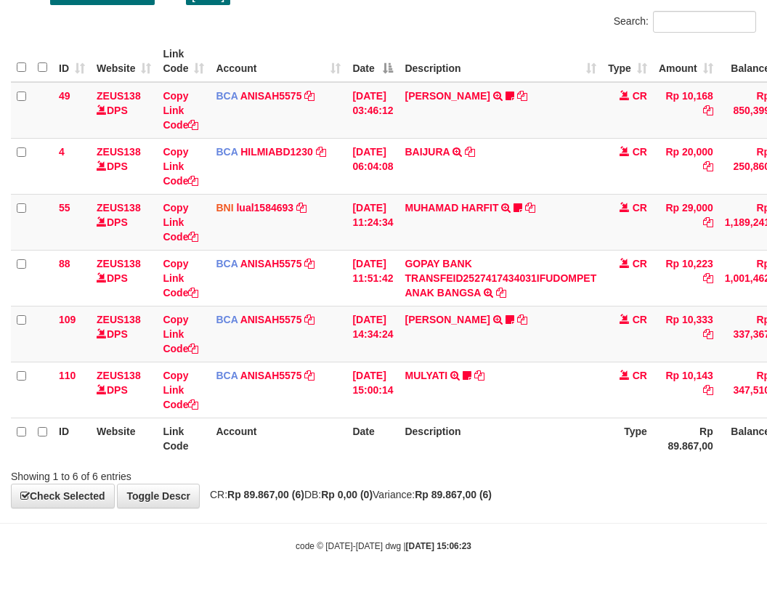
drag, startPoint x: 499, startPoint y: 465, endPoint x: 678, endPoint y: 483, distance: 180.2
click at [494, 475] on div "Search: ID Website Link Code Account Date Description Type Amount Balance Statu…" at bounding box center [383, 247] width 745 height 473
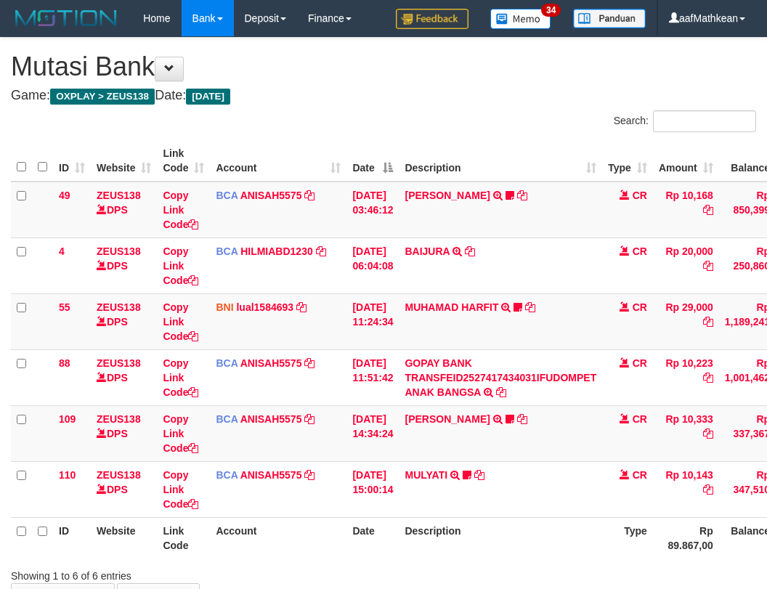
scroll to position [99, 0]
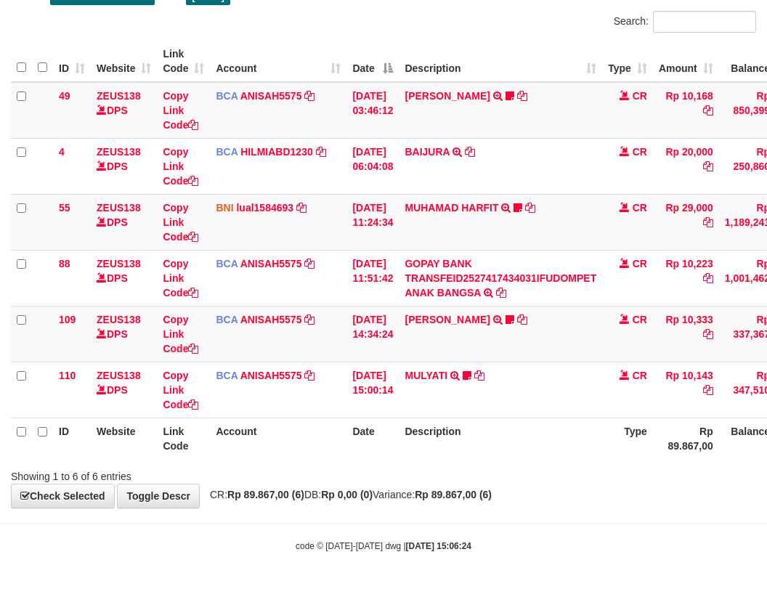
click at [417, 475] on div "Showing 1 to 6 of 6 entries" at bounding box center [383, 473] width 767 height 20
click at [425, 489] on div "**********" at bounding box center [383, 222] width 767 height 569
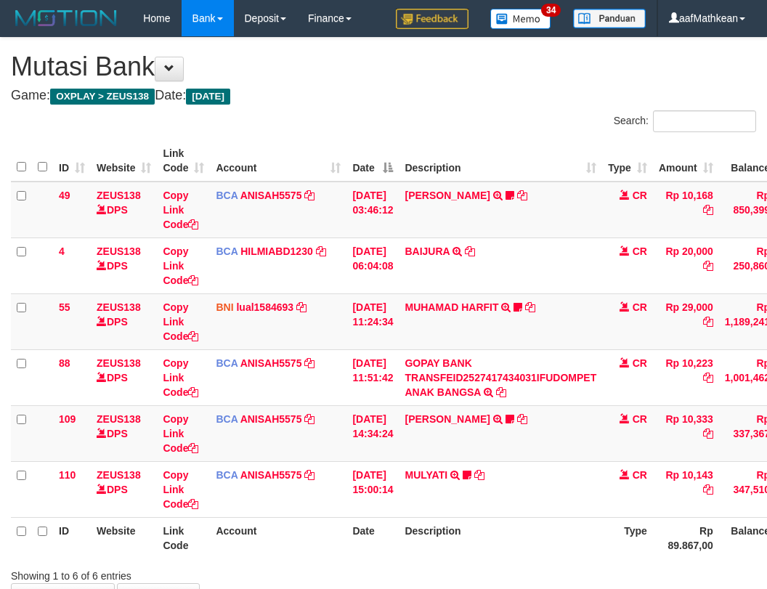
scroll to position [99, 0]
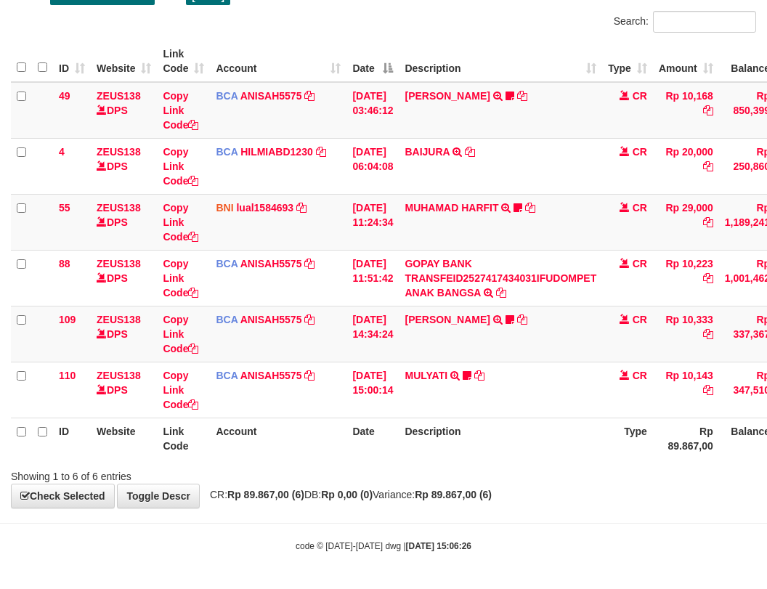
click at [444, 479] on div "Showing 1 to 6 of 6 entries" at bounding box center [383, 473] width 767 height 20
drag, startPoint x: 443, startPoint y: 474, endPoint x: 434, endPoint y: 476, distance: 9.0
click at [441, 476] on div "Showing 1 to 6 of 6 entries" at bounding box center [383, 473] width 767 height 20
drag, startPoint x: 421, startPoint y: 452, endPoint x: 425, endPoint y: 475, distance: 23.5
click at [420, 452] on th "Description" at bounding box center [500, 437] width 203 height 41
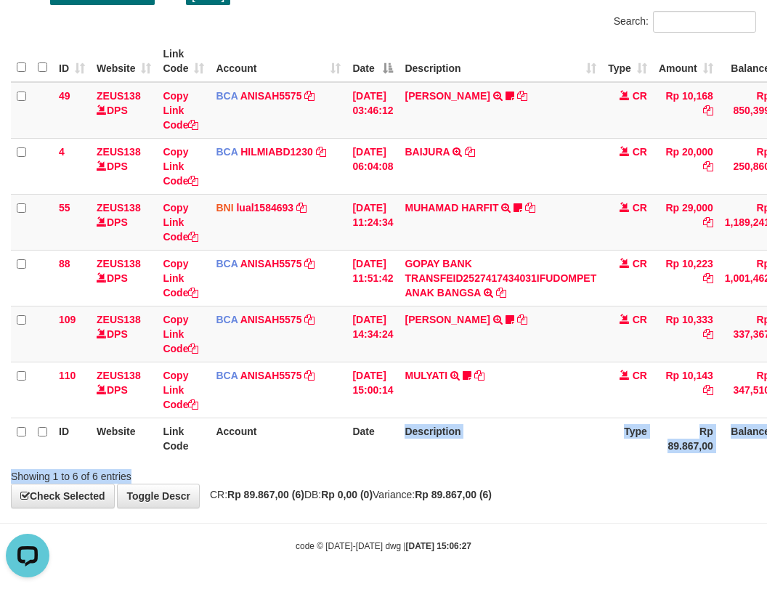
click at [428, 478] on div "Search: ID Website Link Code Account Date Description Type Amount Balance Statu…" at bounding box center [383, 247] width 745 height 473
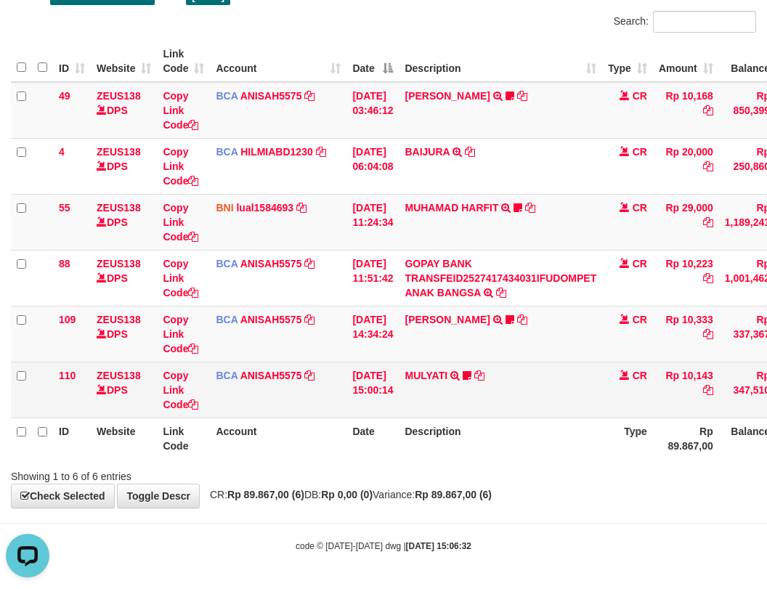
click at [500, 372] on td "MULYATI TRSF E-BANKING CR 0110/FTSCY/WS95051 10143.002025100137174498 TRFDN-MUL…" at bounding box center [500, 389] width 203 height 56
click at [503, 387] on td "MULYATI TRSF E-BANKING CR 0110/FTSCY/WS95051 10143.002025100137174498 TRFDN-MUL…" at bounding box center [500, 389] width 203 height 56
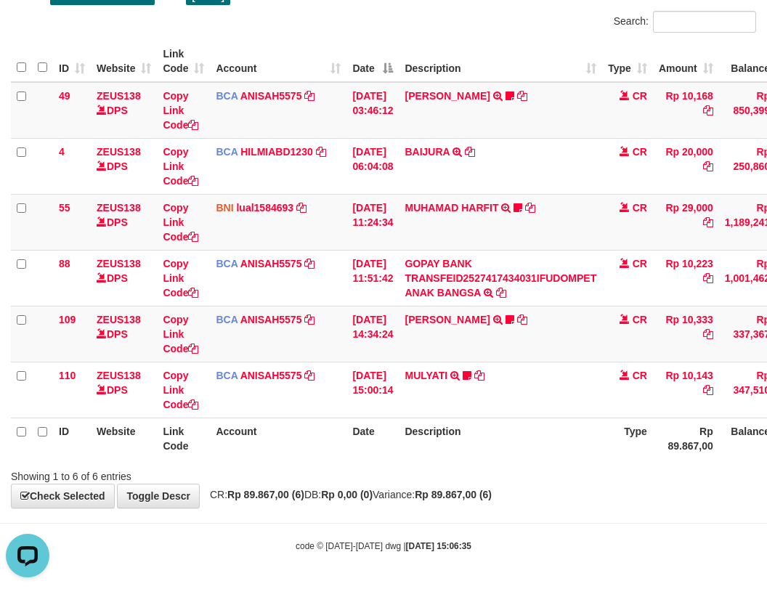
click at [508, 404] on td "MULYATI TRSF E-BANKING CR 0110/FTSCY/WS95051 10143.002025100137174498 TRFDN-MUL…" at bounding box center [500, 389] width 203 height 56
click at [515, 428] on th "Description" at bounding box center [500, 437] width 203 height 41
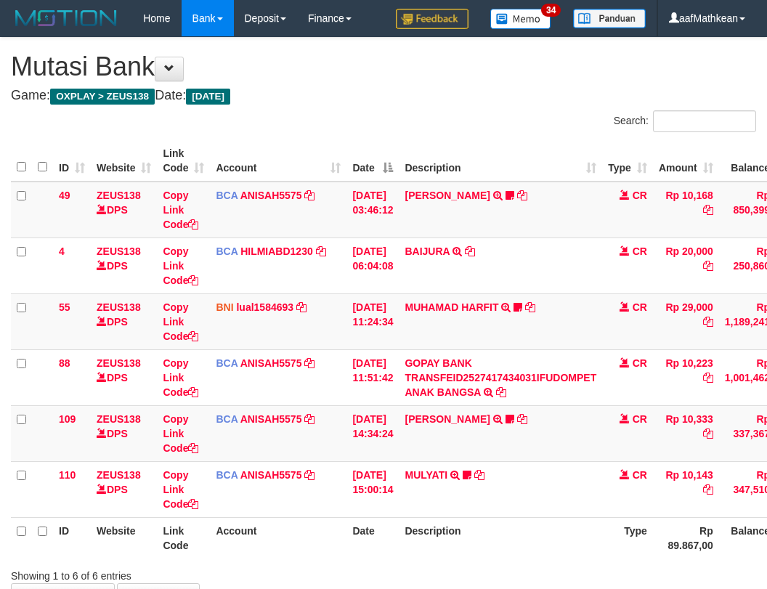
click at [534, 517] on th "Description" at bounding box center [500, 537] width 203 height 41
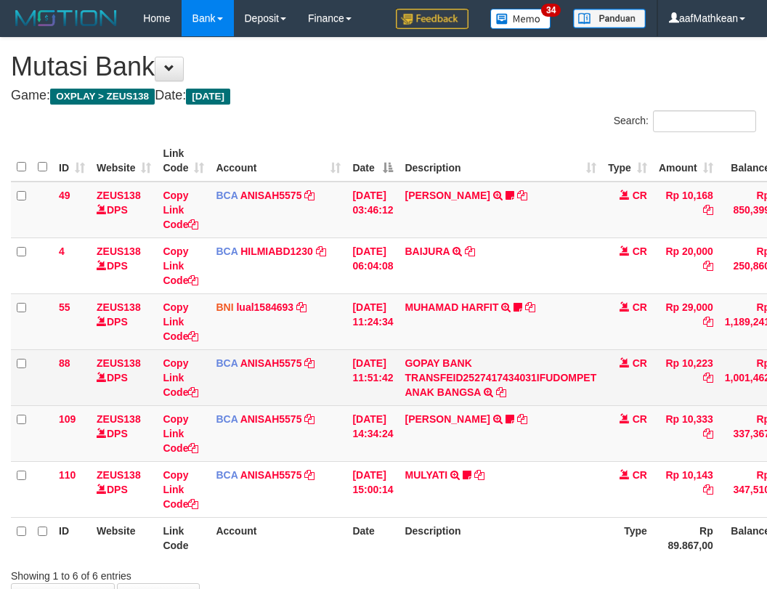
click at [544, 517] on th "Description" at bounding box center [500, 537] width 203 height 41
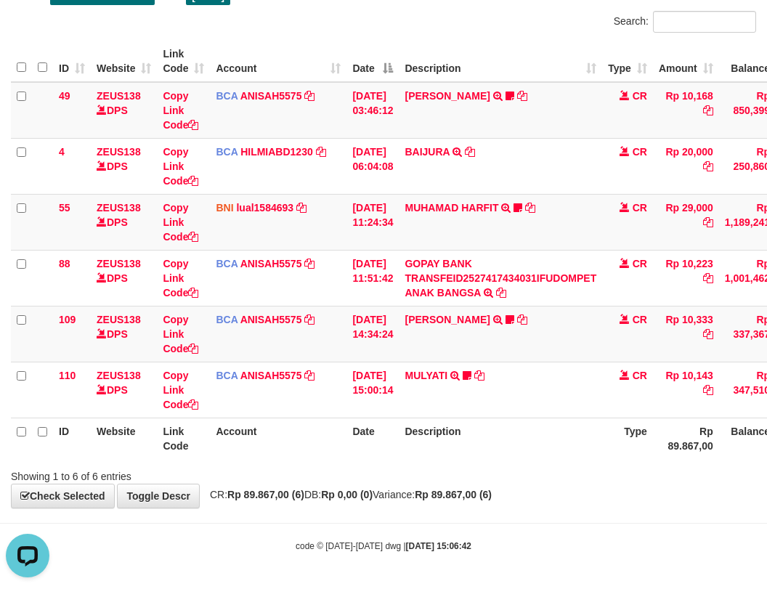
click at [425, 441] on th "Description" at bounding box center [500, 437] width 203 height 41
click at [438, 459] on div "ID Website Link Code Account Date Description Type Amount Balance Status Action…" at bounding box center [383, 249] width 767 height 427
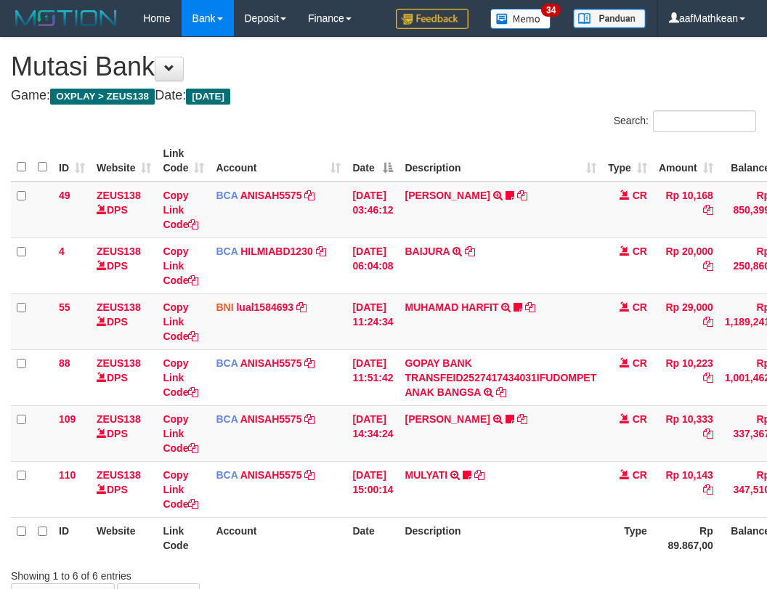
click at [470, 517] on th "Description" at bounding box center [500, 537] width 203 height 41
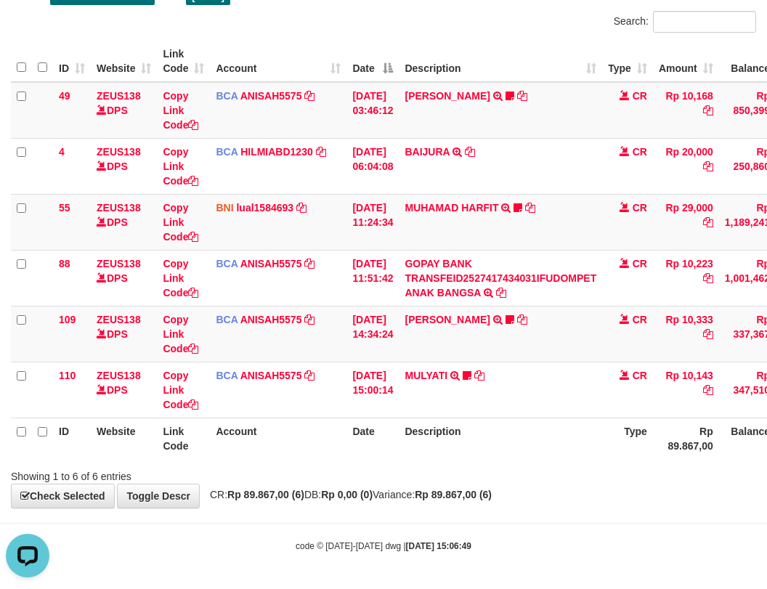
click at [473, 437] on th "Description" at bounding box center [500, 437] width 203 height 41
click at [476, 452] on th "Description" at bounding box center [500, 437] width 203 height 41
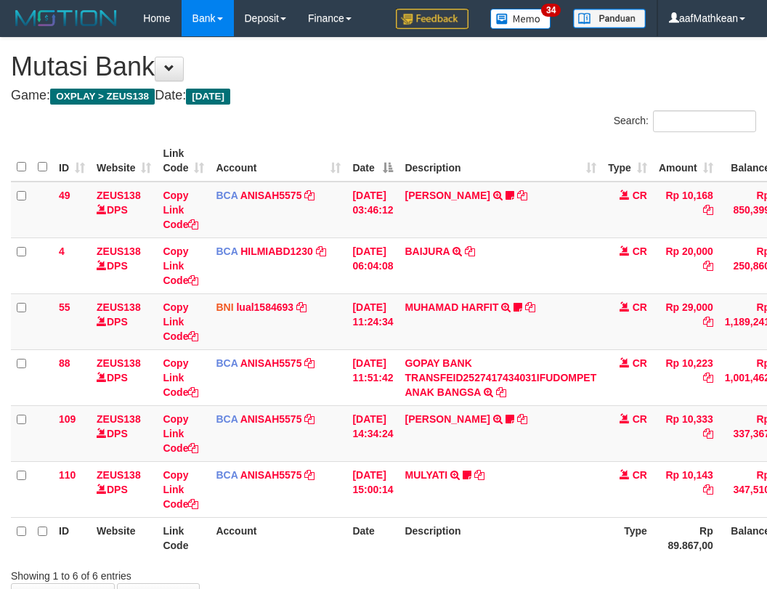
scroll to position [99, 0]
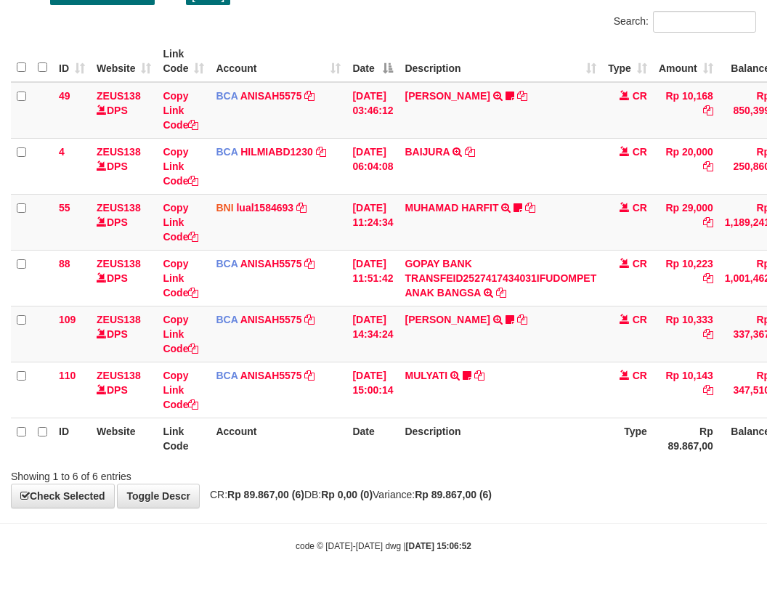
click at [504, 463] on div "Showing 1 to 6 of 6 entries" at bounding box center [383, 473] width 767 height 20
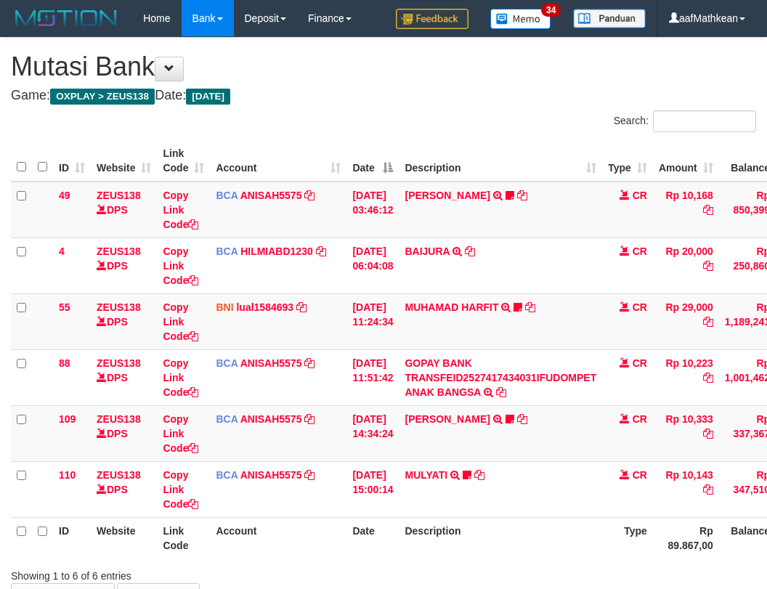
scroll to position [99, 0]
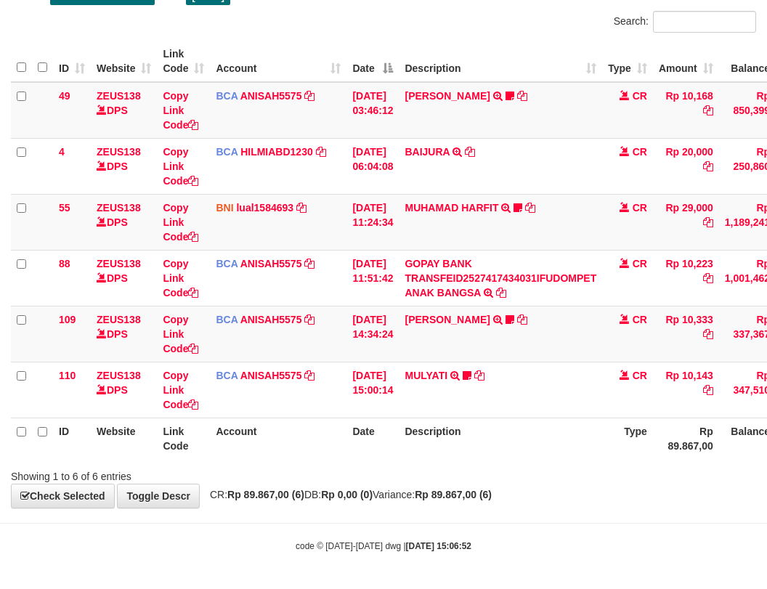
drag, startPoint x: 531, startPoint y: 552, endPoint x: 541, endPoint y: 546, distance: 11.5
click at [534, 557] on body "Toggle navigation Home Bank Account List Load By Website Group [OXPLAY] ZEUS138…" at bounding box center [383, 245] width 767 height 688
drag, startPoint x: 541, startPoint y: 546, endPoint x: 548, endPoint y: 515, distance: 32.0
click at [542, 538] on body "Toggle navigation Home Bank Account List Load By Website Group [OXPLAY] ZEUS138…" at bounding box center [383, 245] width 767 height 688
drag, startPoint x: 563, startPoint y: 517, endPoint x: 788, endPoint y: 502, distance: 225.5
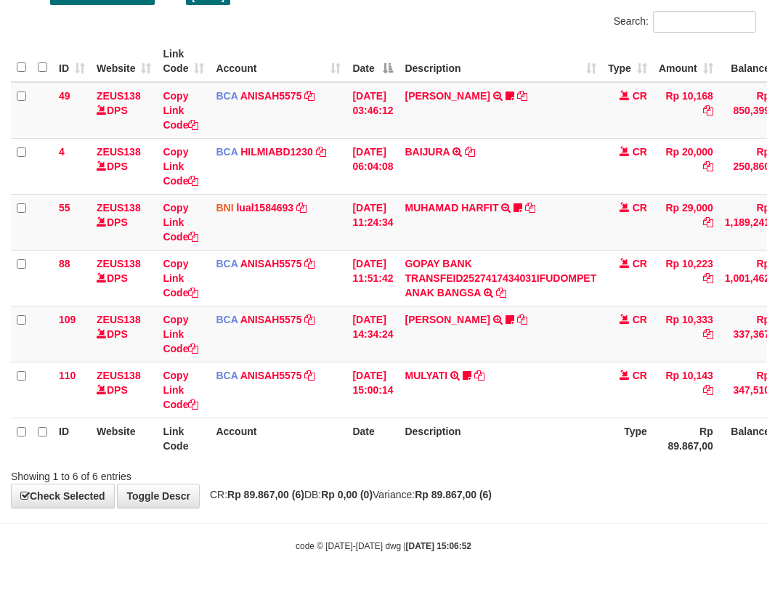
click at [766, 502] on html "Toggle navigation Home Bank Account List Load By Website Group [OXPLAY] ZEUS138…" at bounding box center [383, 245] width 767 height 688
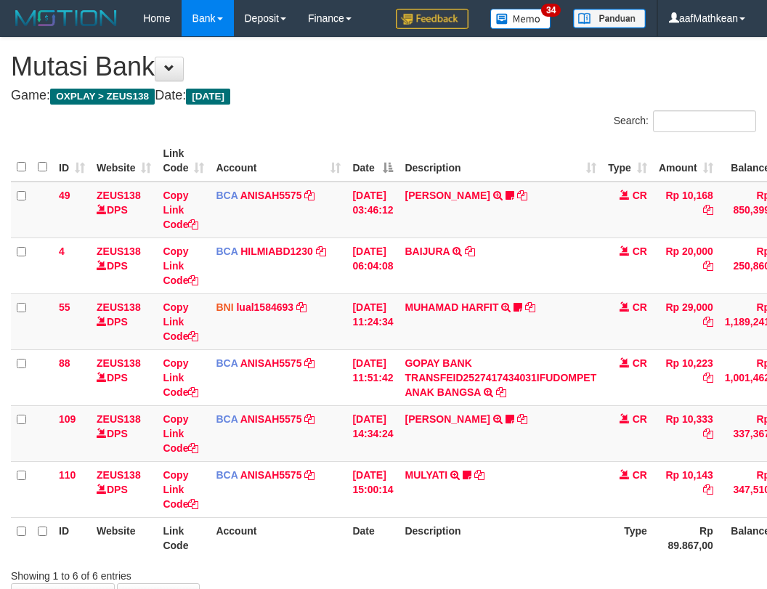
click at [452, 525] on body "Toggle navigation Home Bank Account List Load By Website Group [OXPLAY] ZEUS138…" at bounding box center [383, 344] width 767 height 688
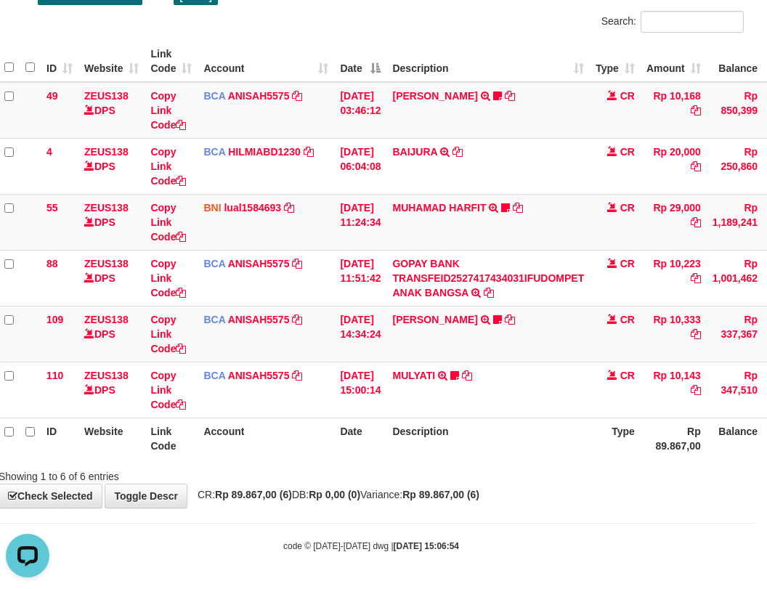
click at [555, 499] on body "Toggle navigation Home Bank Account List Load By Website Group [OXPLAY] ZEUS138…" at bounding box center [371, 245] width 767 height 688
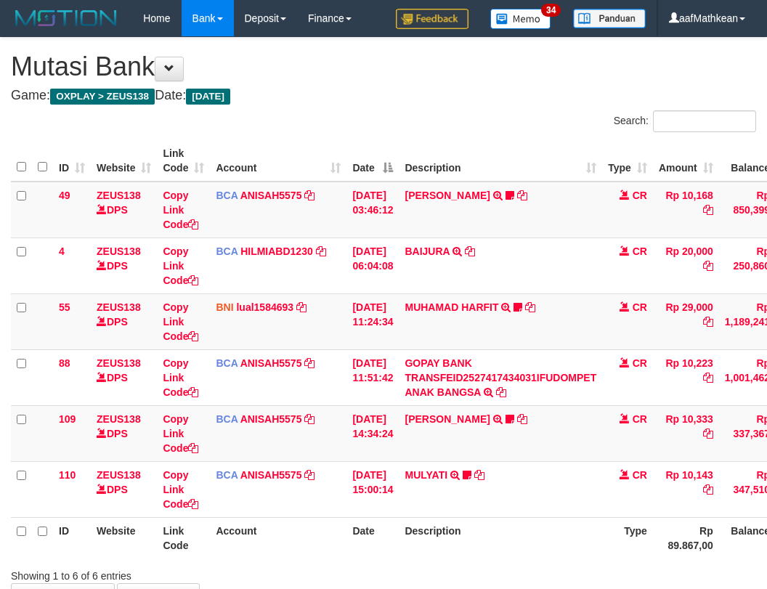
scroll to position [99, 12]
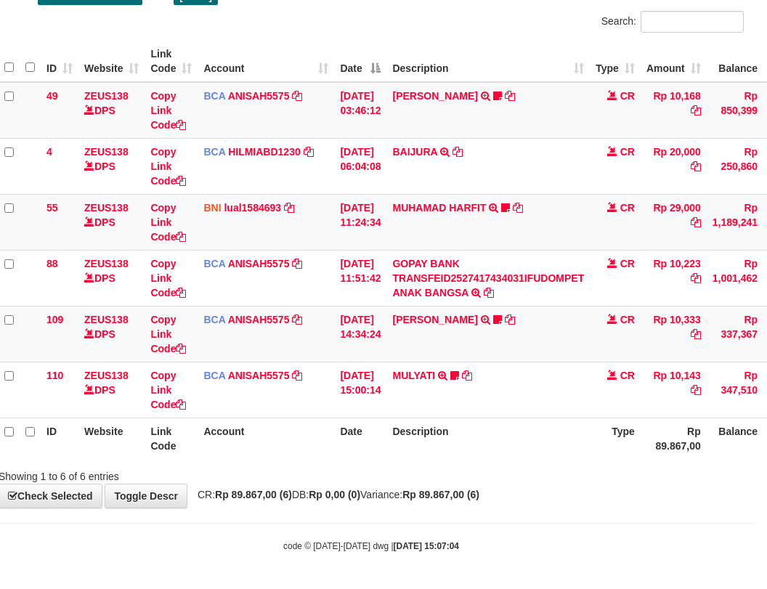
click at [361, 478] on div "Showing 1 to 6 of 6 entries" at bounding box center [371, 473] width 767 height 20
click at [389, 490] on div "**********" at bounding box center [371, 222] width 767 height 569
drag, startPoint x: 405, startPoint y: 489, endPoint x: 416, endPoint y: 489, distance: 10.9
click at [416, 489] on span "CR: Rp 89.867,00 (6) DB: Rp 0,00 (0) Variance: Rp 89.867,00 (6)" at bounding box center [334, 495] width 289 height 12
click at [425, 487] on div "**********" at bounding box center [371, 222] width 767 height 569
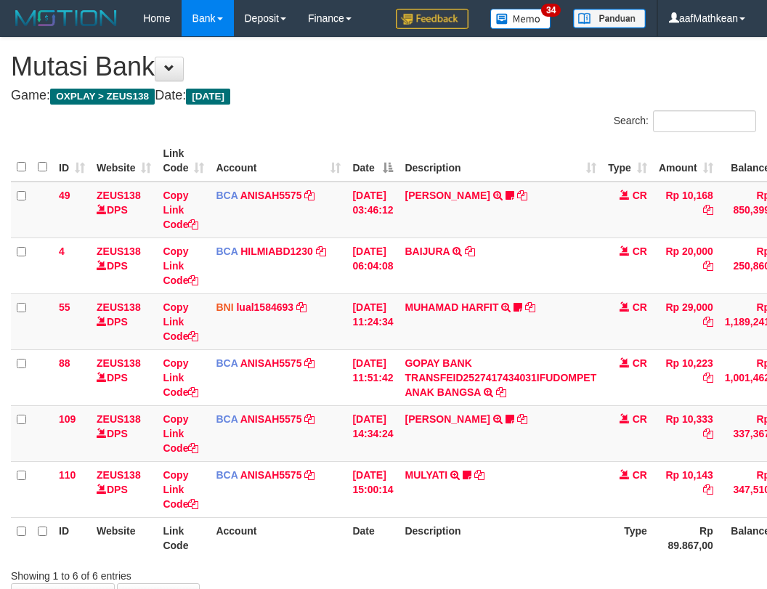
scroll to position [99, 12]
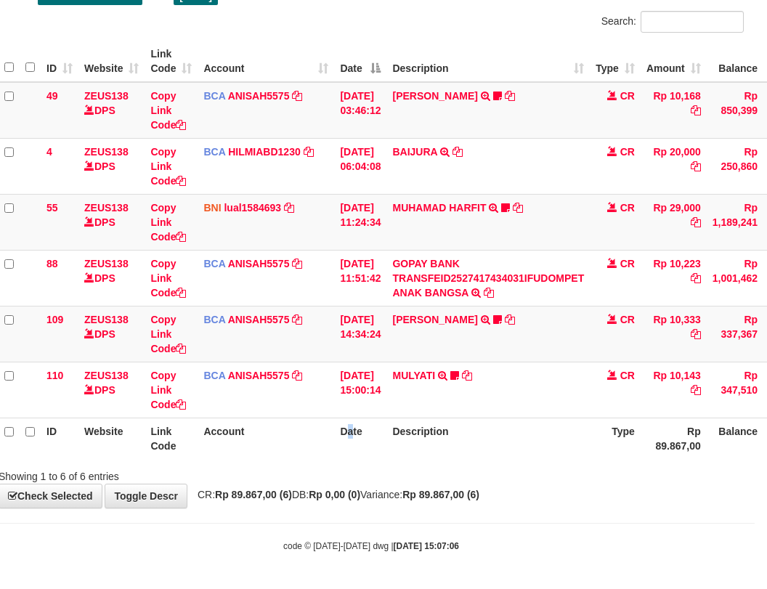
click at [354, 431] on th "Date" at bounding box center [360, 437] width 52 height 41
drag, startPoint x: 359, startPoint y: 441, endPoint x: 368, endPoint y: 444, distance: 9.9
click at [367, 444] on th "Date" at bounding box center [360, 437] width 52 height 41
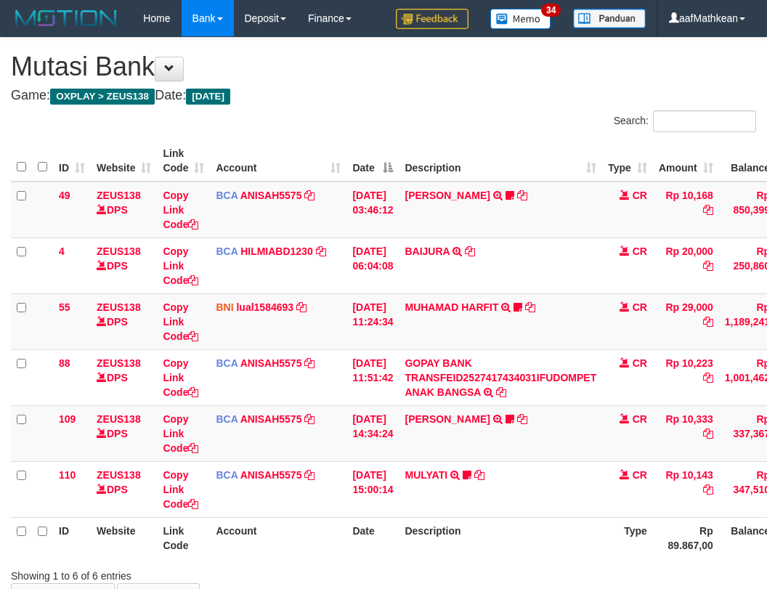
scroll to position [99, 12]
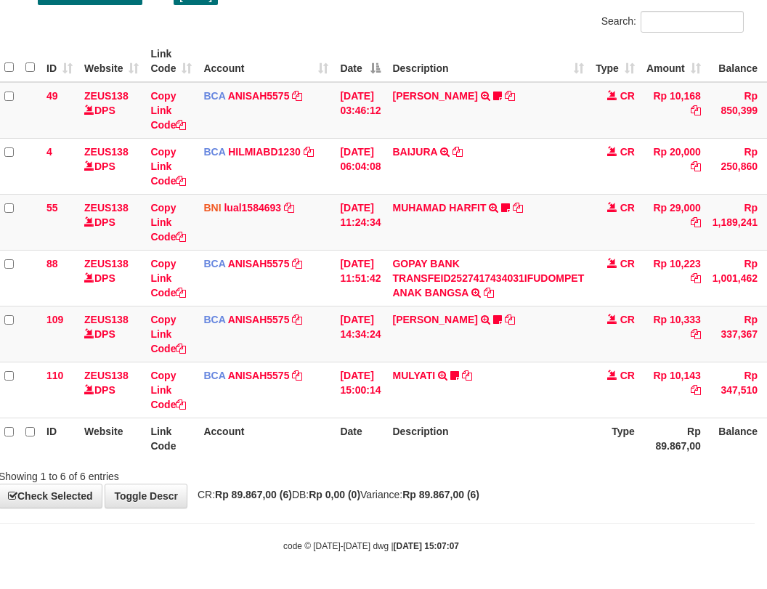
drag, startPoint x: 447, startPoint y: 517, endPoint x: 653, endPoint y: 553, distance: 209.3
click at [459, 523] on body "Toggle navigation Home Bank Account List Load By Website Group [OXPLAY] ZEUS138…" at bounding box center [371, 245] width 767 height 688
click at [405, 471] on div "Showing 1 to 6 of 6 entries" at bounding box center [371, 473] width 767 height 20
click at [438, 443] on th "Description" at bounding box center [487, 437] width 203 height 41
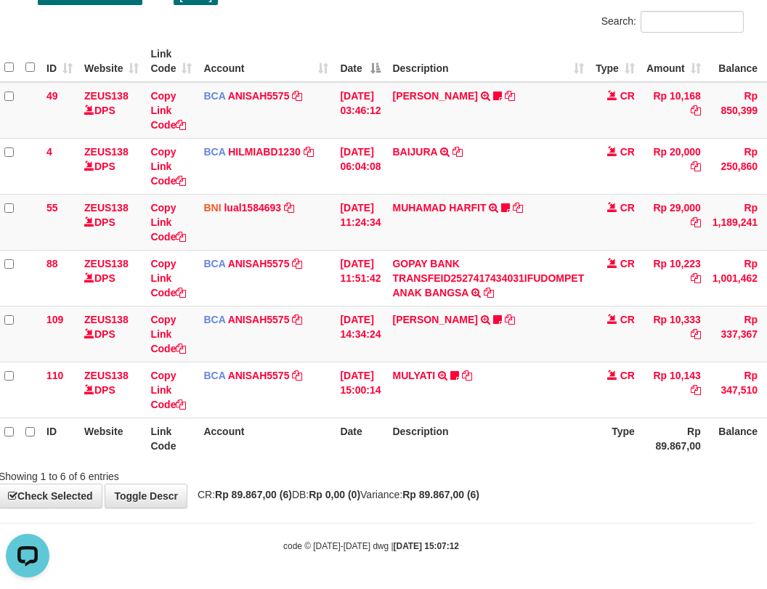
drag, startPoint x: 275, startPoint y: 491, endPoint x: 501, endPoint y: 518, distance: 227.3
click at [310, 497] on span "CR: Rp 89.867,00 (6) DB: Rp 0,00 (0) Variance: Rp 89.867,00 (6)" at bounding box center [334, 495] width 289 height 12
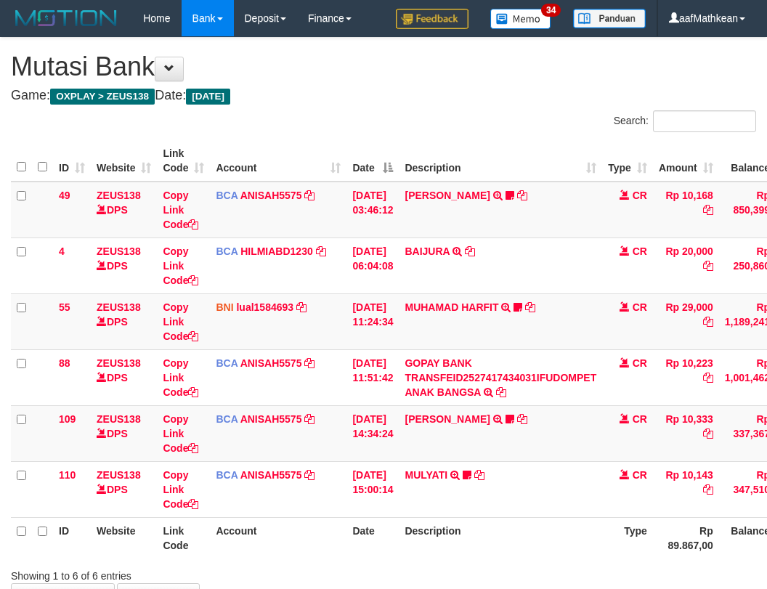
scroll to position [99, 12]
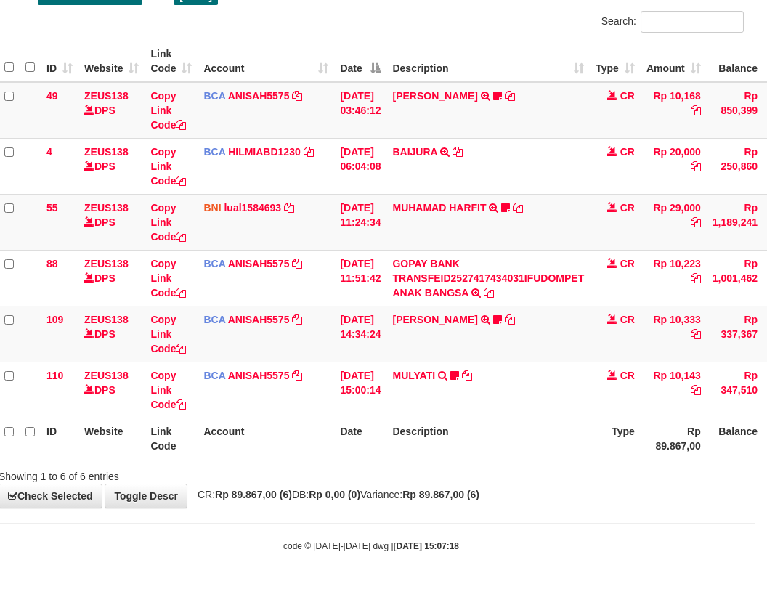
drag, startPoint x: 498, startPoint y: 502, endPoint x: 775, endPoint y: 550, distance: 281.4
click at [526, 506] on div "**********" at bounding box center [371, 222] width 767 height 569
click at [302, 413] on td "BCA ANISAH5575 DPS ANISAH mutasi_20251001_3827 | 110 mutasi_20251001_3827 | 110" at bounding box center [265, 389] width 136 height 56
click at [492, 498] on div "**********" at bounding box center [371, 222] width 767 height 569
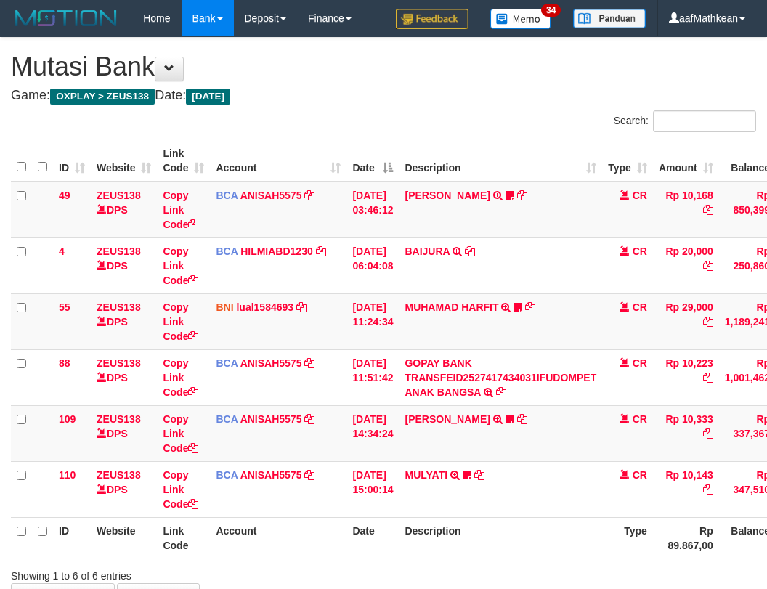
scroll to position [99, 12]
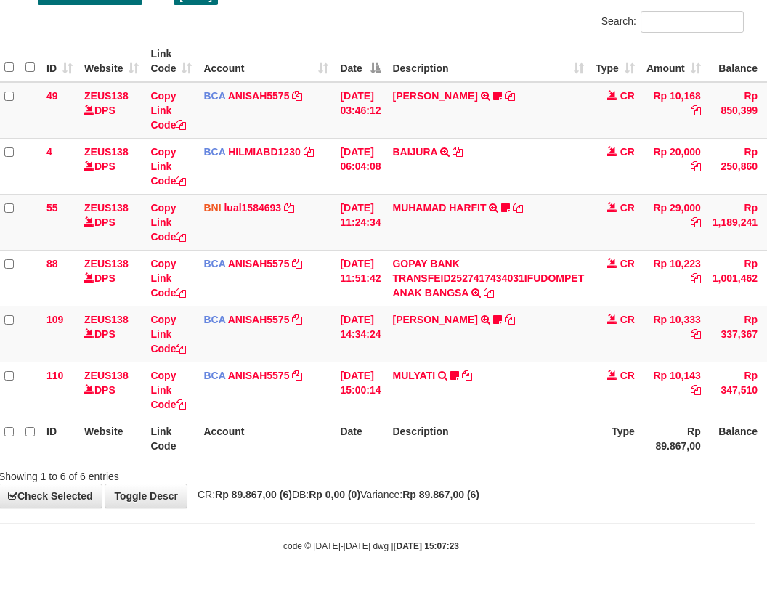
click at [438, 468] on div "Showing 1 to 6 of 6 entries" at bounding box center [371, 473] width 767 height 20
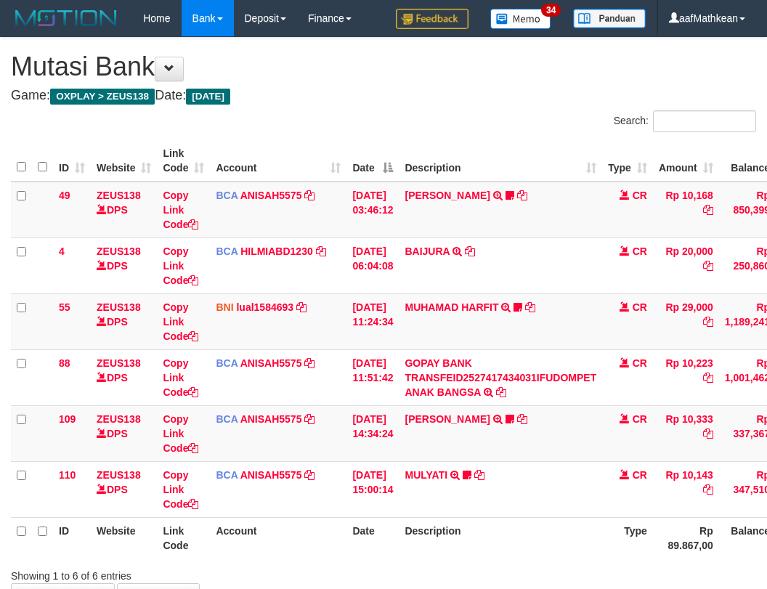
scroll to position [99, 12]
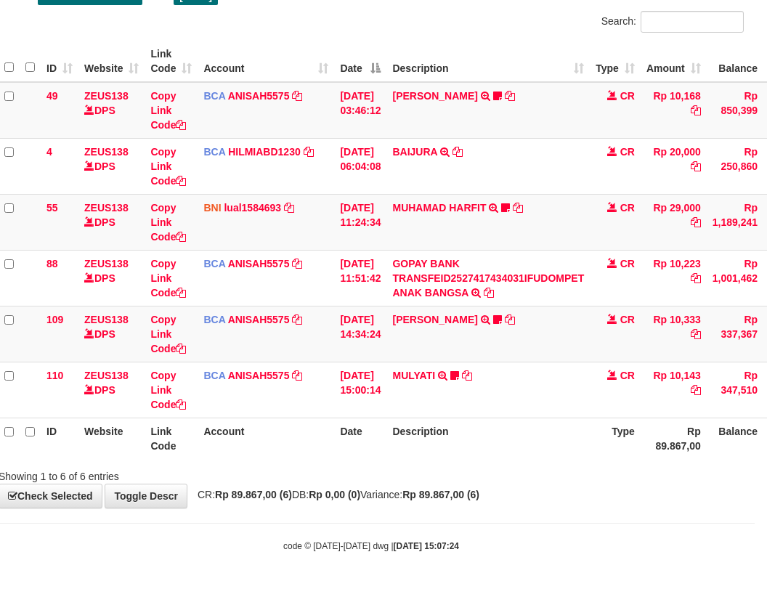
click at [328, 438] on th "Account" at bounding box center [265, 437] width 136 height 41
click at [290, 518] on body "Toggle navigation Home Bank Account List Load By Website Group [OXPLAY] ZEUS138…" at bounding box center [371, 245] width 767 height 688
click at [548, 478] on div "Showing 1 to 6 of 6 entries" at bounding box center [371, 473] width 767 height 20
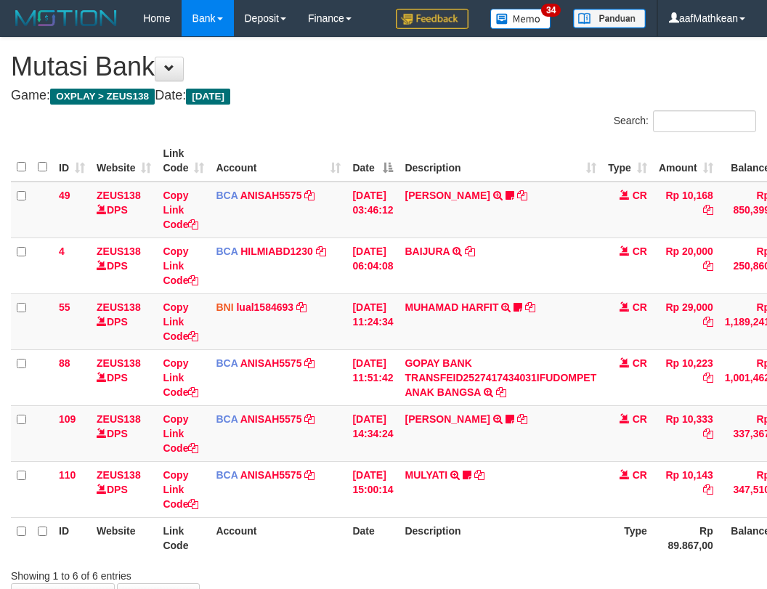
click at [714, 517] on tr "ID Website Link Code Account Date Description Type Rp 89.867,00 Balance Status …" at bounding box center [444, 537] width 866 height 41
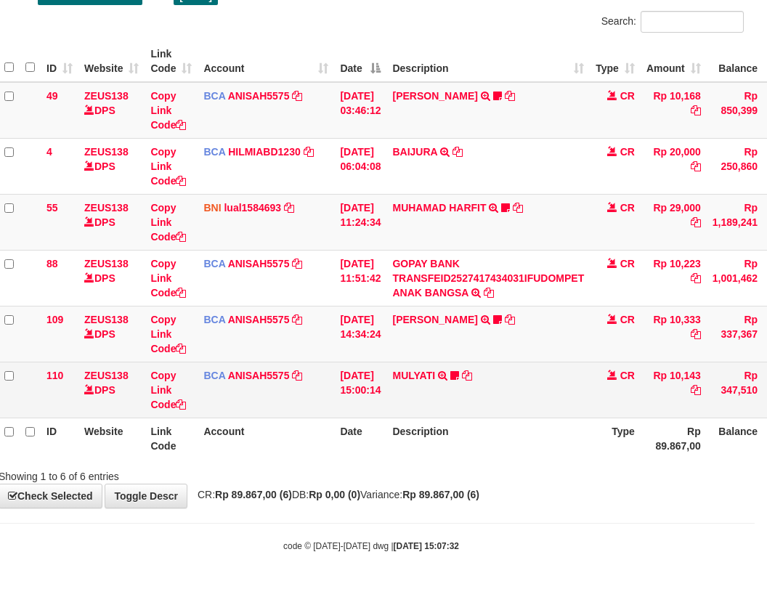
drag, startPoint x: 334, startPoint y: 379, endPoint x: 357, endPoint y: 400, distance: 31.3
click at [356, 400] on td "[DATE] 15:00:14" at bounding box center [360, 389] width 52 height 56
click at [377, 371] on tbody "49 ZEUS138 DPS Copy Link Code BCA ANISAH5575 DPS ANISAH mutasi_20251001_3827 | …" at bounding box center [432, 250] width 866 height 336
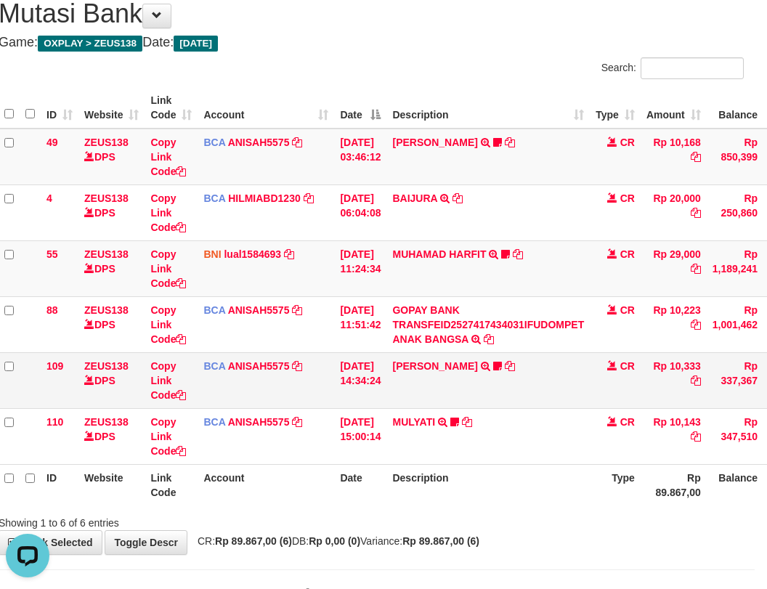
scroll to position [27, 12]
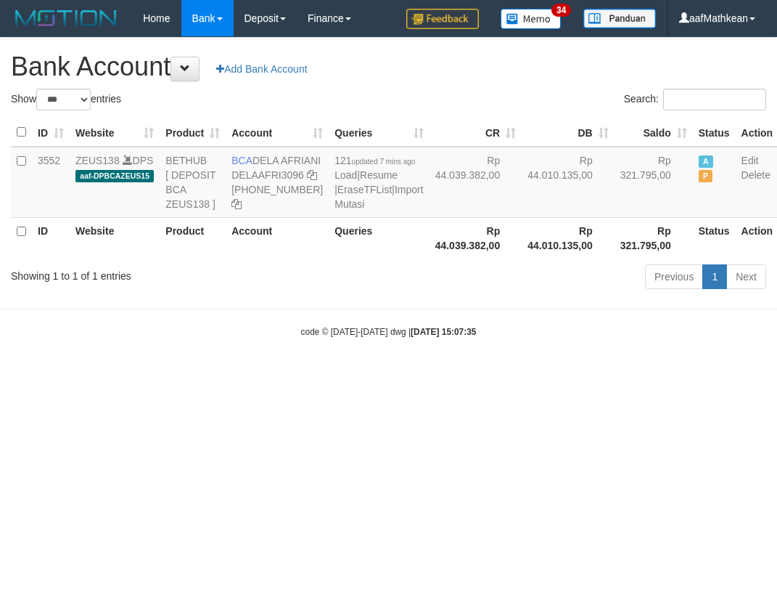
select select "***"
drag, startPoint x: 258, startPoint y: 163, endPoint x: 277, endPoint y: 179, distance: 25.3
click at [277, 179] on td "BCA DELA AFRIANI DELAAFRI3096 869-245-8639" at bounding box center [277, 182] width 103 height 71
drag, startPoint x: 378, startPoint y: 329, endPoint x: 763, endPoint y: 343, distance: 385.0
click at [404, 340] on body "Toggle navigation Home Bank Account List Load By Website Group [OXPLAY] ZEUS138…" at bounding box center [388, 187] width 777 height 375
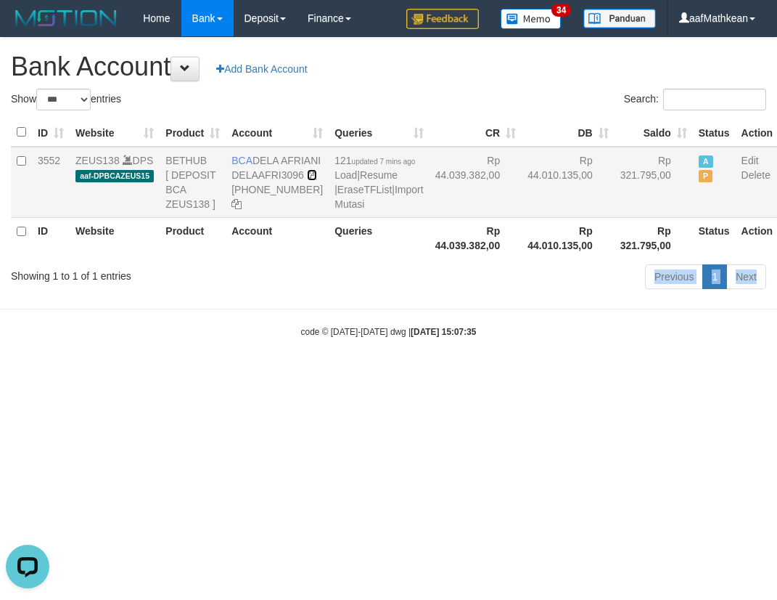
click at [307, 180] on icon at bounding box center [312, 175] width 10 height 10
drag, startPoint x: 237, startPoint y: 205, endPoint x: 777, endPoint y: 167, distance: 540.7
click at [294, 205] on td "BCA DELA AFRIANI DELAAFRI3096 869-245-8639" at bounding box center [277, 182] width 103 height 71
click at [366, 375] on body "Toggle navigation Home Bank Account List Load By Website Group [OXPLAY] ZEUS138…" at bounding box center [388, 187] width 777 height 375
click at [370, 375] on body "Toggle navigation Home Bank Account List Load By Website Group [OXPLAY] ZEUS138…" at bounding box center [388, 187] width 777 height 375
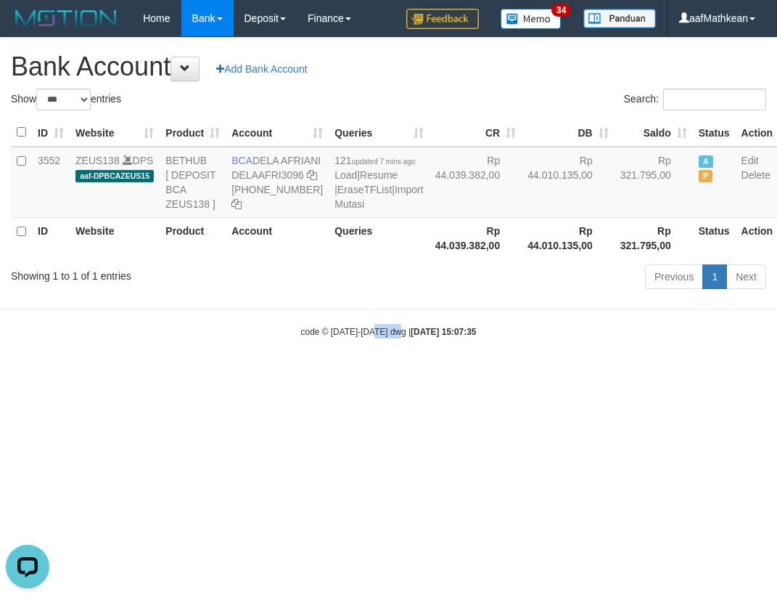
drag, startPoint x: 396, startPoint y: 391, endPoint x: 646, endPoint y: 375, distance: 250.2
click at [637, 375] on body "Toggle navigation Home Bank Account List Load By Website Group [OXPLAY] ZEUS138…" at bounding box center [388, 187] width 777 height 375
select select "***"
click at [519, 375] on body "Toggle navigation Home Bank Account List Load By Website Group [OXPLAY] ZEUS138…" at bounding box center [388, 187] width 777 height 375
click at [394, 337] on small "code © 2012-2018 dwg | 2025/10/01 15:07:59" at bounding box center [389, 332] width 176 height 10
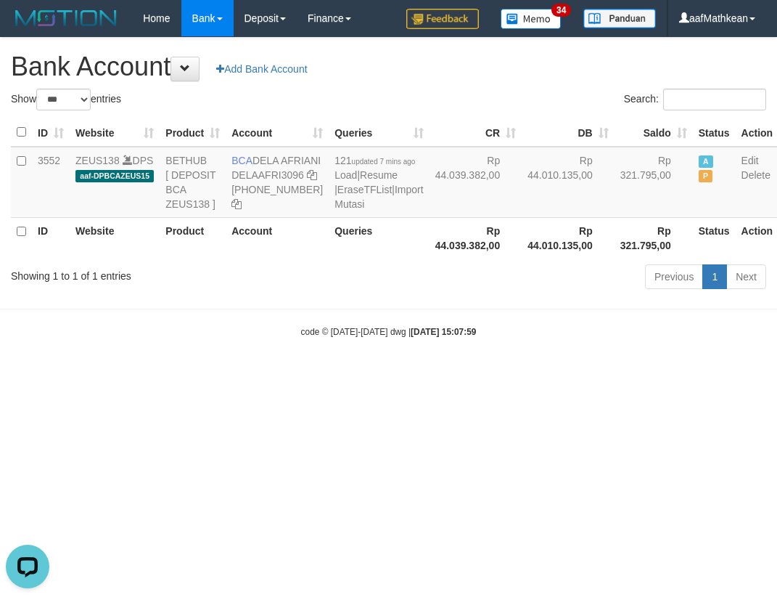
drag, startPoint x: 403, startPoint y: 388, endPoint x: 414, endPoint y: 388, distance: 11.6
click at [406, 375] on body "Toggle navigation Home Bank Account List Load By Website Group [OXPLAY] ZEUS138…" at bounding box center [388, 187] width 777 height 375
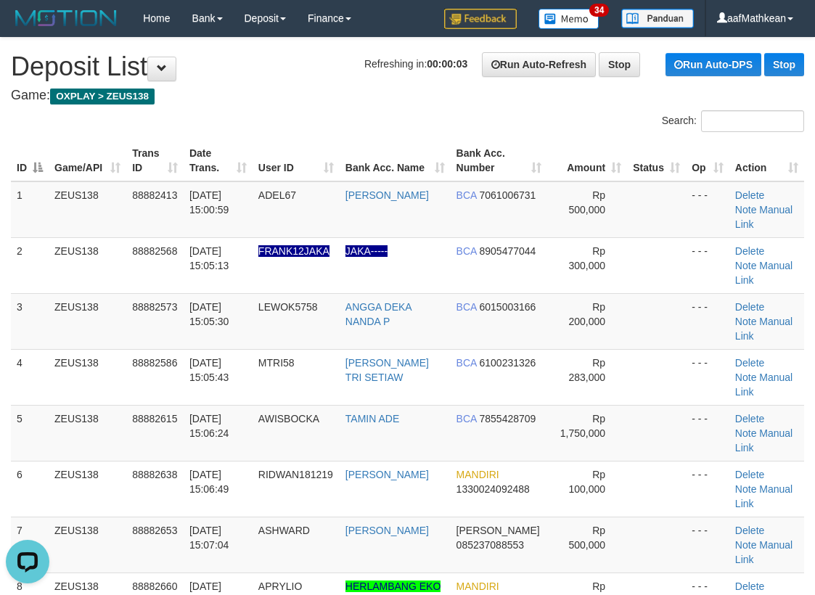
click at [68, 182] on td "ZEUS138" at bounding box center [88, 209] width 78 height 57
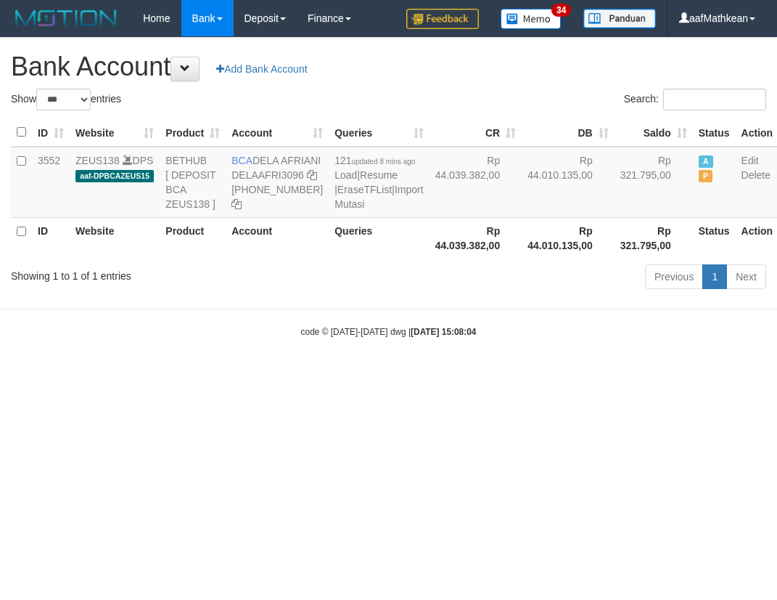
select select "***"
click at [472, 294] on div "Previous 1 Next" at bounding box center [551, 278] width 432 height 31
click at [329, 218] on td "121 updated 8 mins ago Load | Resume | EraseTFList | Import Mutasi" at bounding box center [379, 182] width 100 height 71
click at [335, 210] on link "Import Mutasi" at bounding box center [379, 197] width 89 height 26
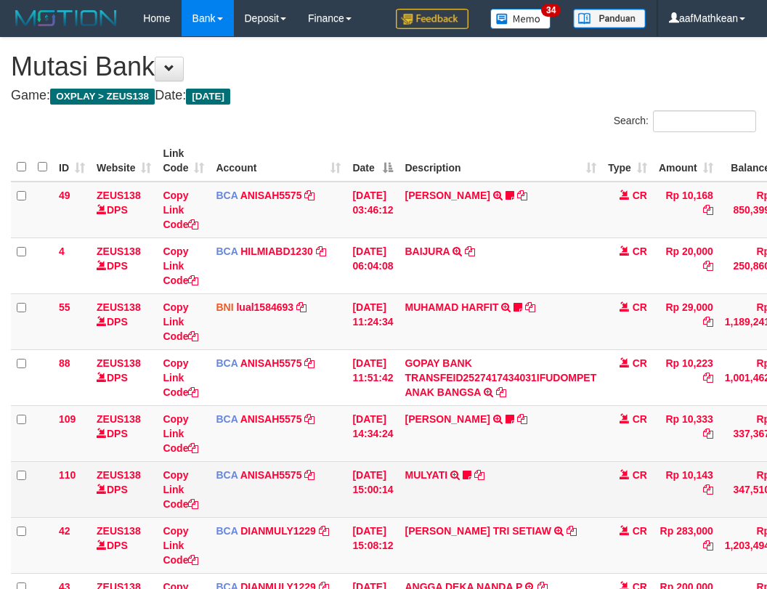
scroll to position [211, 12]
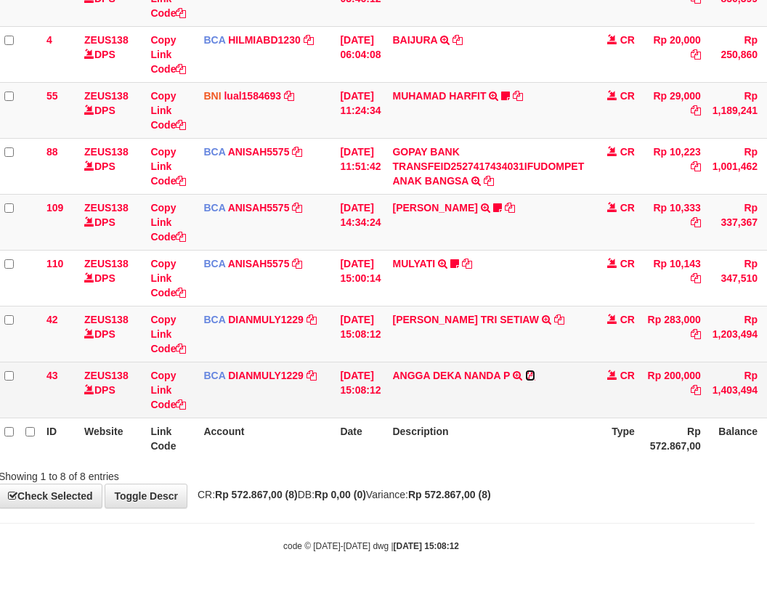
click at [535, 372] on icon at bounding box center [530, 375] width 10 height 10
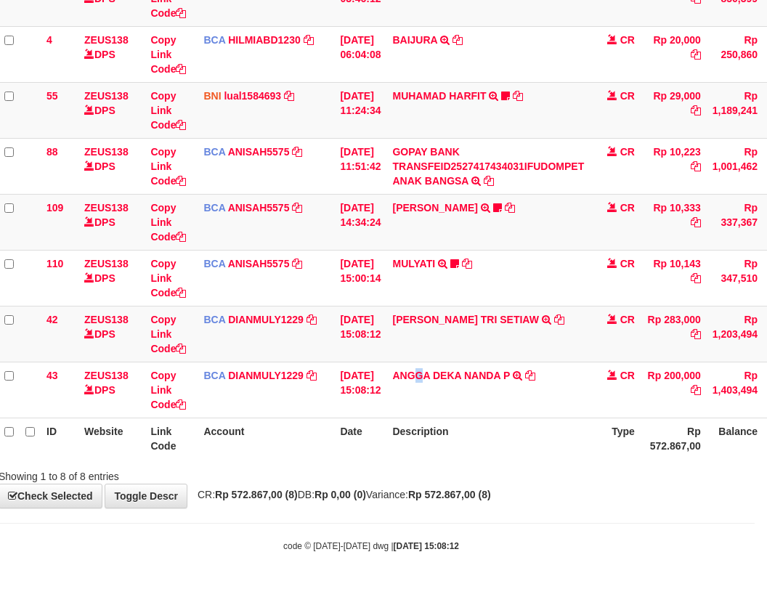
click at [438, 418] on table "ID Website Link Code Account Date Description Type Amount Balance Status Action…" at bounding box center [432, 194] width 866 height 530
click at [473, 430] on th "Description" at bounding box center [487, 437] width 203 height 41
click at [481, 430] on th "Description" at bounding box center [487, 437] width 203 height 41
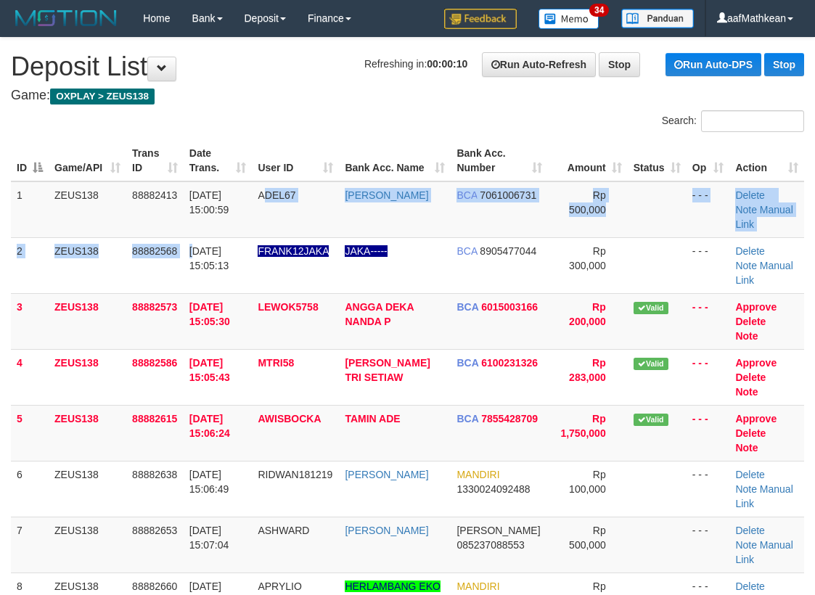
click at [248, 237] on td "[DATE] 15:05:13" at bounding box center [218, 265] width 69 height 56
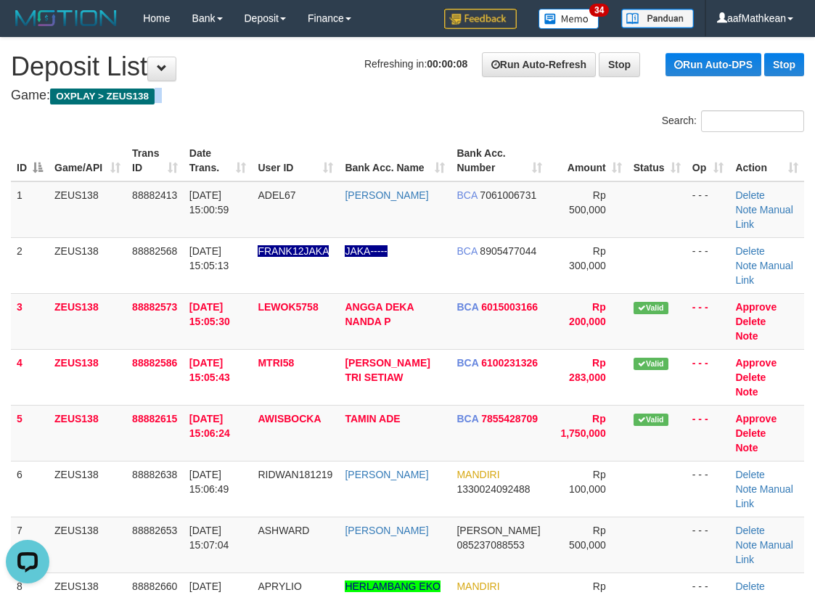
click at [117, 147] on div "Search: ID Game/API Trans ID Date Trans. User ID Bank Acc. Name Bank Acc. Numbe…" at bounding box center [407, 430] width 793 height 640
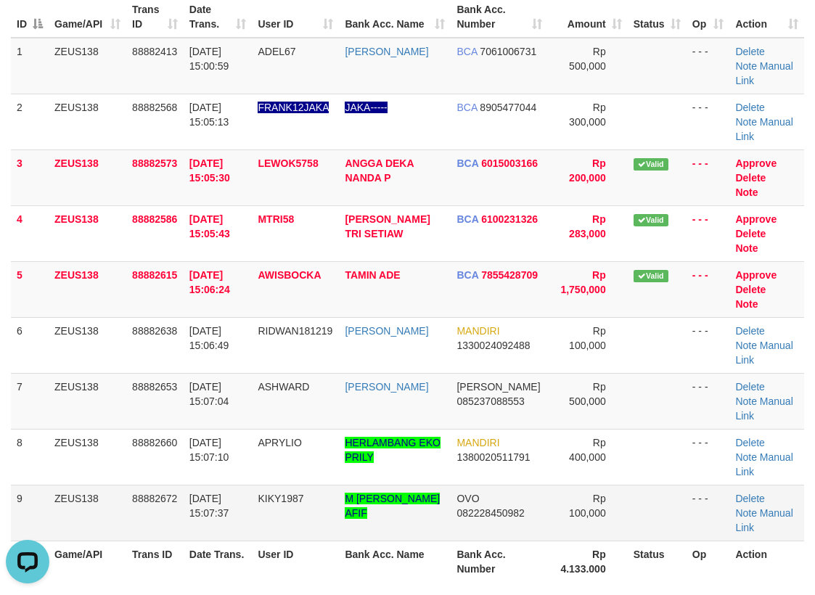
scroll to position [145, 0]
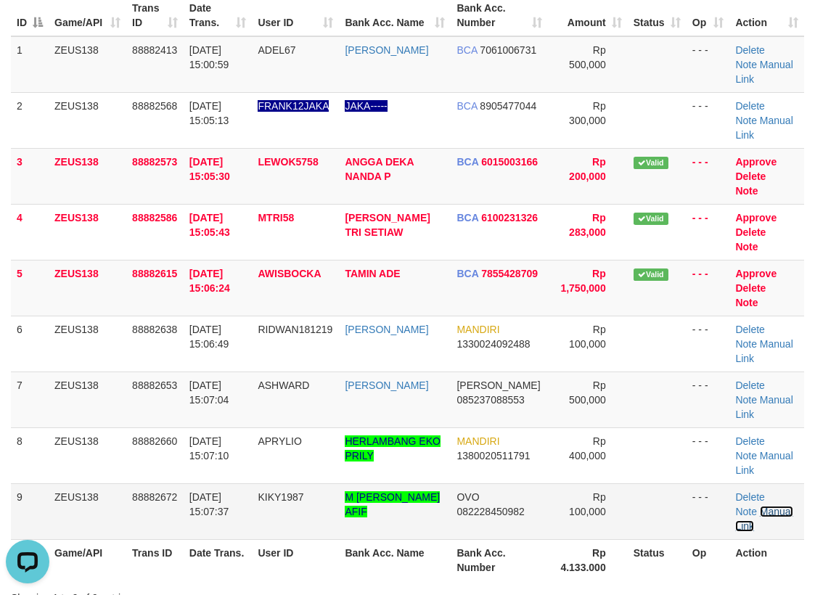
click at [761, 506] on link "Manual Link" at bounding box center [763, 519] width 57 height 26
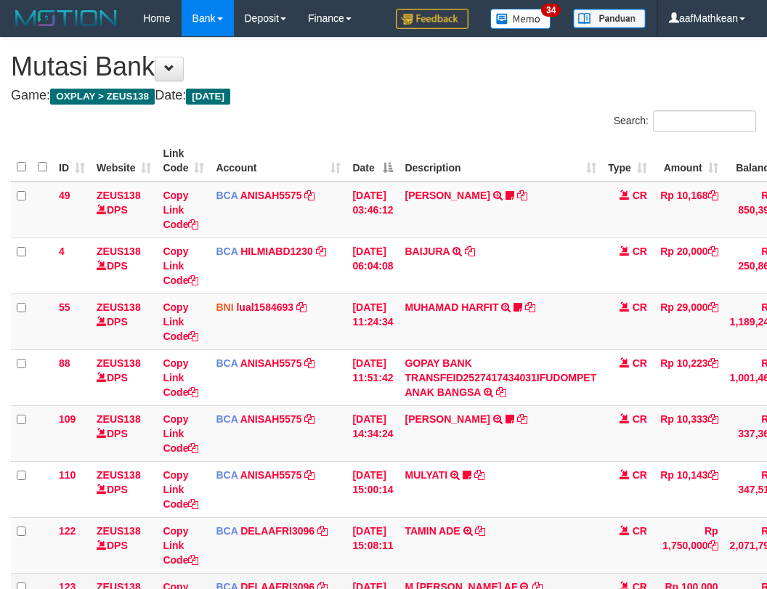
click at [512, 452] on tbody "49 ZEUS138 DPS Copy Link Code BCA ANISAH5575 DPS ANISAH mutasi_20251001_3827 | …" at bounding box center [446, 461] width 871 height 560
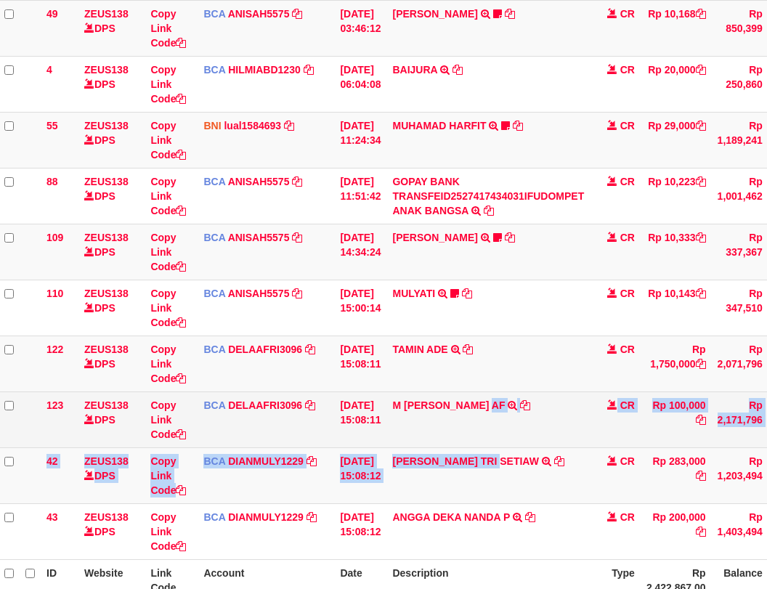
scroll to position [181, 12]
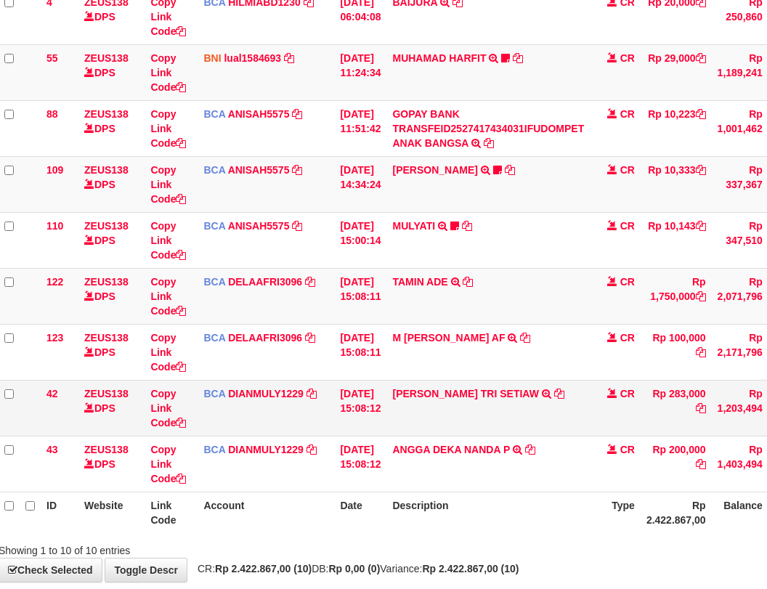
scroll to position [323, 12]
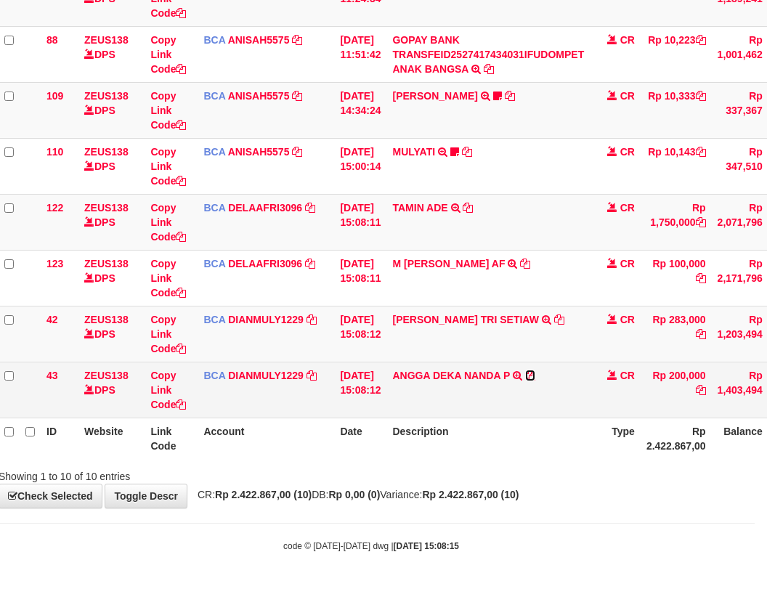
click at [535, 377] on icon at bounding box center [530, 375] width 10 height 10
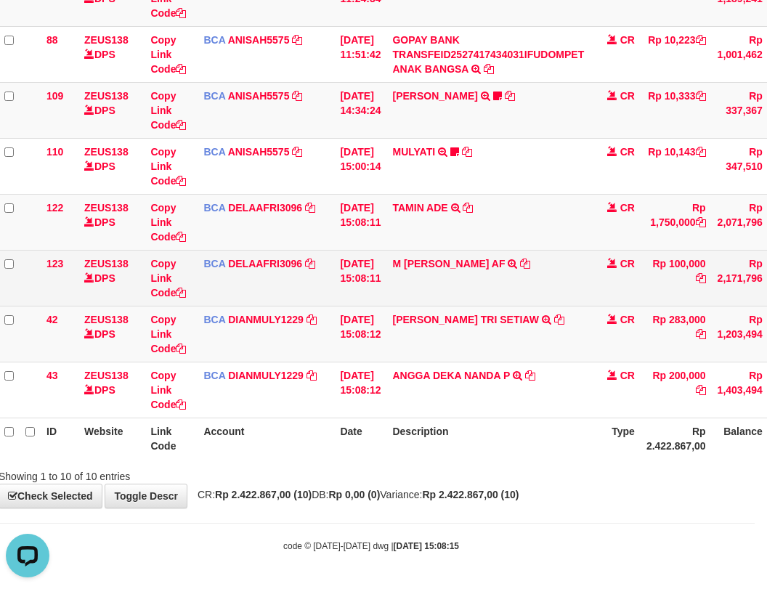
scroll to position [0, 0]
click at [529, 262] on icon at bounding box center [525, 263] width 10 height 10
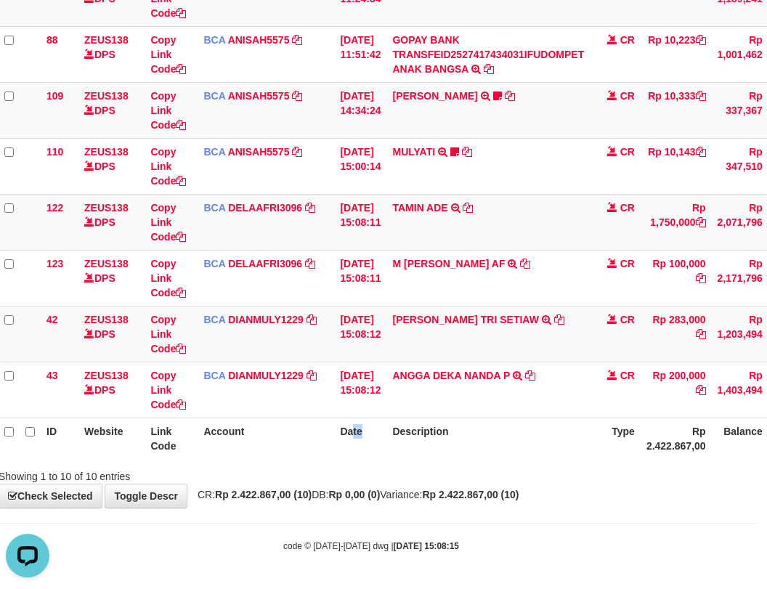
click at [346, 444] on th "Date" at bounding box center [360, 437] width 52 height 41
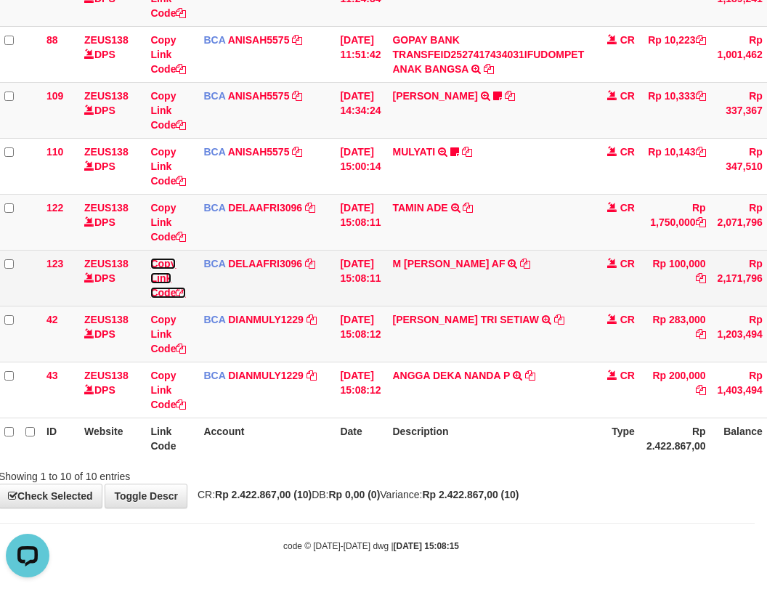
click at [170, 294] on link "Copy Link Code" at bounding box center [168, 278] width 36 height 41
drag, startPoint x: 170, startPoint y: 294, endPoint x: 775, endPoint y: 274, distance: 605.0
click at [171, 294] on link "Copy Link Code" at bounding box center [168, 278] width 36 height 41
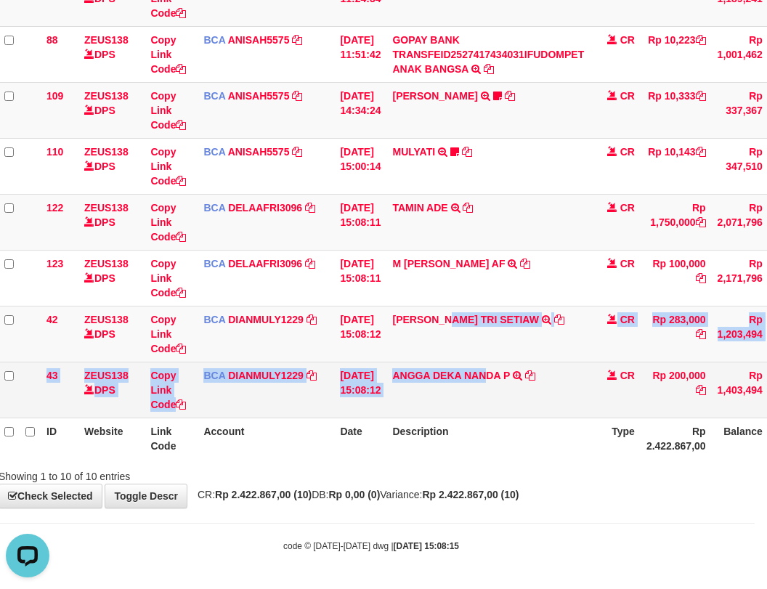
click at [515, 383] on tbody "49 ZEUS138 DPS Copy Link Code BCA ANISAH5575 DPS ANISAH mutasi_20251001_3827 | …" at bounding box center [434, 138] width 871 height 560
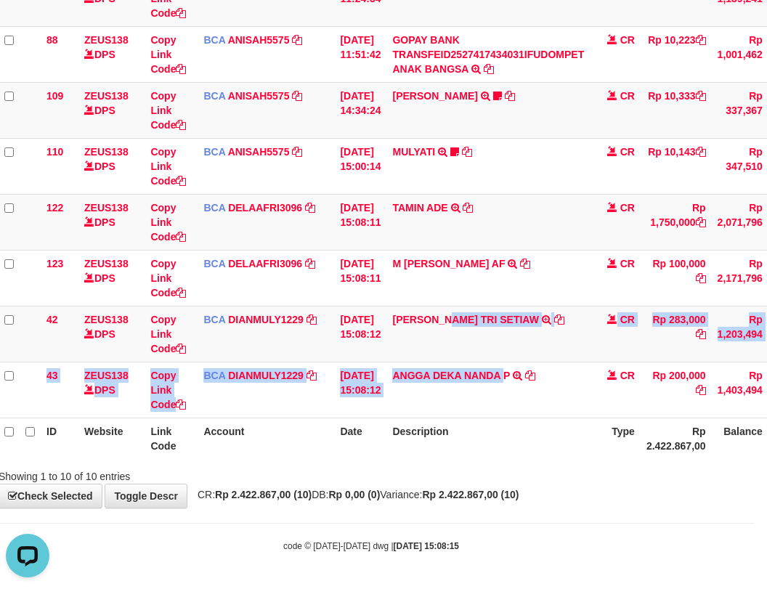
drag, startPoint x: 359, startPoint y: 359, endPoint x: 777, endPoint y: 382, distance: 418.0
click at [531, 383] on tbody "49 ZEUS138 DPS Copy Link Code BCA ANISAH5575 DPS ANISAH mutasi_20251001_3827 | …" at bounding box center [434, 138] width 871 height 560
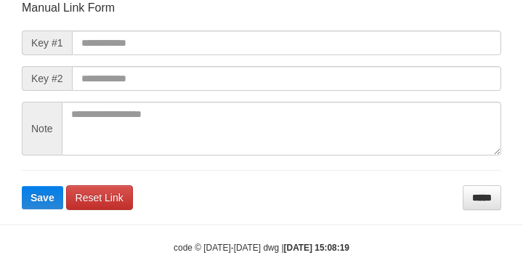
scroll to position [196, 0]
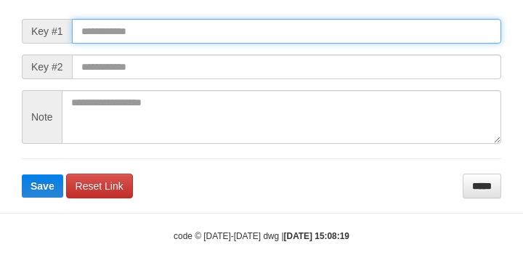
click at [125, 39] on input "text" at bounding box center [286, 31] width 429 height 25
paste input "**********"
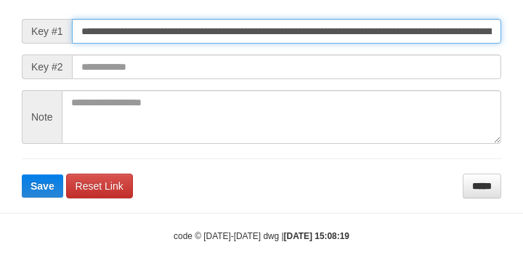
scroll to position [0, 1073]
type input "**********"
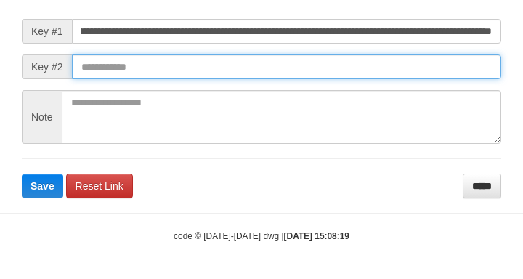
click at [22, 174] on button "Save" at bounding box center [42, 185] width 41 height 23
click at [399, 71] on input "text" at bounding box center [286, 66] width 429 height 25
click at [22, 174] on button "Save" at bounding box center [42, 185] width 41 height 23
click at [401, 67] on input "text" at bounding box center [286, 66] width 429 height 25
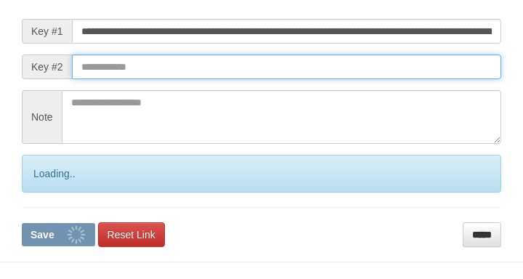
click at [410, 70] on input "text" at bounding box center [286, 66] width 429 height 25
click at [22, 223] on button "Save" at bounding box center [58, 234] width 73 height 23
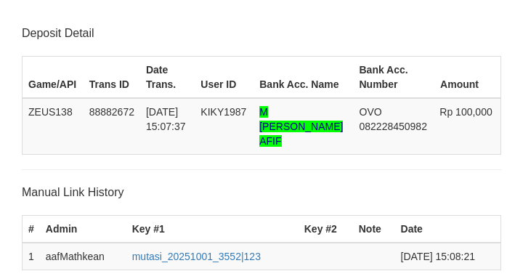
scroll to position [310, 0]
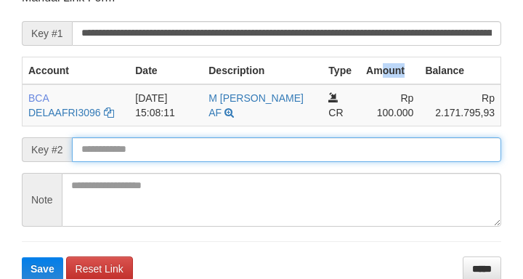
click at [175, 155] on input "text" at bounding box center [286, 149] width 429 height 25
click at [22, 257] on button "Save" at bounding box center [42, 268] width 41 height 23
click at [175, 144] on input "text" at bounding box center [286, 149] width 429 height 25
click at [173, 142] on input "text" at bounding box center [286, 149] width 429 height 25
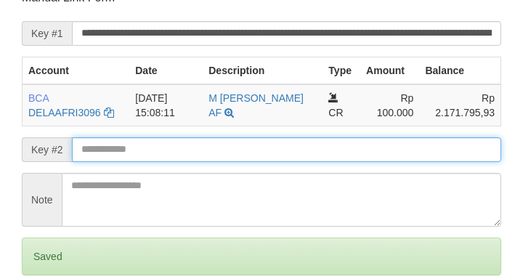
click at [171, 142] on input "text" at bounding box center [286, 149] width 429 height 25
click at [172, 145] on input "text" at bounding box center [286, 149] width 429 height 25
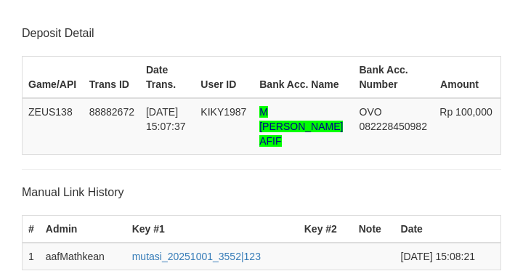
scroll to position [309, 0]
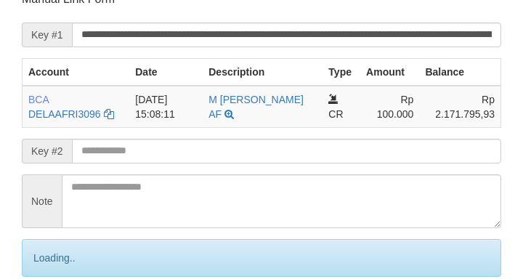
click at [171, 149] on input "text" at bounding box center [286, 151] width 429 height 25
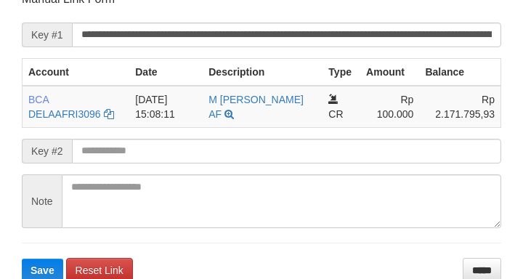
click at [86, 128] on form "**********" at bounding box center [261, 136] width 479 height 290
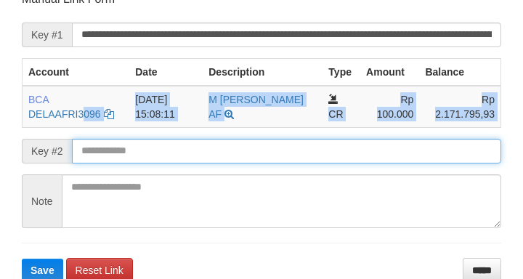
click at [22, 258] on button "Save" at bounding box center [42, 269] width 41 height 23
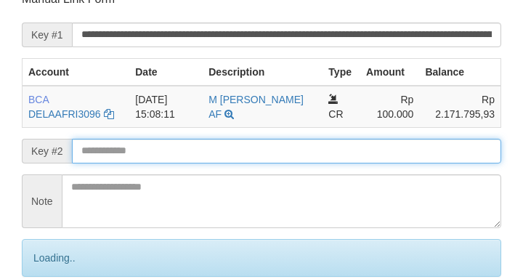
click at [126, 155] on input "text" at bounding box center [286, 151] width 429 height 25
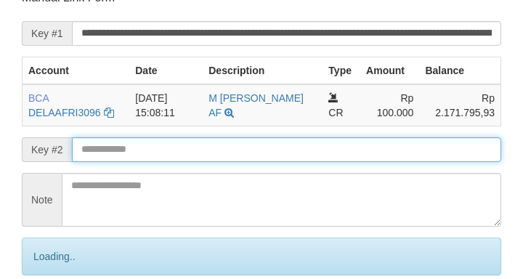
click at [120, 158] on input "text" at bounding box center [286, 149] width 429 height 25
drag, startPoint x: 110, startPoint y: 159, endPoint x: 128, endPoint y: 152, distance: 20.2
click at [110, 159] on input "text" at bounding box center [286, 149] width 429 height 25
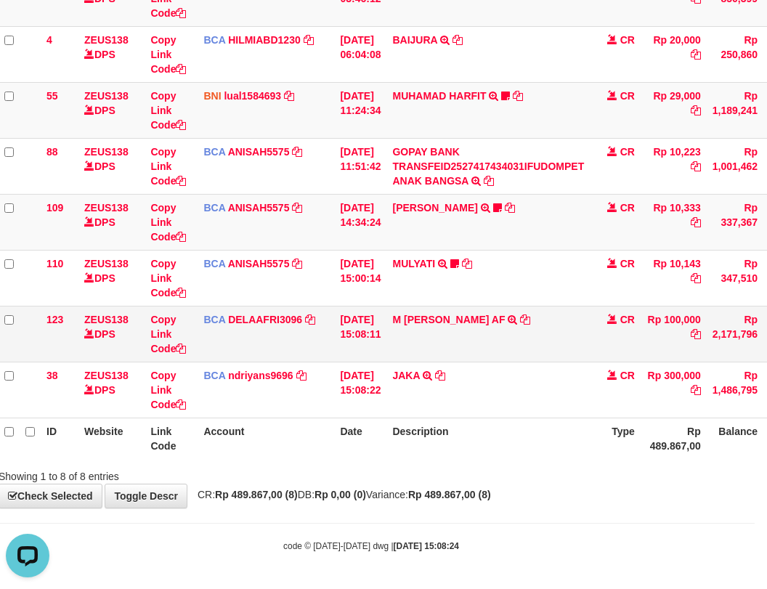
click at [469, 351] on td "M RIZKY SYAHRIL AF TRSF E-BANKING CR 0110/FTSCY/WS95031 100000.00M RIZKY SYAHRI…" at bounding box center [487, 334] width 203 height 56
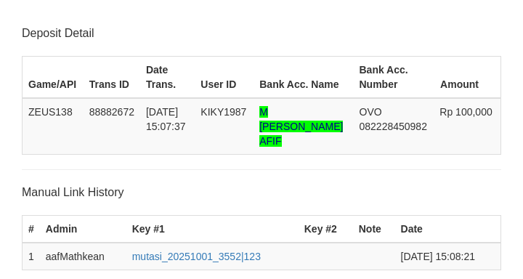
scroll to position [309, 0]
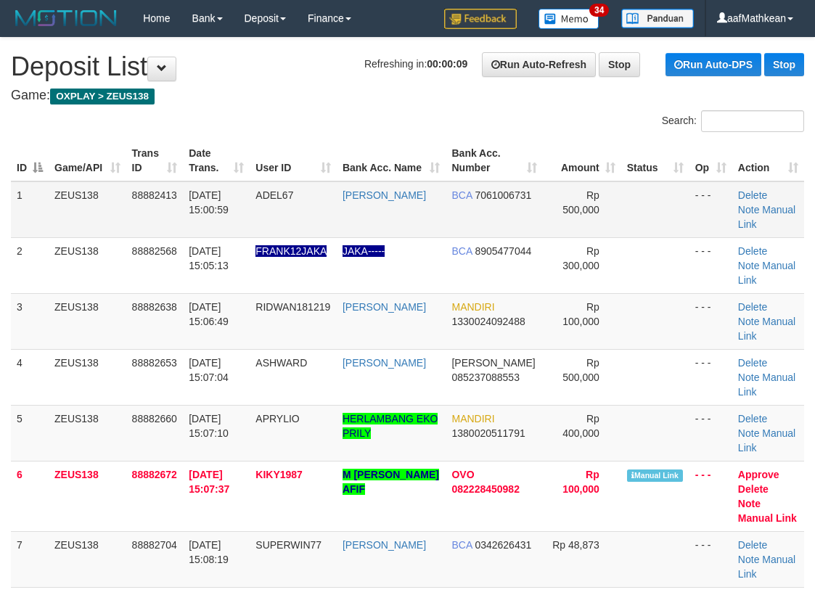
drag, startPoint x: 432, startPoint y: 109, endPoint x: 540, endPoint y: 204, distance: 144.0
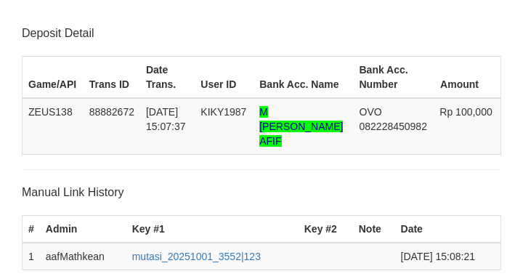
scroll to position [309, 0]
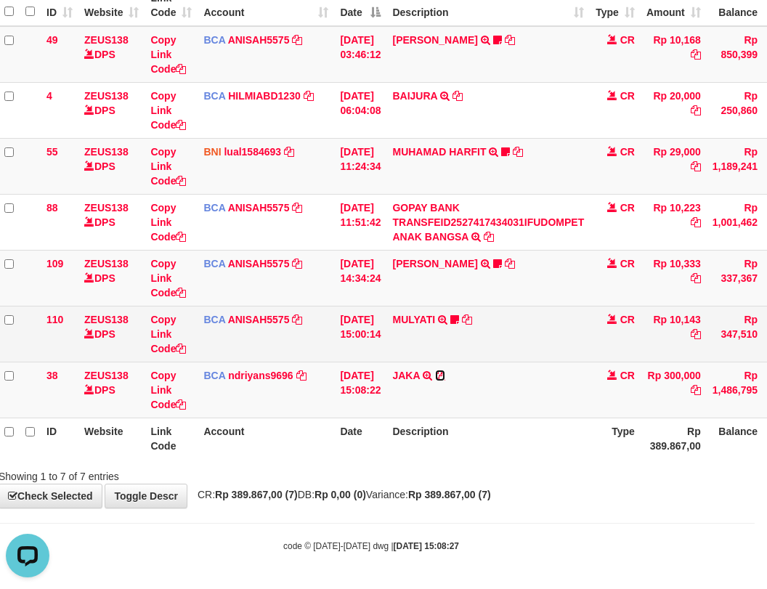
drag, startPoint x: 451, startPoint y: 375, endPoint x: 727, endPoint y: 349, distance: 277.8
click at [445, 375] on icon at bounding box center [440, 375] width 10 height 10
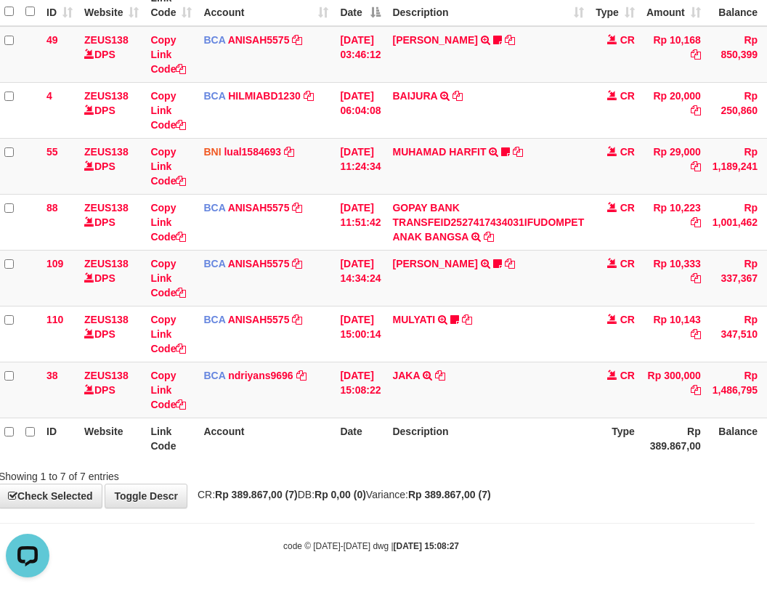
click at [330, 423] on table "ID Website Link Code Account Date Description Type Amount Balance Status Action…" at bounding box center [432, 222] width 866 height 474
click at [160, 399] on link "Copy Link Code" at bounding box center [168, 389] width 36 height 41
click at [160, 406] on link "Copy Link Code" at bounding box center [168, 389] width 36 height 41
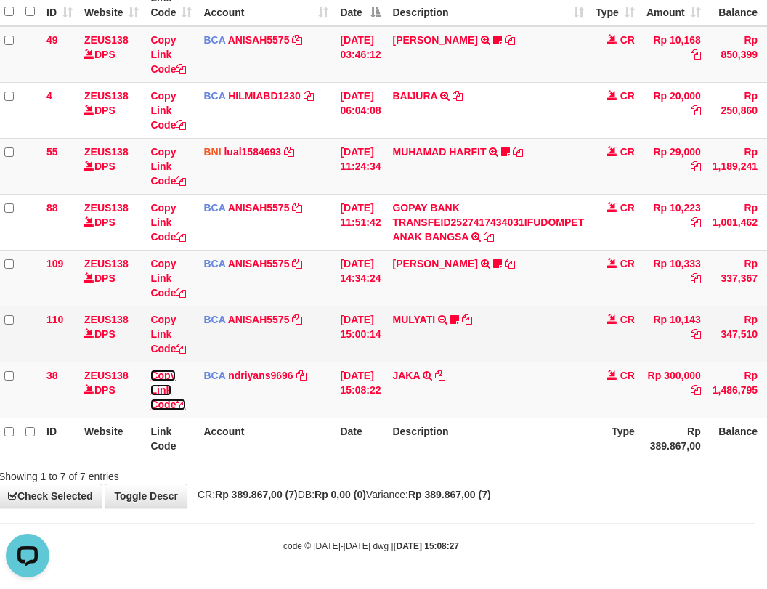
drag, startPoint x: 160, startPoint y: 406, endPoint x: 750, endPoint y: 337, distance: 593.4
click at [169, 407] on link "Copy Link Code" at bounding box center [168, 389] width 36 height 41
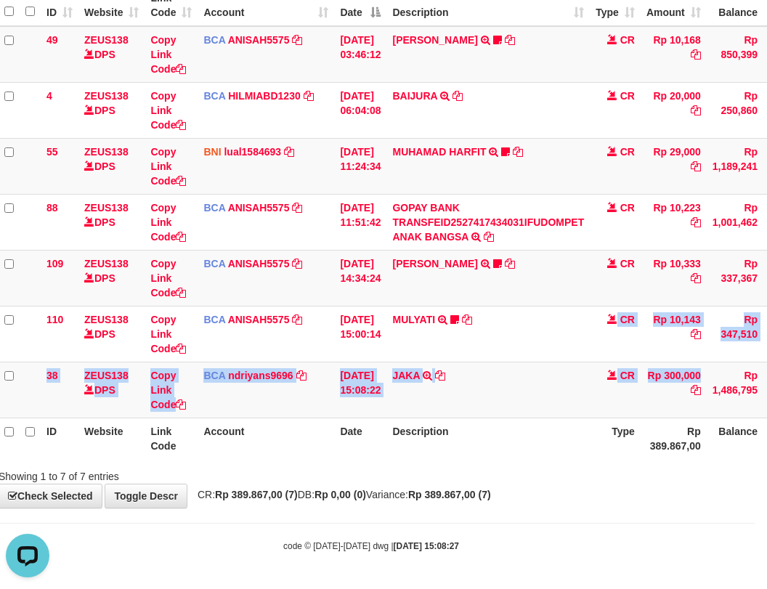
click at [715, 411] on tbody "49 ZEUS138 DPS Copy Link Code BCA ANISAH5575 DPS [PERSON_NAME] mutasi_20251001_…" at bounding box center [432, 222] width 866 height 392
